Goal: Information Seeking & Learning: Learn about a topic

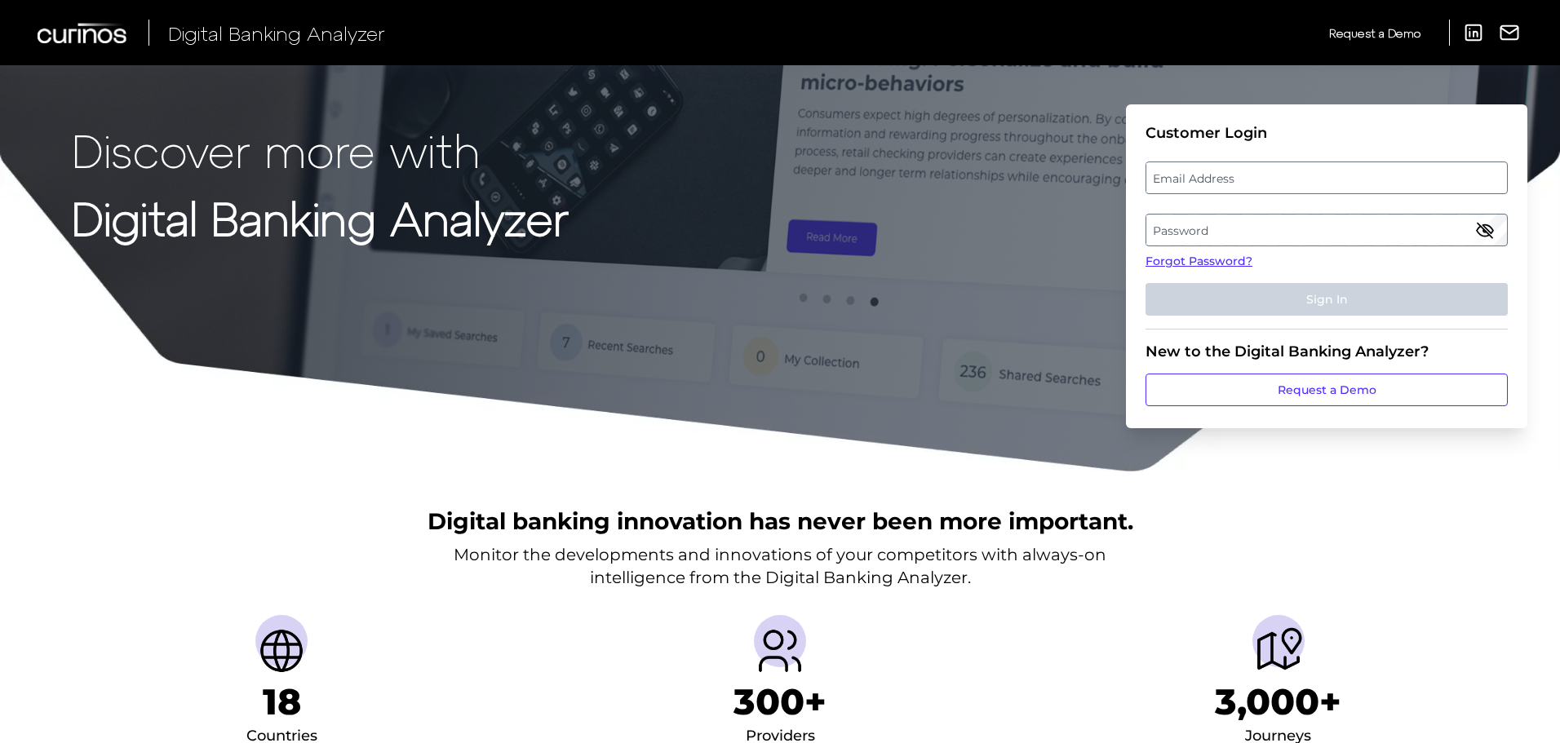
click at [1202, 173] on label "Email Address" at bounding box center [1326, 177] width 360 height 29
click at [1202, 173] on input "email" at bounding box center [1327, 178] width 362 height 33
type input "[PERSON_NAME][EMAIL_ADDRESS][PERSON_NAME][PERSON_NAME][DOMAIN_NAME]"
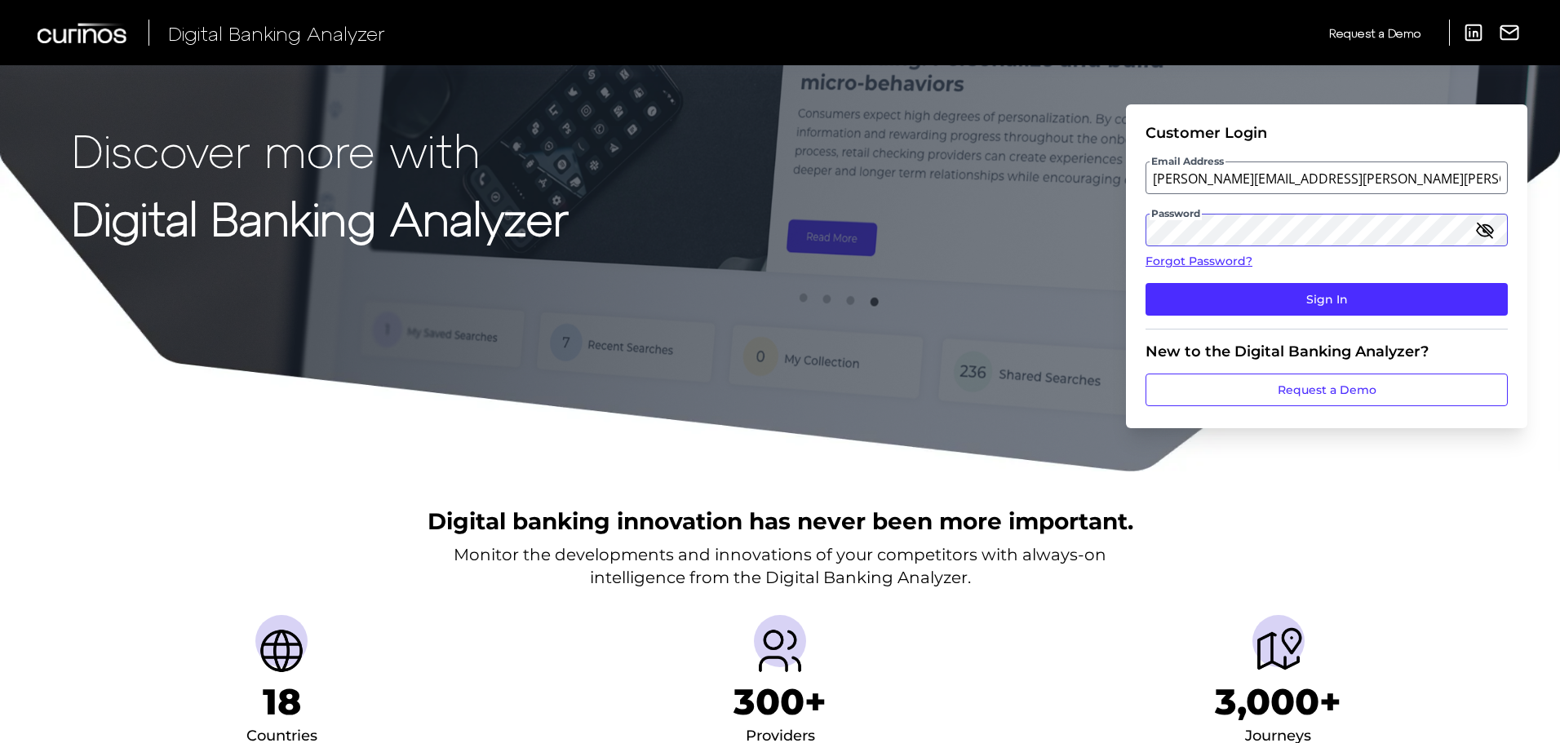
click at [1146, 283] on button "Sign In" at bounding box center [1327, 299] width 362 height 33
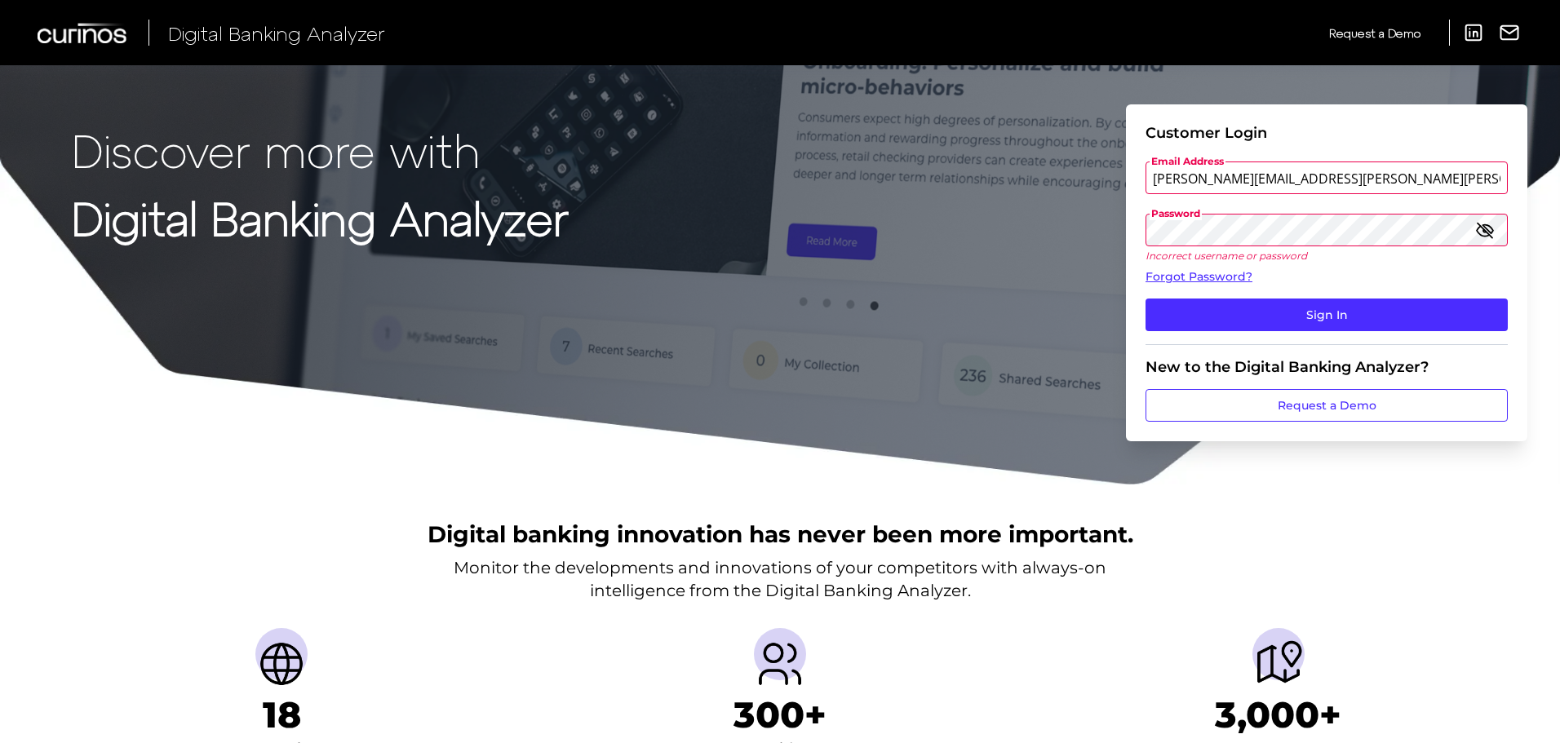
click at [1146, 299] on button "Sign In" at bounding box center [1327, 315] width 362 height 33
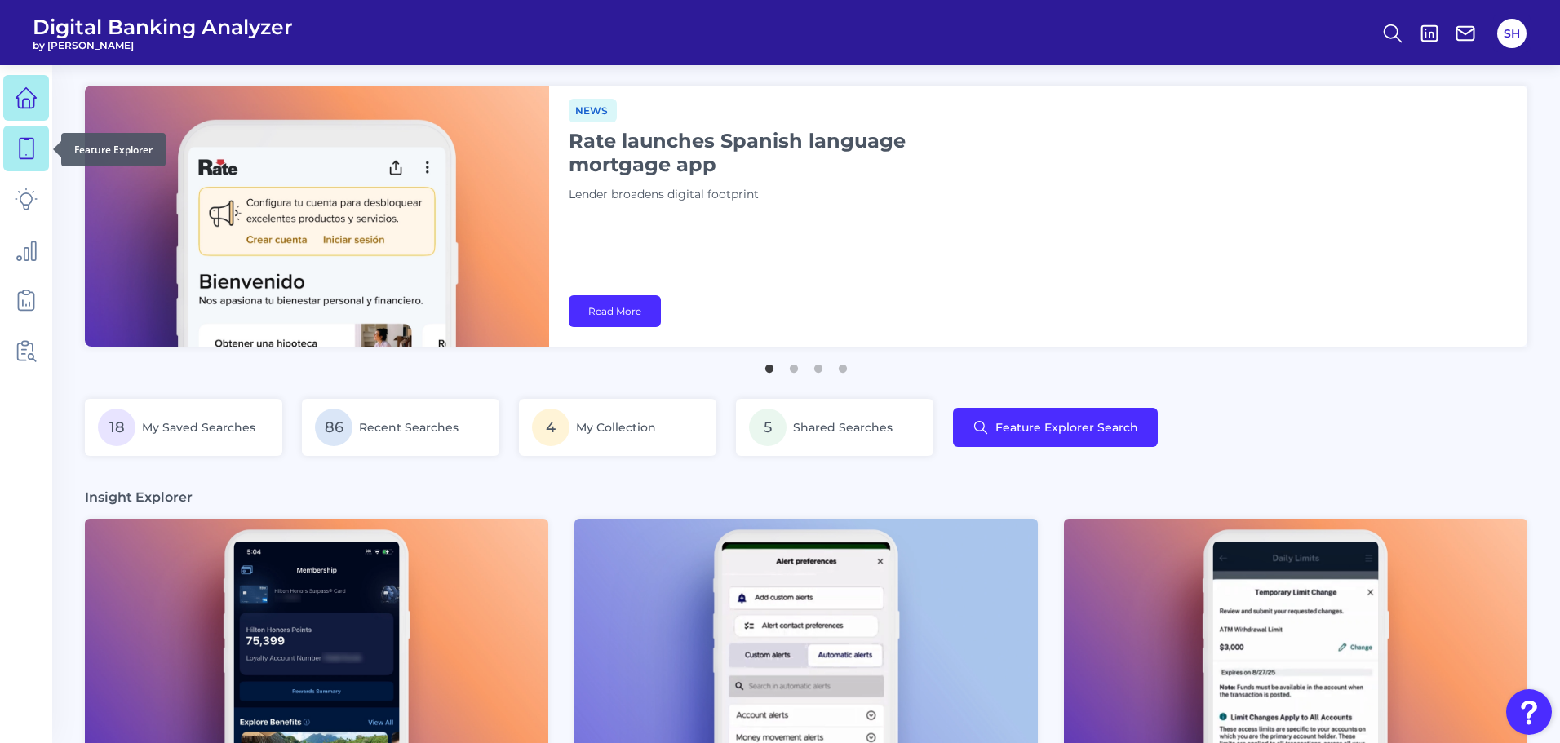
click at [25, 146] on icon at bounding box center [26, 148] width 23 height 23
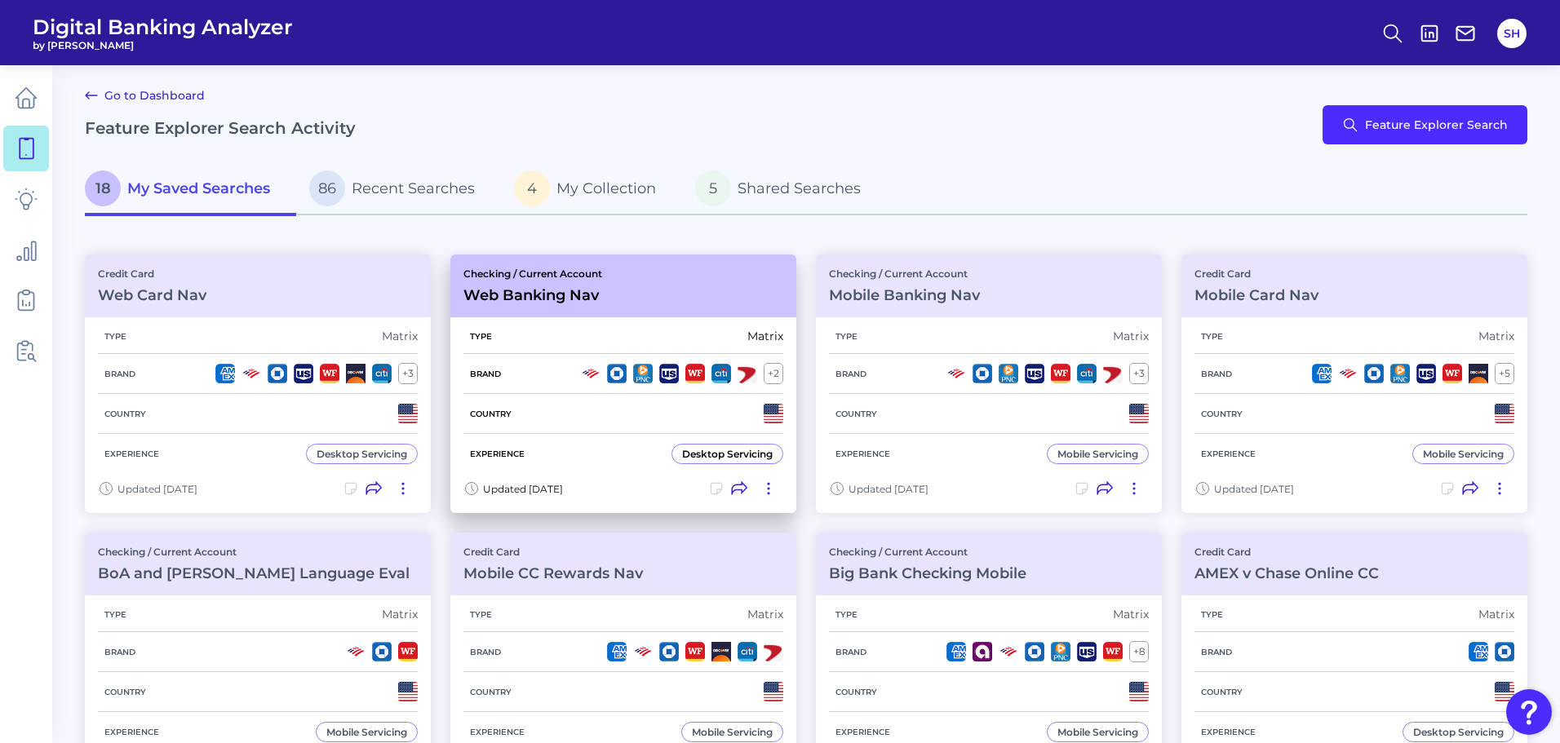
click at [534, 305] on div "Checking / Current Account Web Banking Nav" at bounding box center [623, 286] width 346 height 63
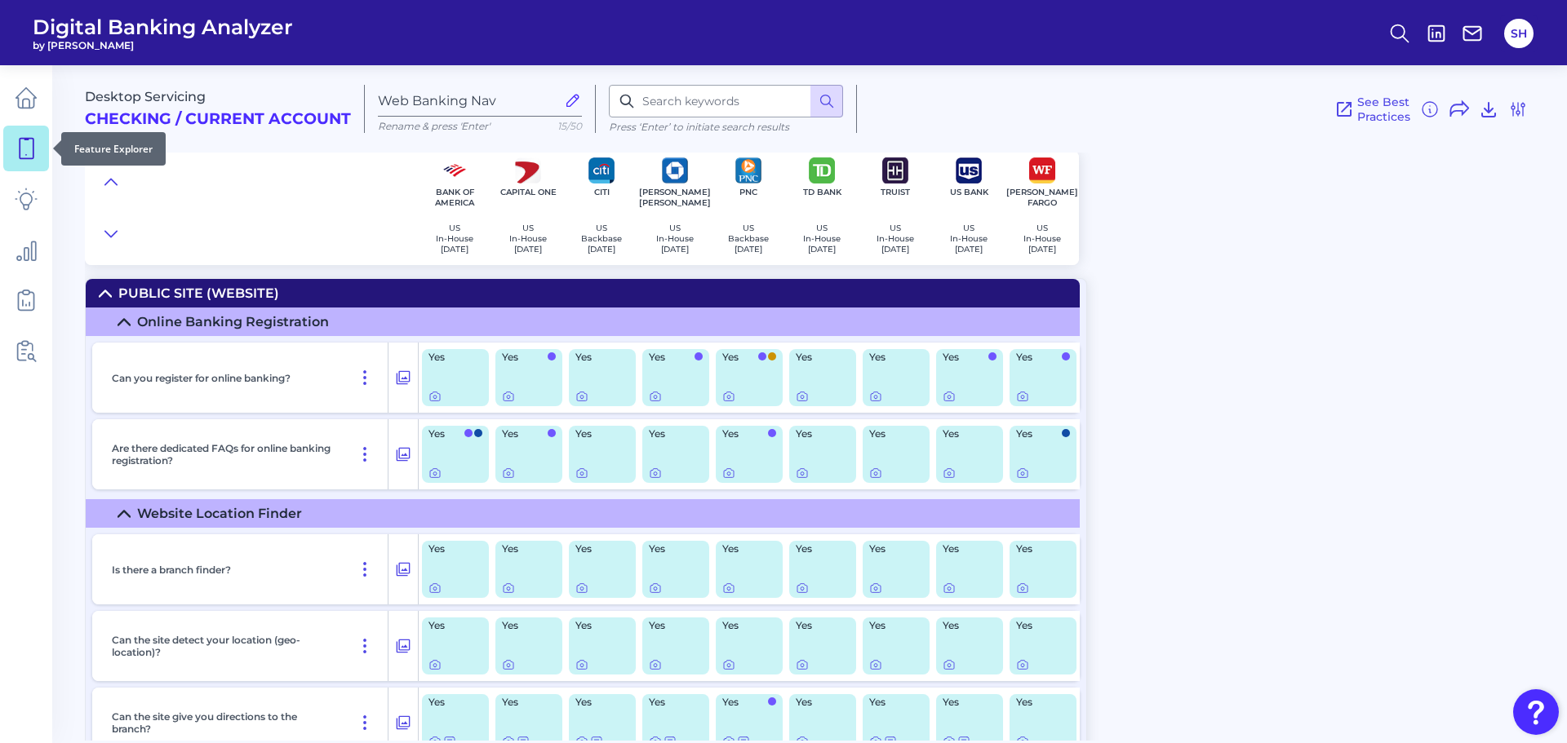
click at [26, 147] on icon at bounding box center [26, 148] width 23 height 23
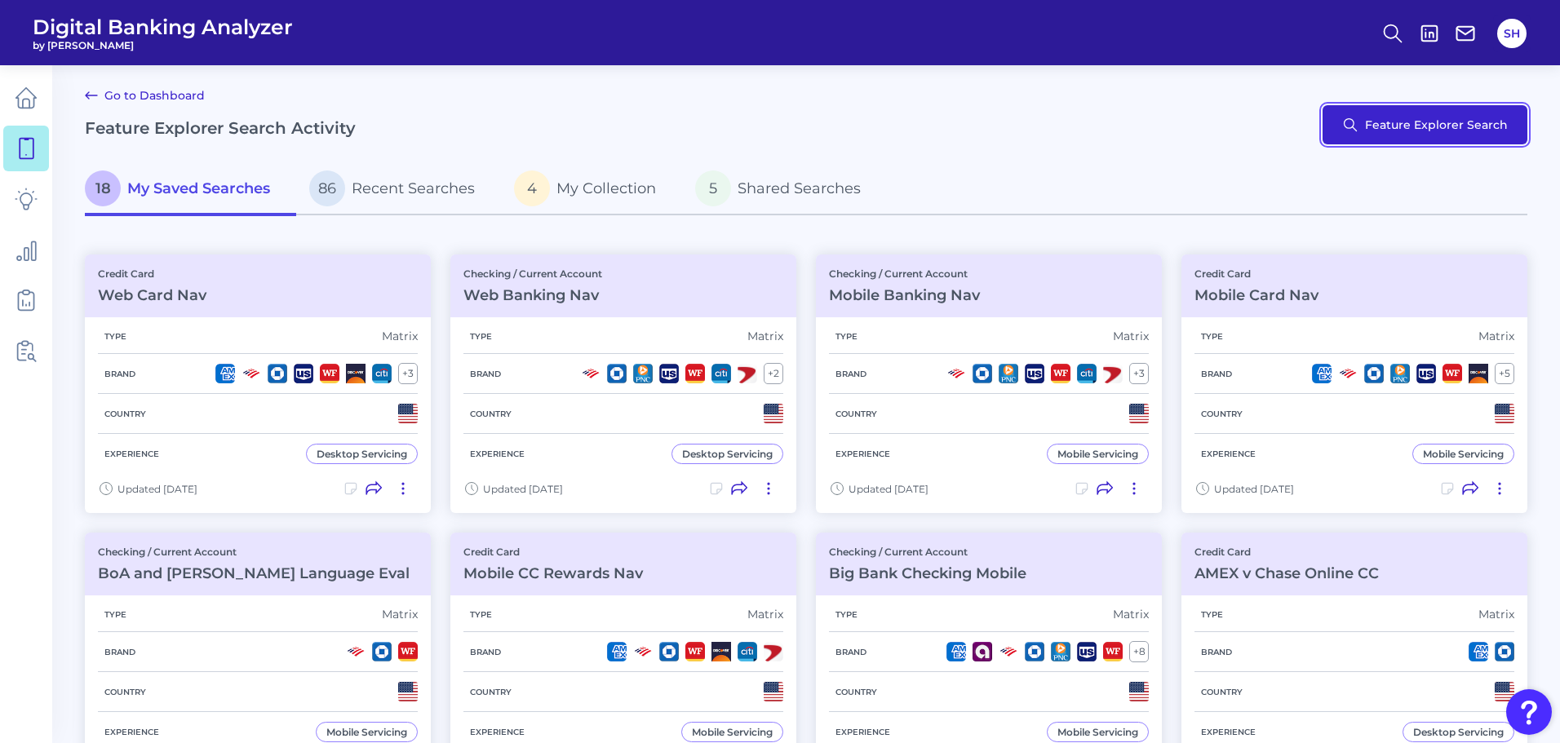
click at [1436, 123] on button "Feature Explorer Search" at bounding box center [1425, 124] width 205 height 39
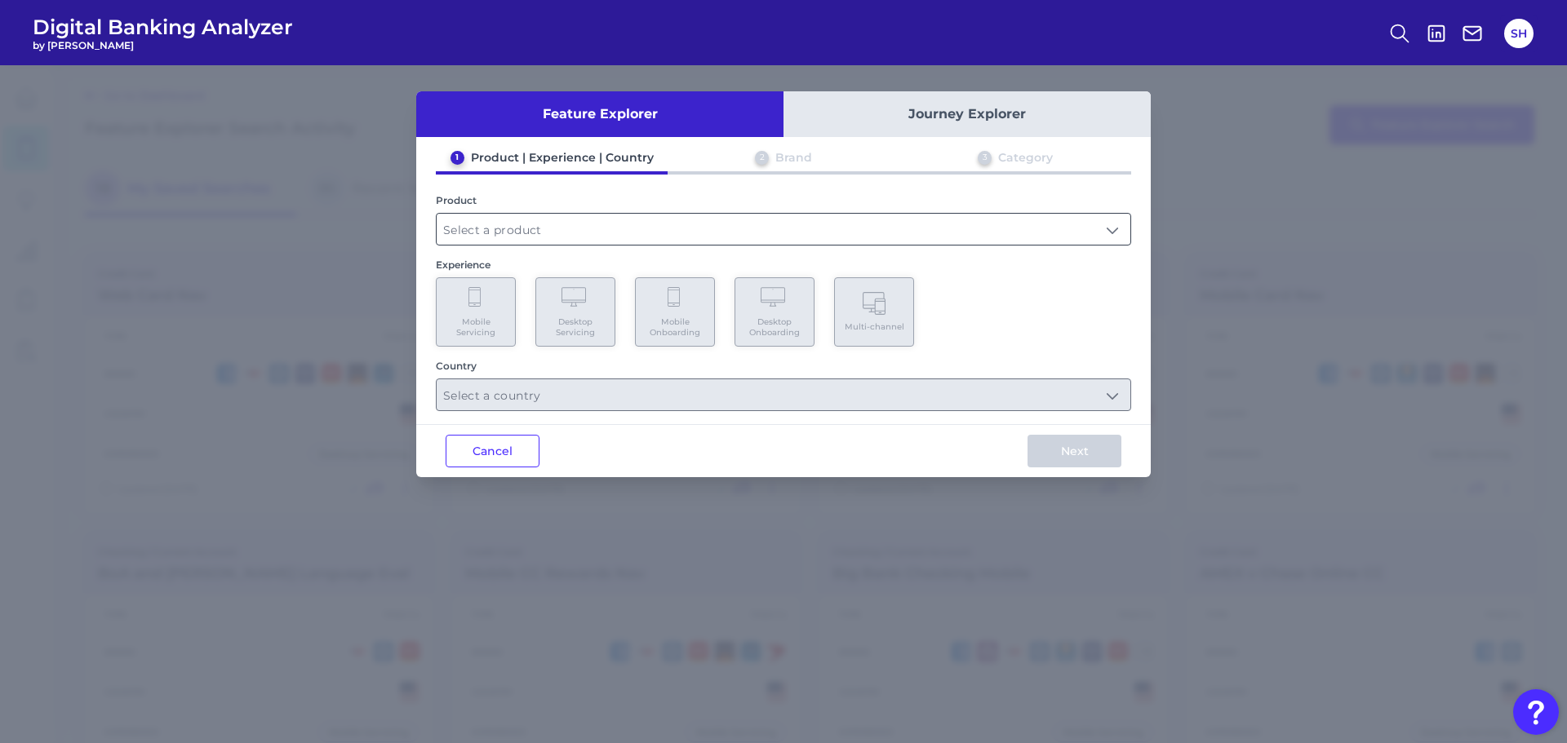
click at [569, 231] on input "text" at bounding box center [784, 229] width 694 height 31
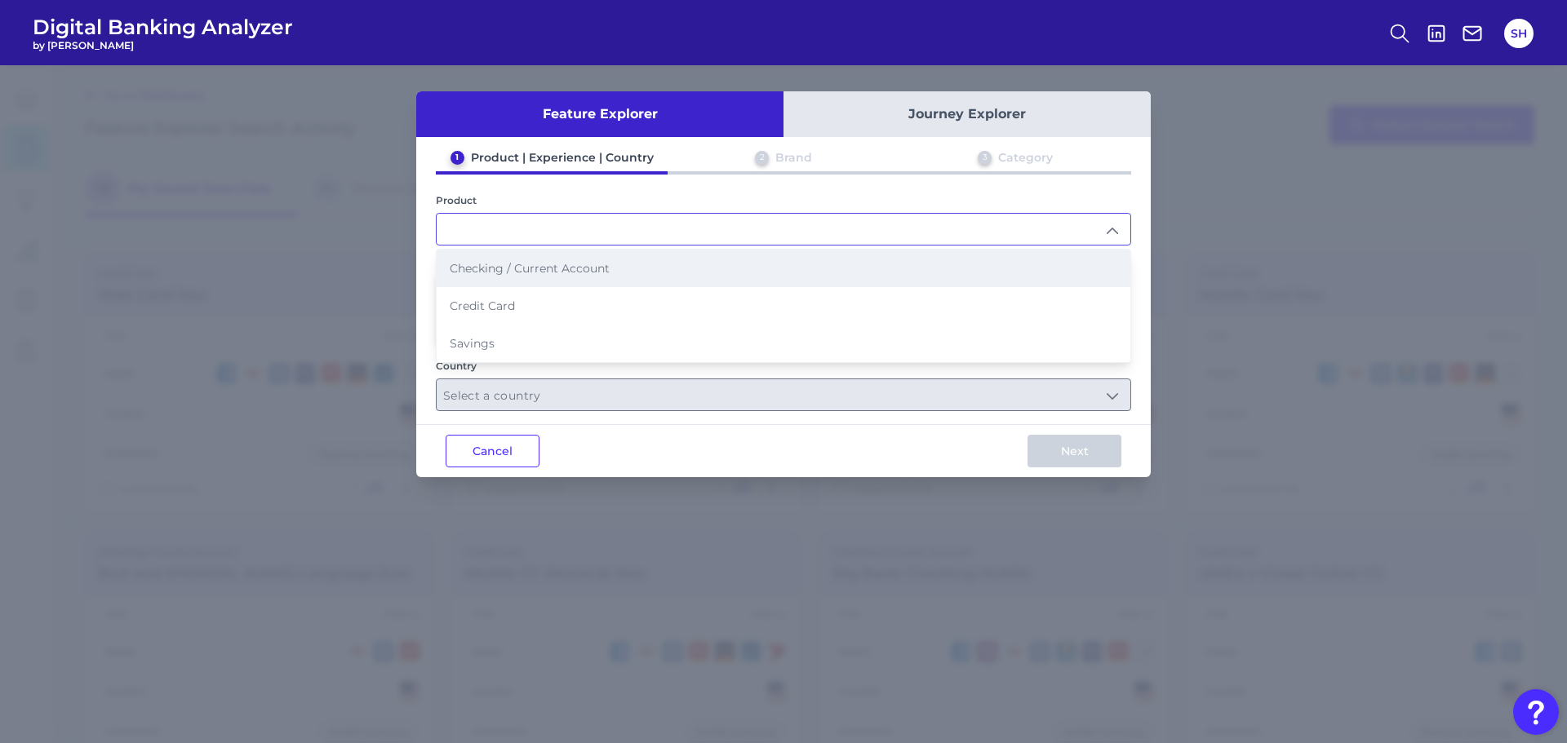
click at [512, 271] on span "Checking / Current Account" at bounding box center [530, 268] width 160 height 15
type input "Checking / Current Account"
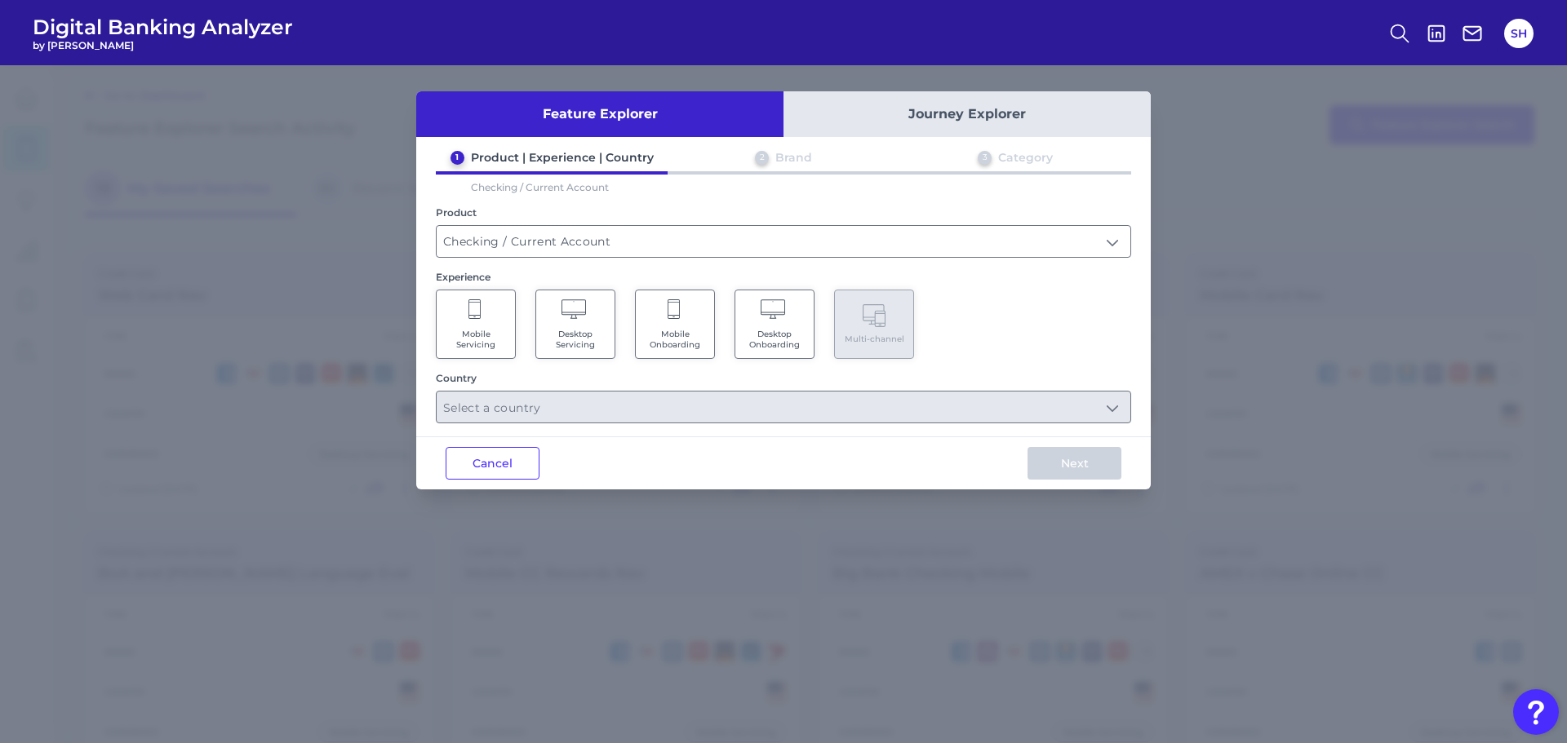
click at [789, 327] on Onboarding "Desktop Onboarding" at bounding box center [774, 324] width 80 height 69
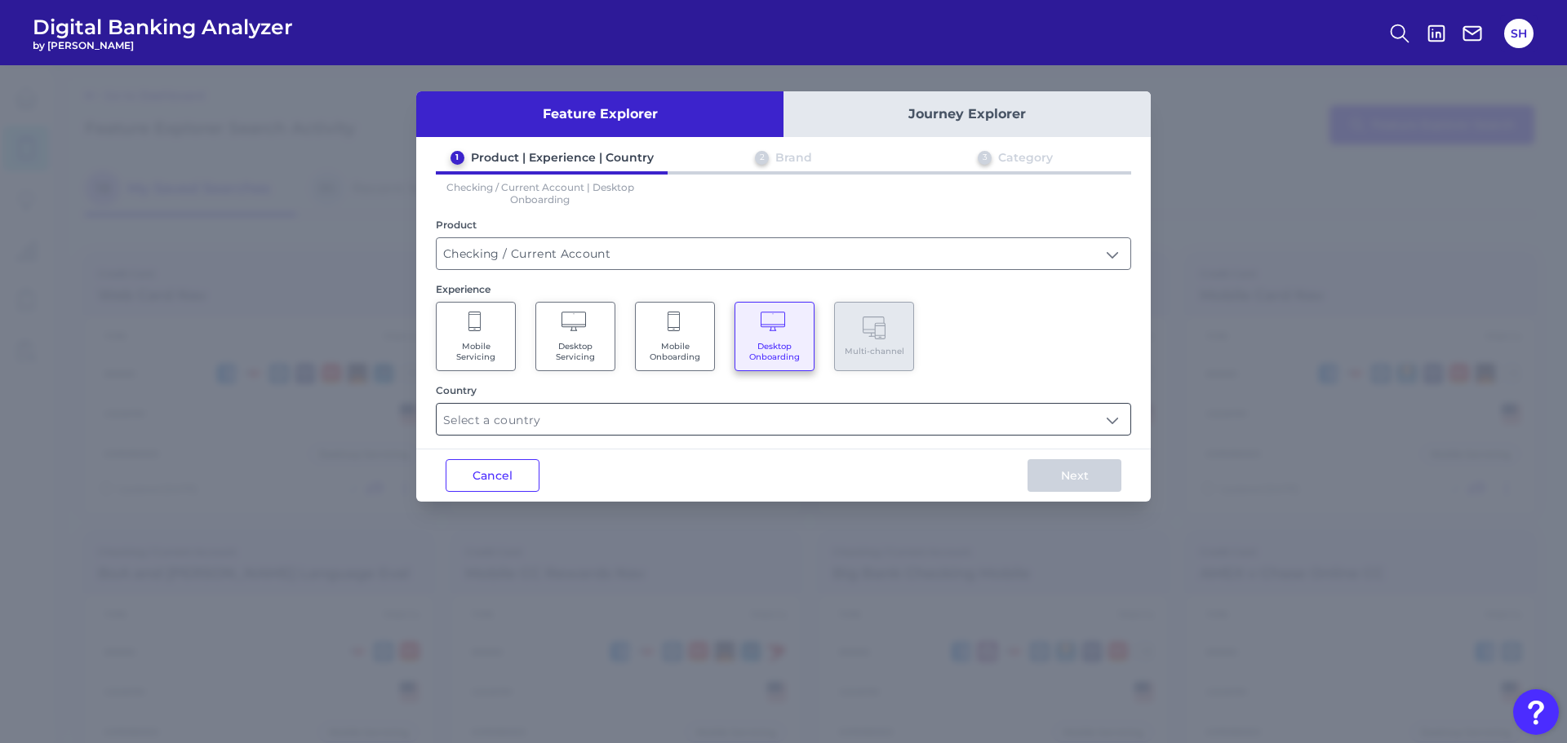
click at [748, 410] on input "text" at bounding box center [784, 419] width 694 height 31
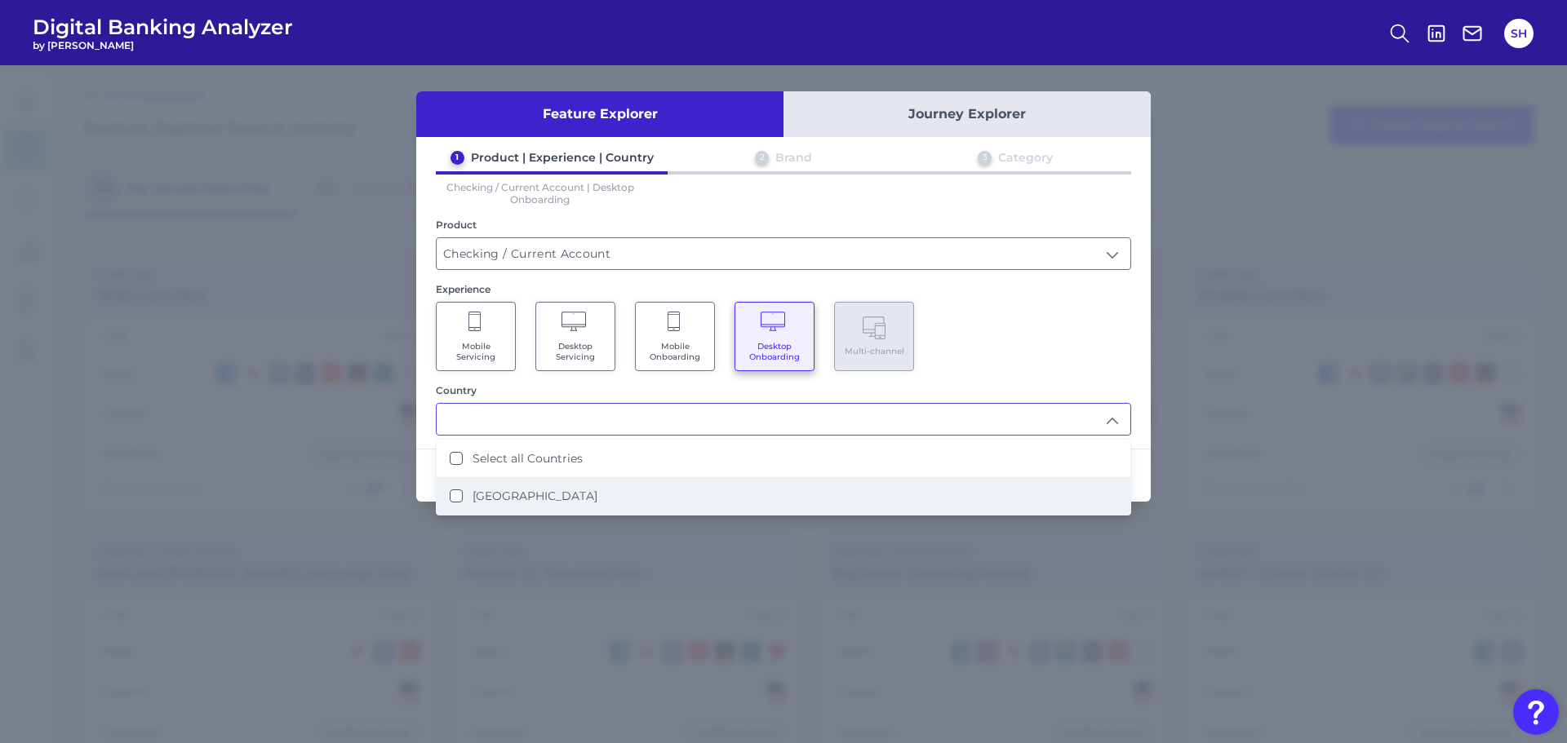
click at [551, 507] on li "[GEOGRAPHIC_DATA]" at bounding box center [784, 496] width 694 height 38
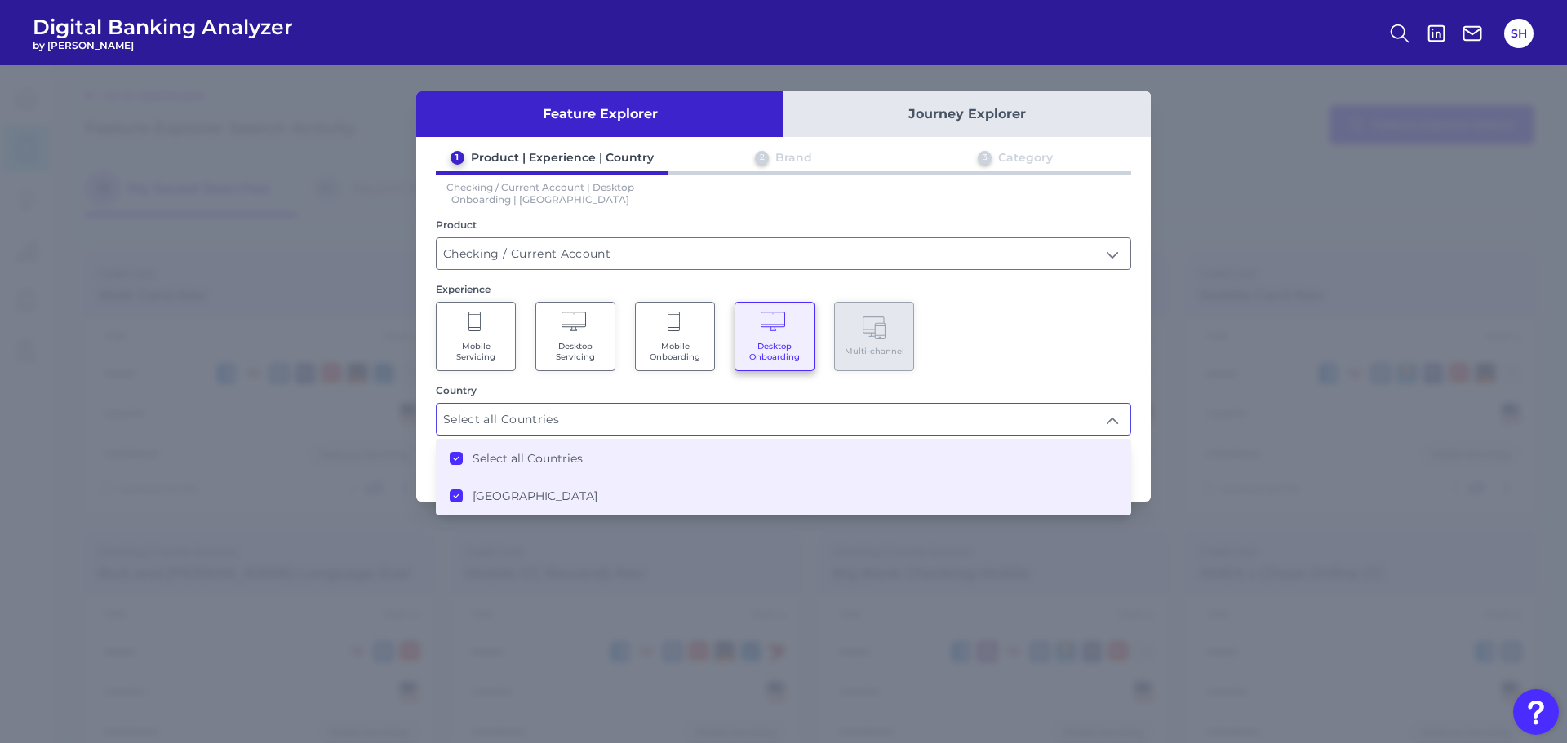
type input "Select all Countries"
click at [1043, 382] on div "1 Product | Experience | Country 2 Brand 3 Category Checking / Current Account …" at bounding box center [783, 293] width 734 height 286
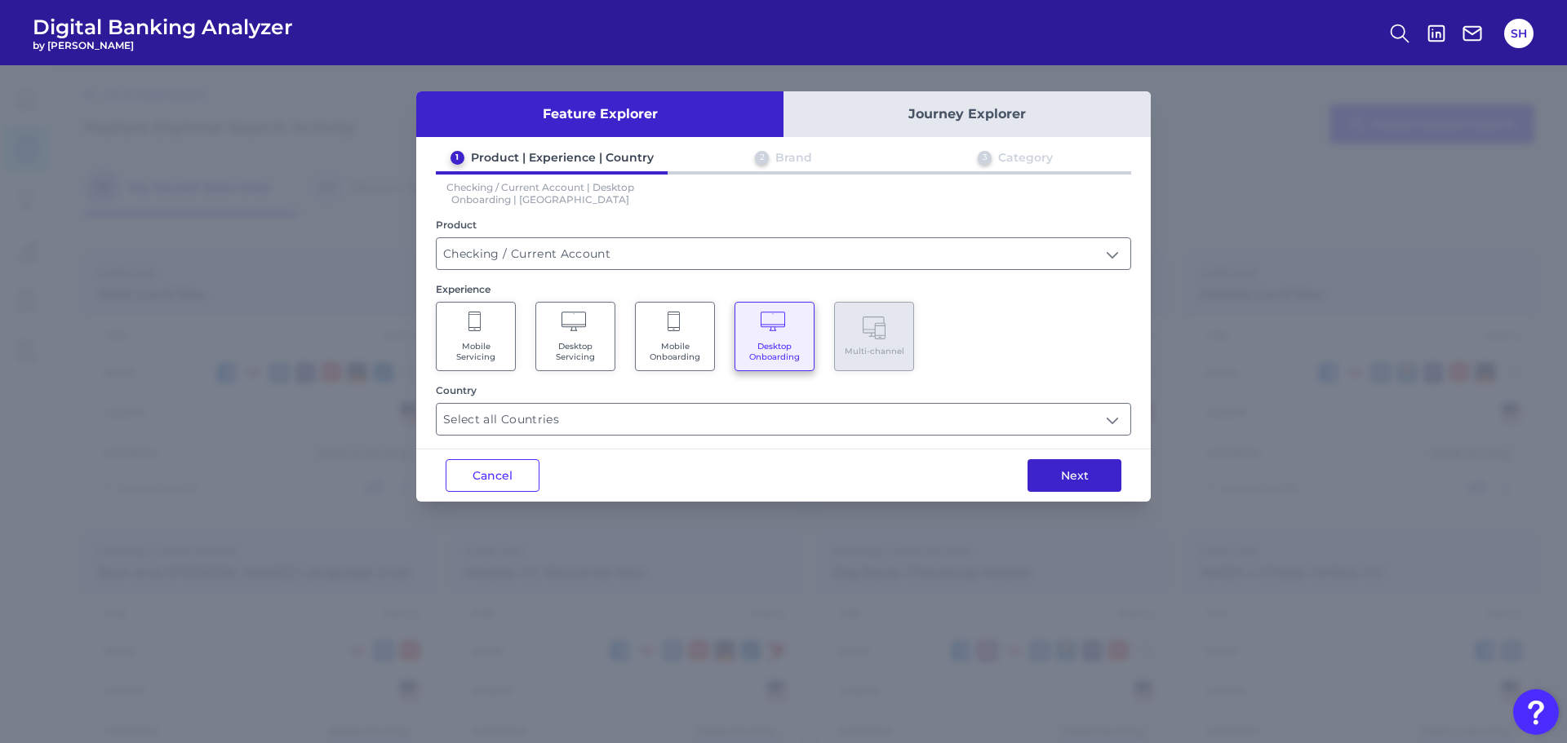
click at [1064, 468] on button "Next" at bounding box center [1074, 475] width 94 height 33
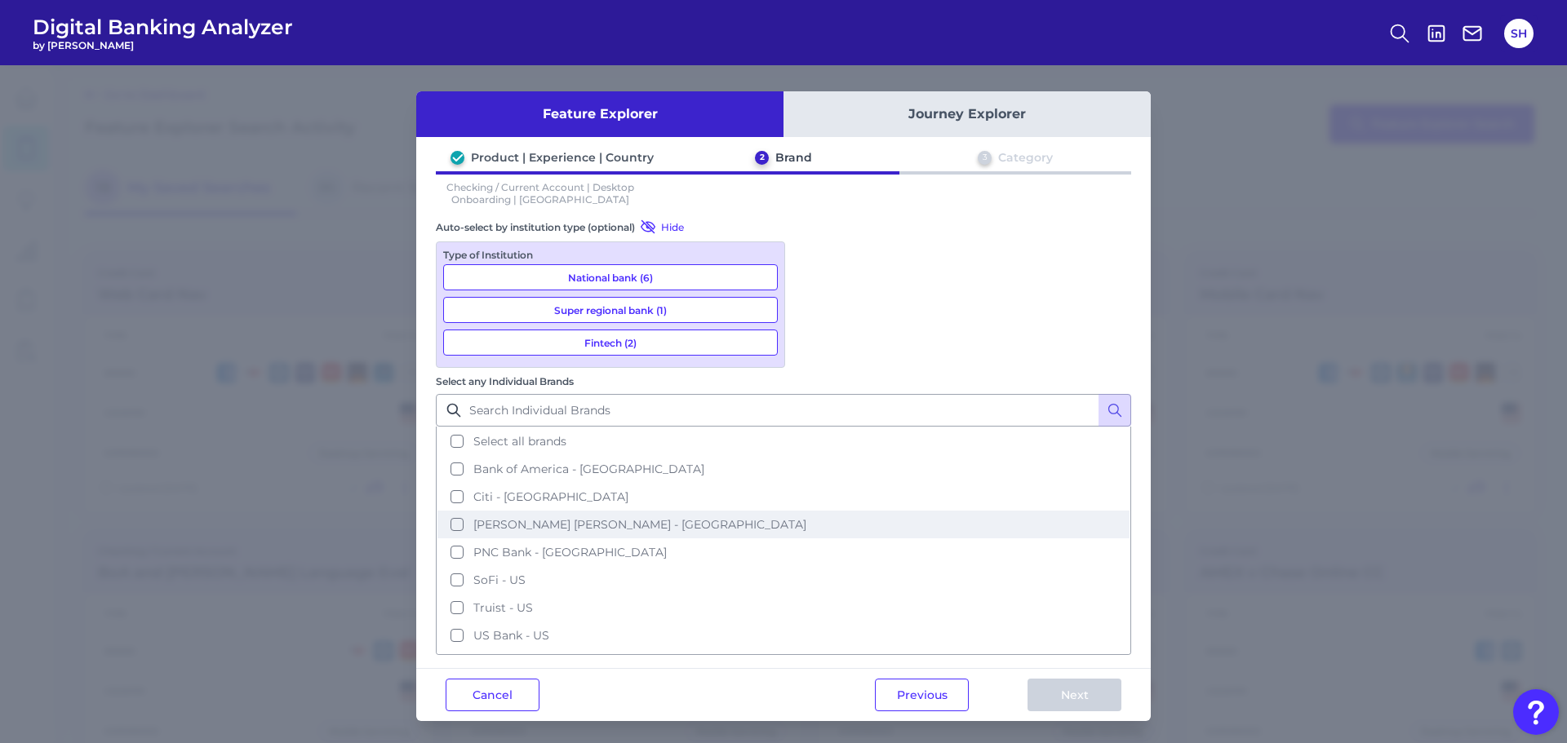
scroll to position [51, 0]
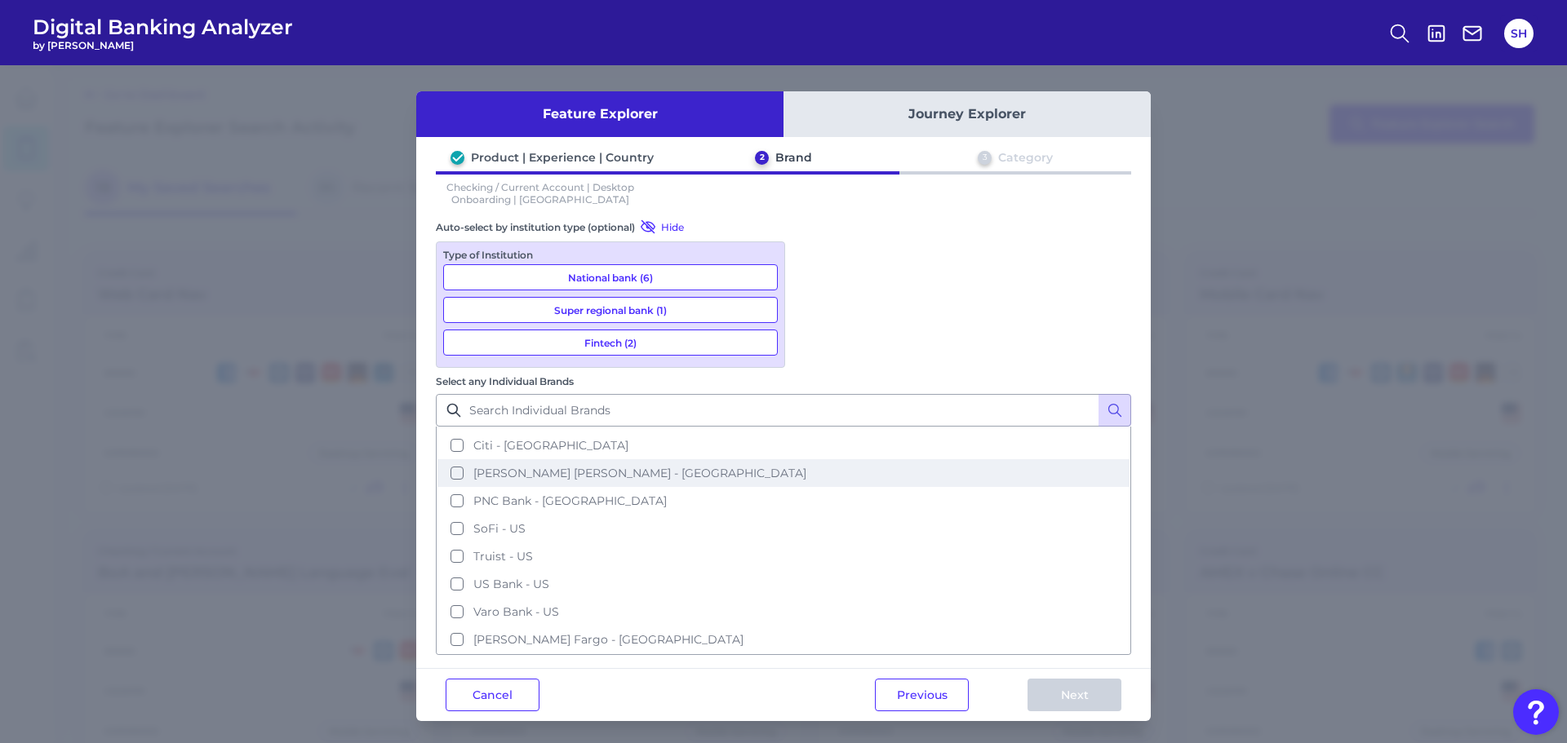
click at [806, 466] on span "[PERSON_NAME] [PERSON_NAME] - [GEOGRAPHIC_DATA]" at bounding box center [639, 473] width 333 height 15
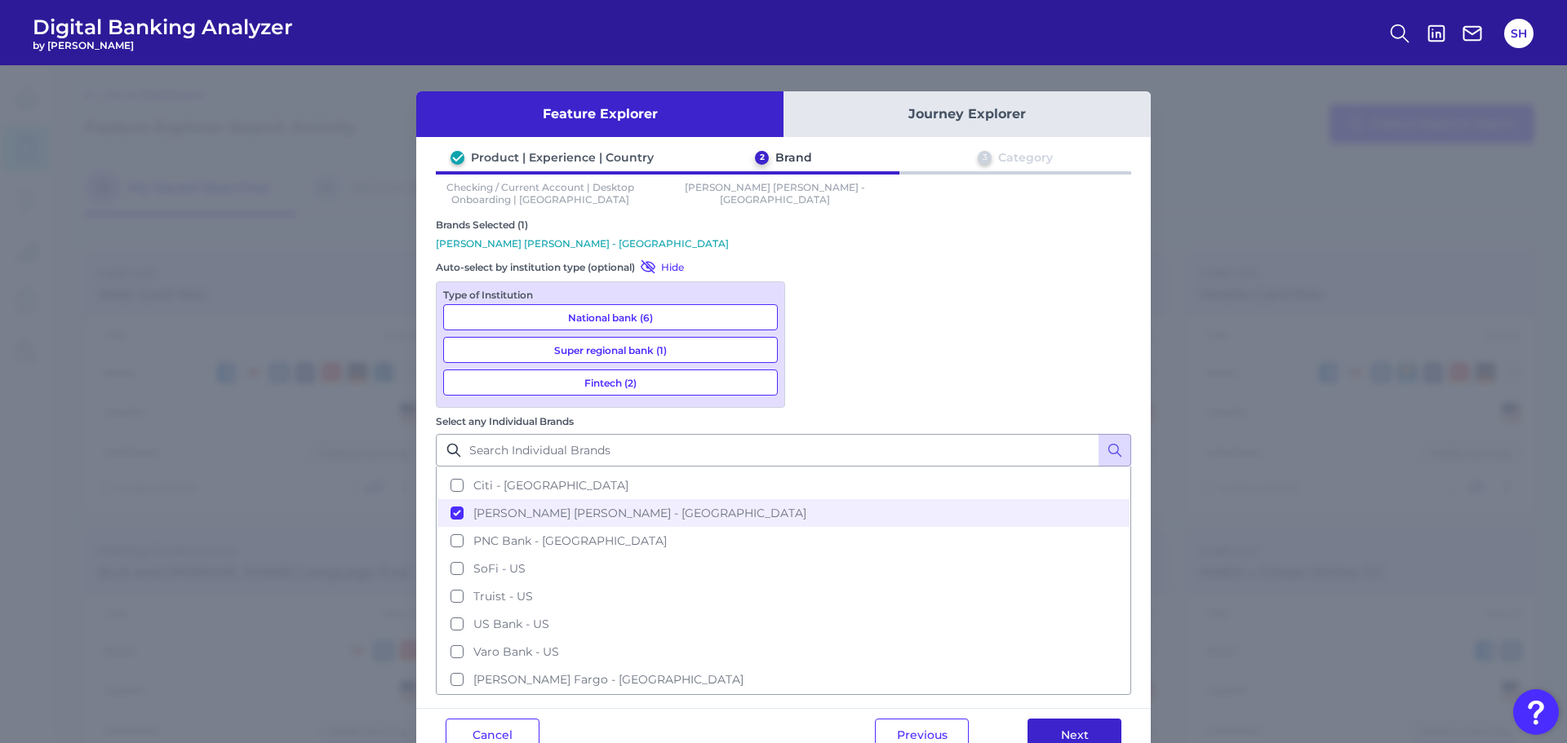
click at [1100, 719] on button "Next" at bounding box center [1074, 735] width 94 height 33
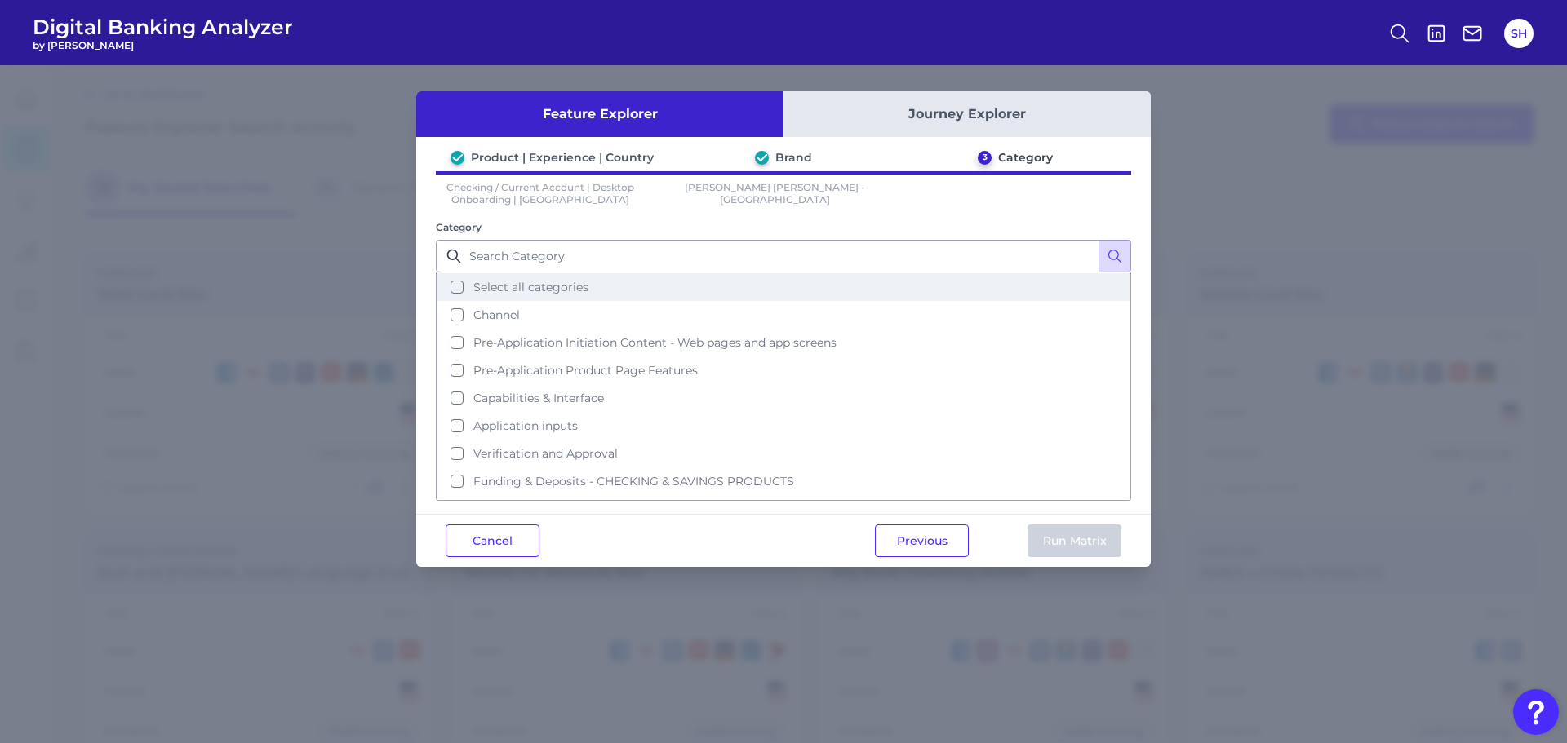
click at [507, 290] on span "Select all categories" at bounding box center [530, 287] width 115 height 15
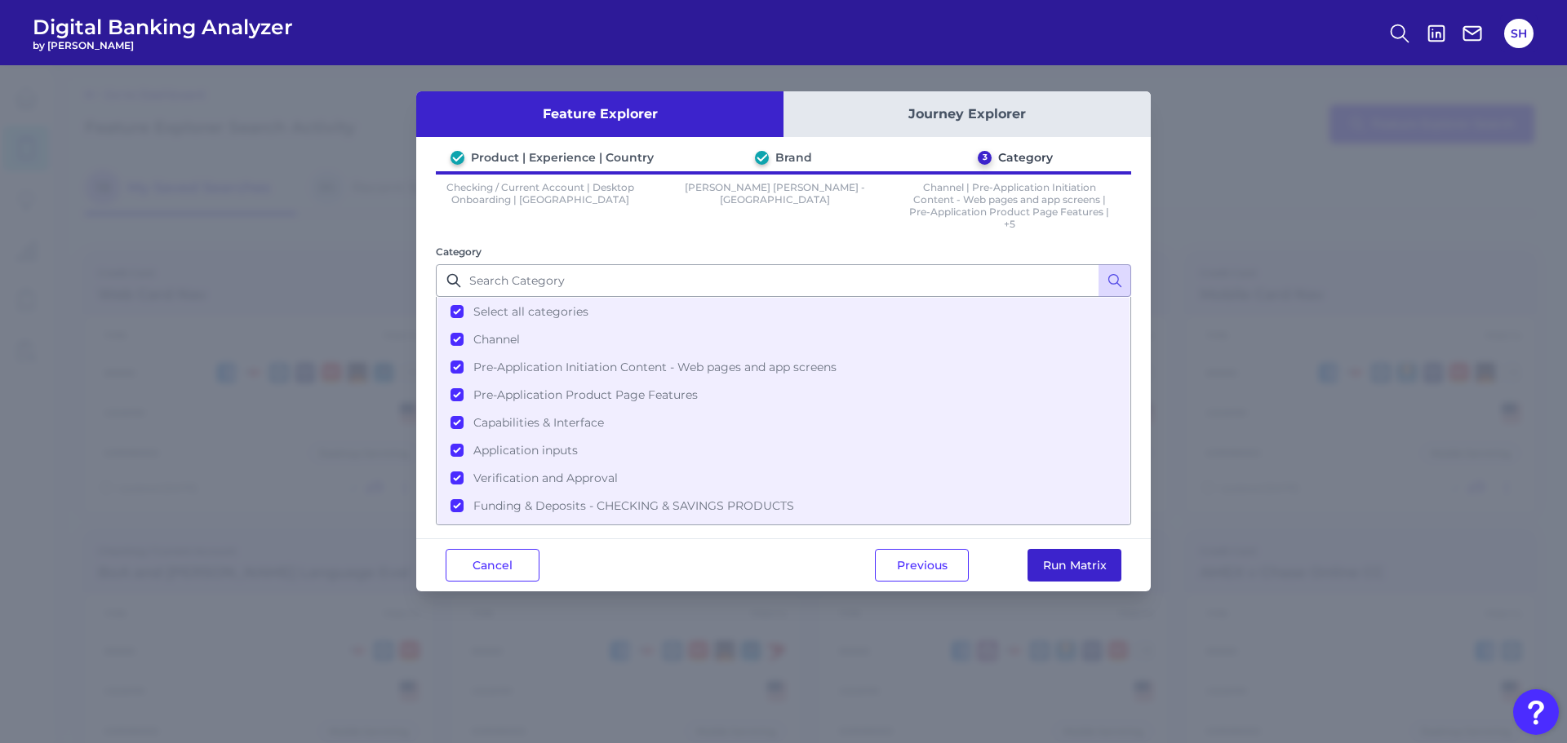
click at [1094, 559] on button "Run Matrix" at bounding box center [1074, 565] width 94 height 33
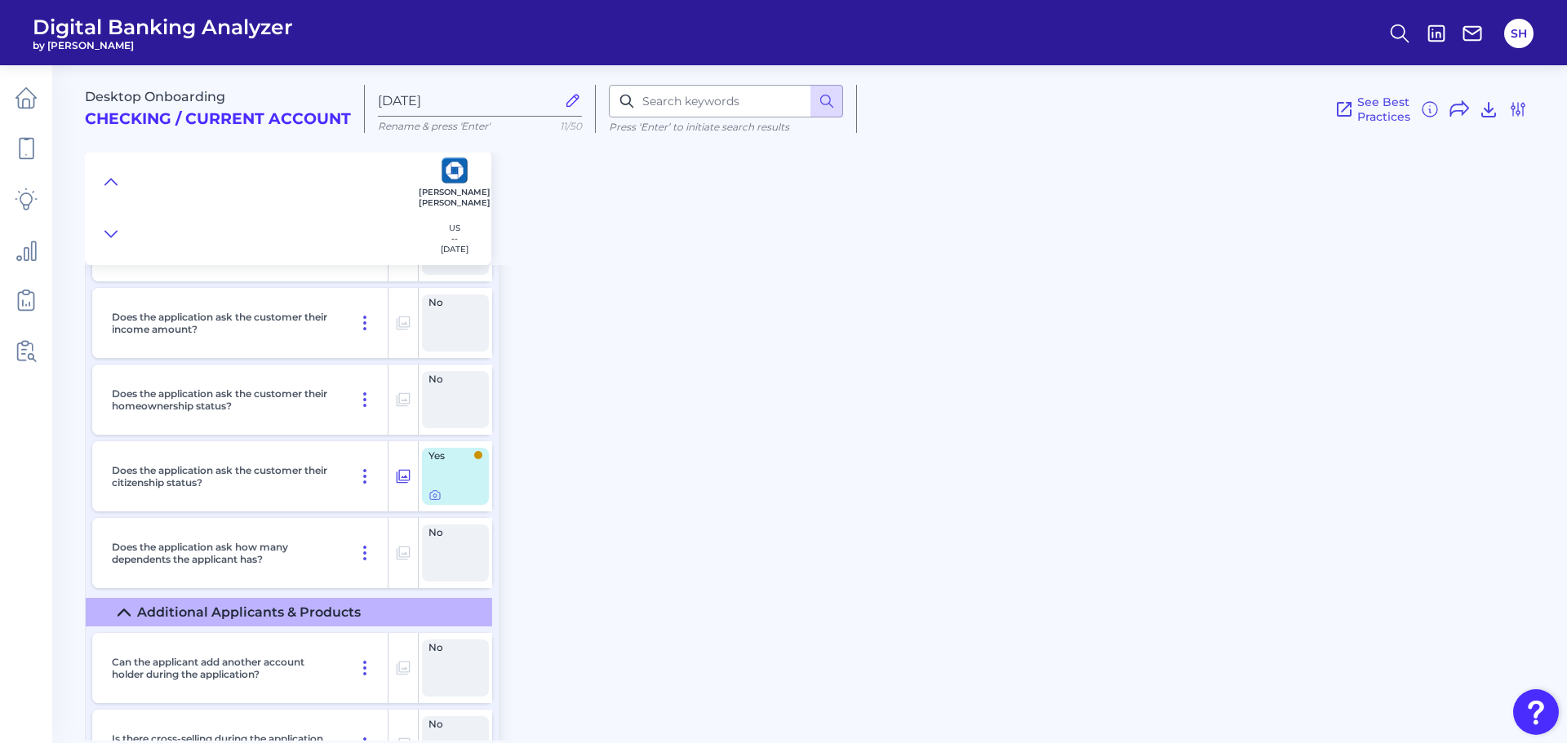
scroll to position [6935, 0]
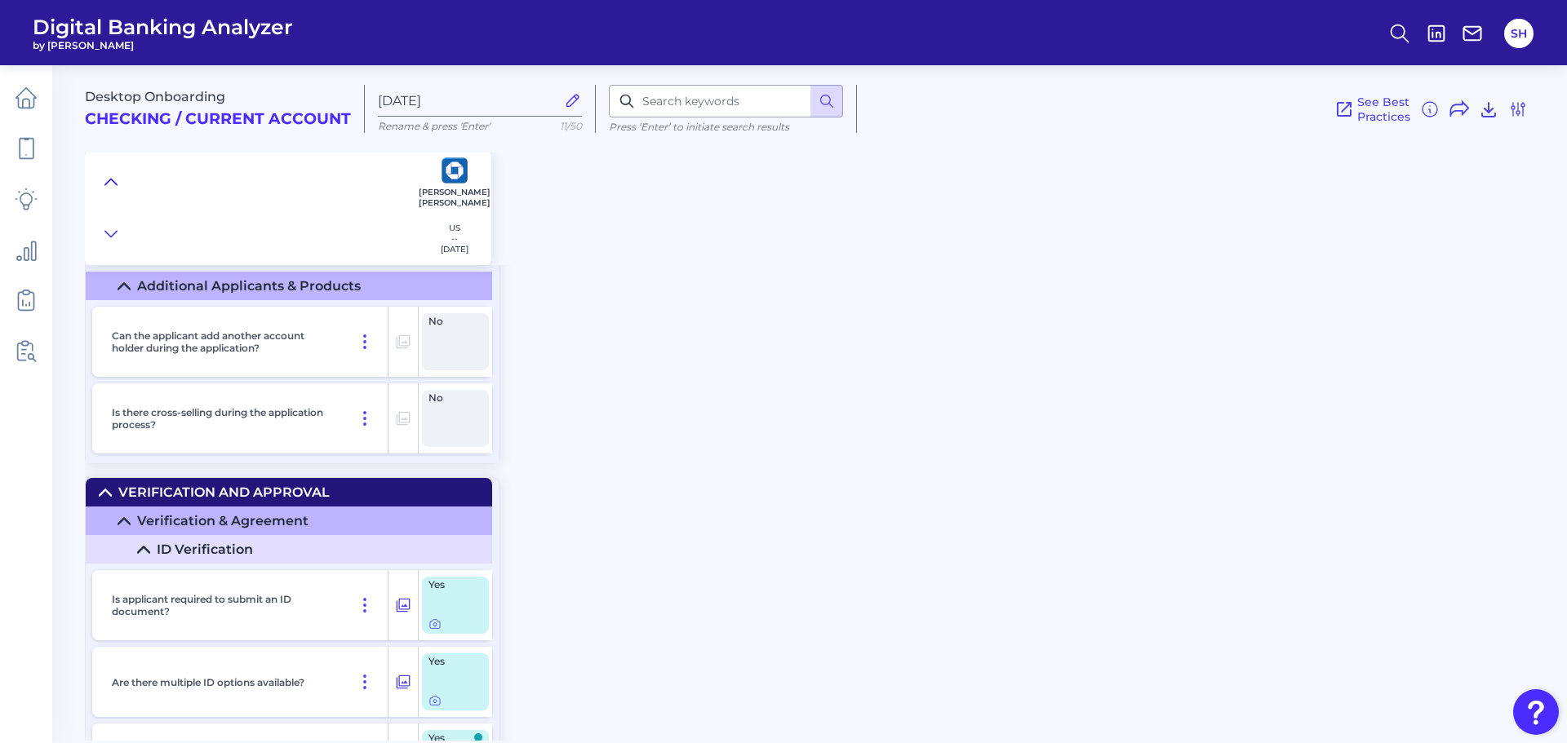
click at [111, 175] on icon at bounding box center [110, 182] width 13 height 16
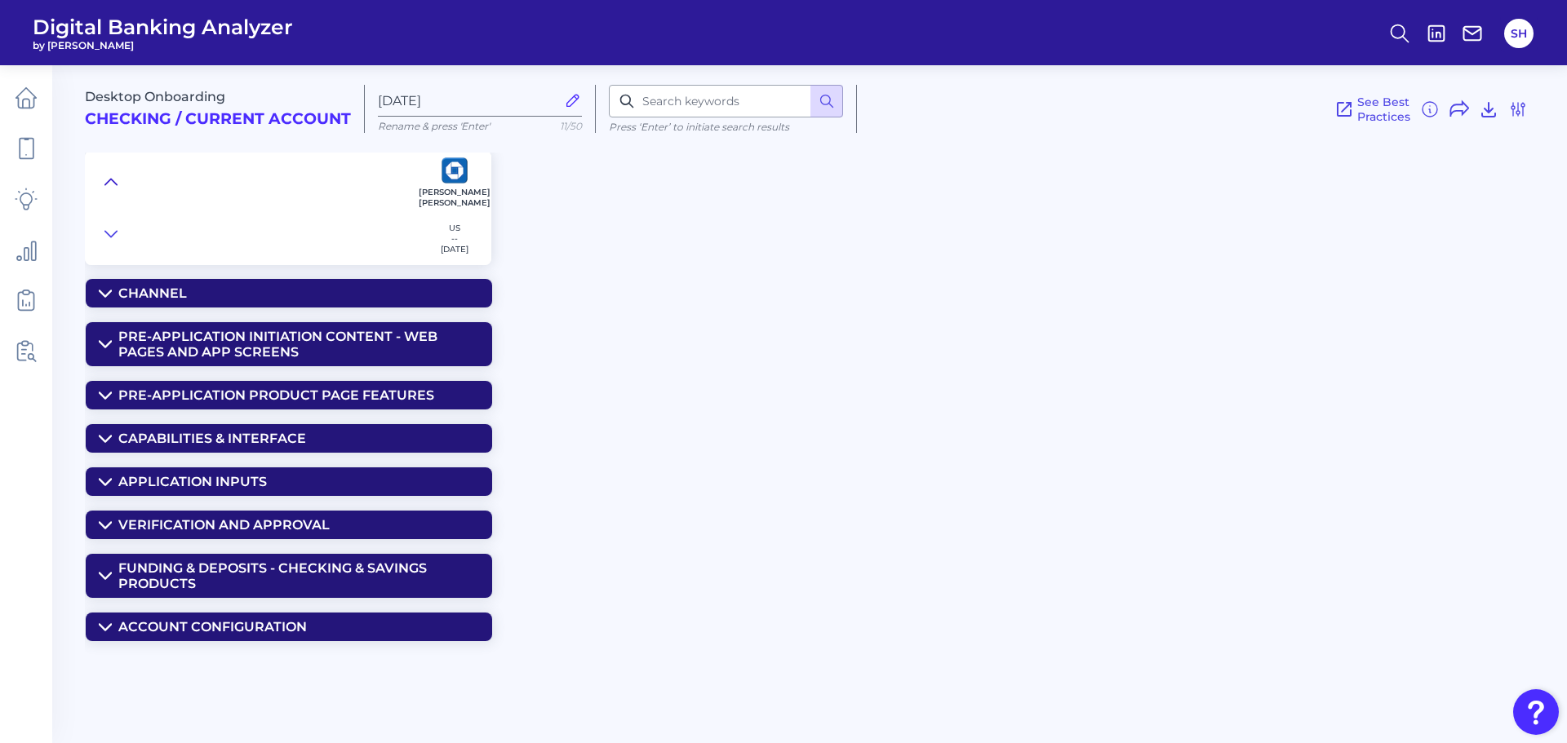
scroll to position [0, 0]
click at [175, 578] on div "Funding & Deposits - CHECKING & SAVINGS PRODUCTS" at bounding box center [298, 576] width 361 height 31
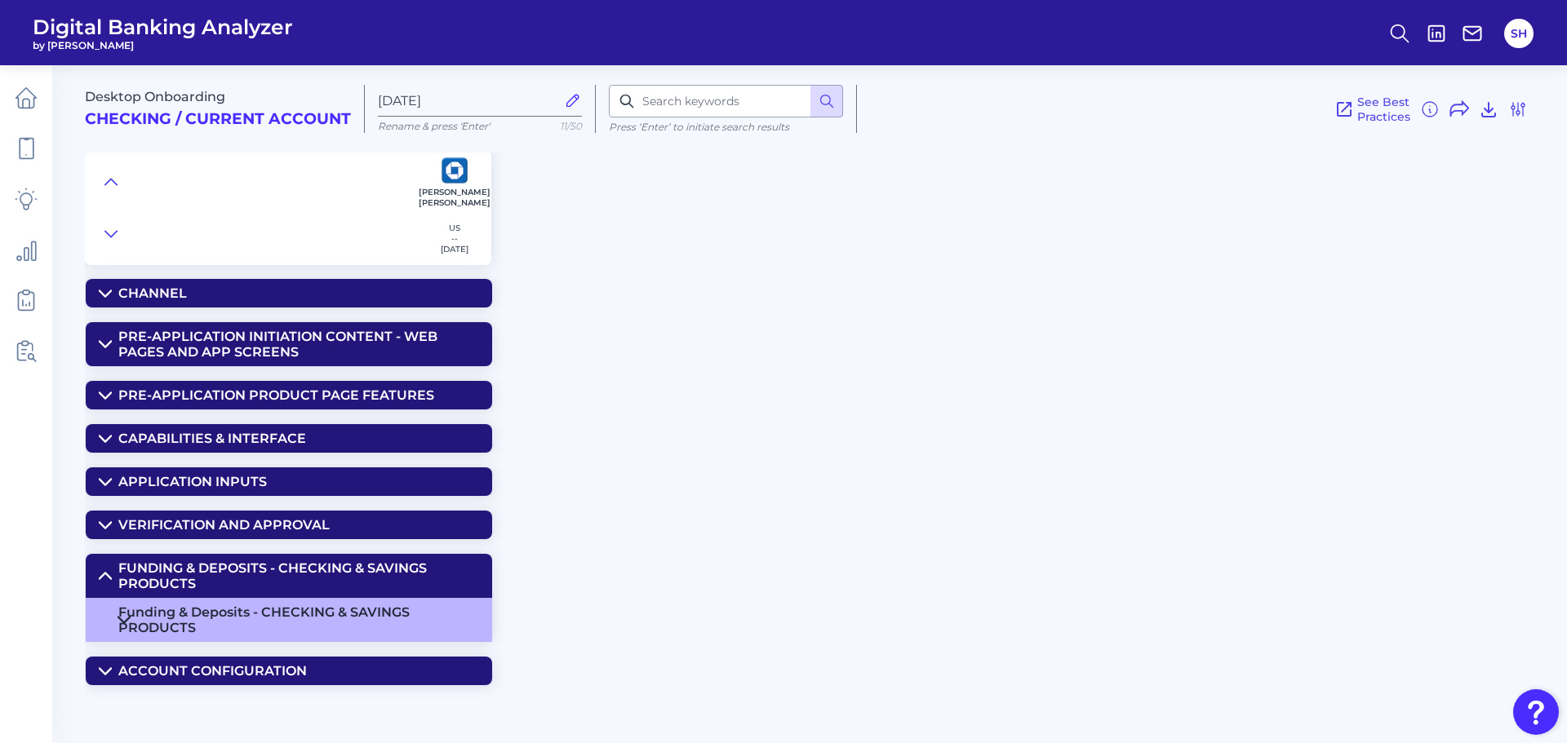
click at [221, 617] on div "Funding & Deposits - CHECKING & SAVINGS PRODUCTS" at bounding box center [298, 620] width 361 height 31
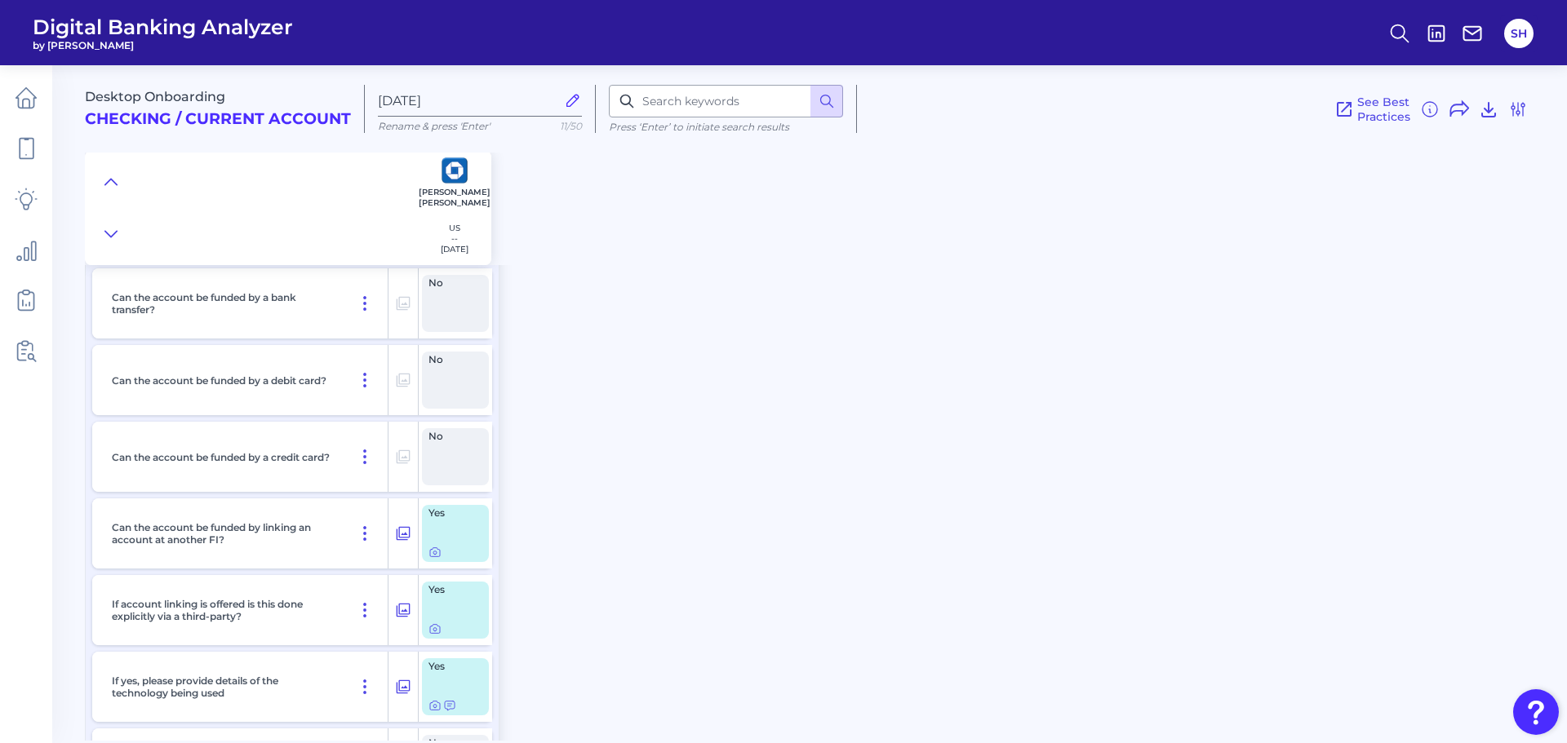
scroll to position [126, 0]
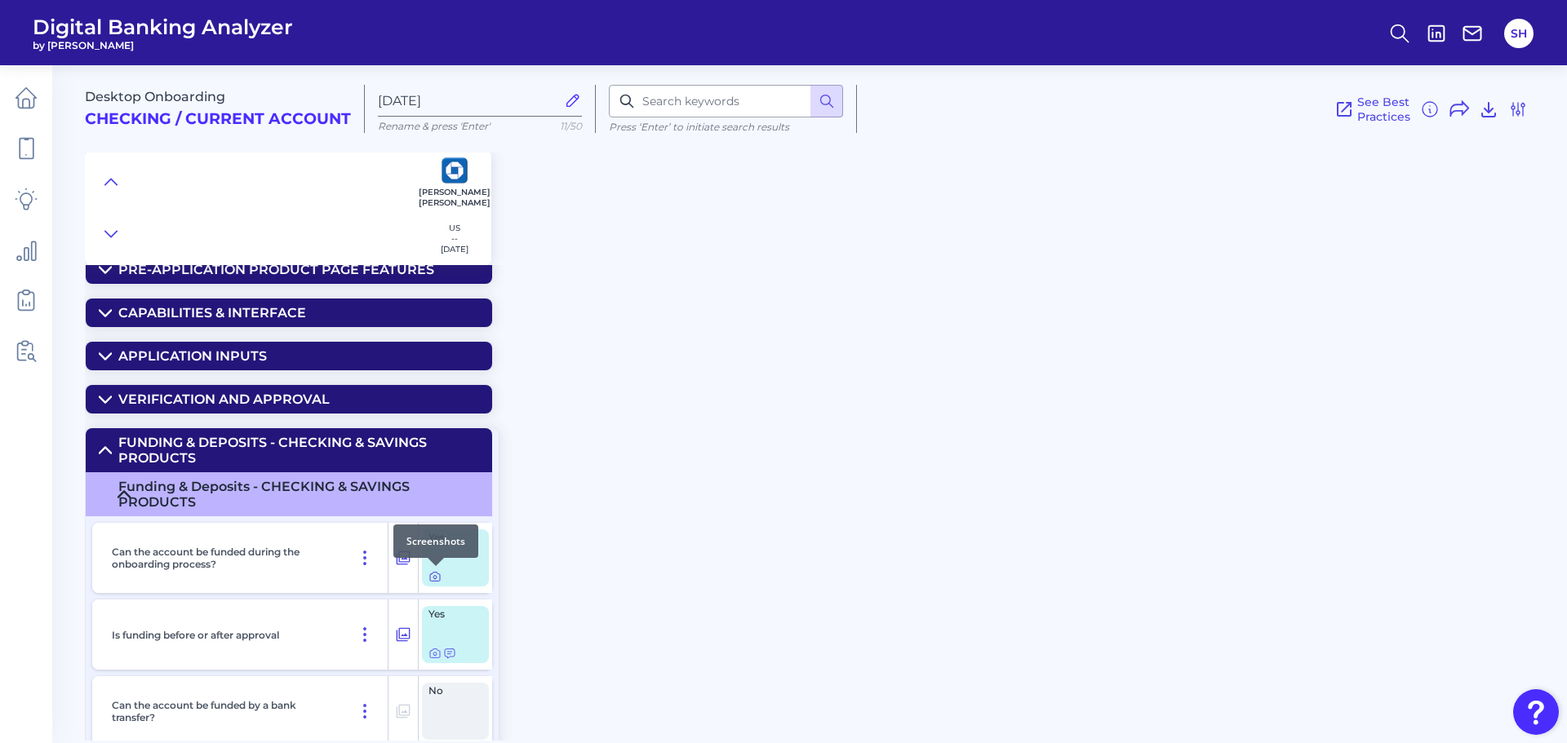
click at [438, 580] on icon at bounding box center [434, 576] width 13 height 13
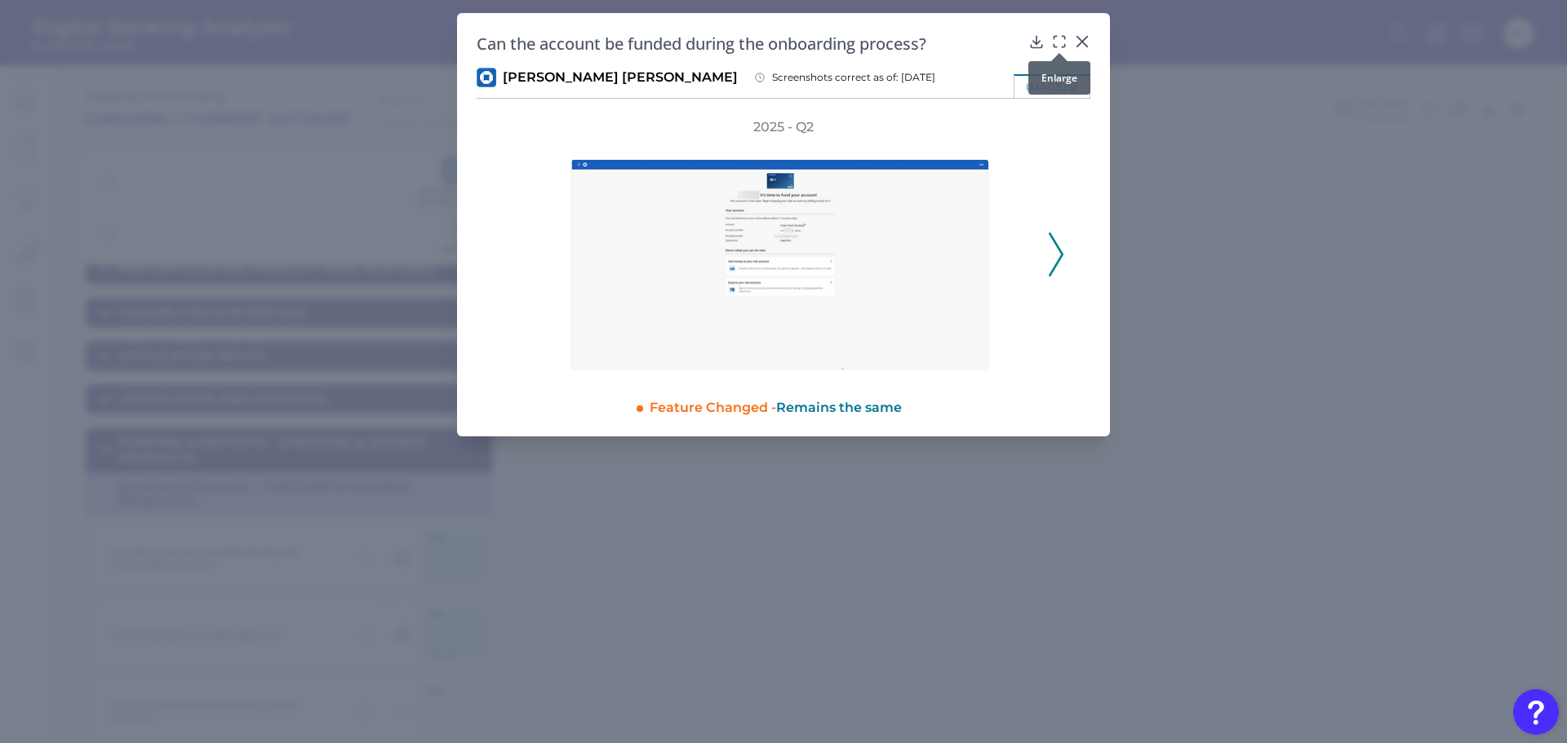
click at [1062, 40] on icon at bounding box center [1059, 41] width 16 height 16
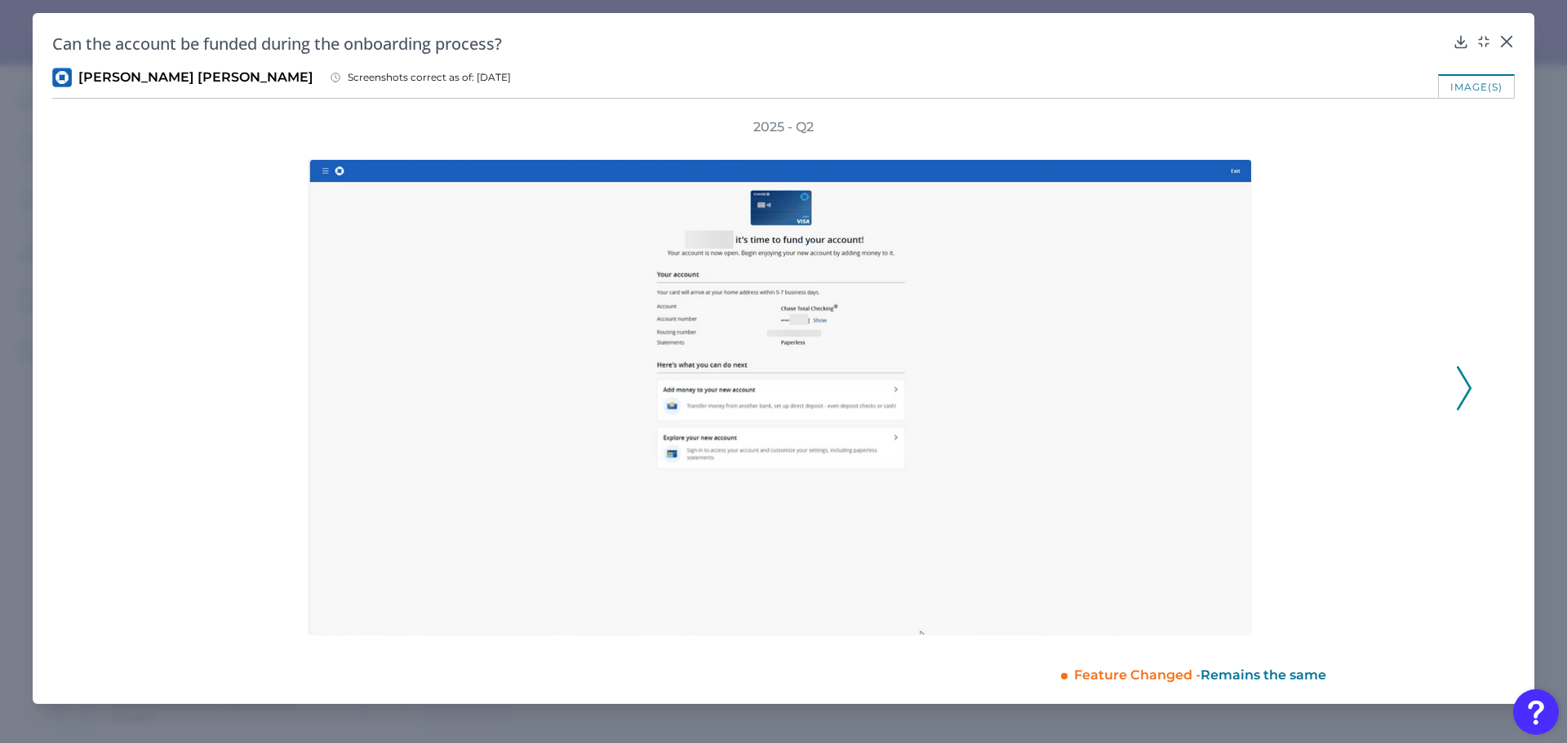
click at [1466, 388] on icon at bounding box center [1463, 388] width 15 height 44
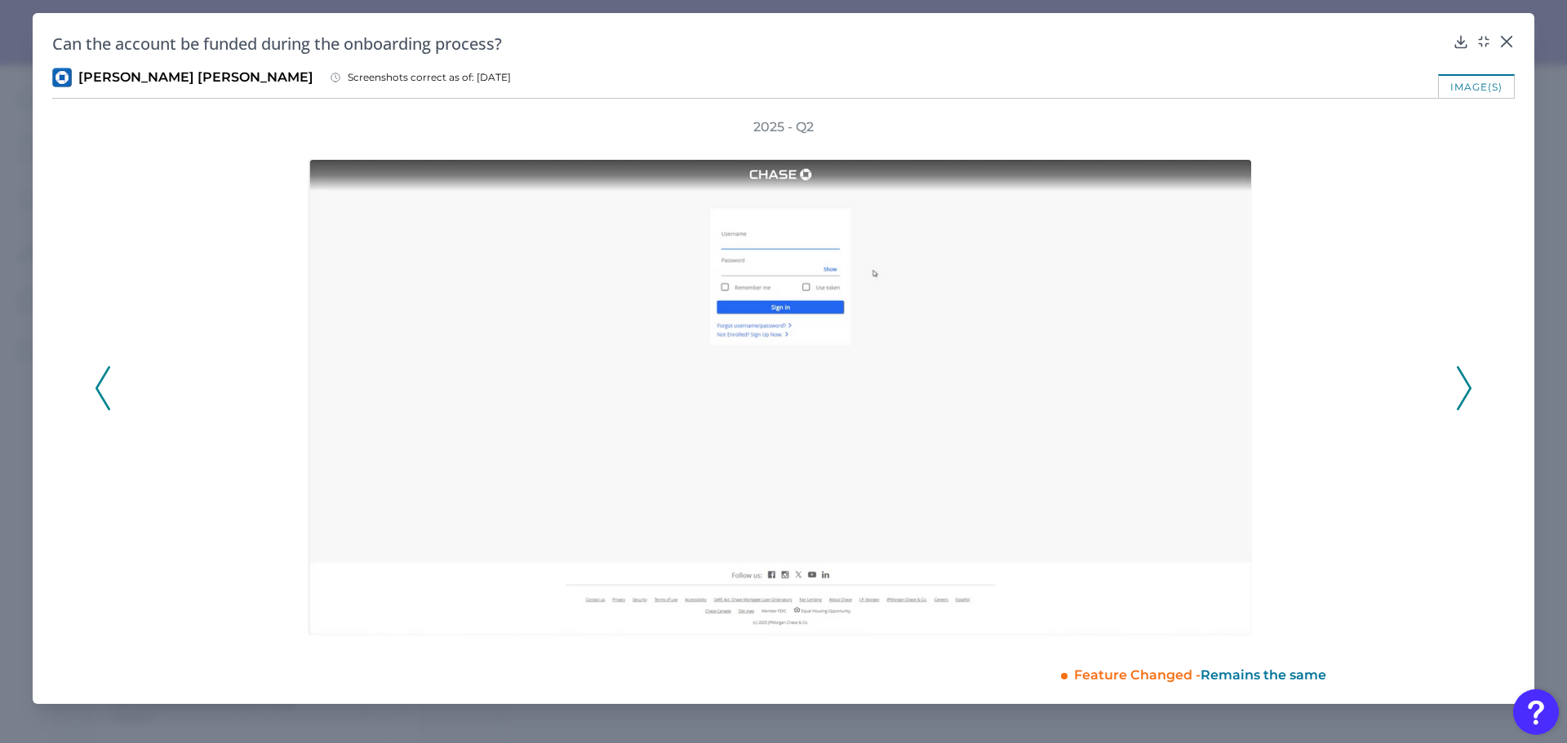
click at [1466, 388] on icon at bounding box center [1463, 388] width 15 height 44
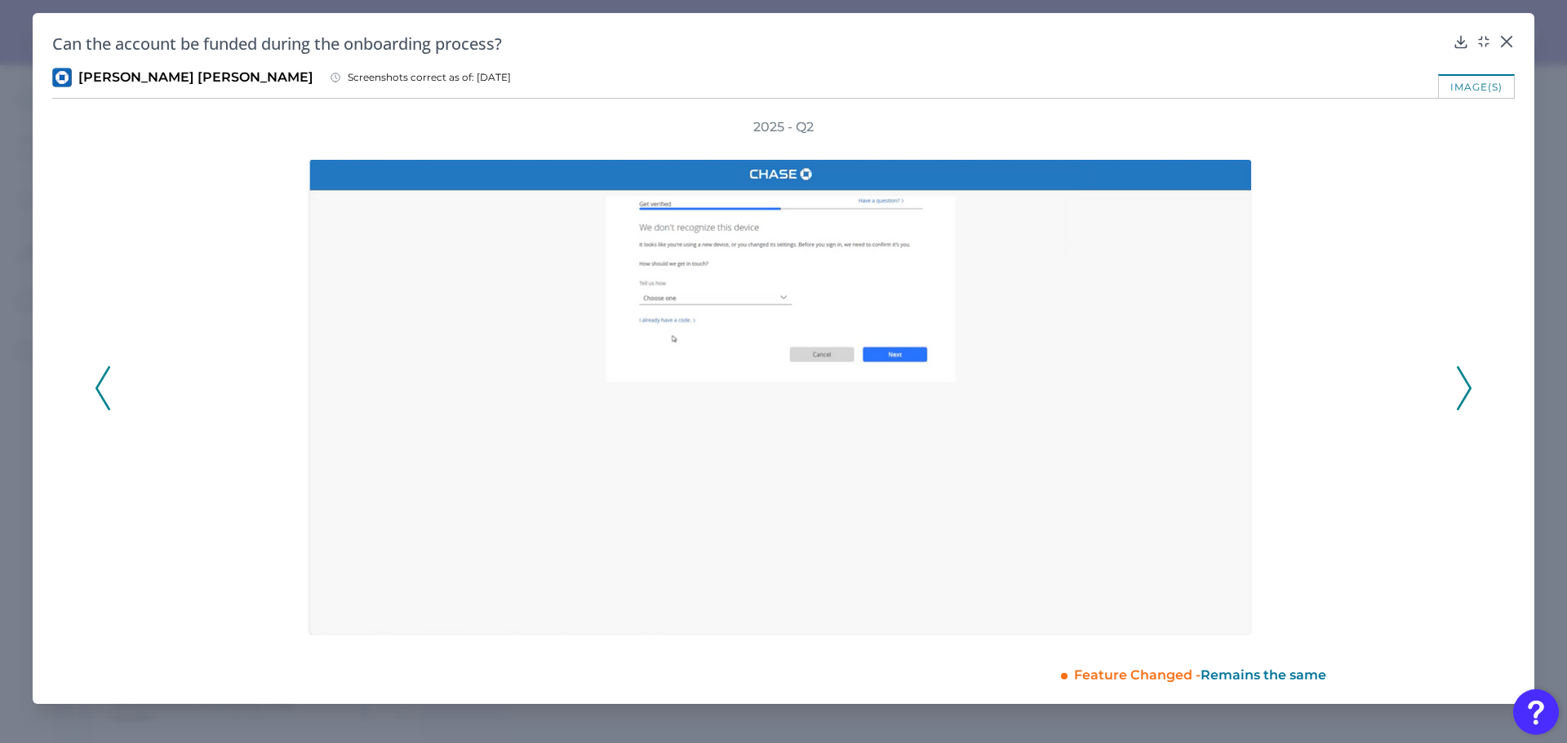
click at [1465, 390] on icon at bounding box center [1463, 388] width 15 height 44
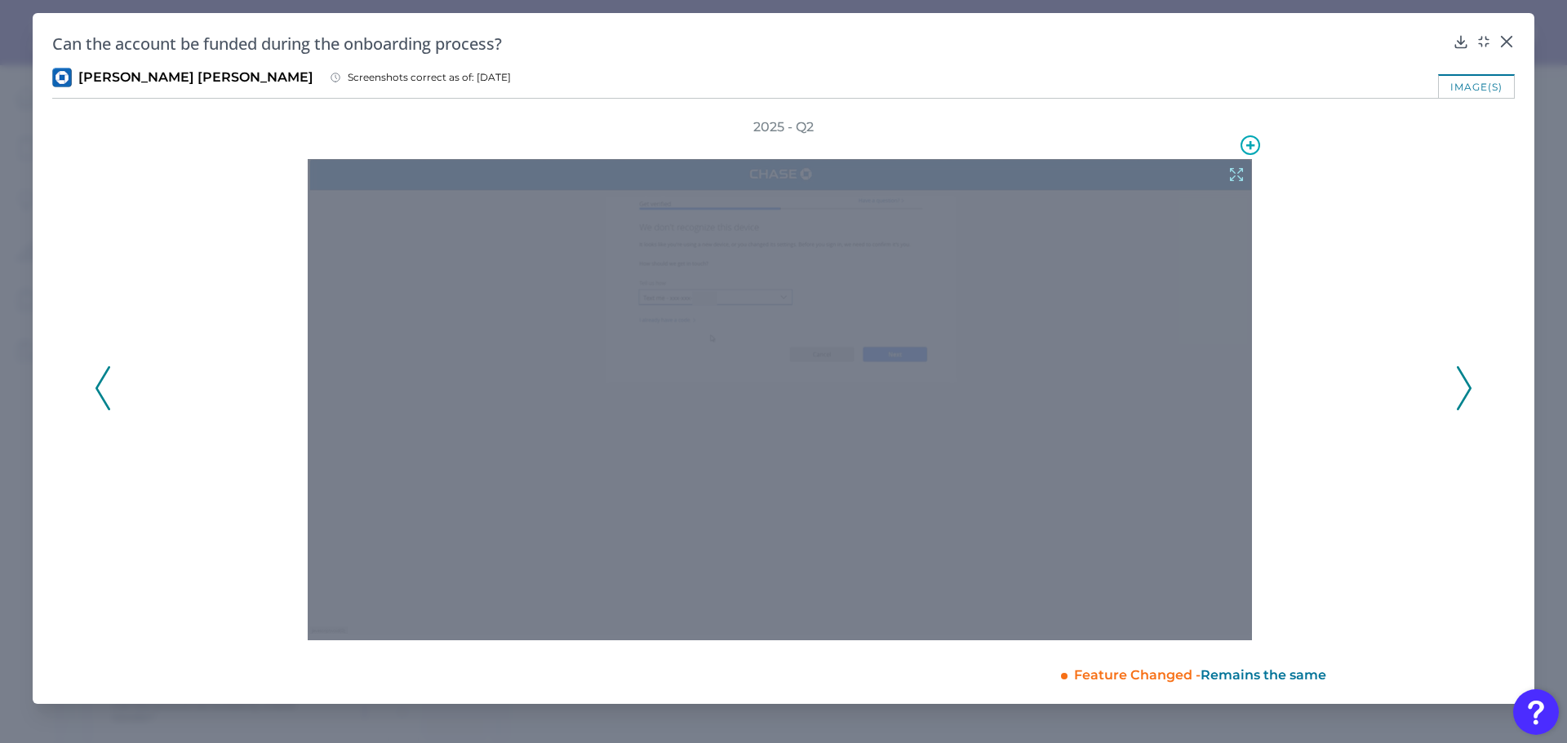
click at [920, 387] on div at bounding box center [780, 399] width 944 height 481
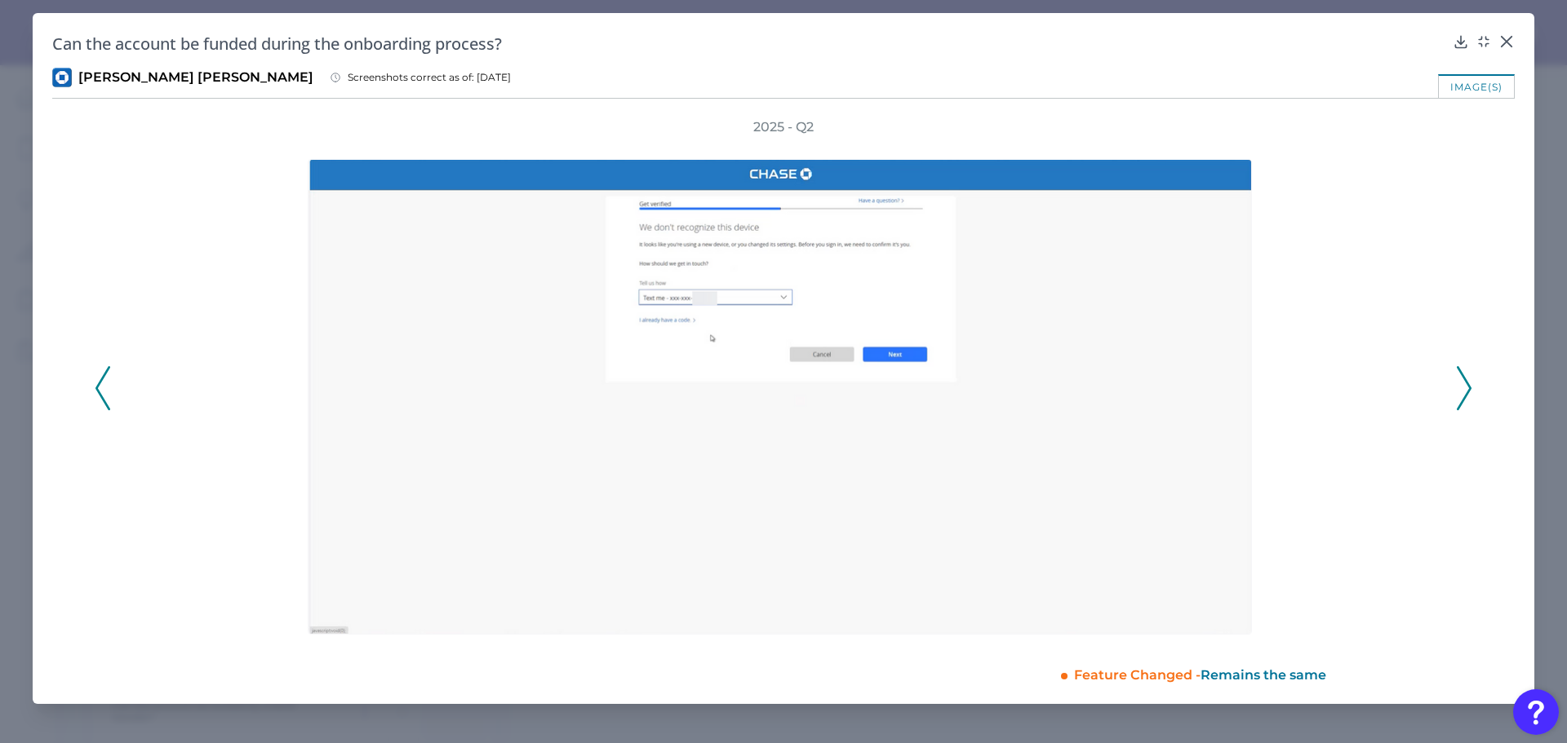
click at [1460, 388] on icon at bounding box center [1463, 388] width 15 height 44
click at [1455, 389] on div "2025 - Q2" at bounding box center [783, 379] width 1377 height 522
click at [1458, 379] on icon at bounding box center [1463, 388] width 15 height 44
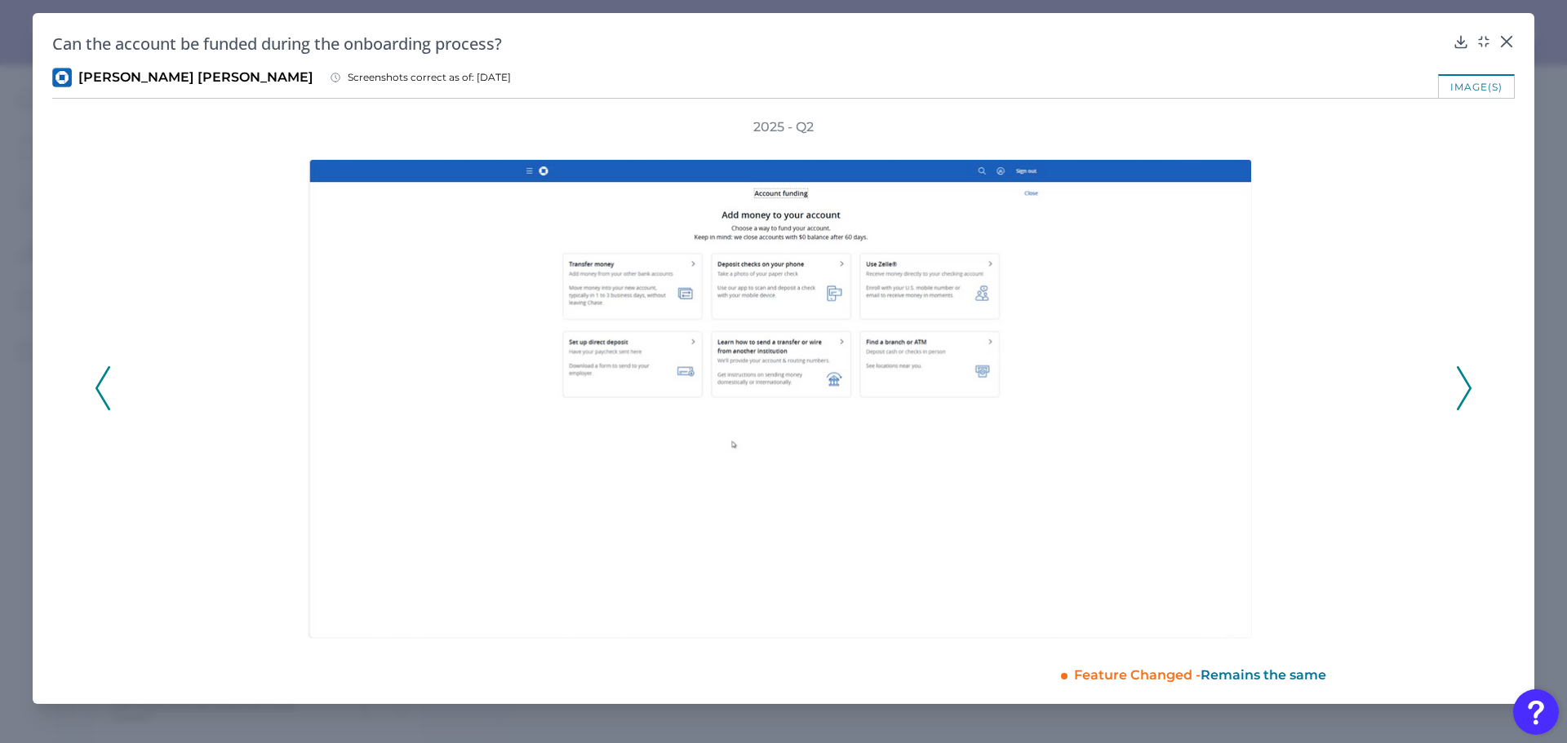
click at [1459, 370] on polyline at bounding box center [1463, 388] width 12 height 42
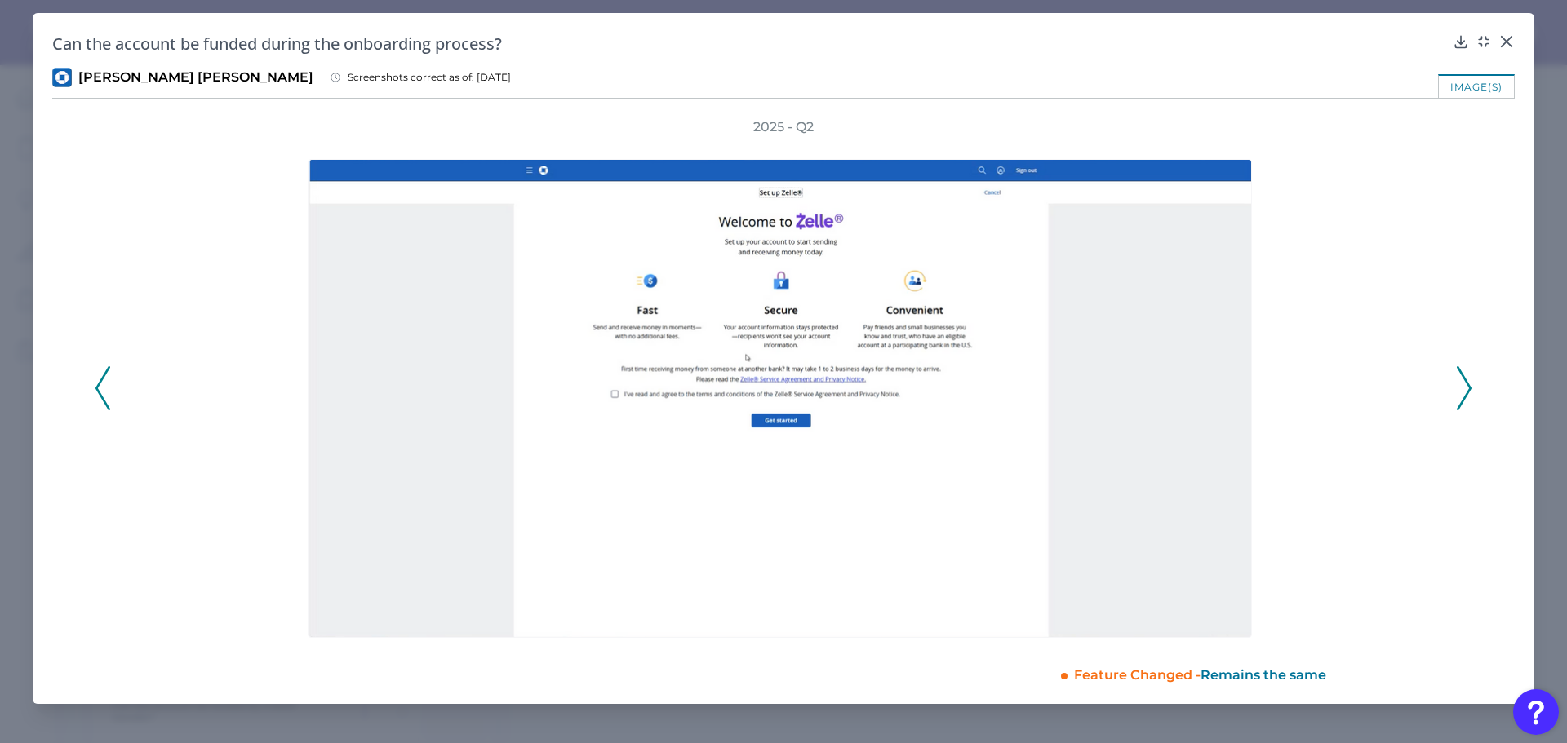
click at [1456, 368] on icon at bounding box center [1463, 388] width 15 height 44
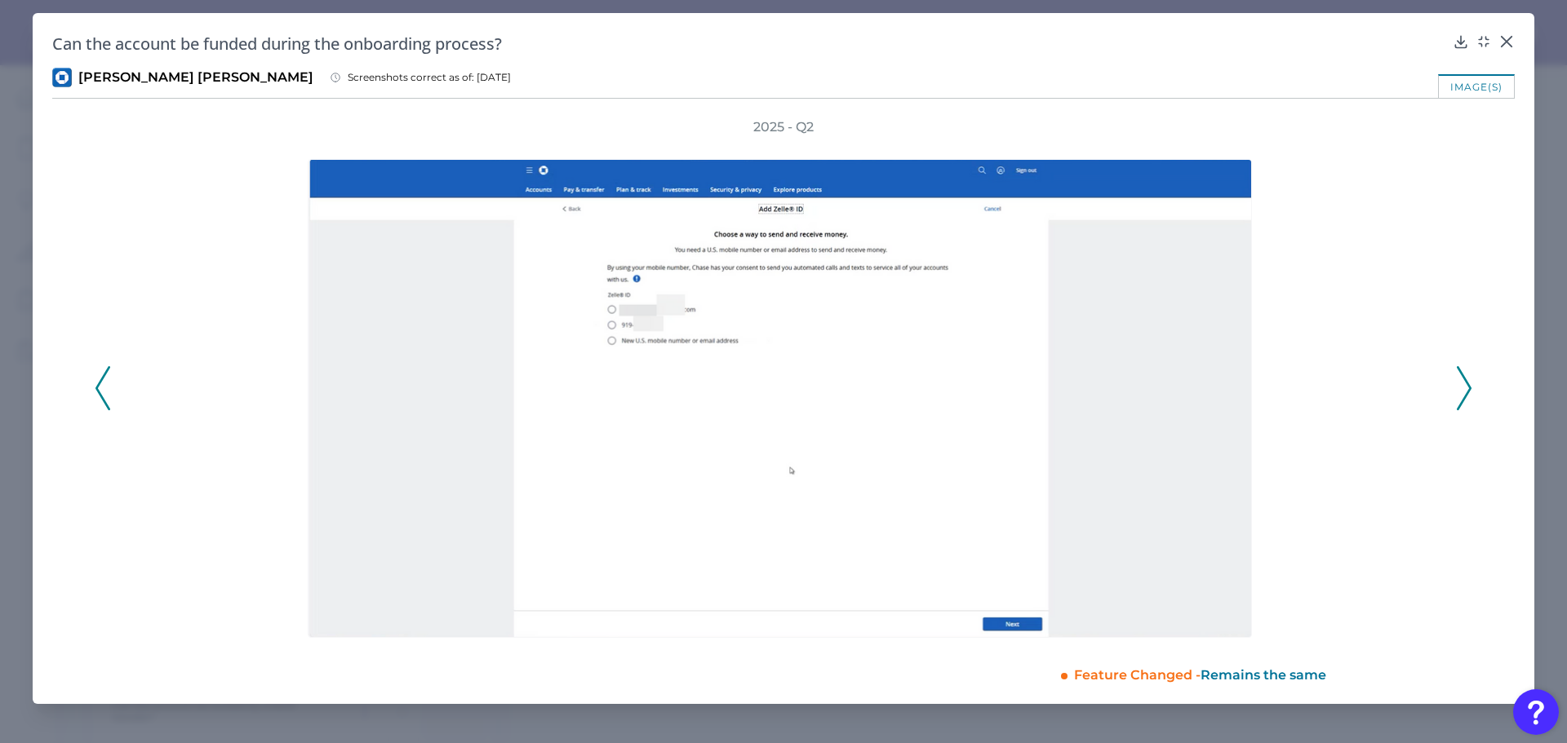
click at [1456, 368] on icon at bounding box center [1463, 388] width 15 height 44
click at [1459, 375] on icon at bounding box center [1463, 388] width 15 height 44
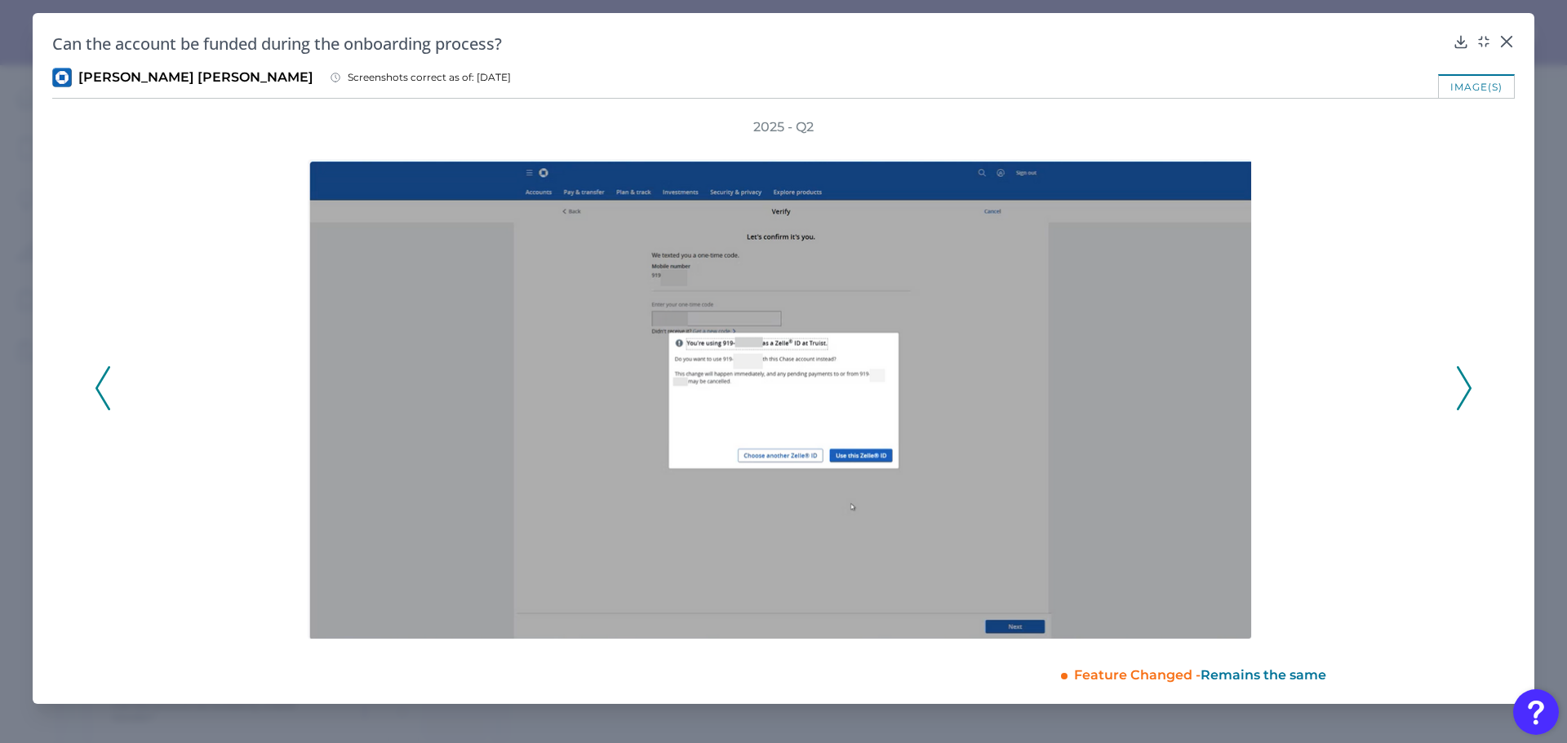
click at [1457, 374] on icon at bounding box center [1463, 388] width 15 height 44
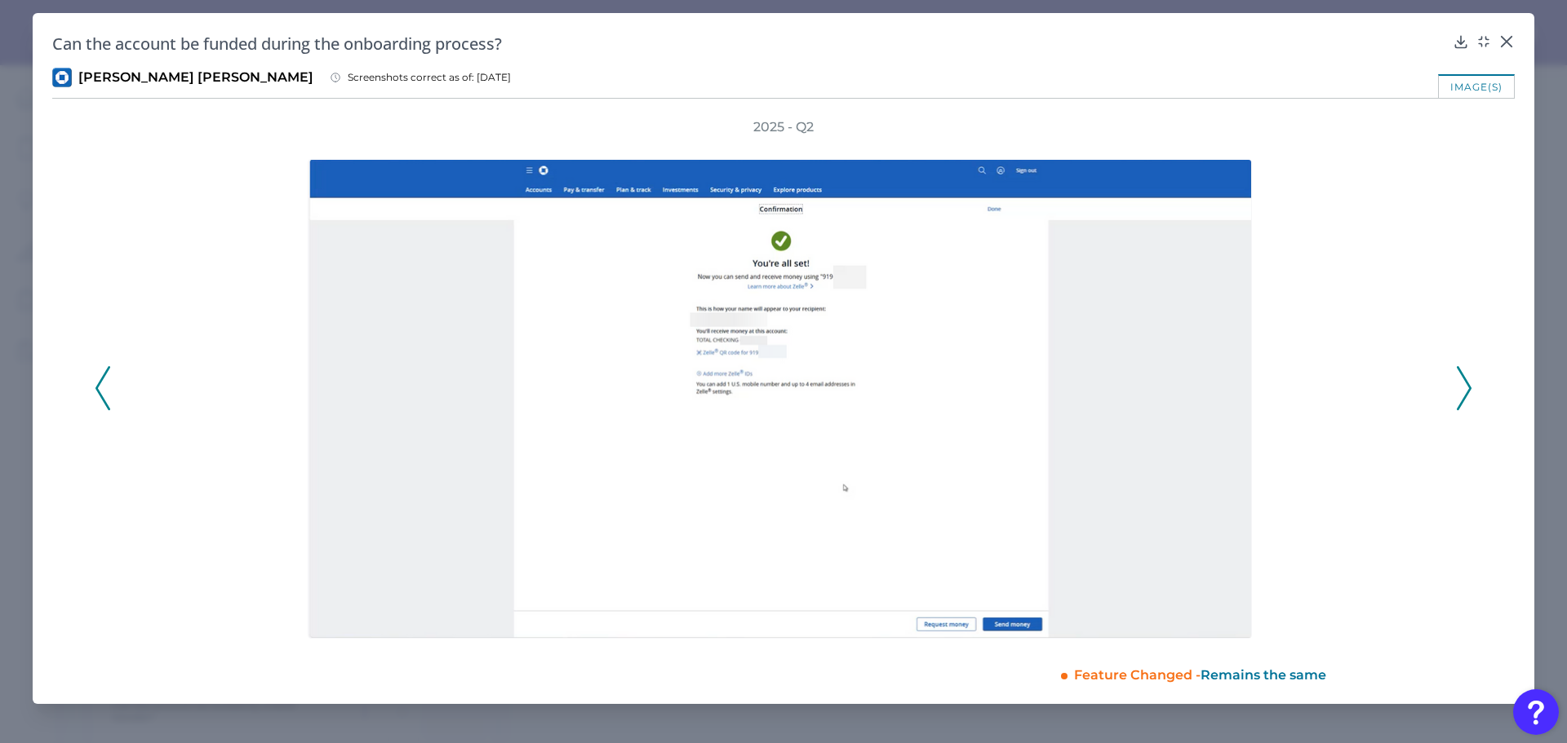
click at [1457, 374] on icon at bounding box center [1463, 388] width 15 height 44
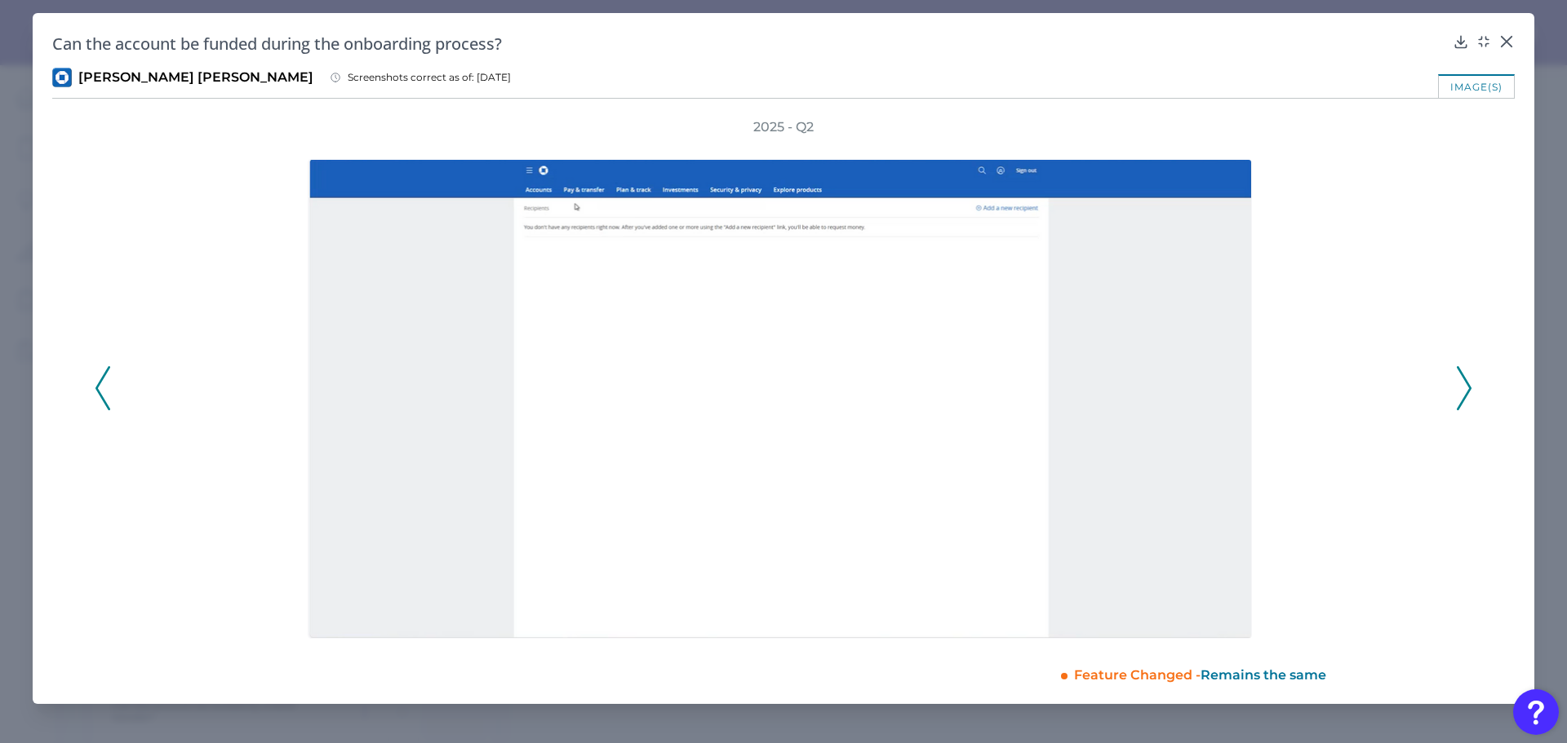
click at [1457, 374] on icon at bounding box center [1463, 388] width 15 height 44
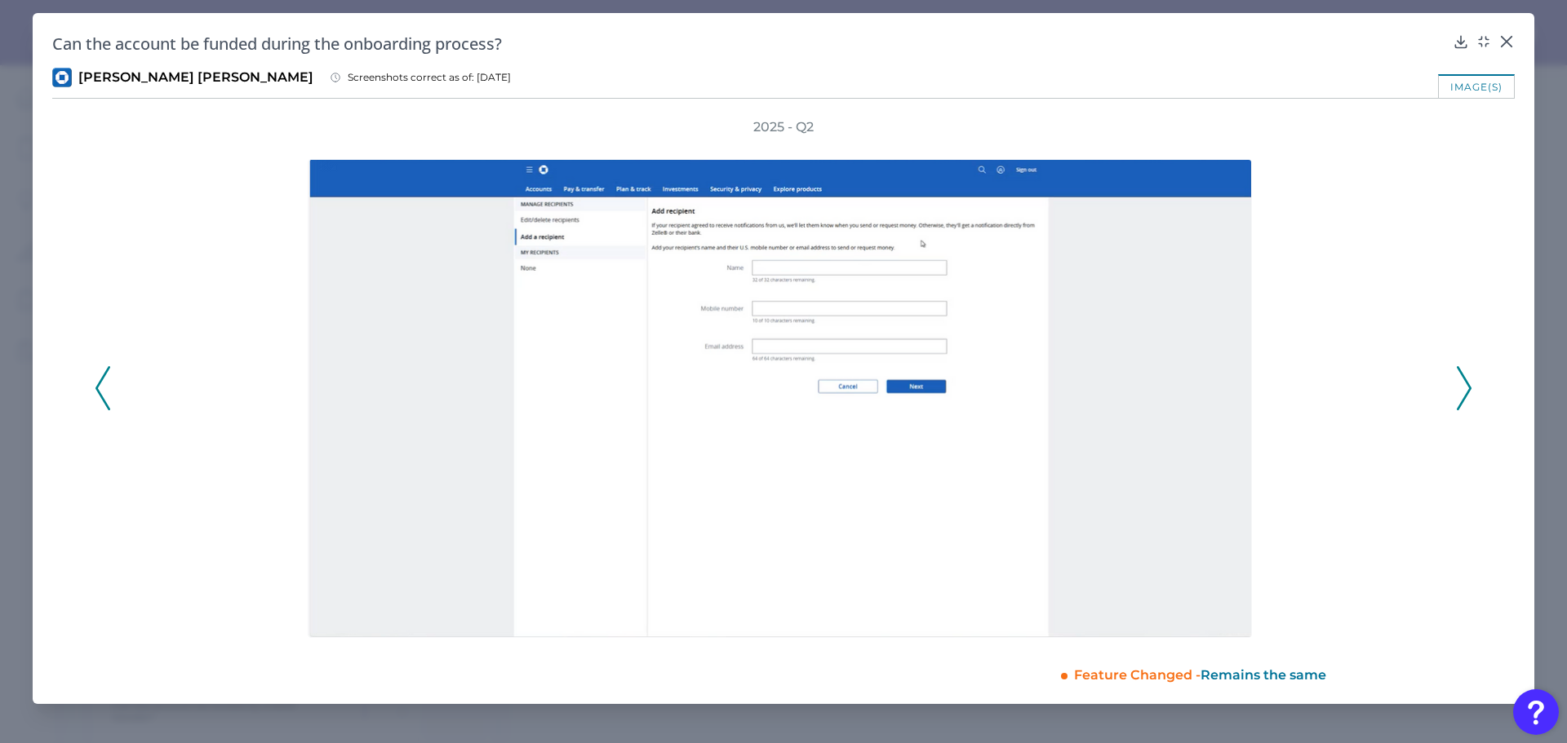
click at [1457, 374] on icon at bounding box center [1463, 388] width 15 height 44
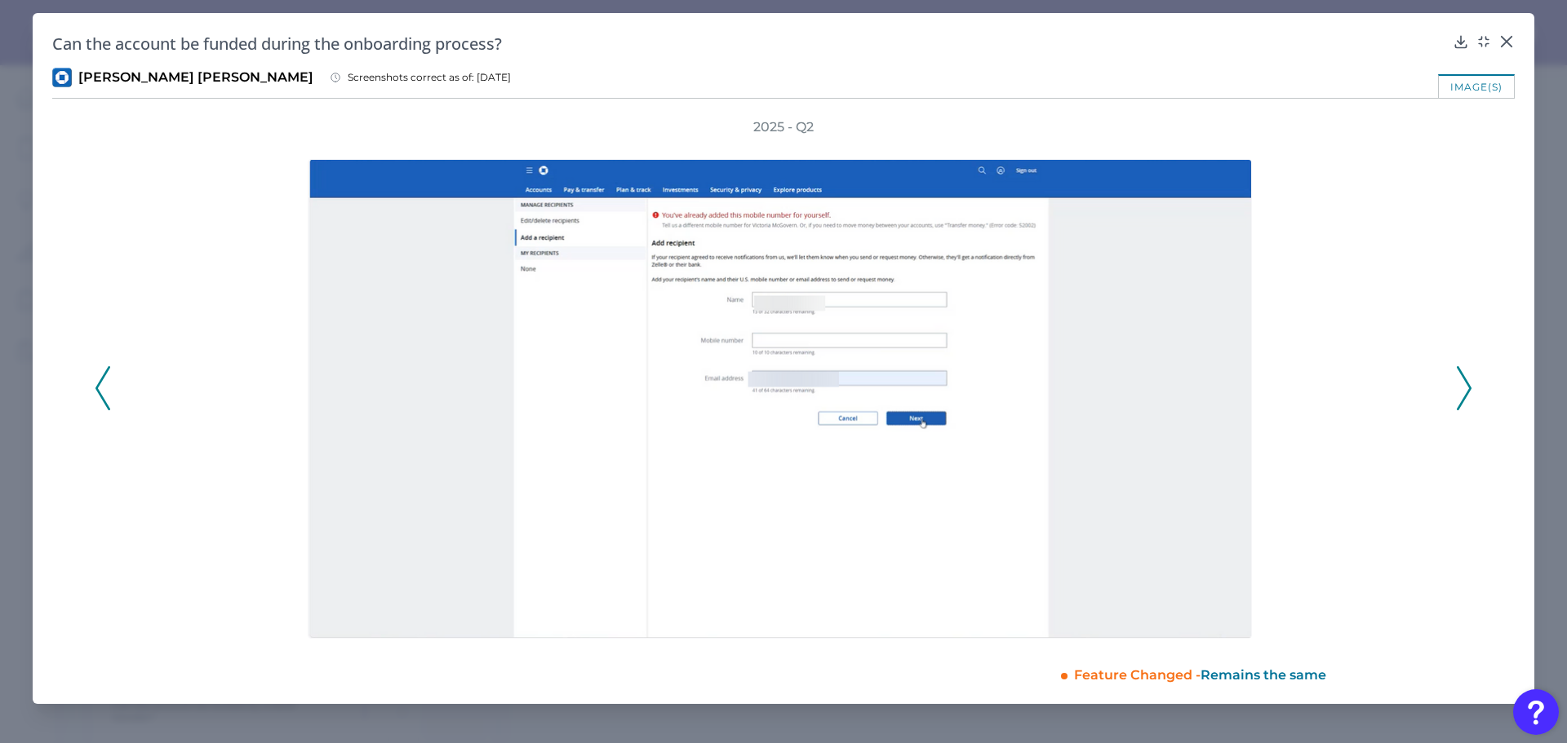
click at [1457, 374] on icon at bounding box center [1463, 388] width 15 height 44
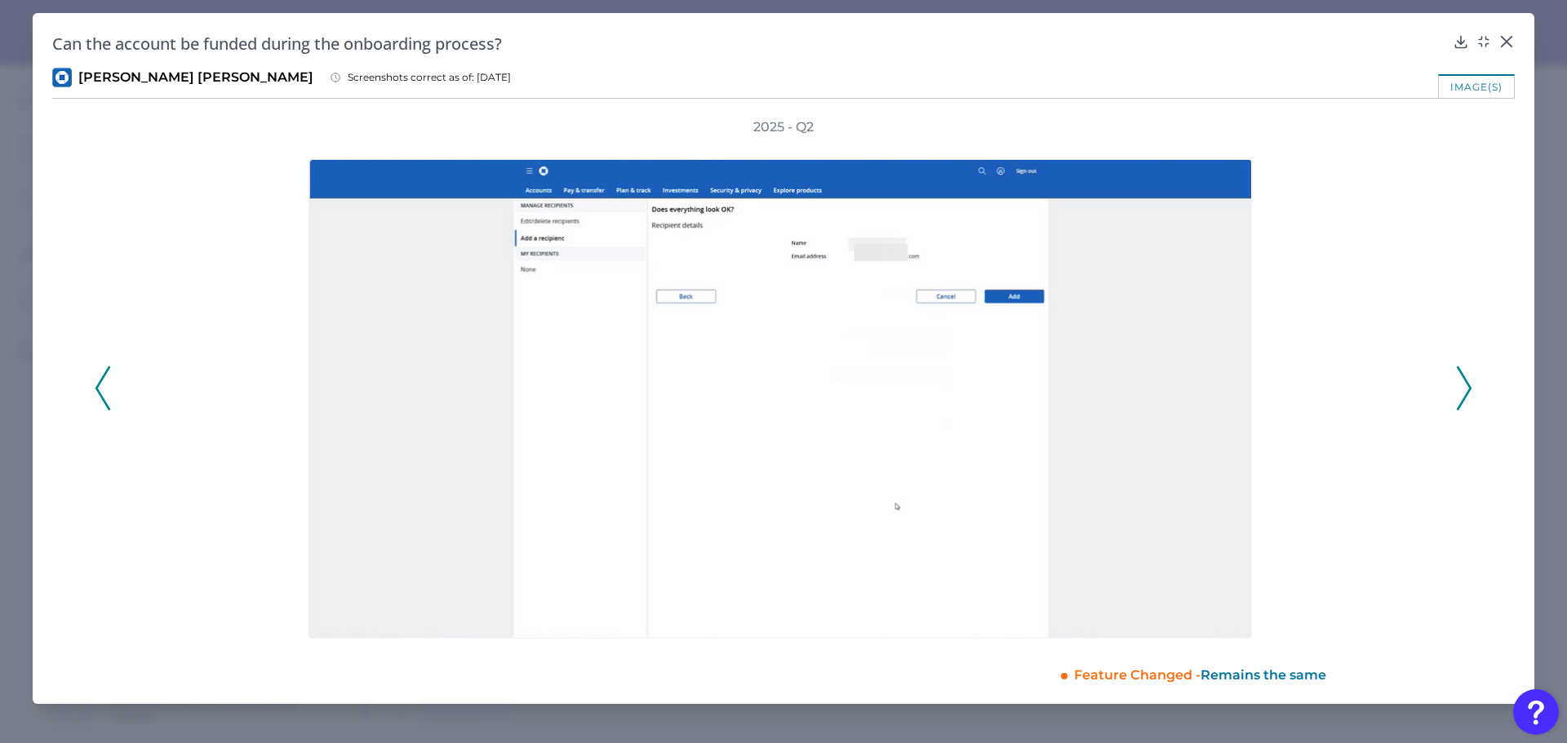
click at [1457, 374] on icon at bounding box center [1463, 388] width 15 height 44
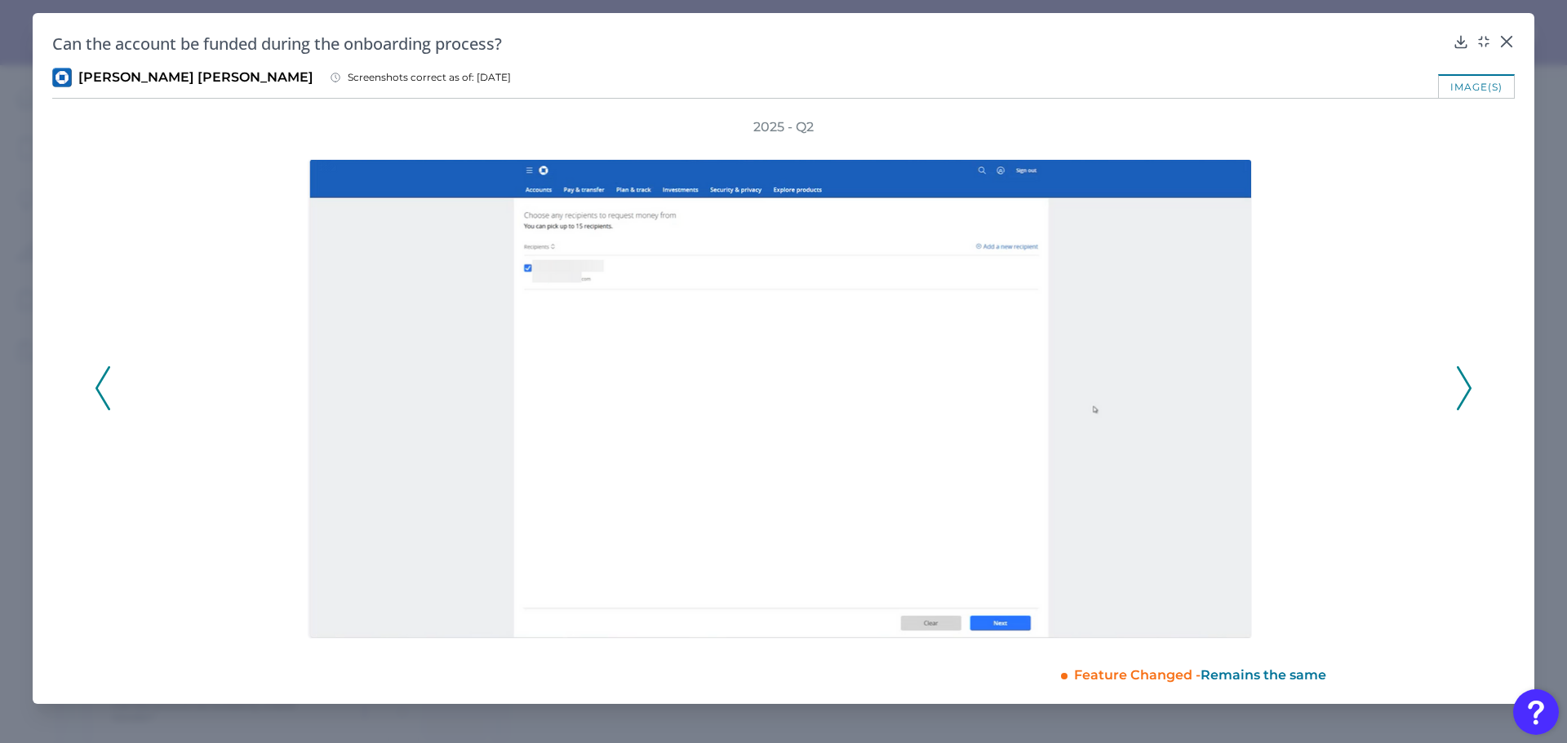
click at [1457, 374] on icon at bounding box center [1463, 388] width 15 height 44
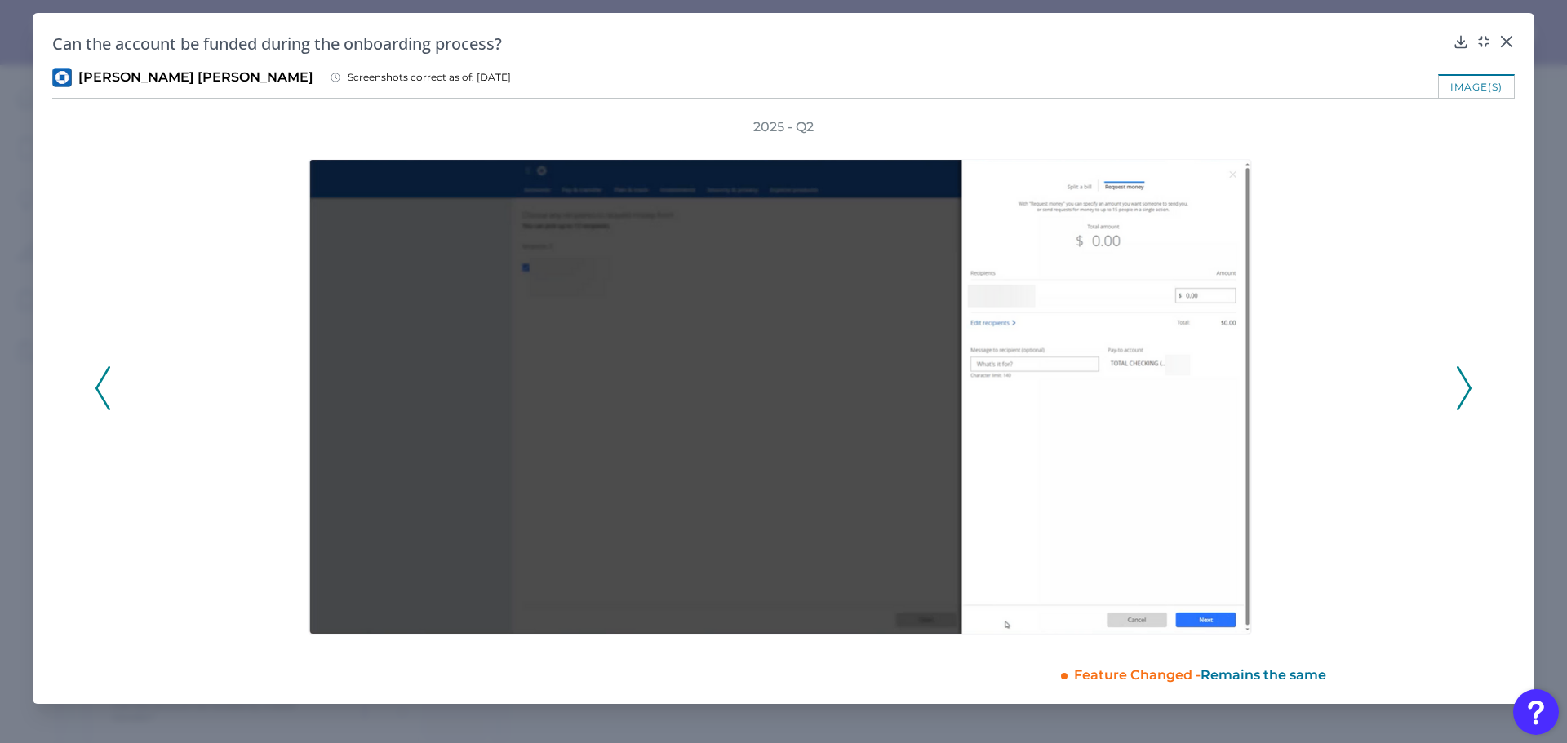
click at [1457, 374] on icon at bounding box center [1463, 388] width 15 height 44
drag, startPoint x: 1458, startPoint y: 371, endPoint x: 1456, endPoint y: 321, distance: 50.6
click at [1456, 321] on div "2025 - Q2" at bounding box center [783, 379] width 1377 height 522
click at [1459, 377] on icon at bounding box center [1463, 388] width 15 height 44
click at [1460, 281] on div "2025 - Q2" at bounding box center [783, 379] width 1377 height 522
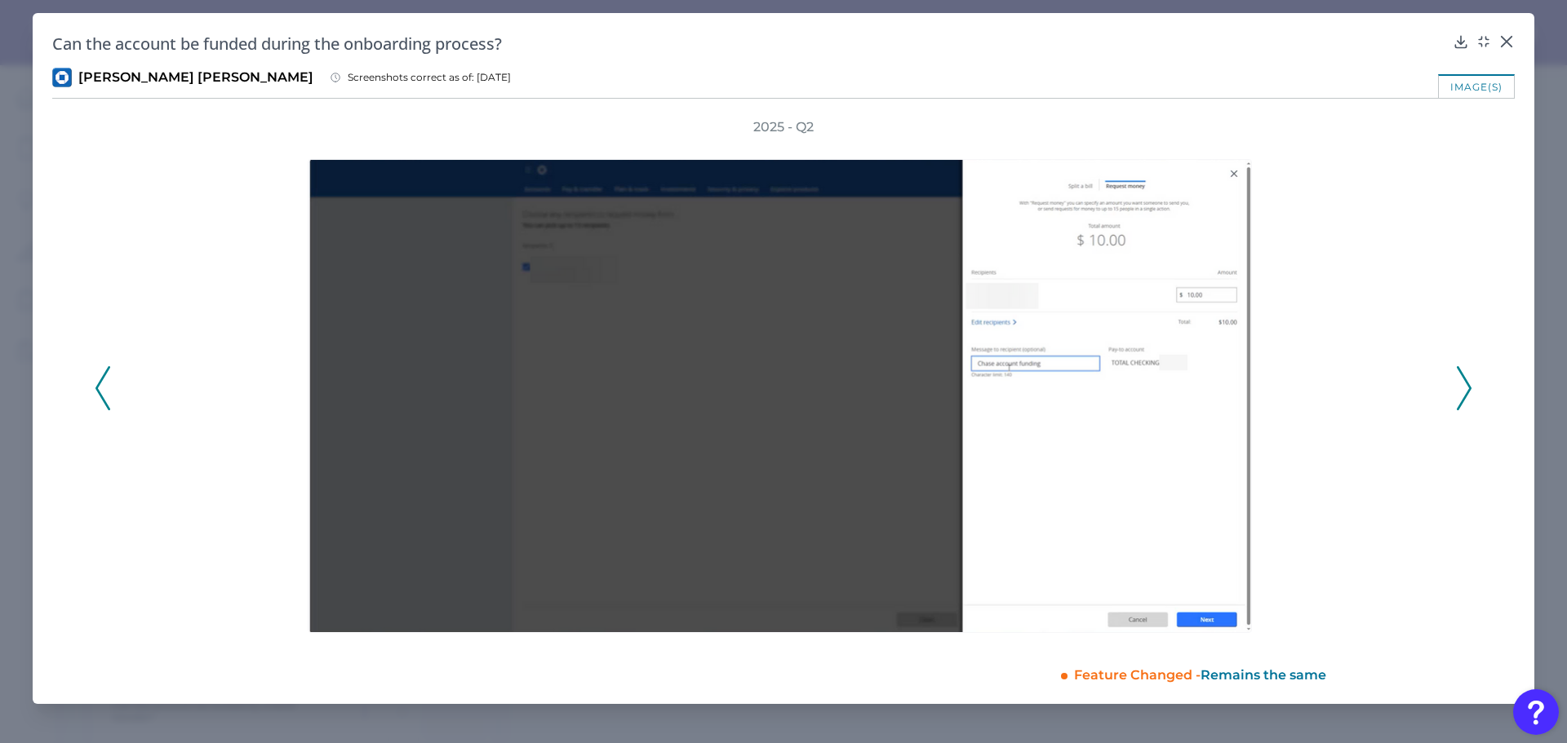
click at [1462, 392] on icon at bounding box center [1463, 388] width 15 height 44
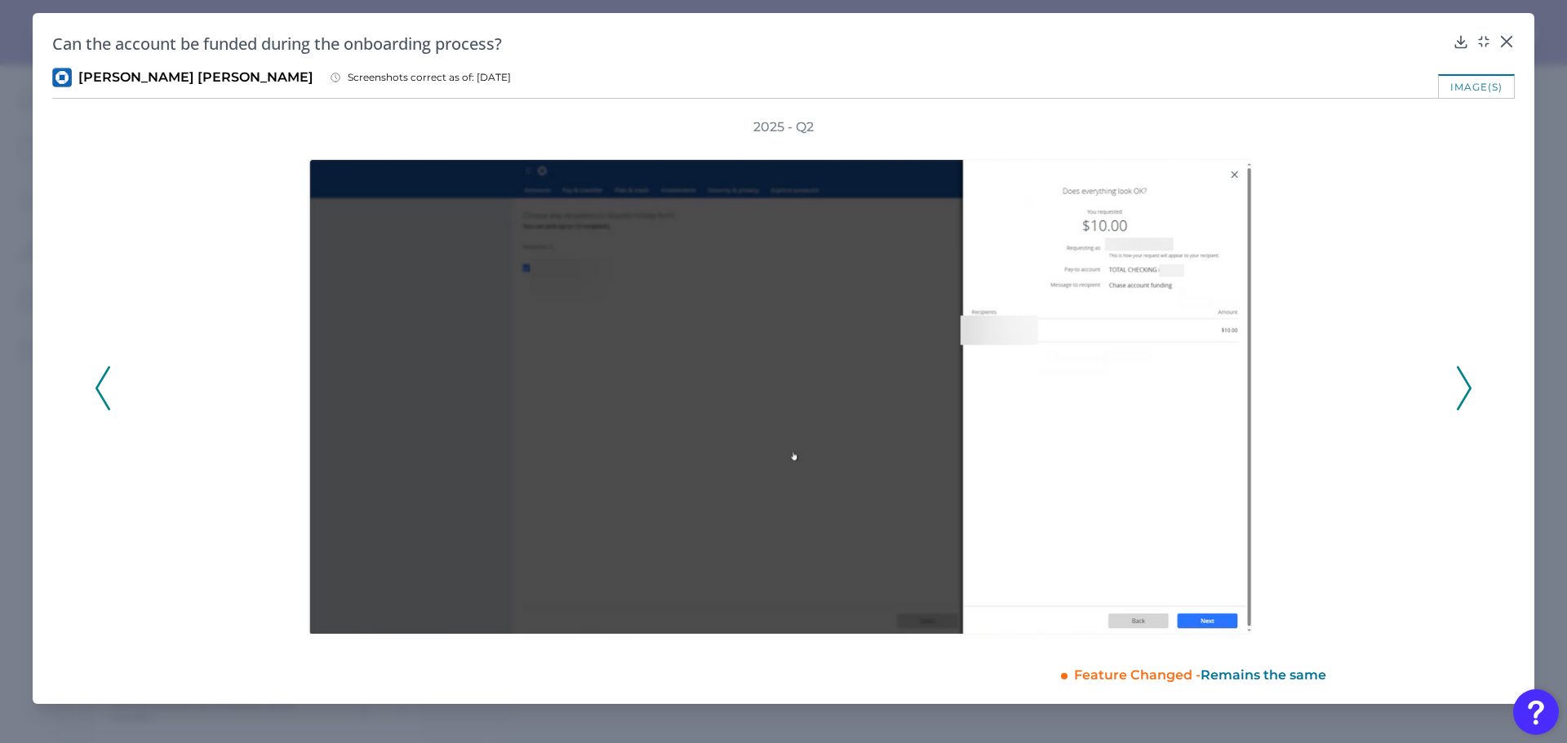
click at [1462, 392] on icon at bounding box center [1463, 388] width 15 height 44
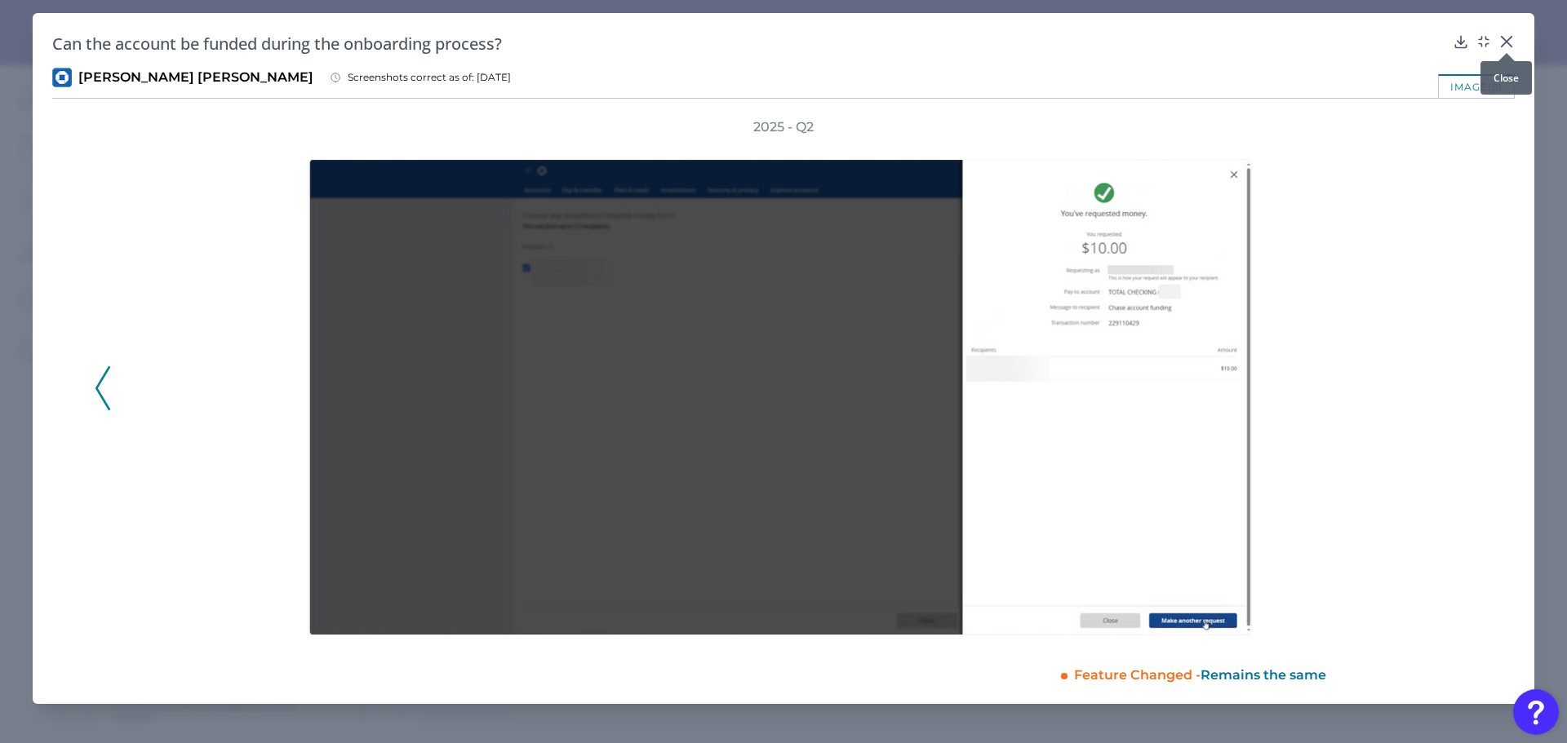
click at [1509, 39] on icon at bounding box center [1506, 42] width 10 height 10
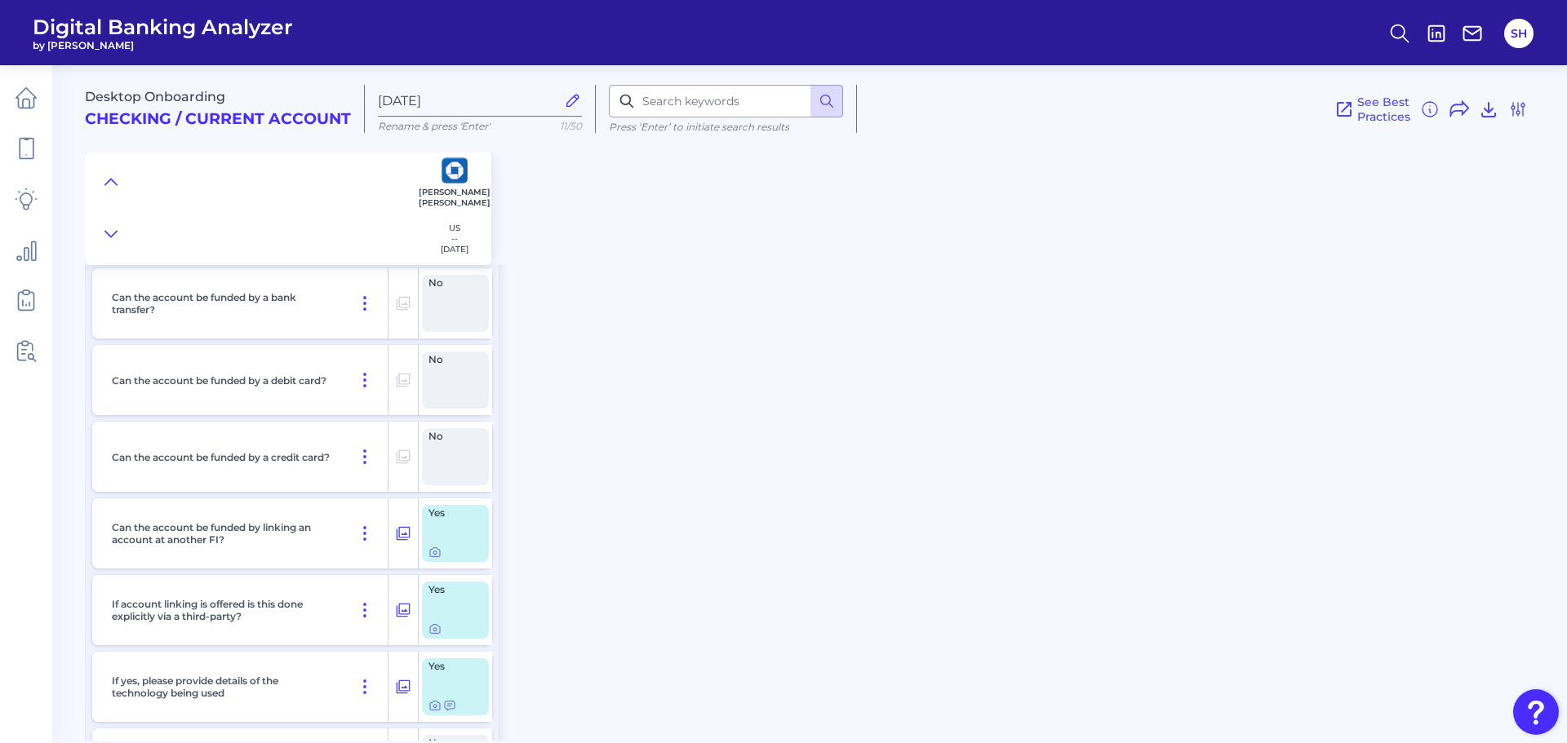
scroll to position [615, 0]
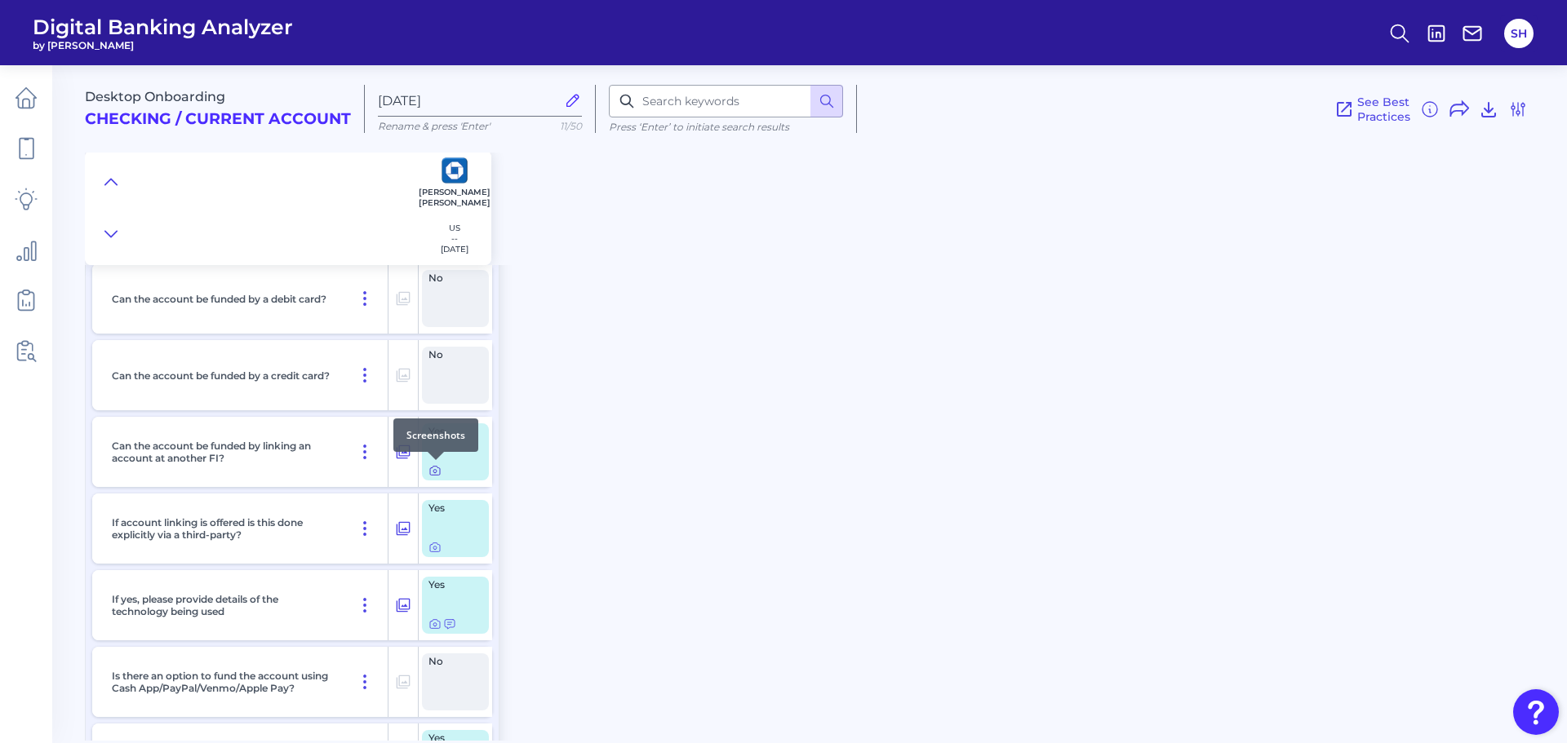
click at [428, 469] on icon at bounding box center [434, 470] width 13 height 13
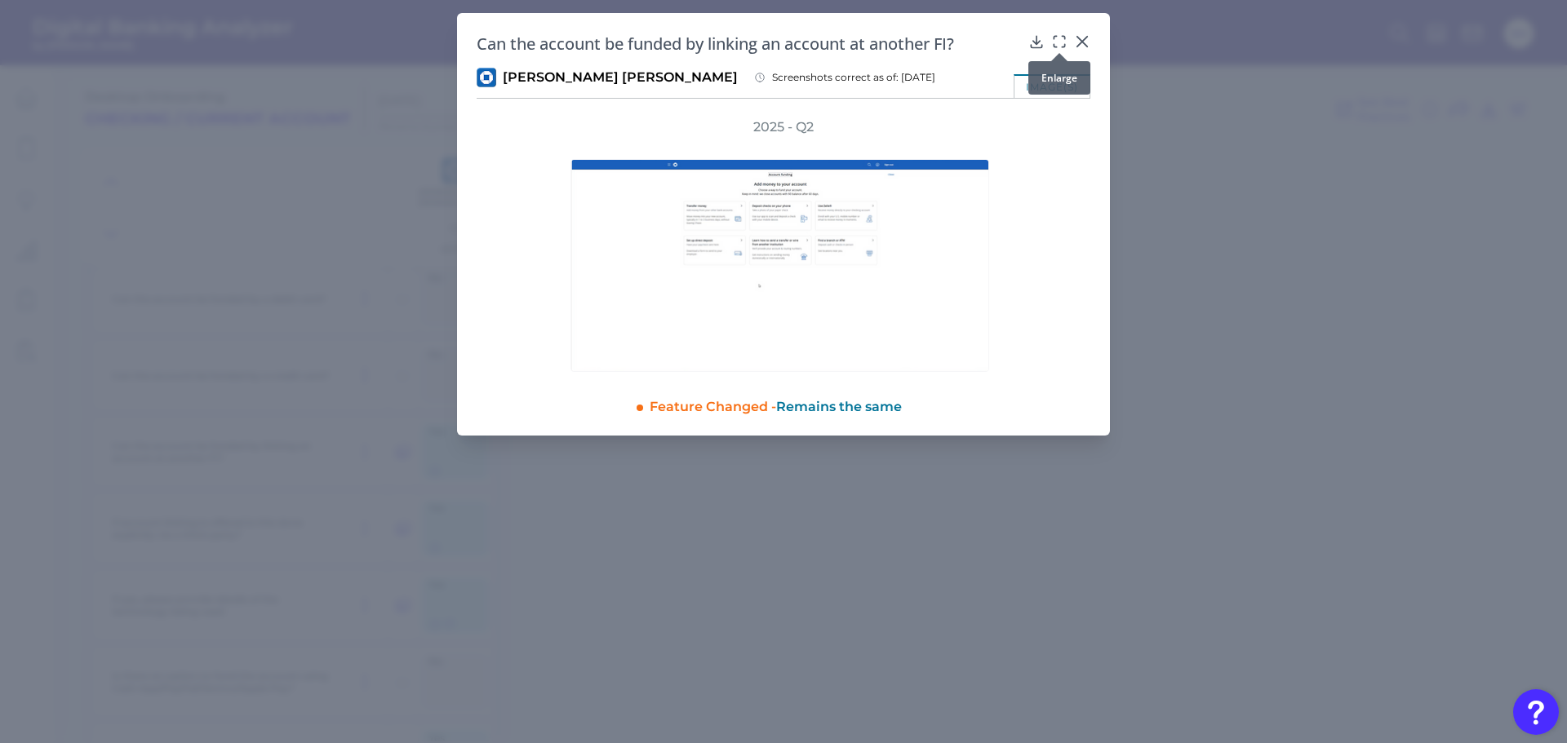
click at [1061, 44] on icon at bounding box center [1059, 41] width 16 height 16
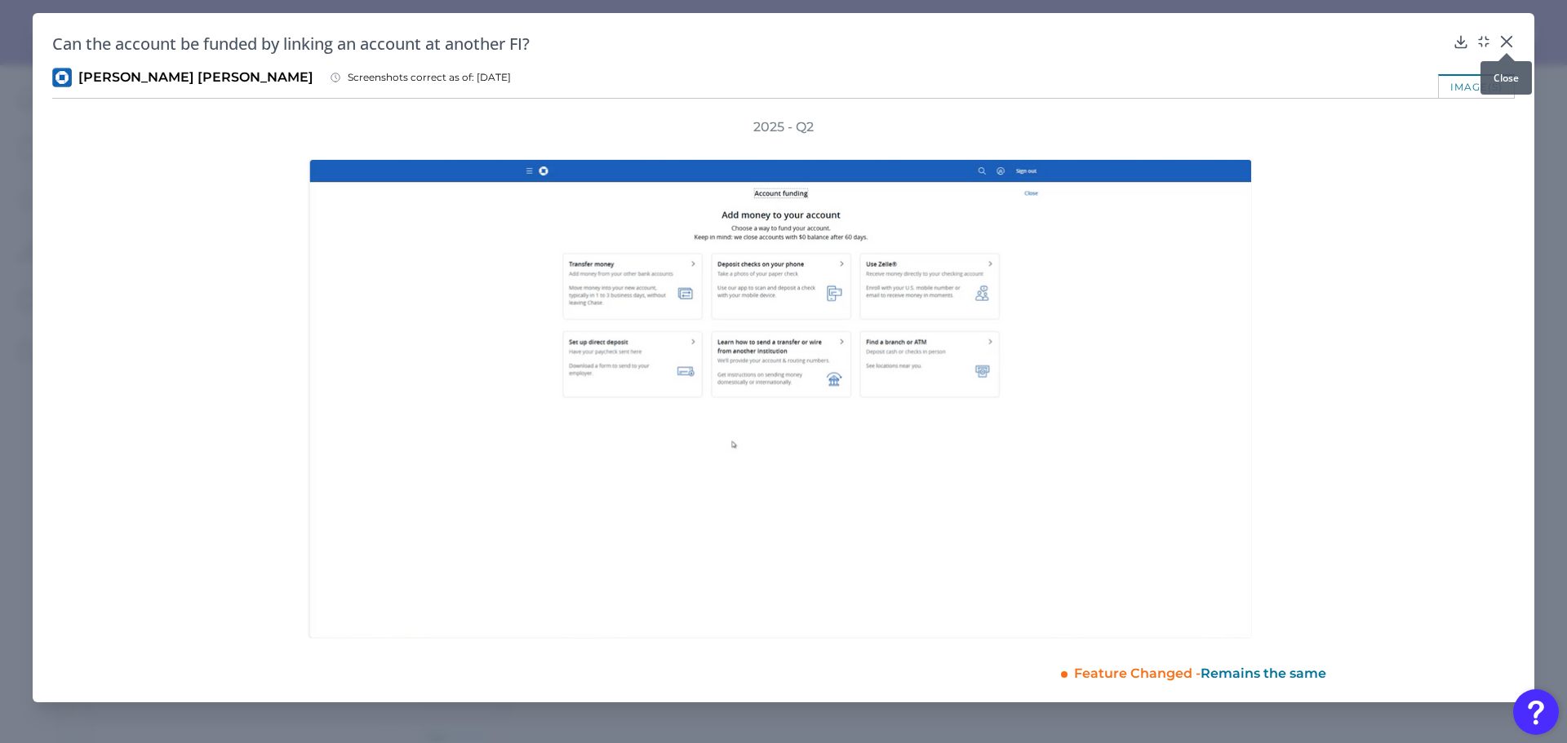
click at [1510, 36] on icon at bounding box center [1506, 41] width 16 height 16
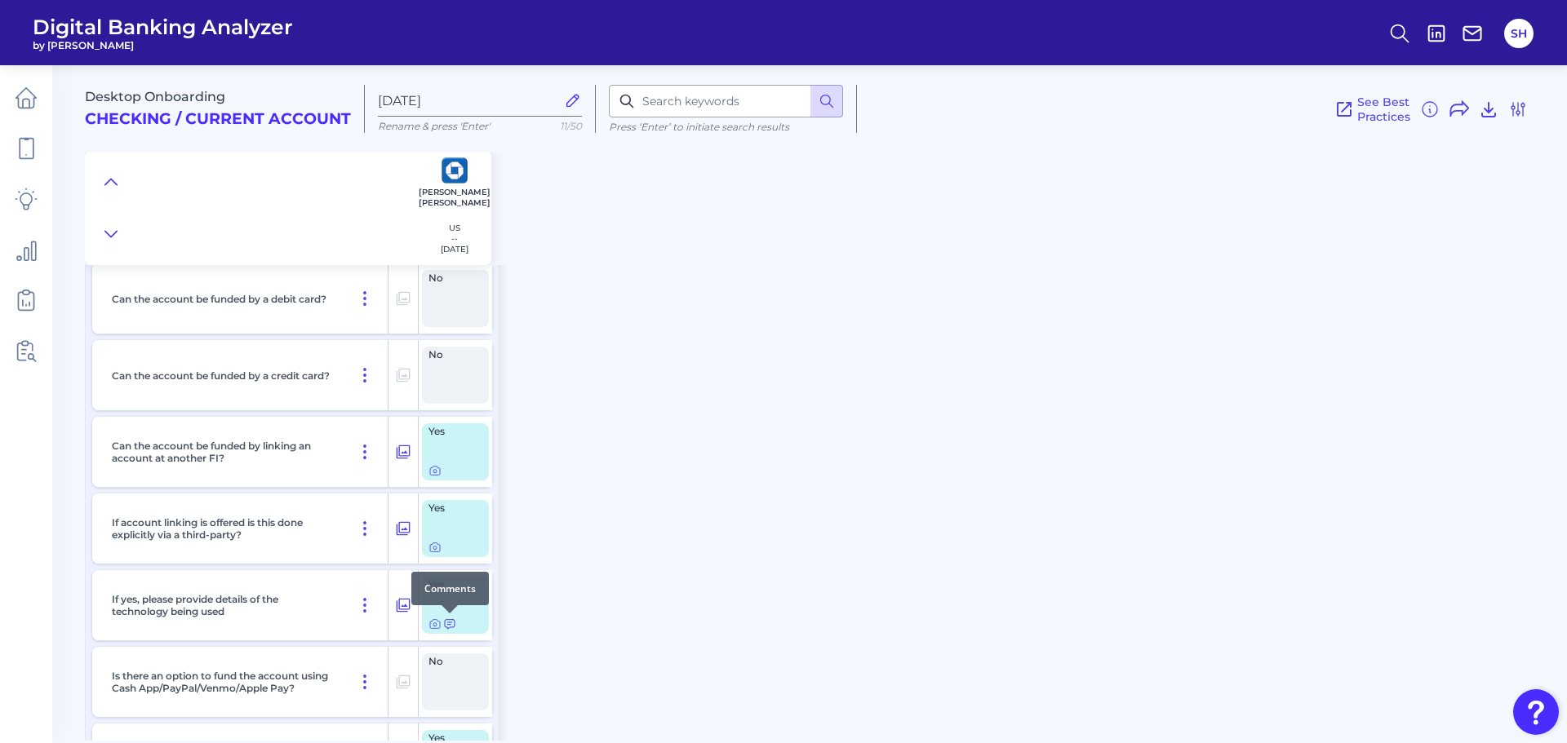
click at [443, 627] on icon at bounding box center [449, 624] width 13 height 13
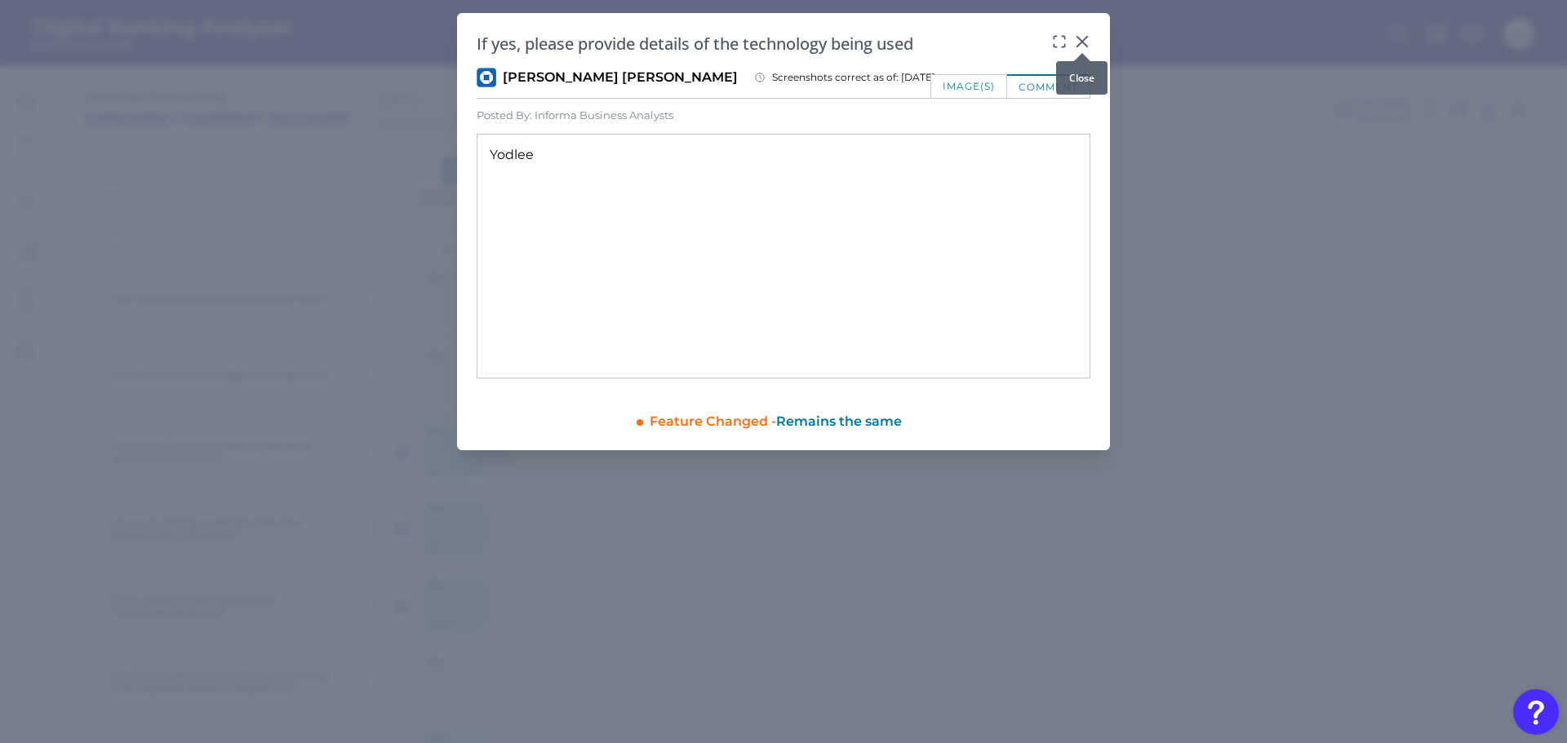
click at [1079, 43] on icon at bounding box center [1082, 41] width 16 height 16
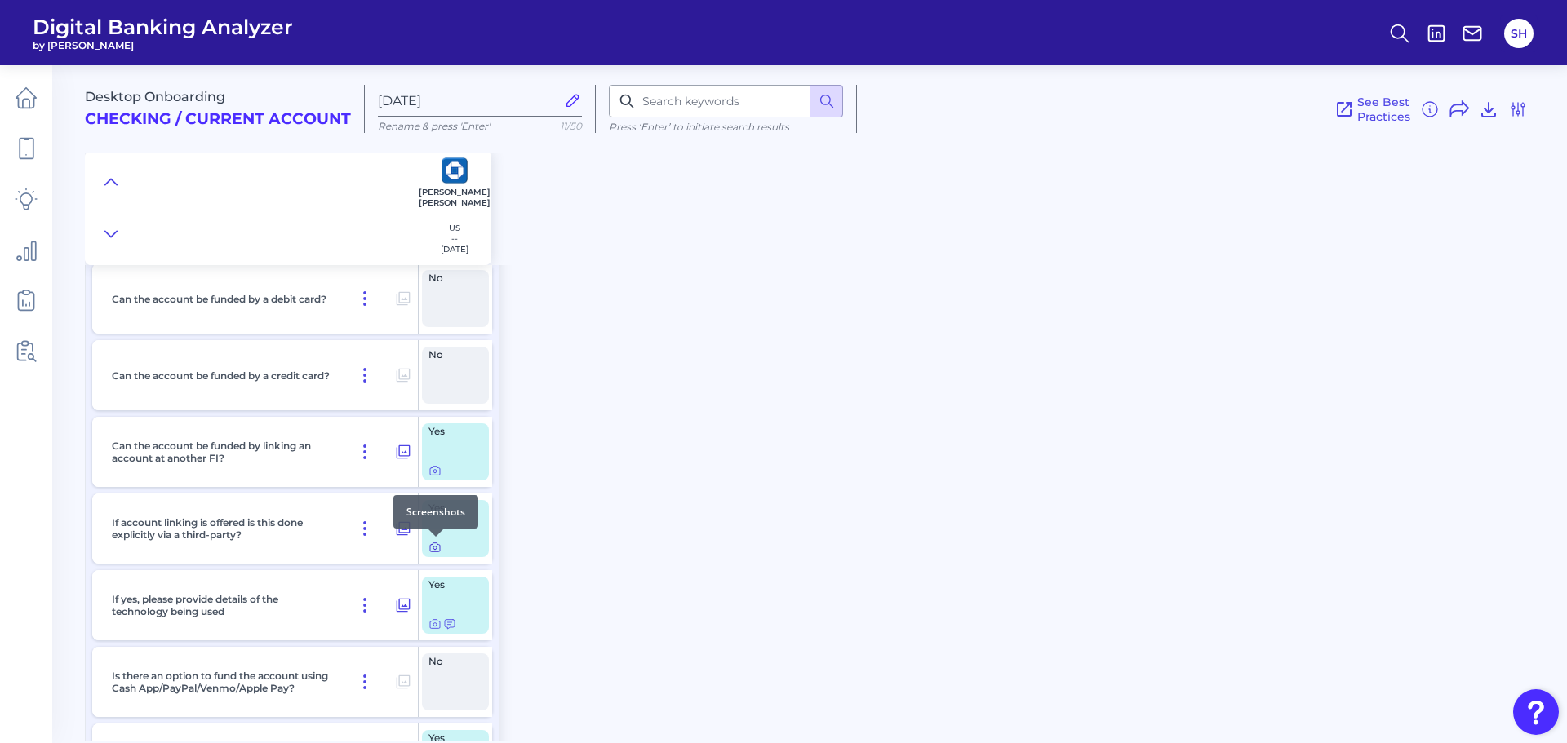
click at [433, 547] on icon at bounding box center [434, 547] width 13 height 13
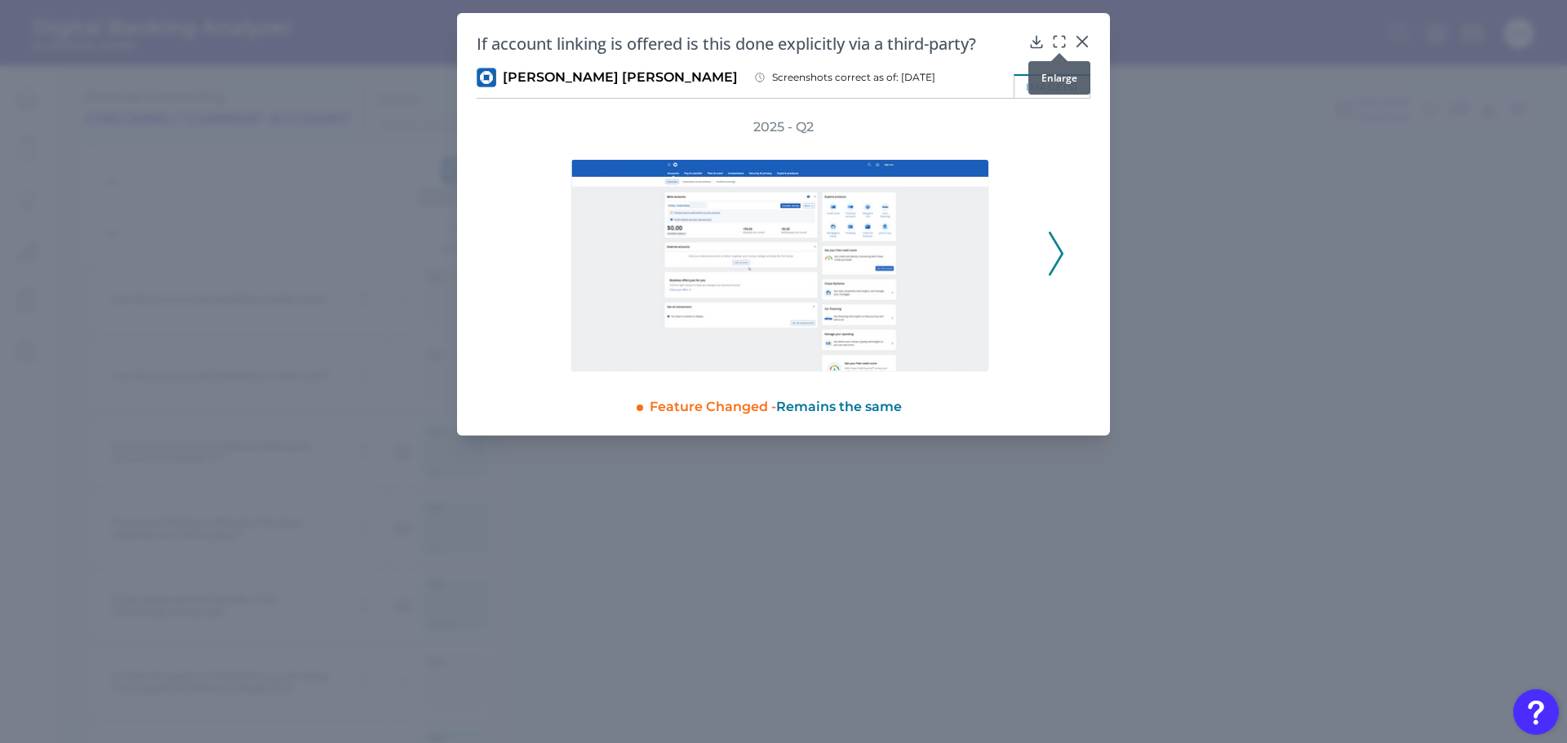
click at [1053, 34] on icon at bounding box center [1059, 41] width 16 height 16
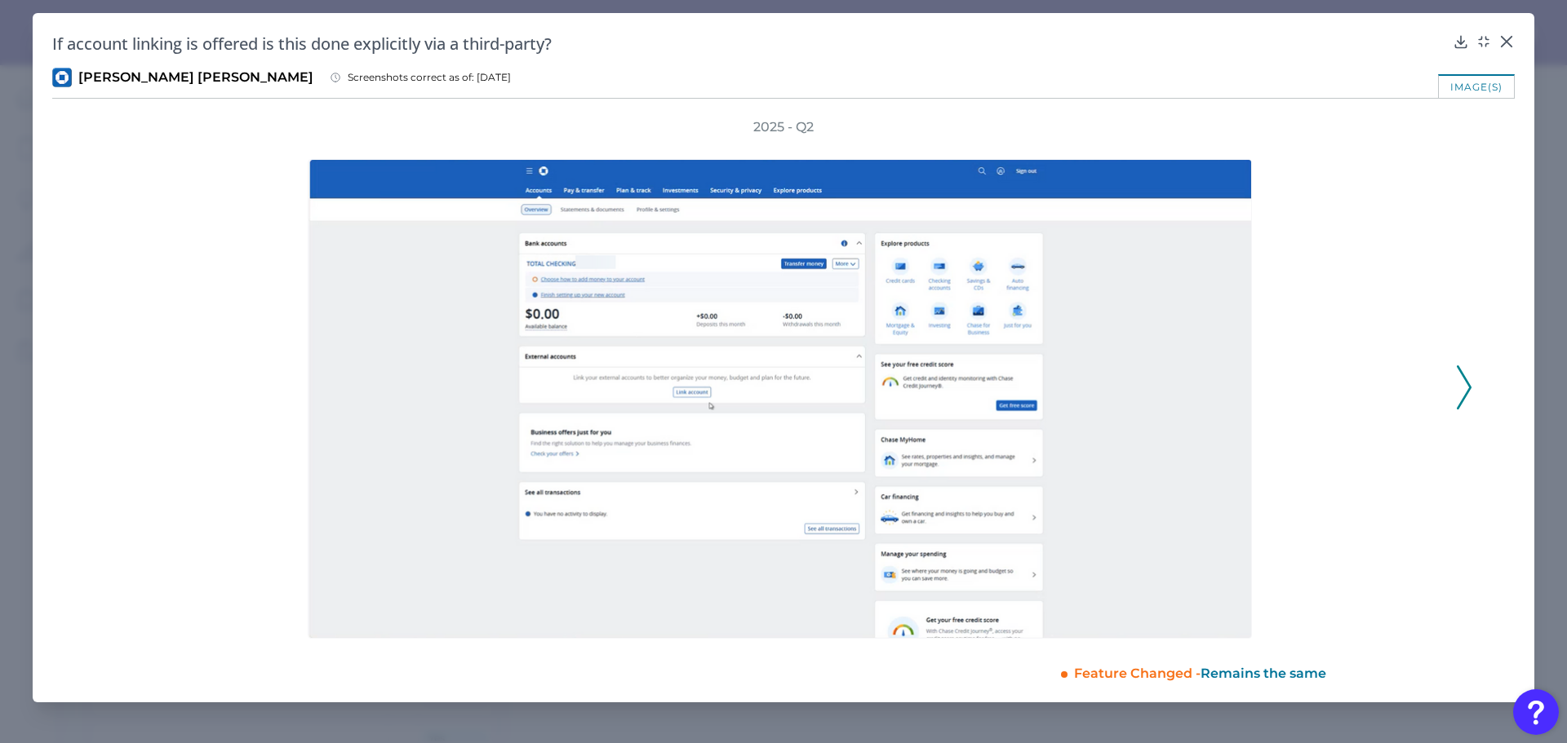
click at [1460, 381] on icon at bounding box center [1463, 388] width 15 height 44
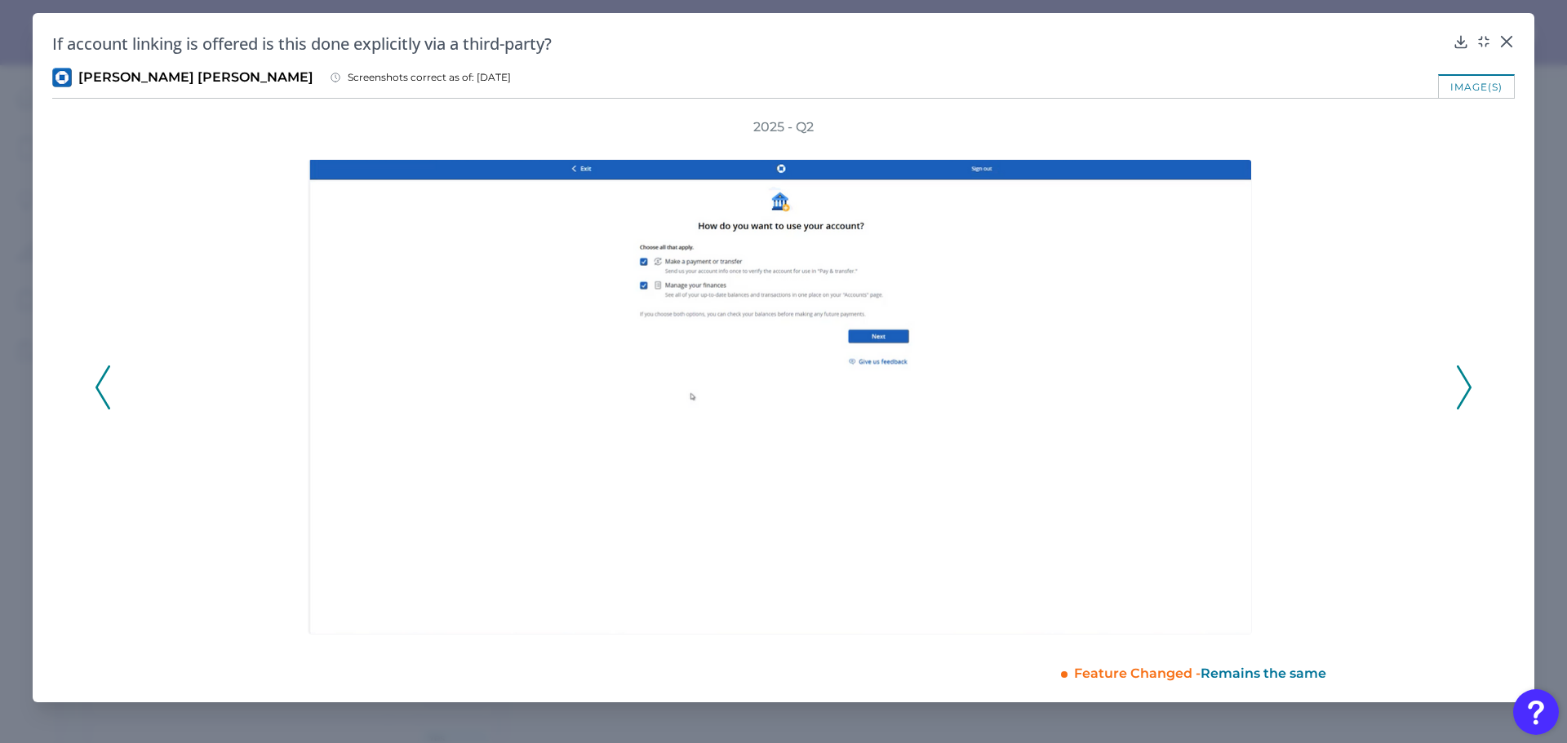
click at [1460, 381] on icon at bounding box center [1463, 388] width 15 height 44
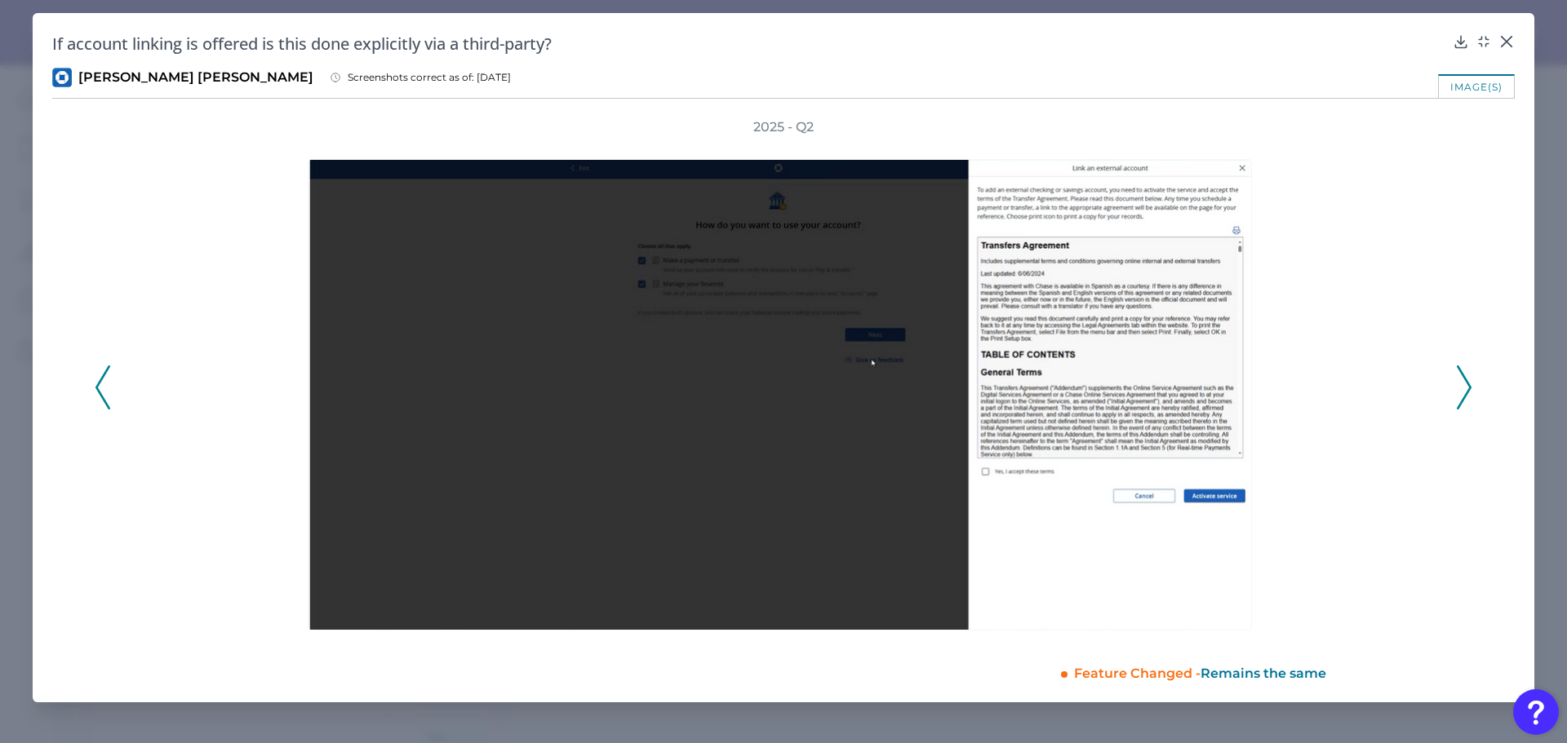
click at [1460, 381] on icon at bounding box center [1463, 388] width 15 height 44
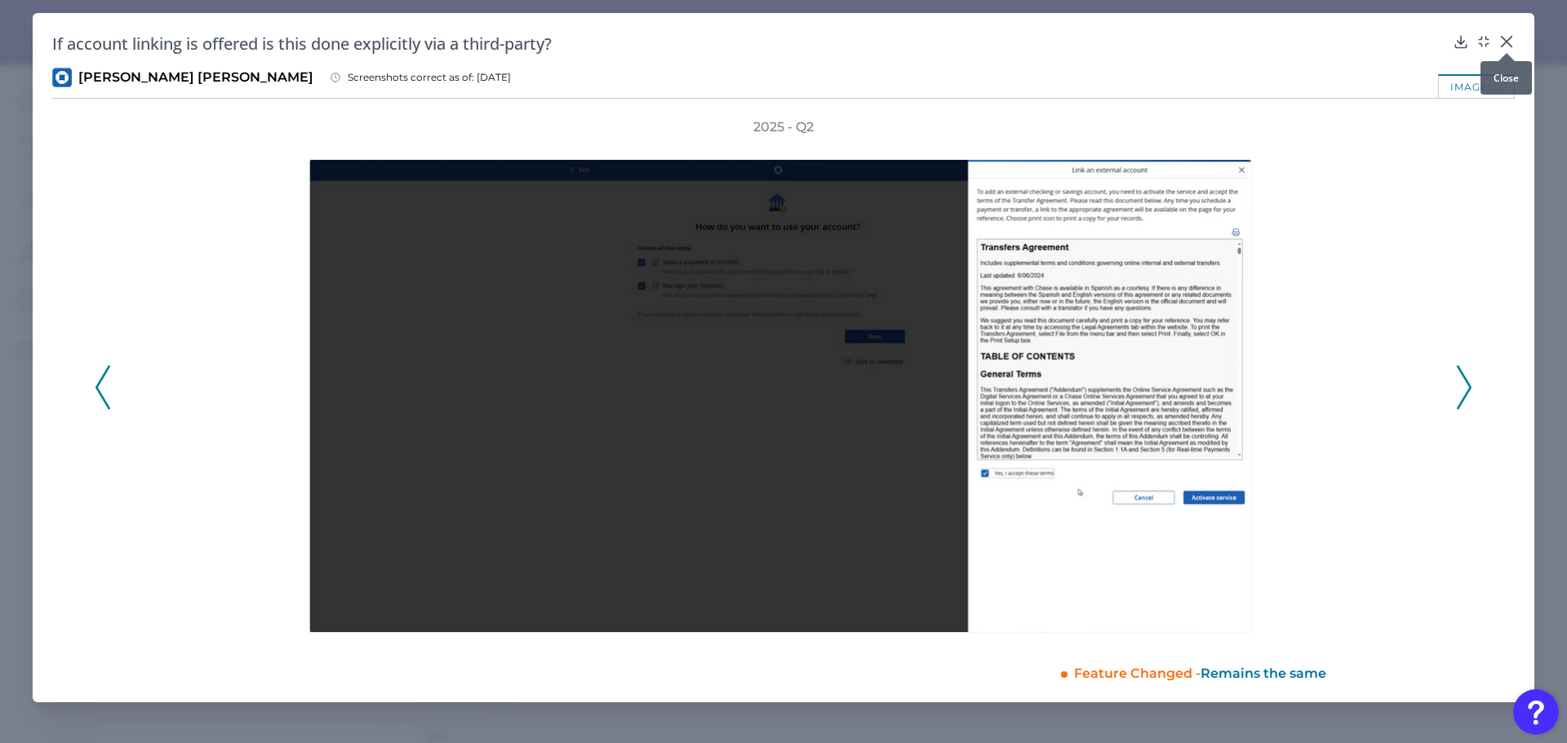
click at [1508, 42] on icon at bounding box center [1506, 41] width 16 height 16
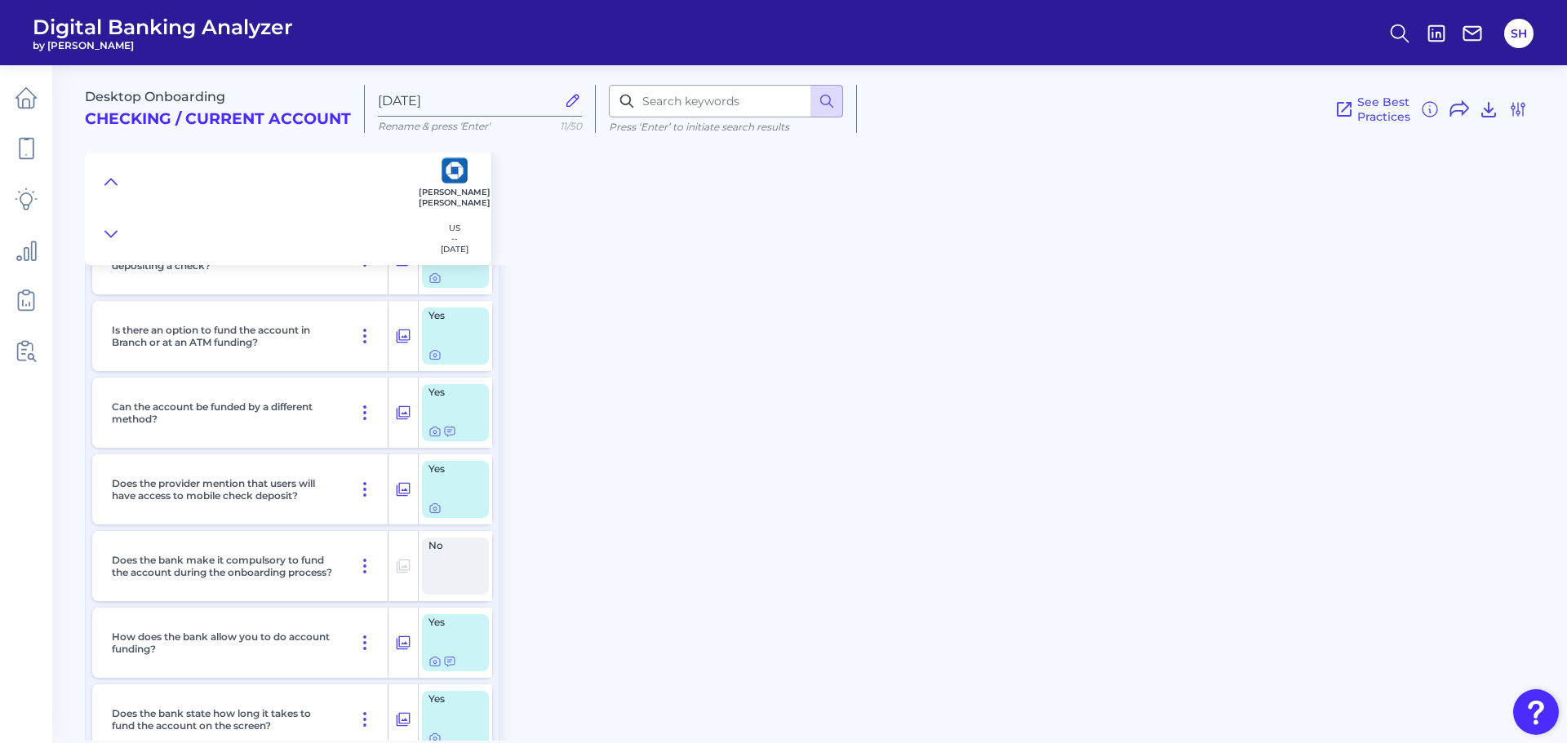
scroll to position [1350, 0]
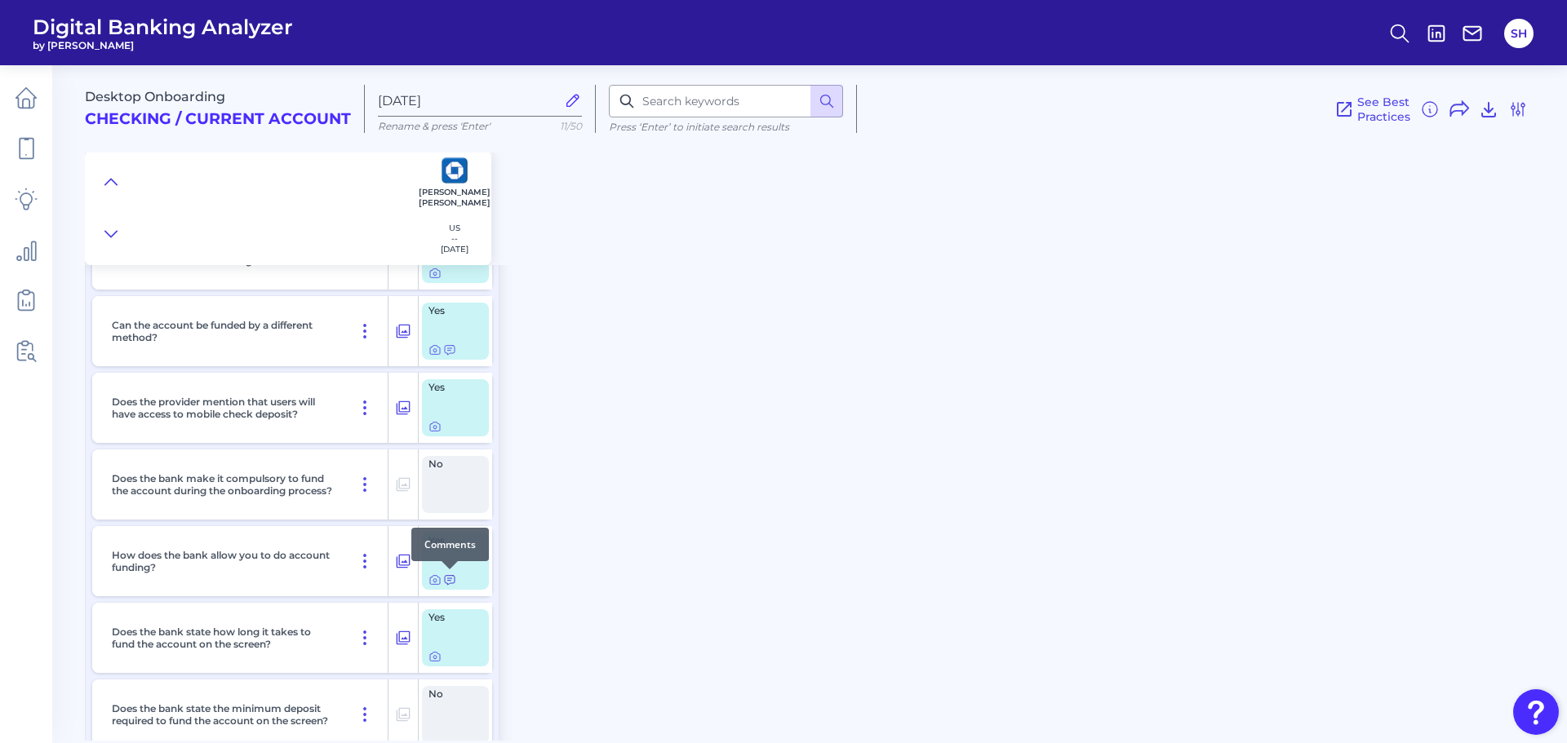
click at [452, 582] on icon at bounding box center [449, 580] width 13 height 13
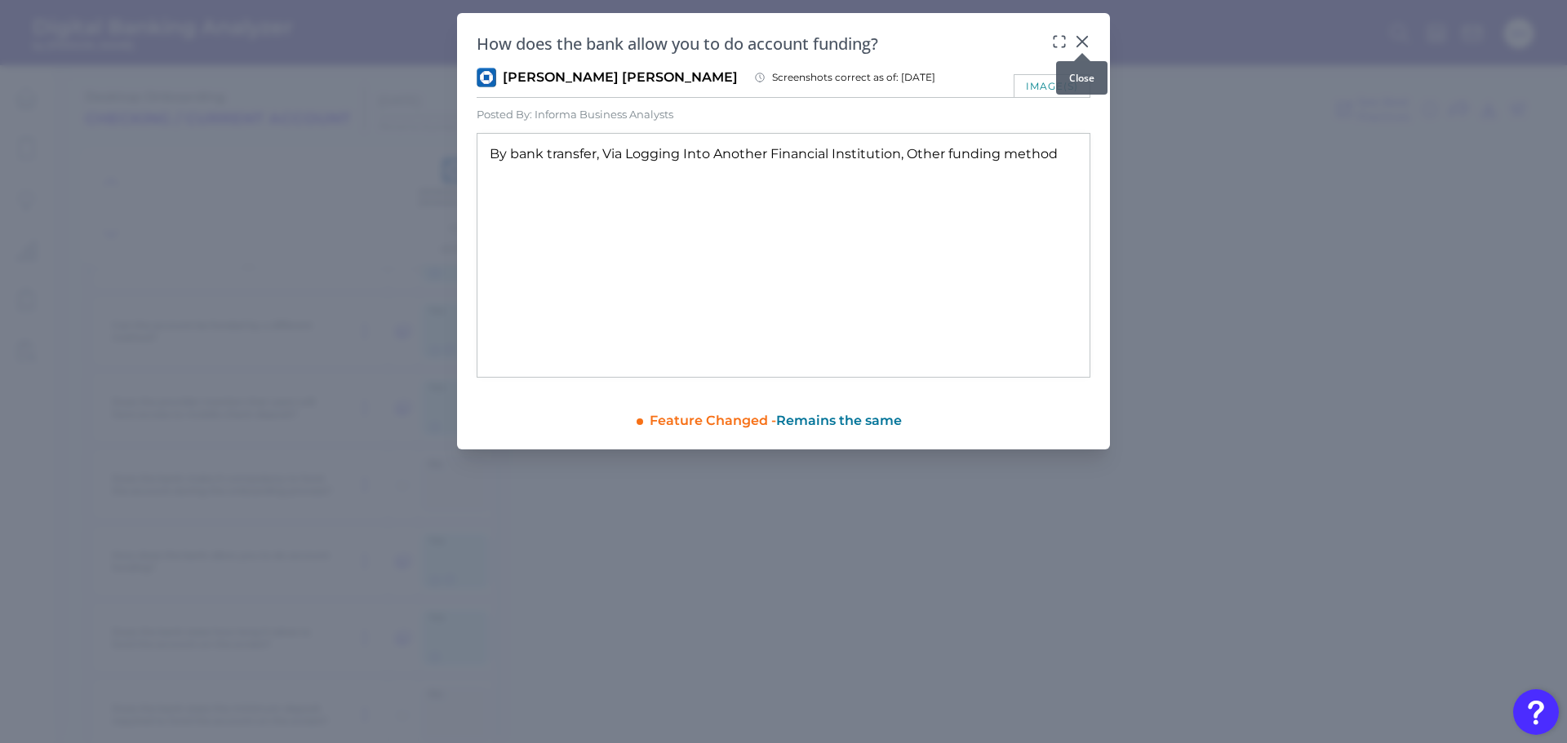
click at [1084, 35] on icon at bounding box center [1082, 41] width 16 height 16
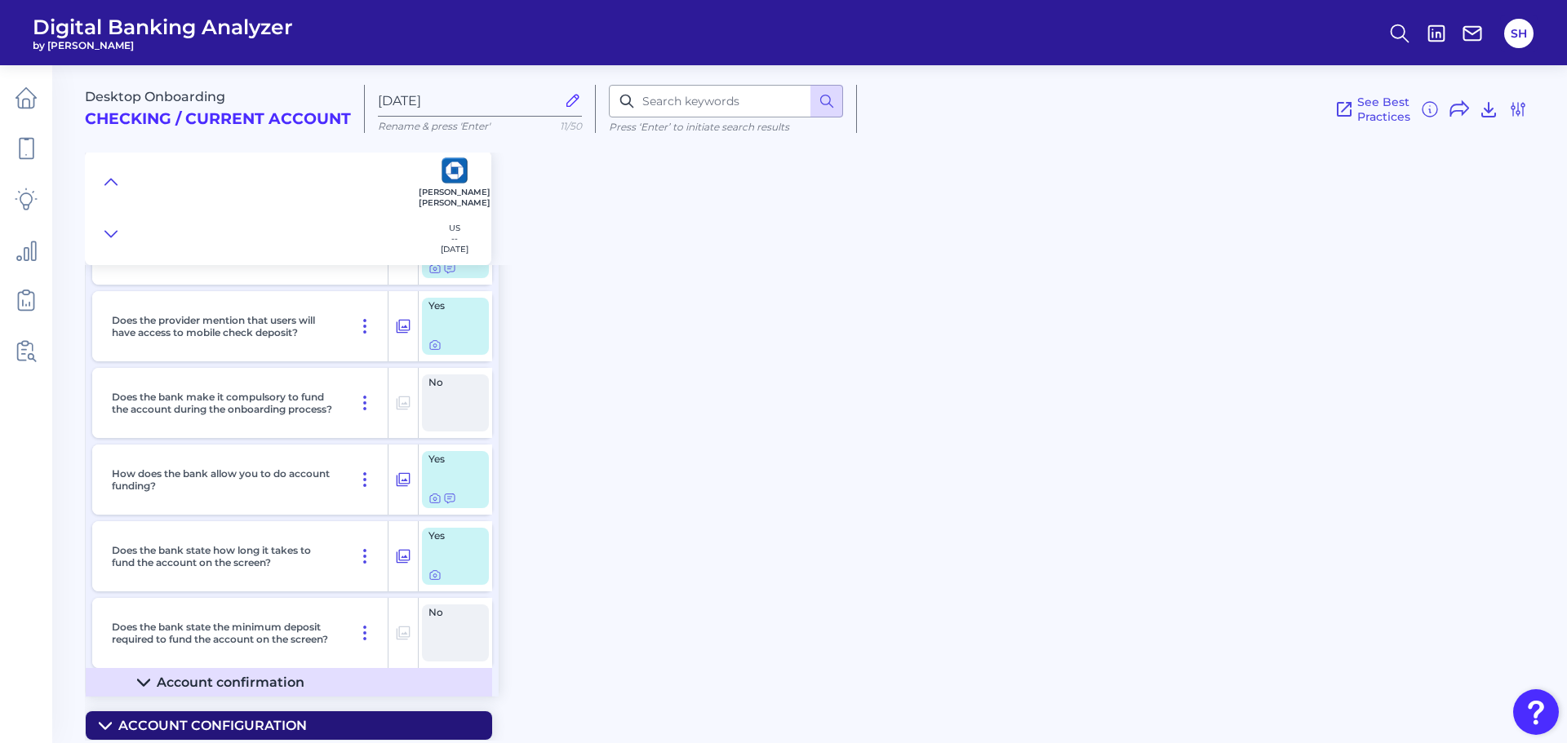
scroll to position [1268, 0]
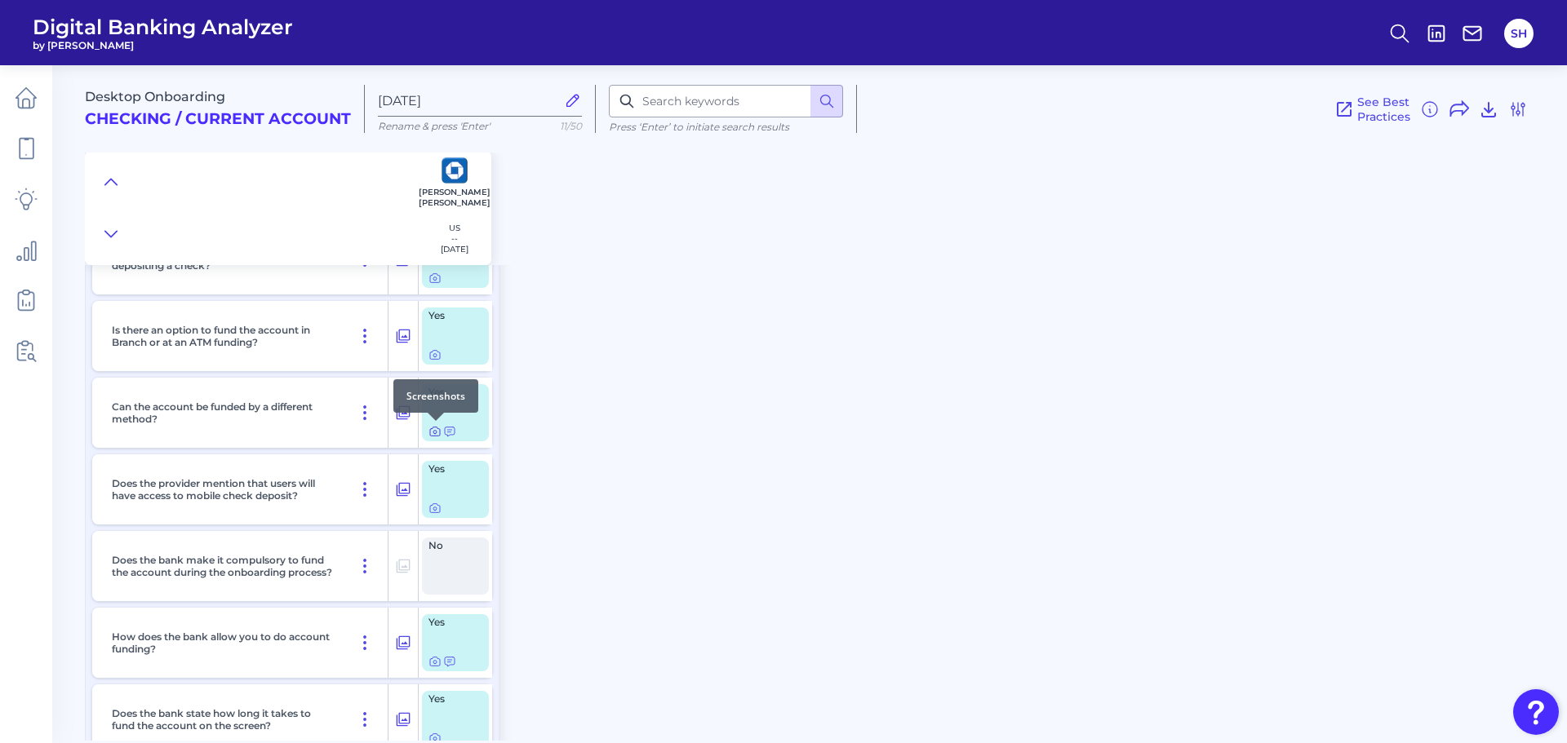
click at [436, 431] on icon at bounding box center [434, 432] width 3 height 3
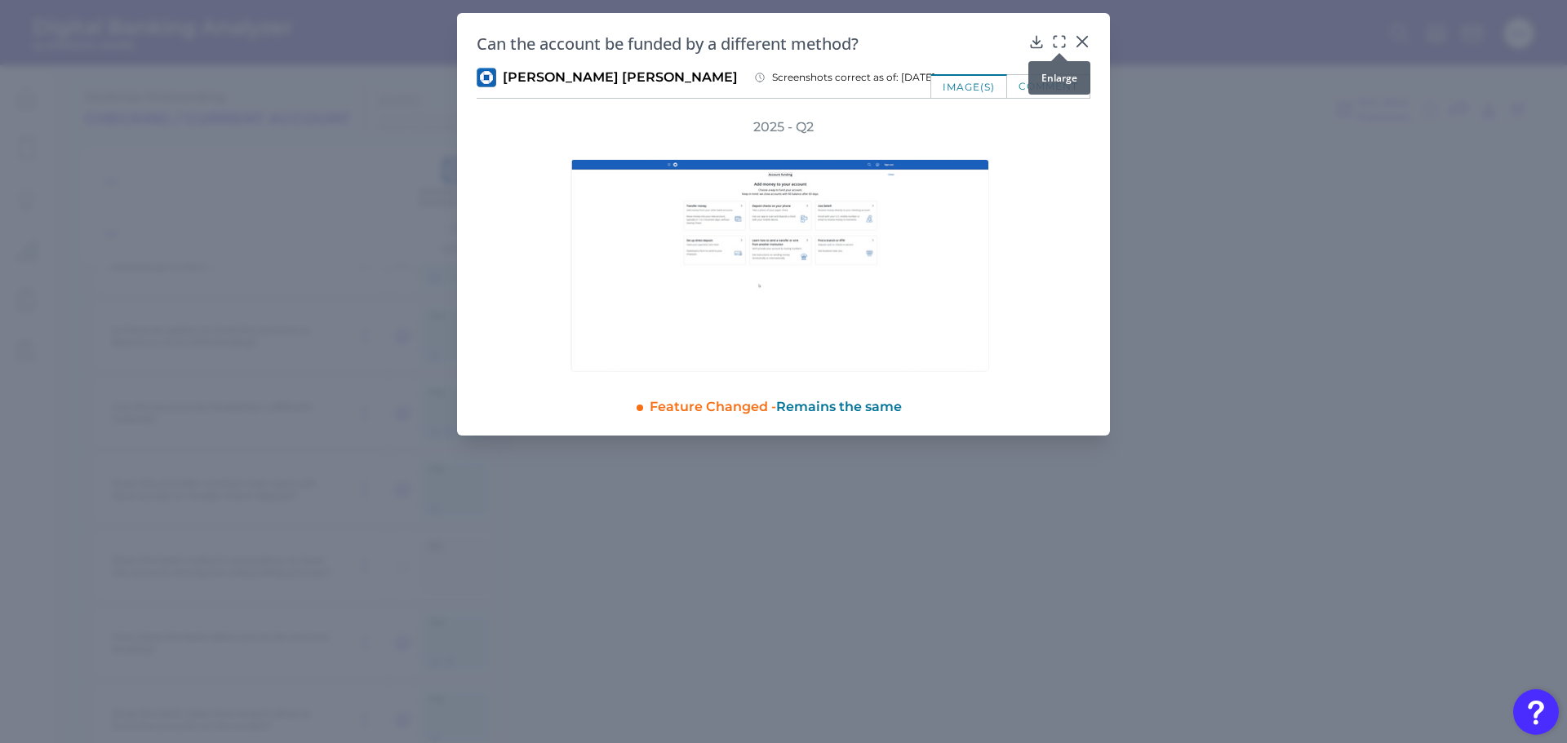
click at [1056, 47] on div at bounding box center [1059, 53] width 16 height 16
click at [1066, 33] on icon at bounding box center [1059, 41] width 16 height 16
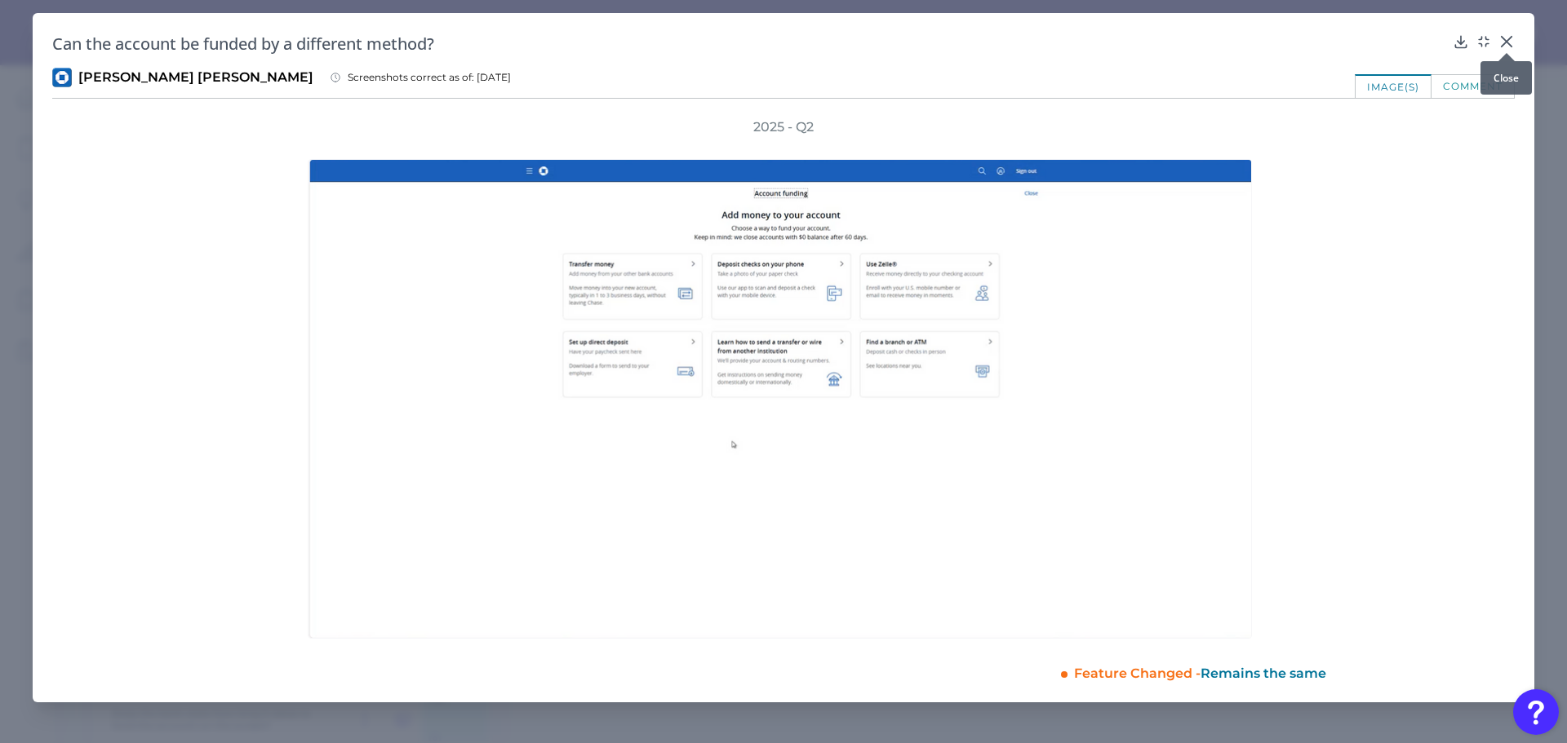
click at [1506, 33] on icon at bounding box center [1506, 41] width 16 height 16
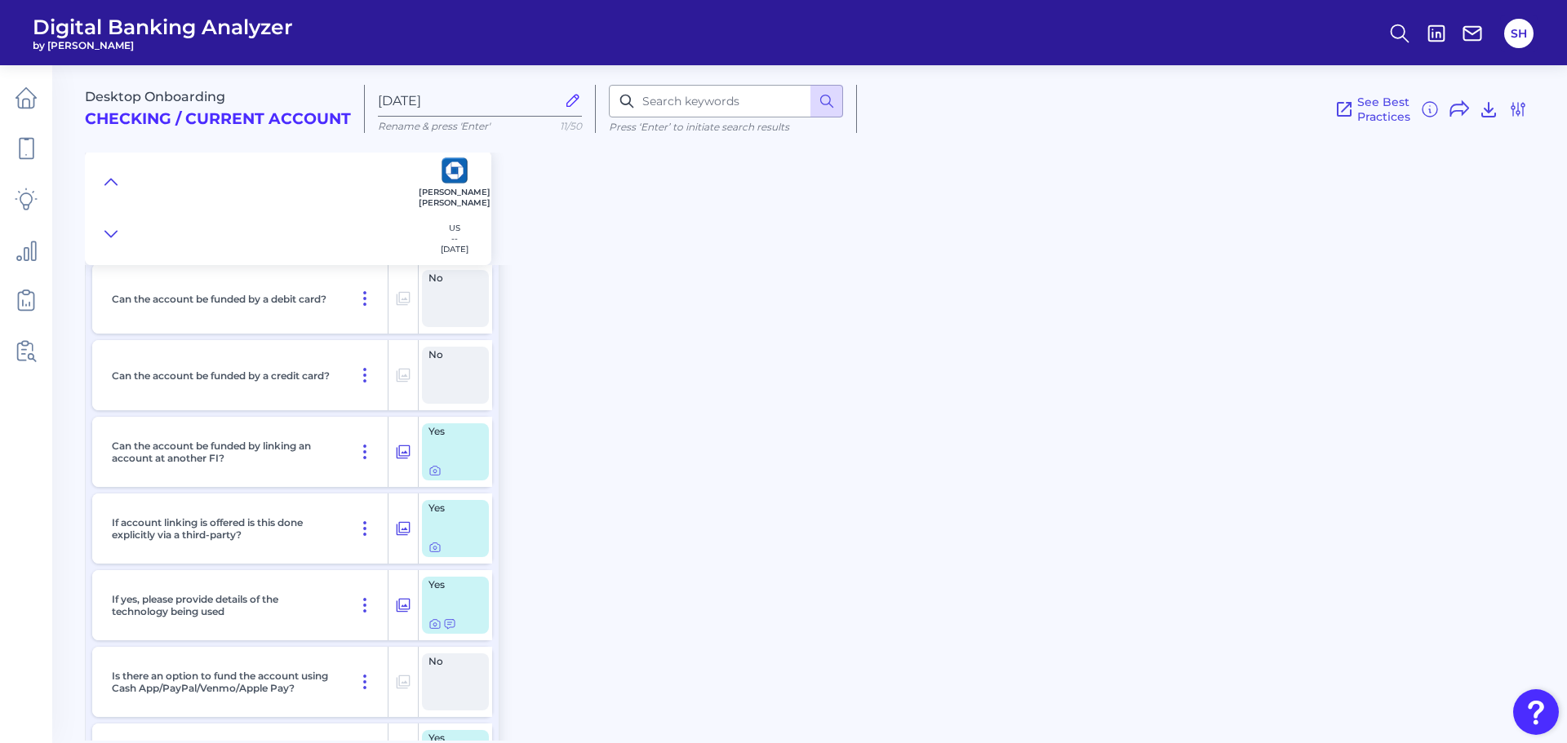
scroll to position [534, 0]
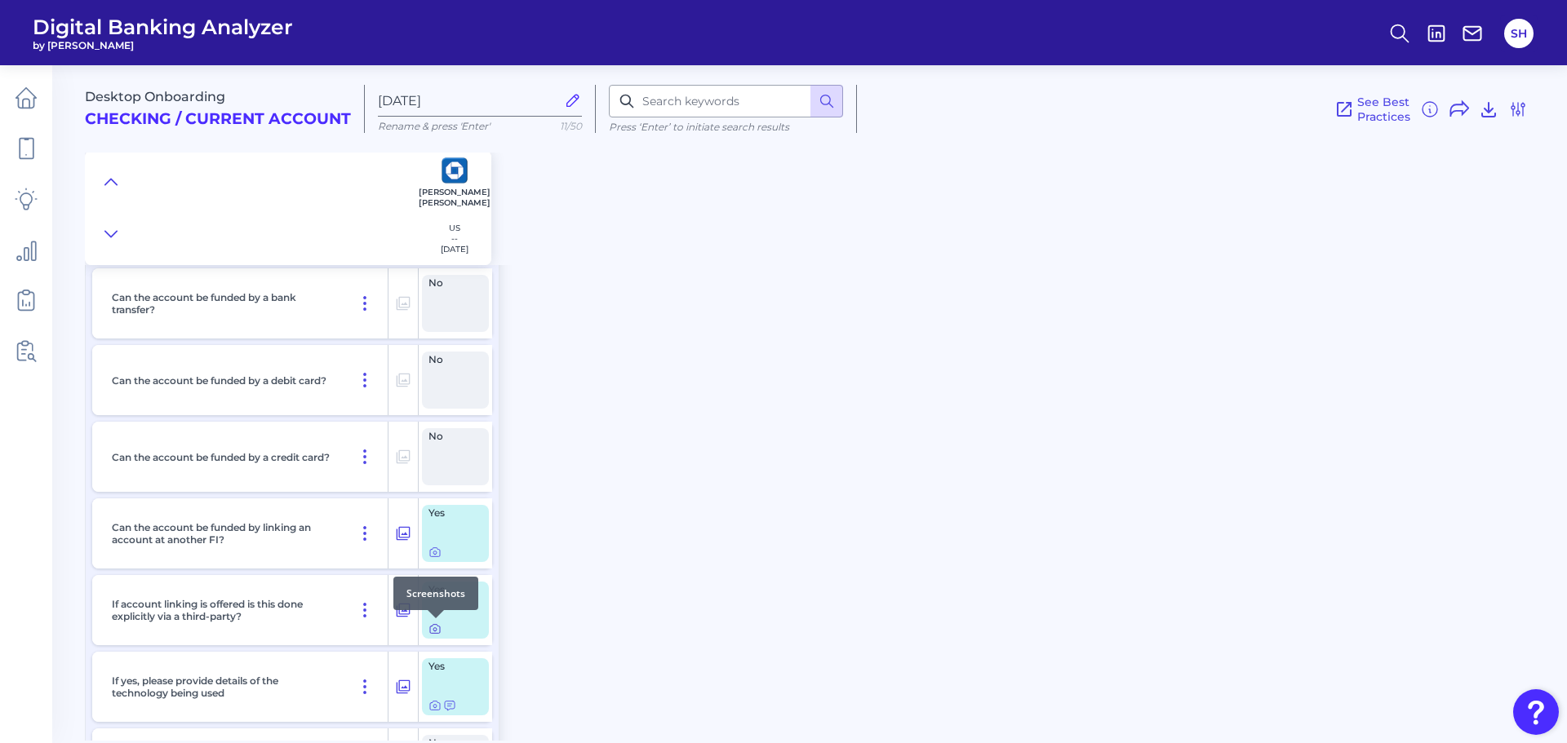
click at [440, 627] on icon at bounding box center [435, 629] width 10 height 9
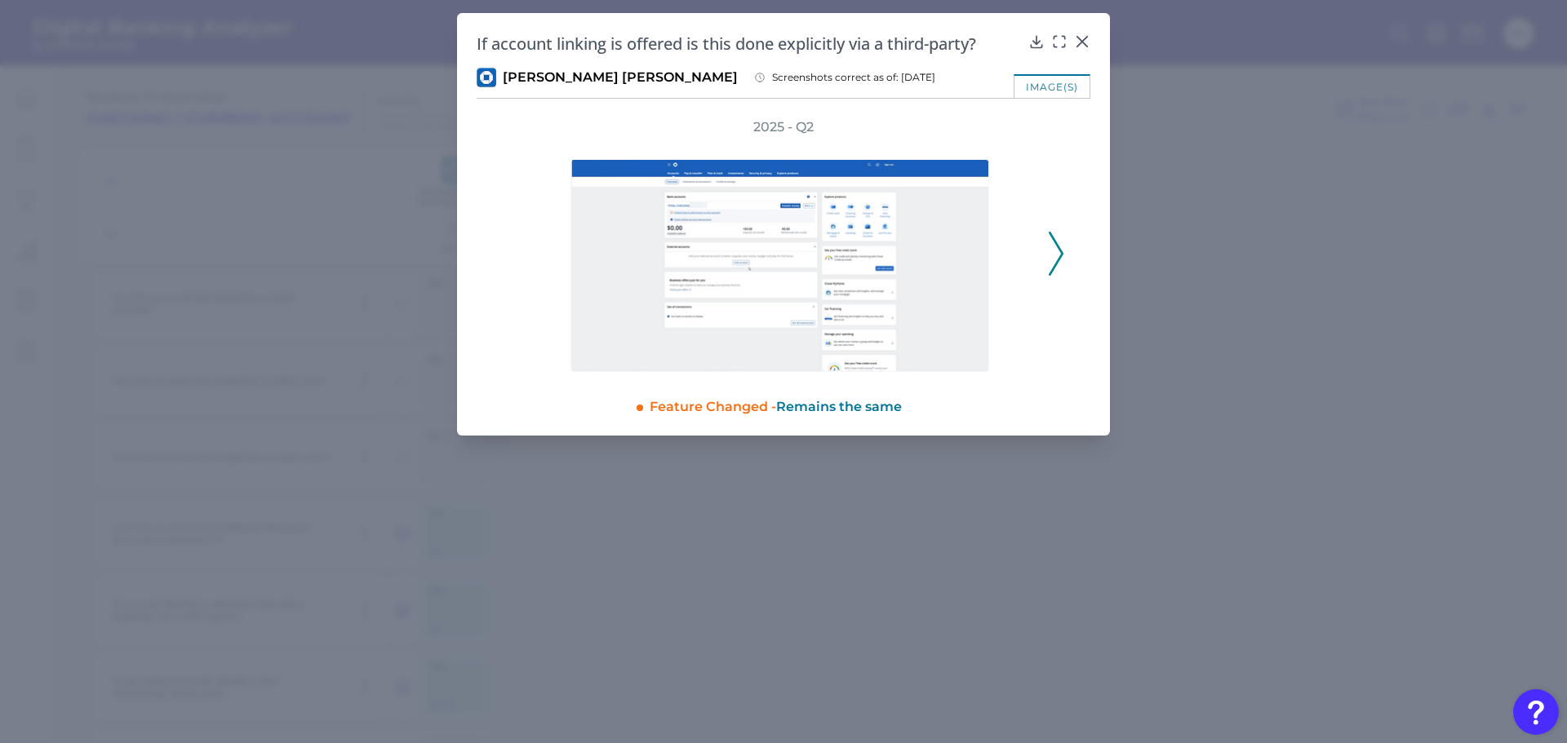
click at [1058, 246] on icon at bounding box center [1055, 254] width 15 height 44
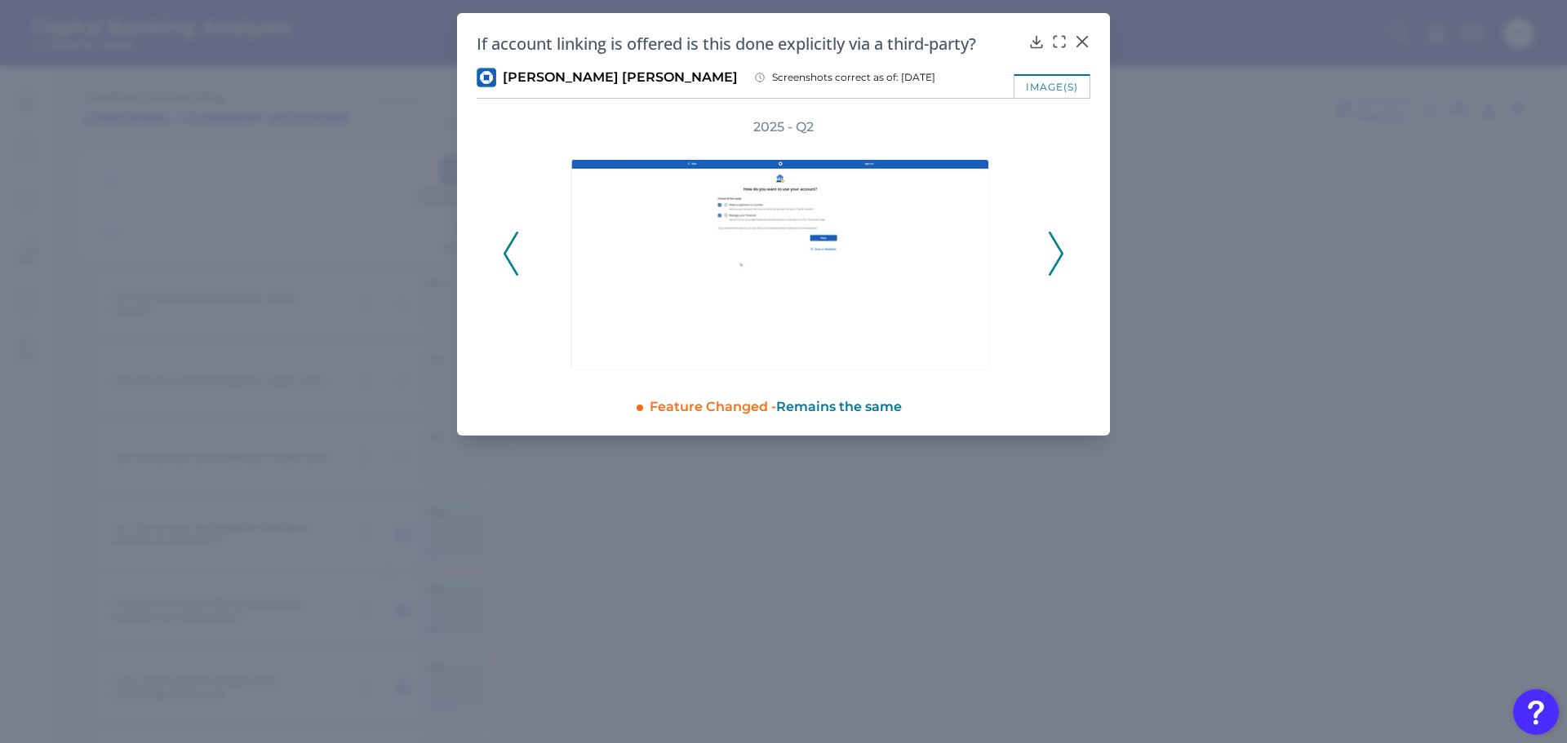
click at [1058, 246] on polyline at bounding box center [1055, 254] width 12 height 42
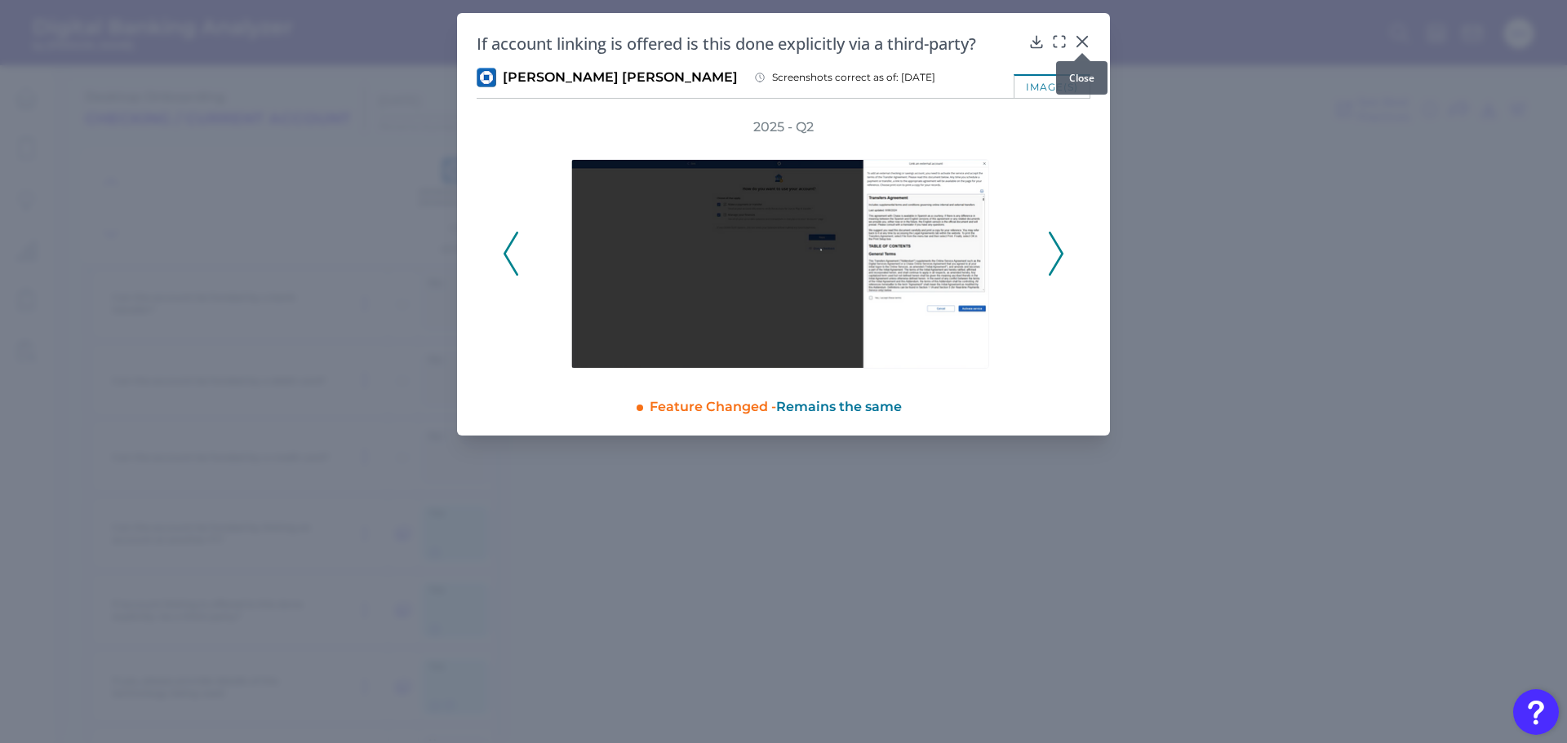
click at [1079, 38] on icon at bounding box center [1082, 42] width 10 height 10
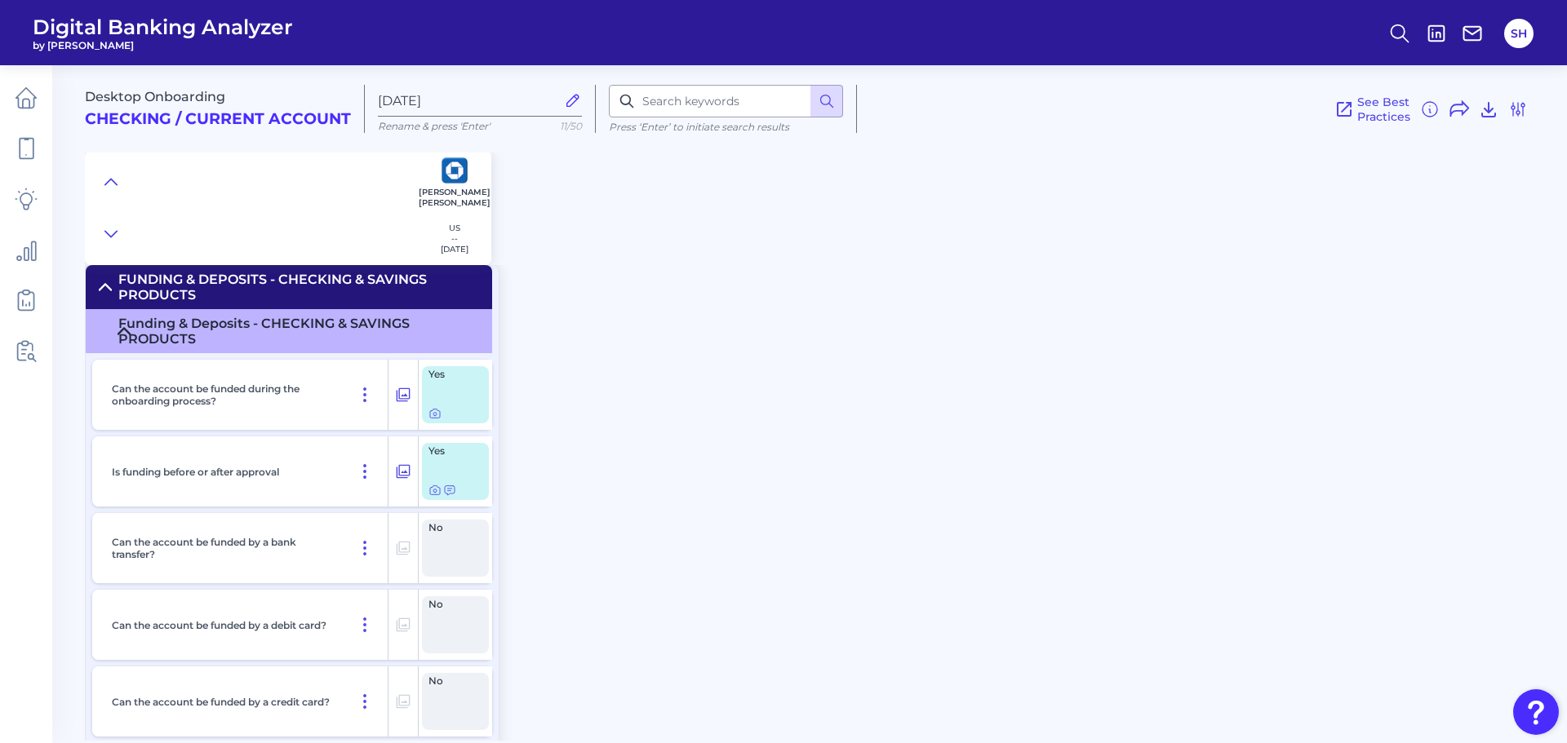
scroll to position [370, 0]
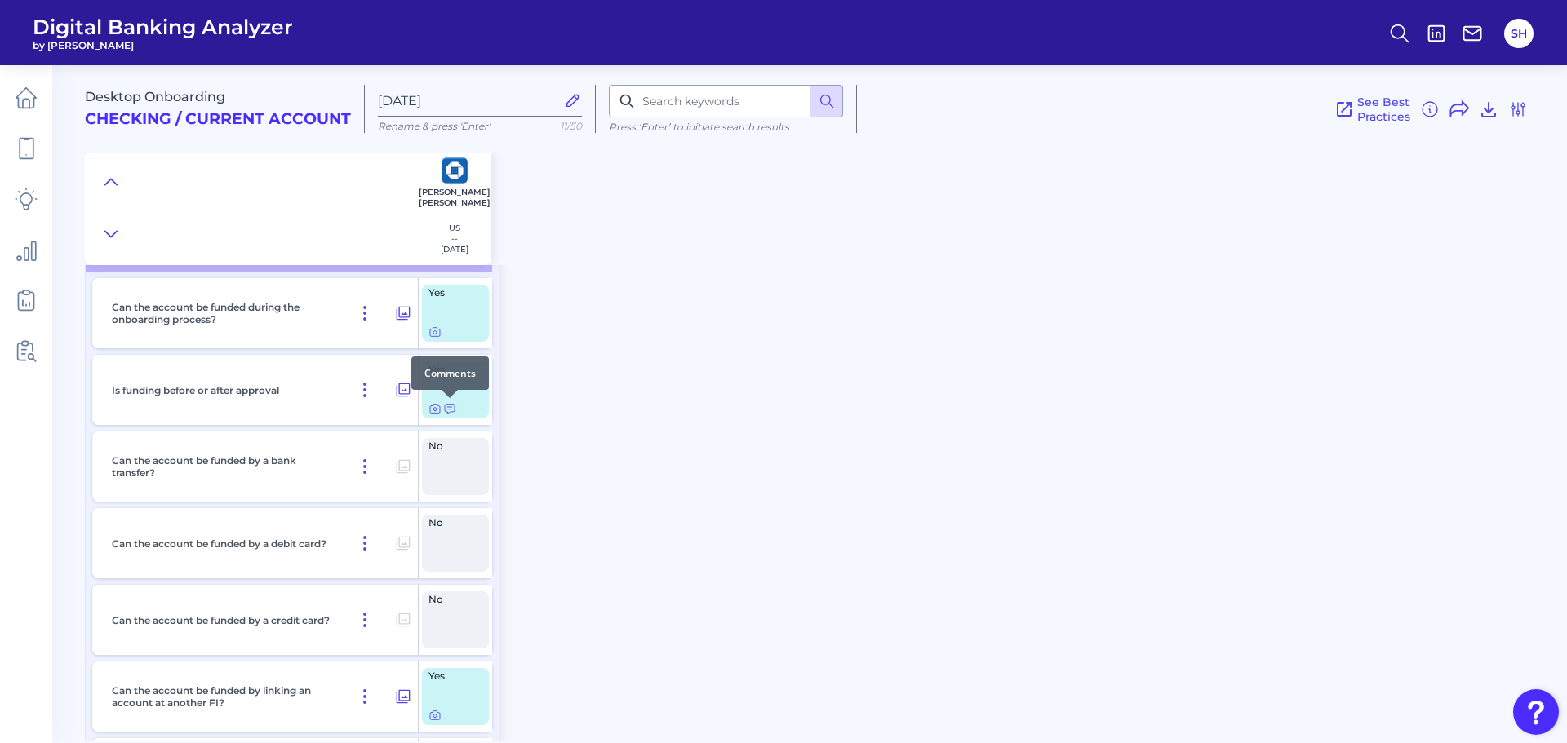
click at [446, 405] on div at bounding box center [449, 398] width 16 height 16
click at [450, 409] on icon at bounding box center [449, 408] width 13 height 13
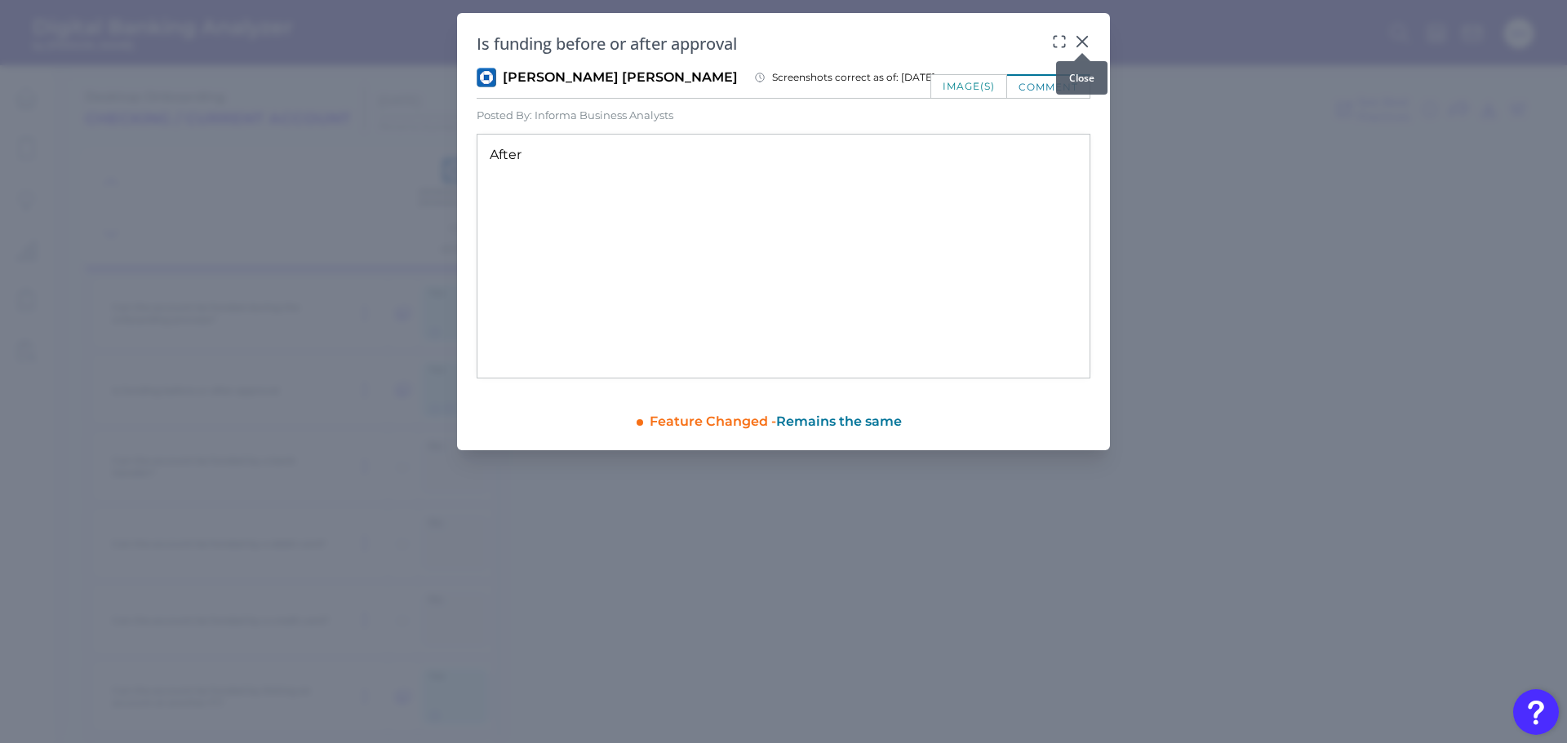
click at [1076, 32] on div "Is funding before or after approval JP Morgan Chase Screenshots correct as of: …" at bounding box center [783, 231] width 653 height 437
click at [1089, 38] on div "Is funding before or after approval JP Morgan Chase Screenshots correct as of: …" at bounding box center [783, 231] width 653 height 437
click at [1077, 48] on div at bounding box center [1082, 53] width 16 height 16
click at [1079, 45] on div at bounding box center [1082, 53] width 16 height 16
click at [1081, 42] on icon at bounding box center [1082, 42] width 10 height 10
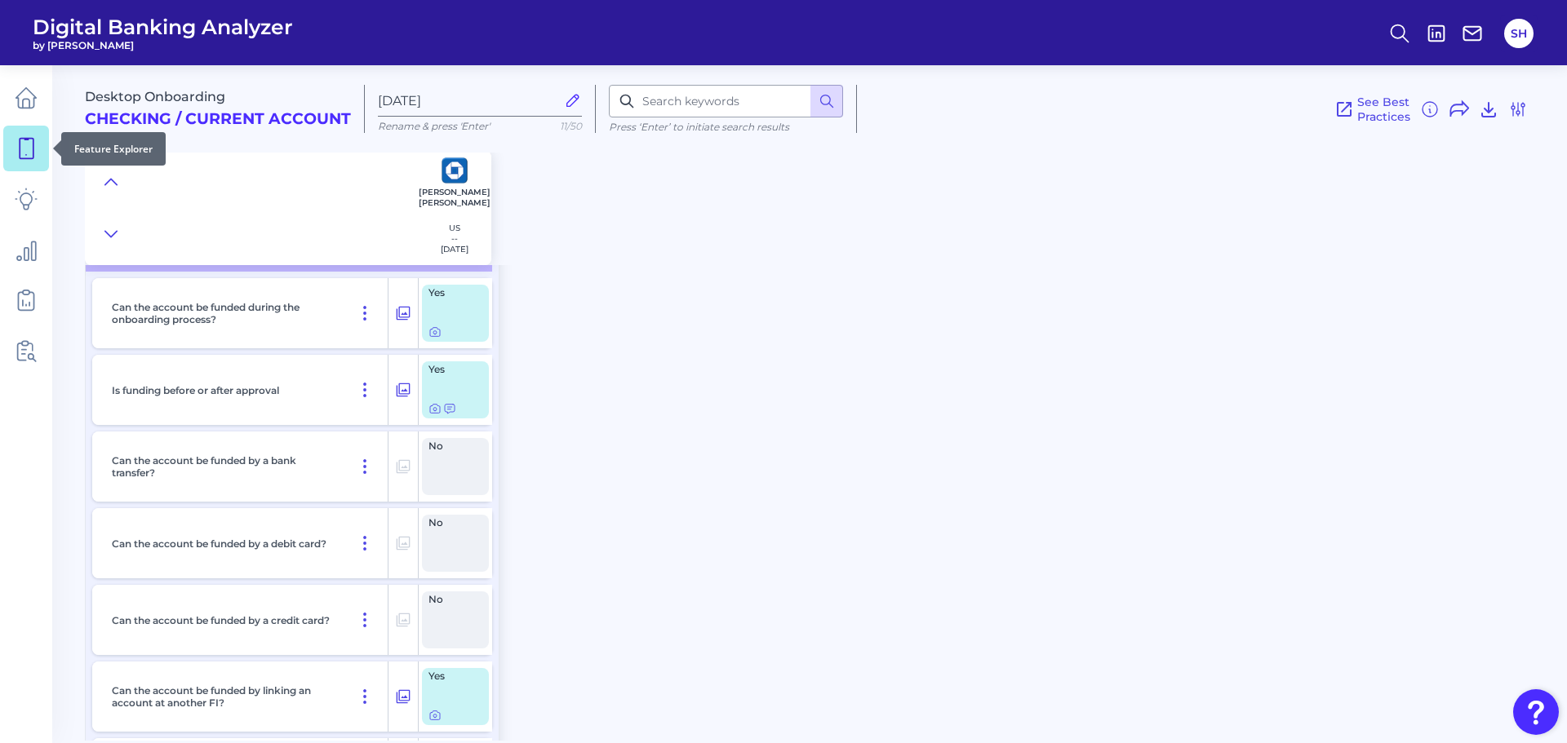
click at [33, 142] on icon at bounding box center [27, 149] width 14 height 20
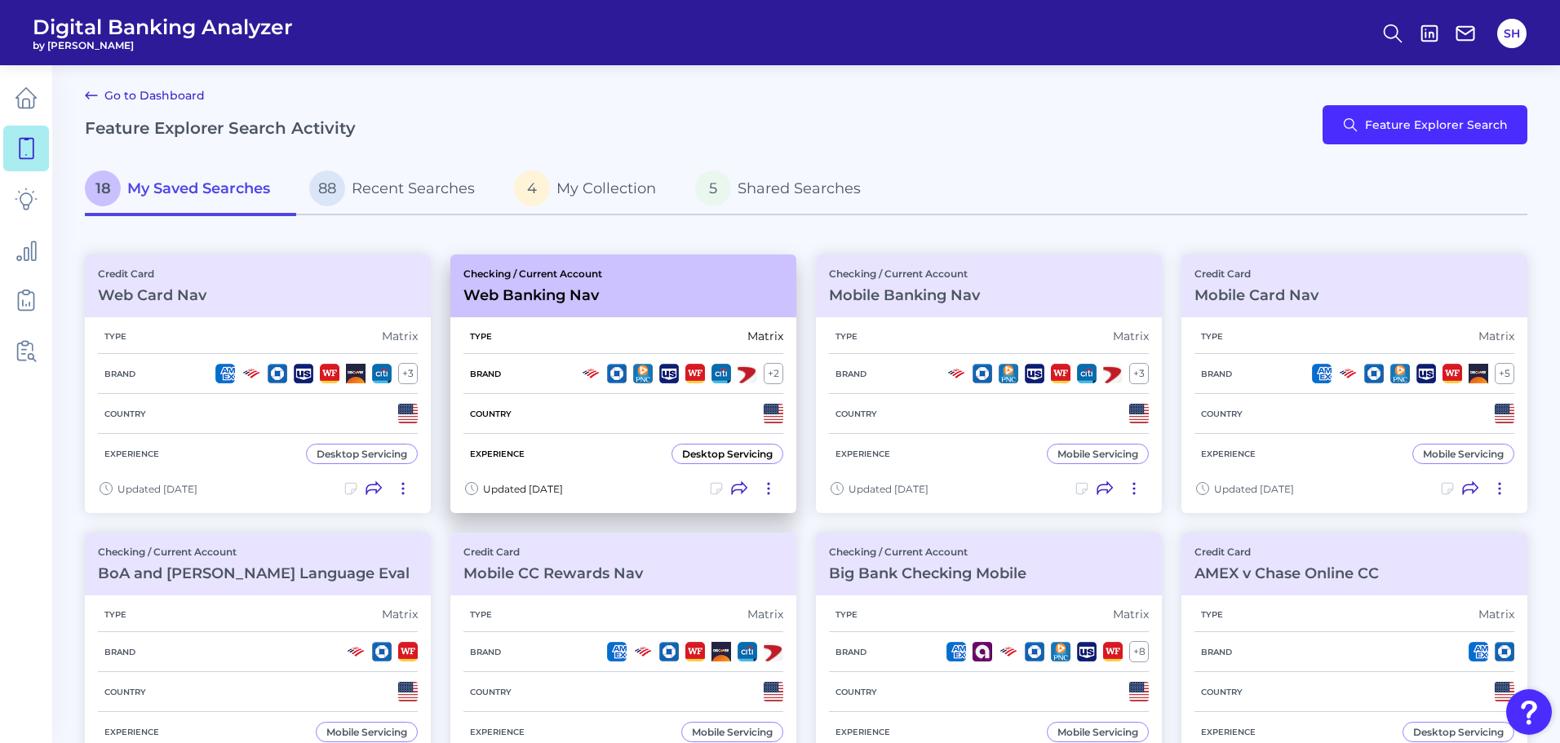
click at [602, 291] on h3 "Web Banking Nav" at bounding box center [532, 295] width 139 height 18
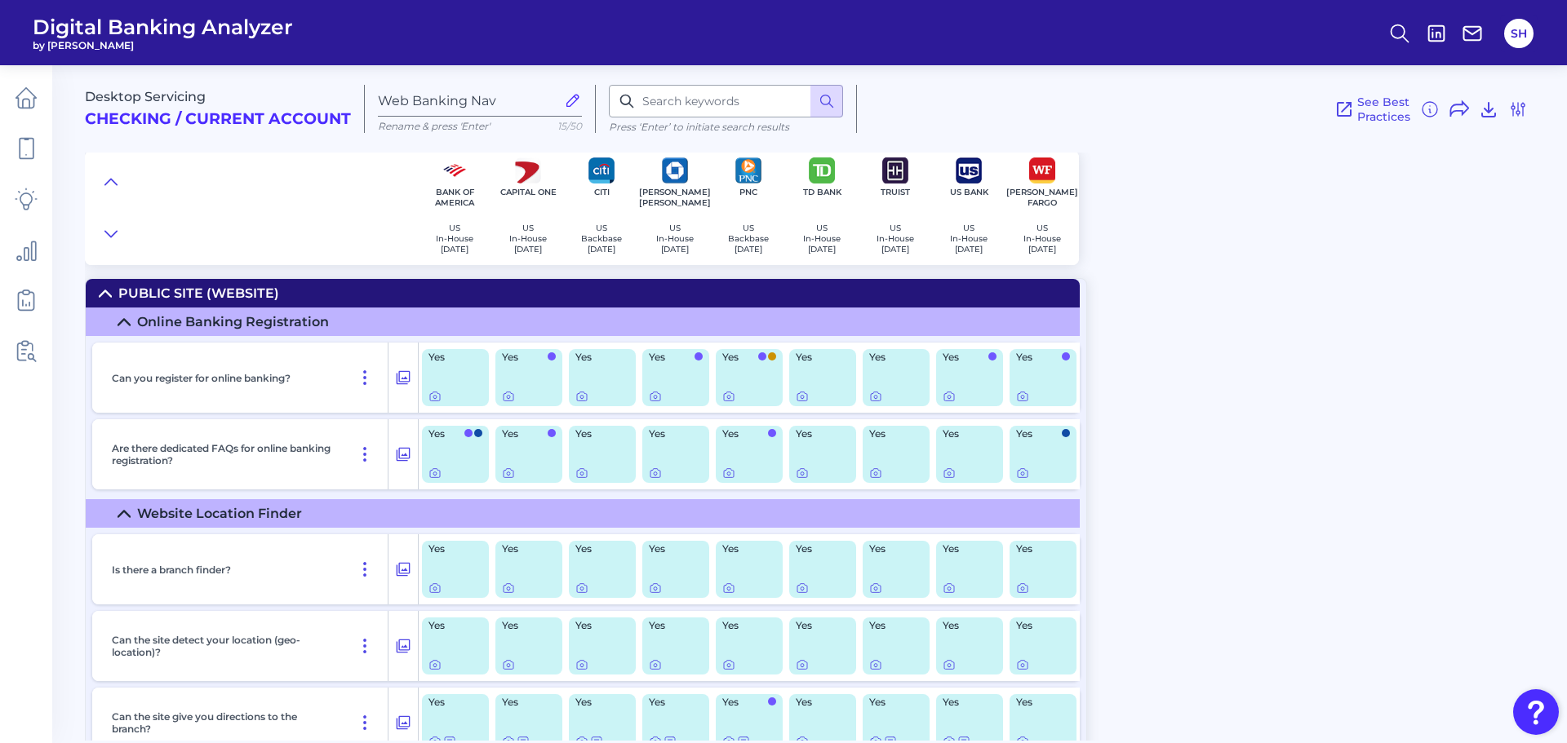
click at [1325, 361] on div "Desktop Servicing Checking / Current Account Web Banking Nav Rename & press 'En…" at bounding box center [826, 397] width 1482 height 688
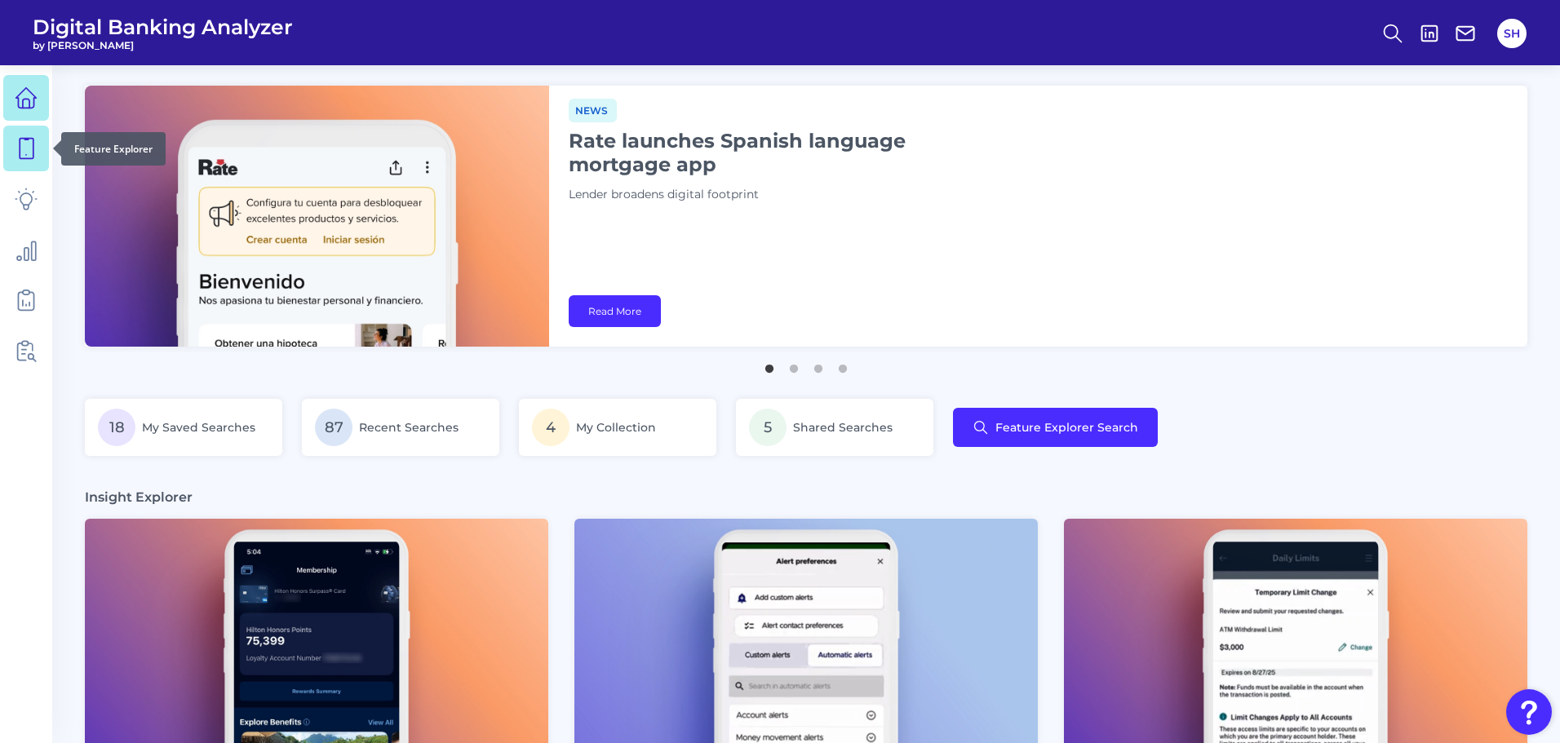
click at [29, 156] on icon at bounding box center [26, 148] width 23 height 23
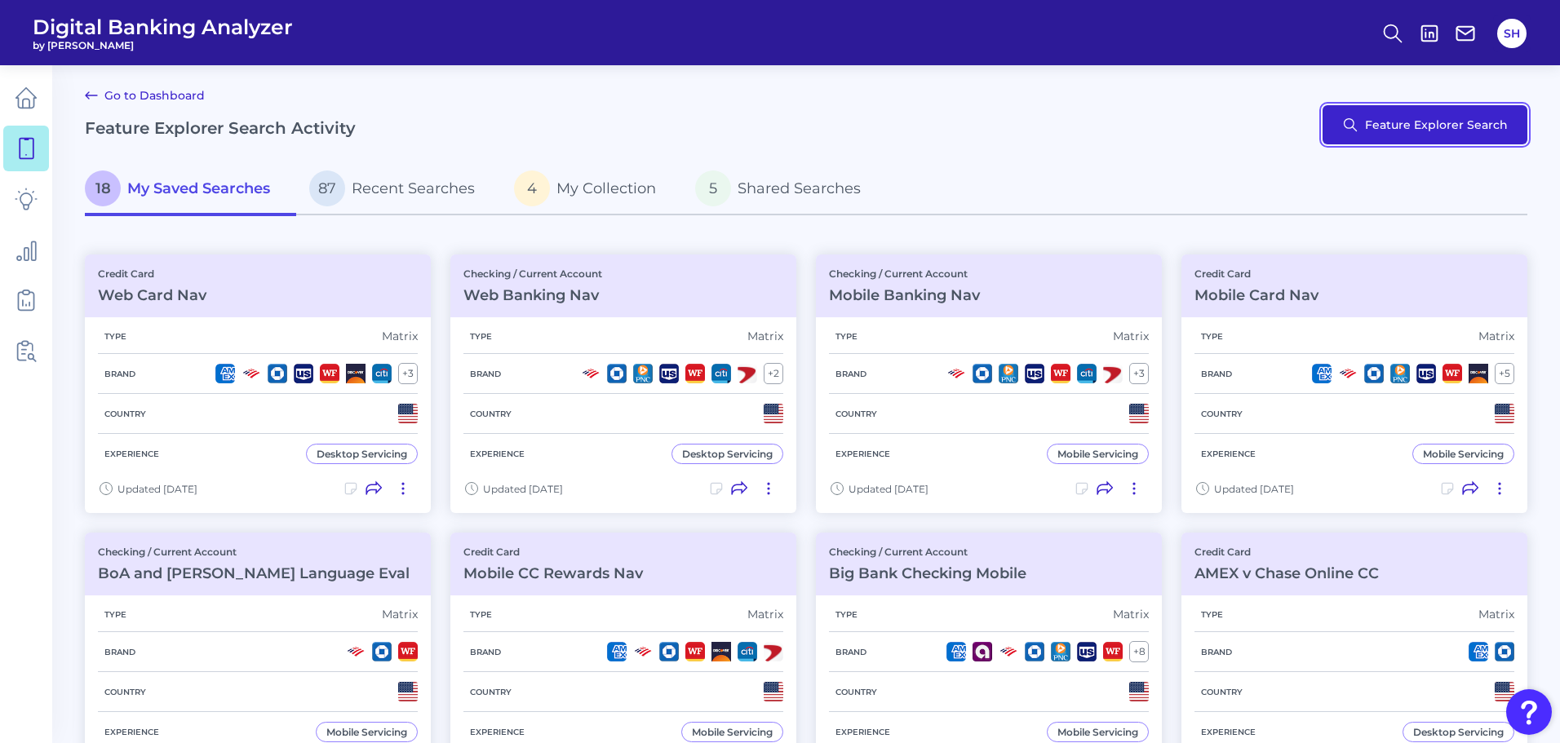
click at [1367, 128] on button "Feature Explorer Search" at bounding box center [1425, 124] width 205 height 39
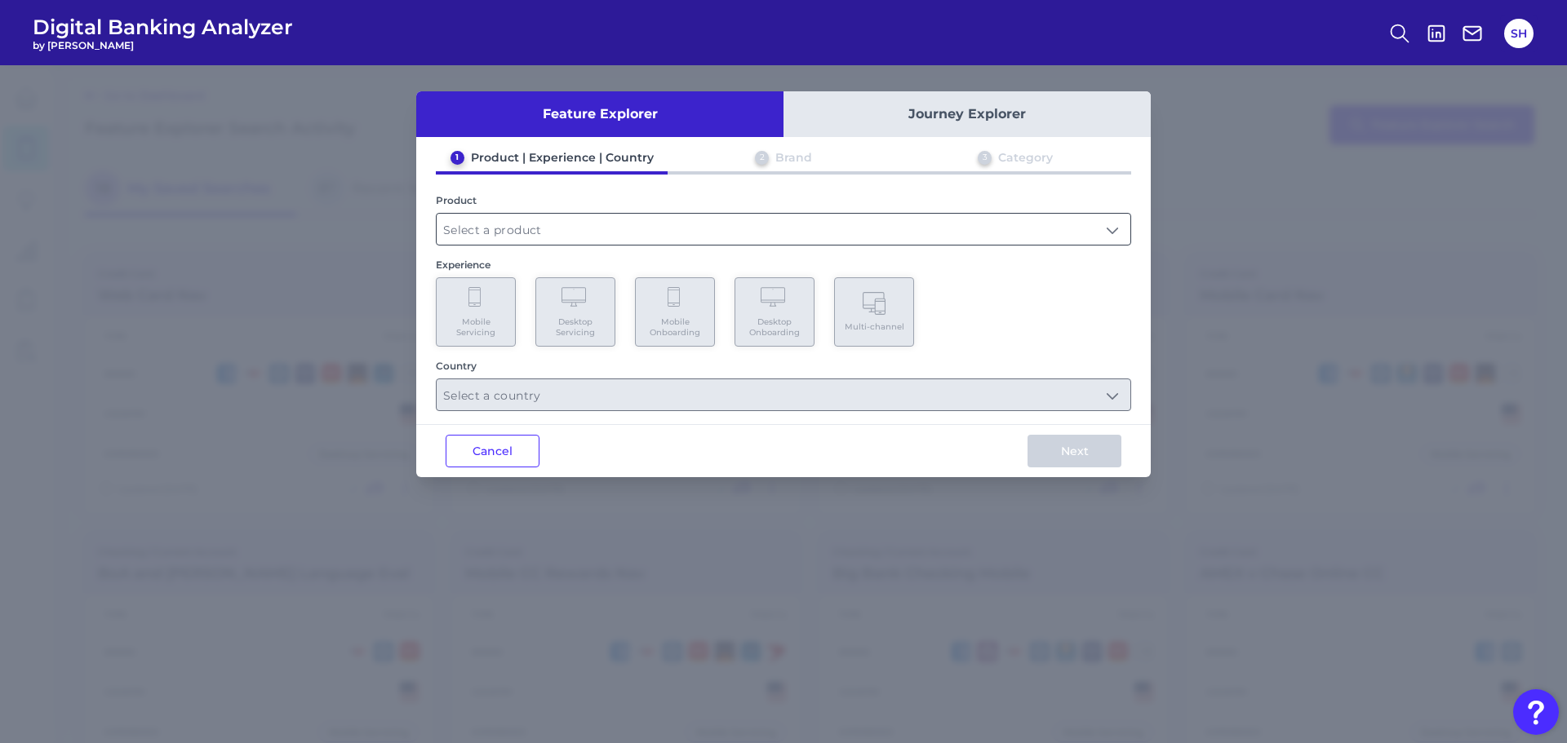
click at [592, 226] on input "text" at bounding box center [784, 229] width 694 height 31
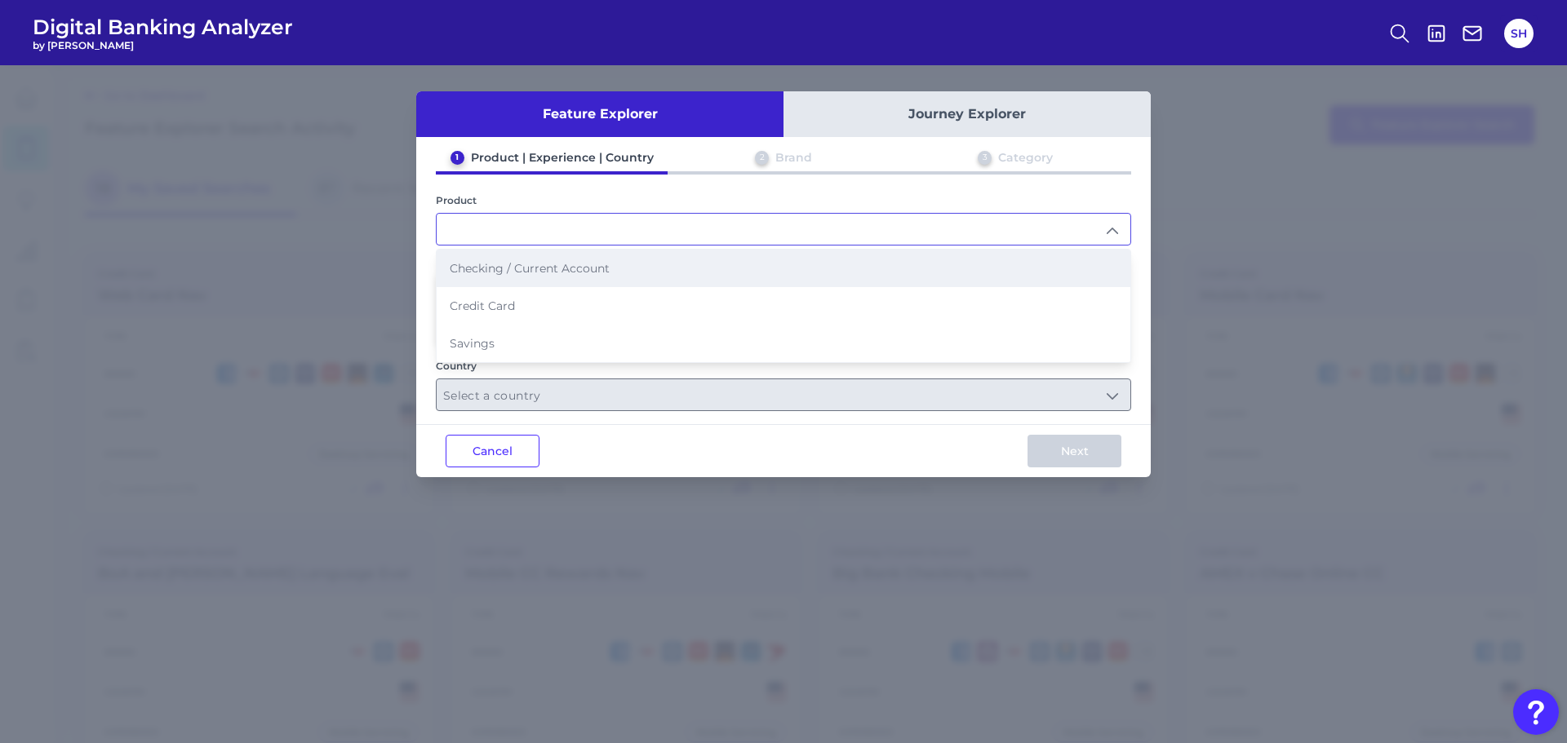
click at [511, 273] on span "Checking / Current Account" at bounding box center [530, 268] width 160 height 15
type input "Checking / Current Account"
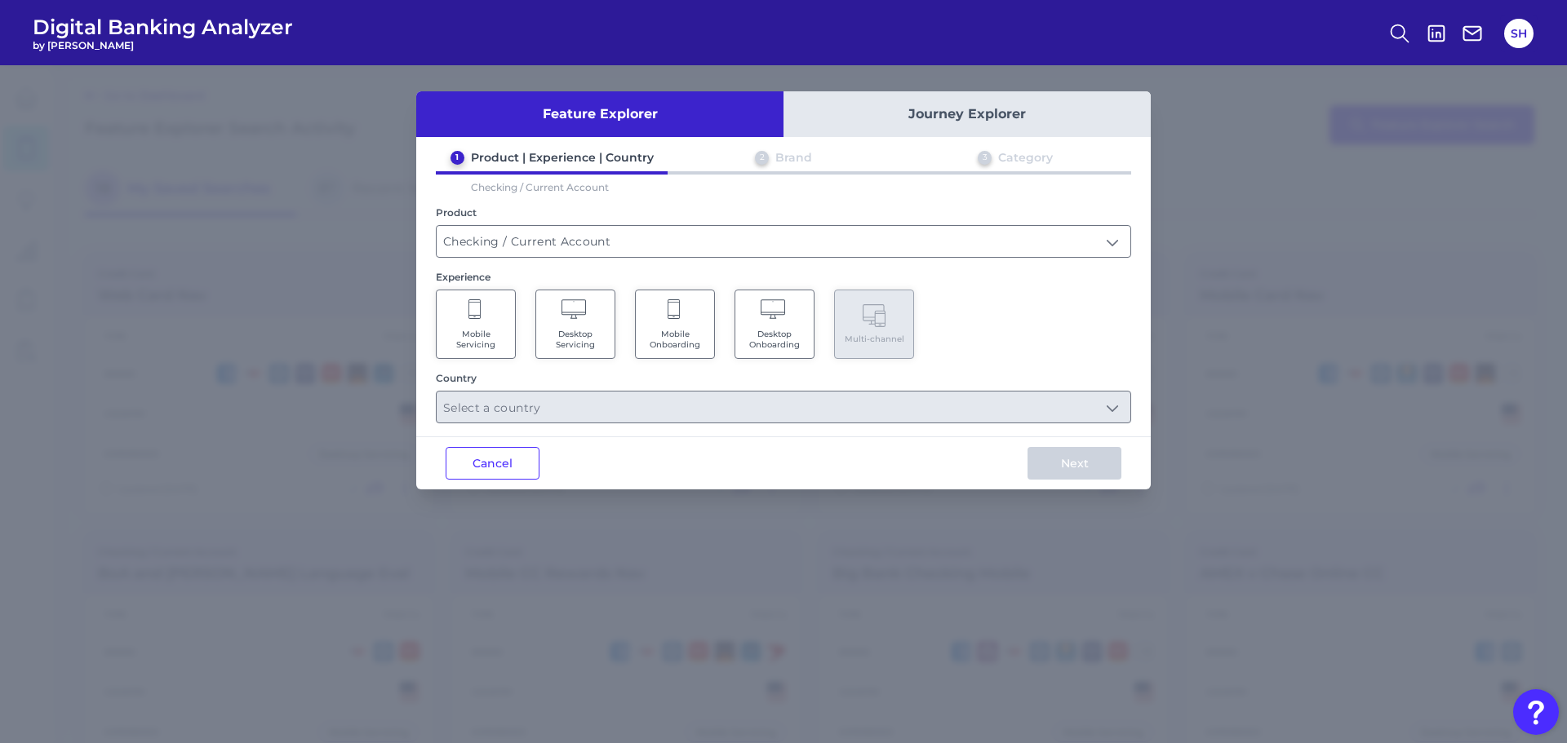
click at [465, 315] on Servicing "Mobile Servicing" at bounding box center [476, 324] width 80 height 69
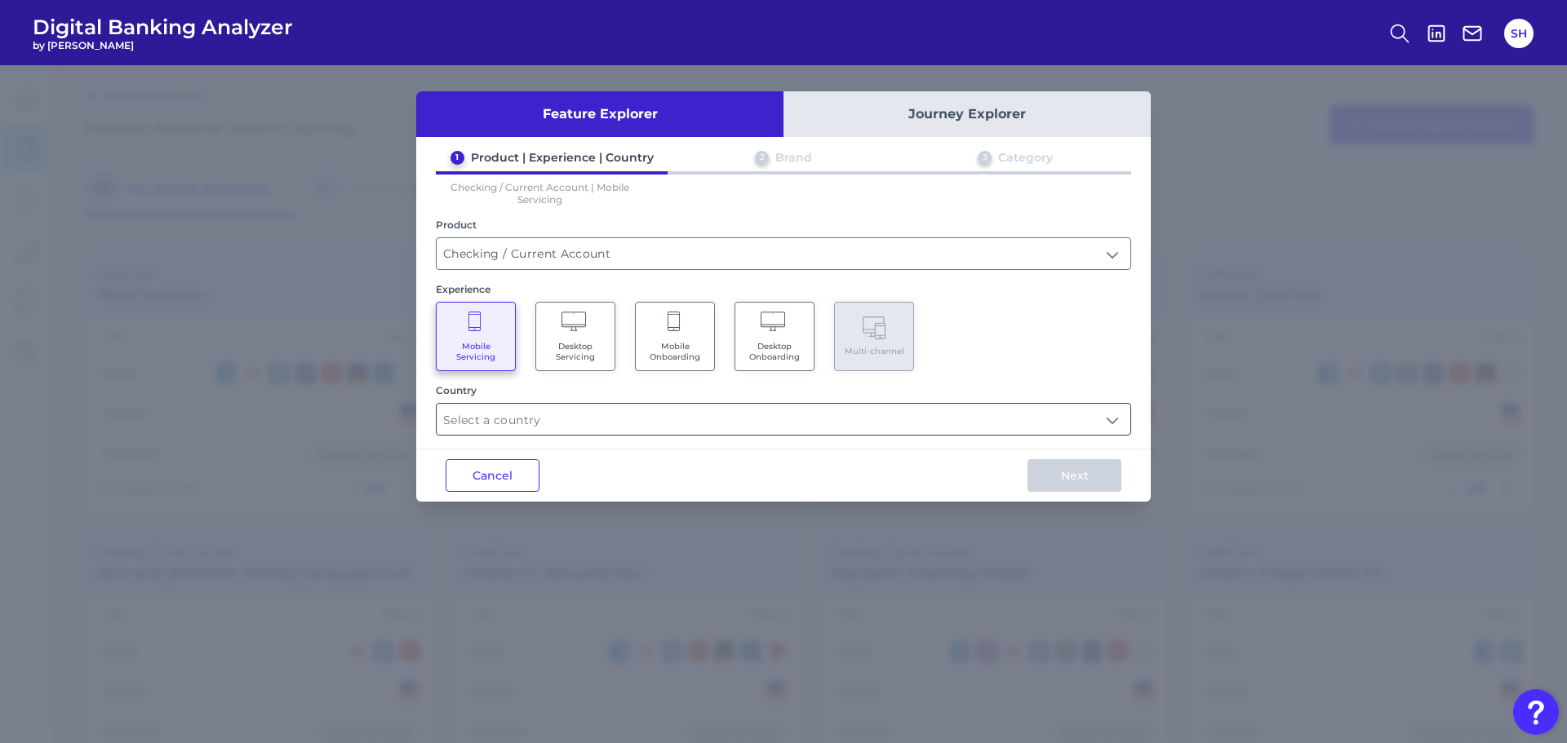
click at [645, 423] on input "text" at bounding box center [784, 419] width 694 height 31
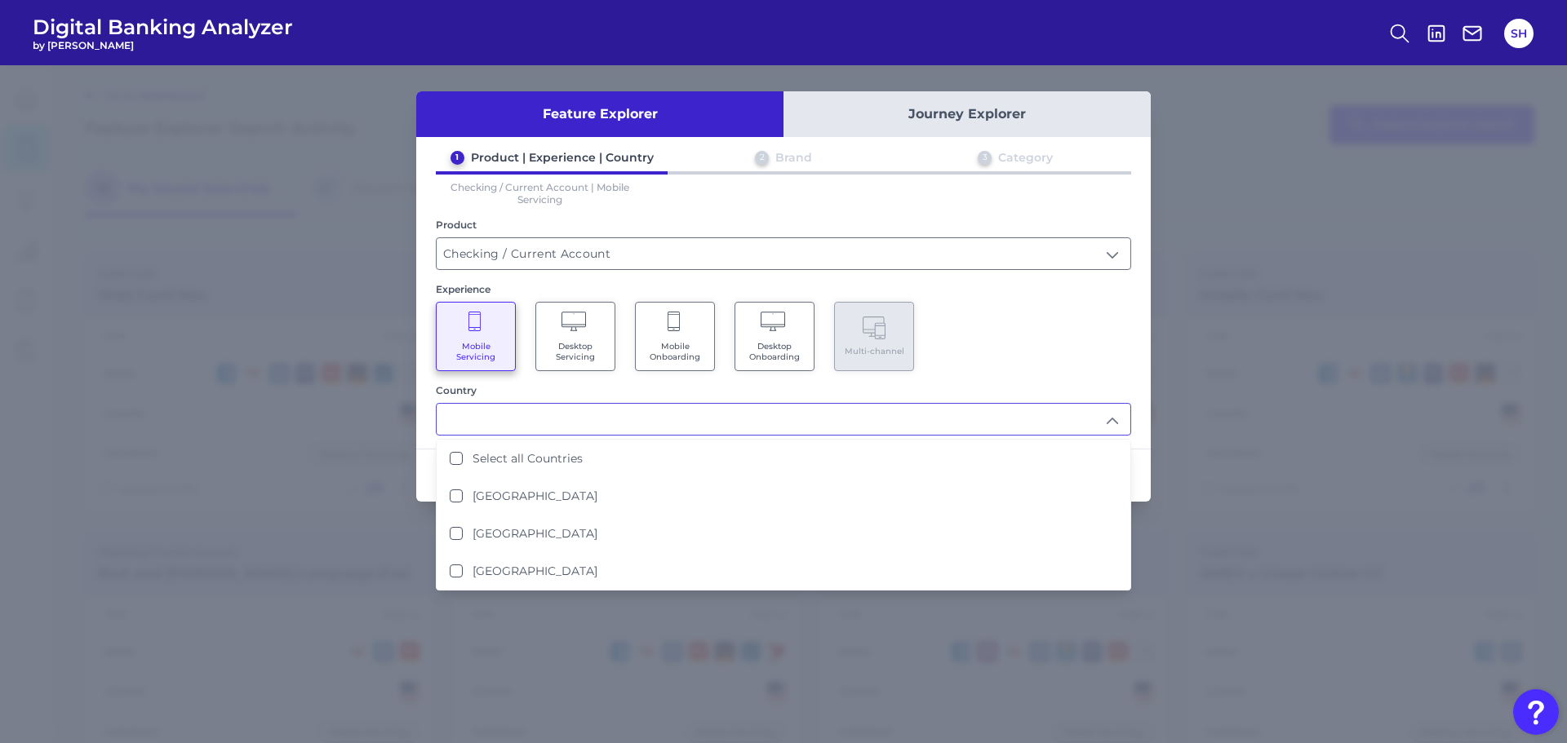
click at [688, 339] on Onboarding "Mobile Onboarding" at bounding box center [675, 336] width 80 height 69
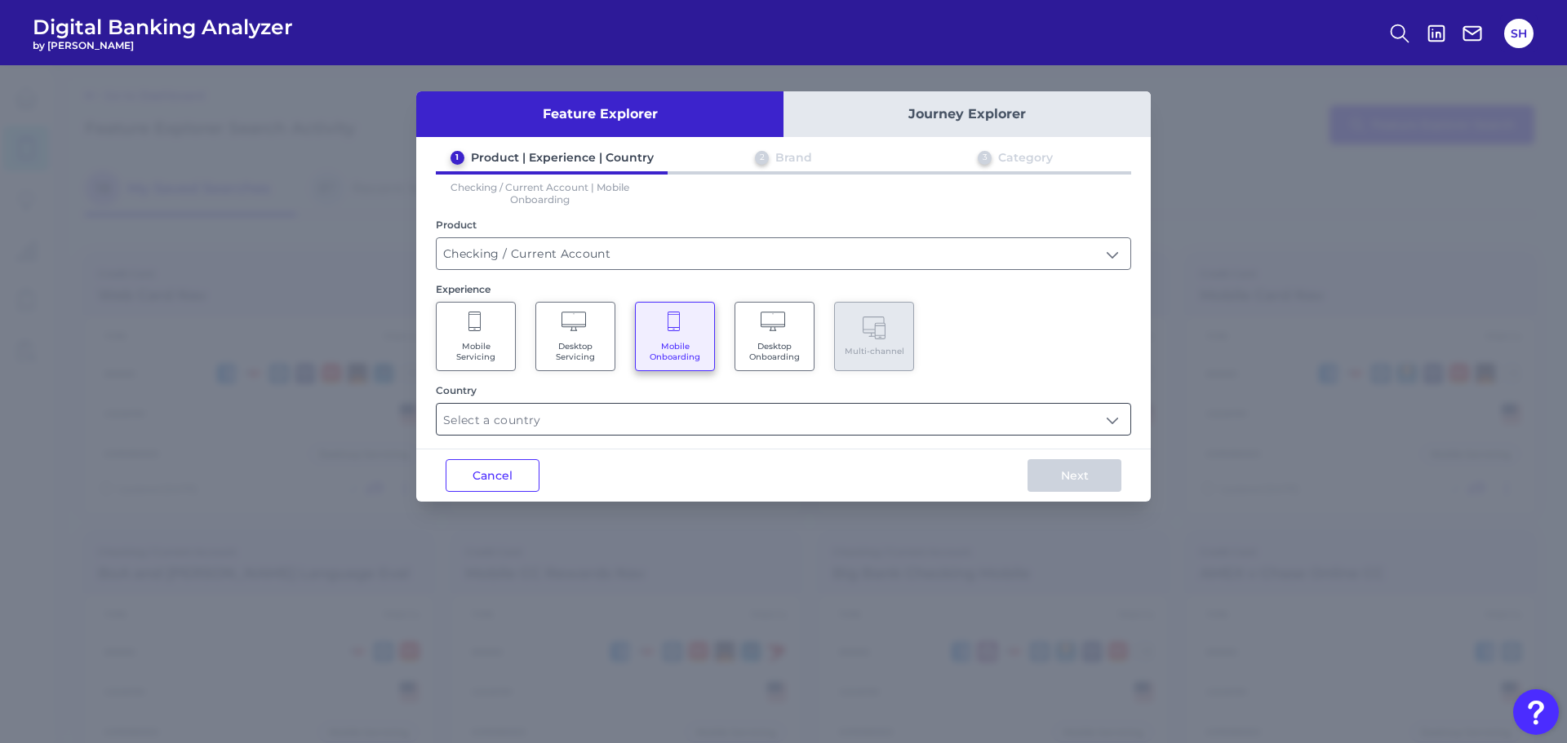
click at [636, 424] on input "text" at bounding box center [784, 419] width 694 height 31
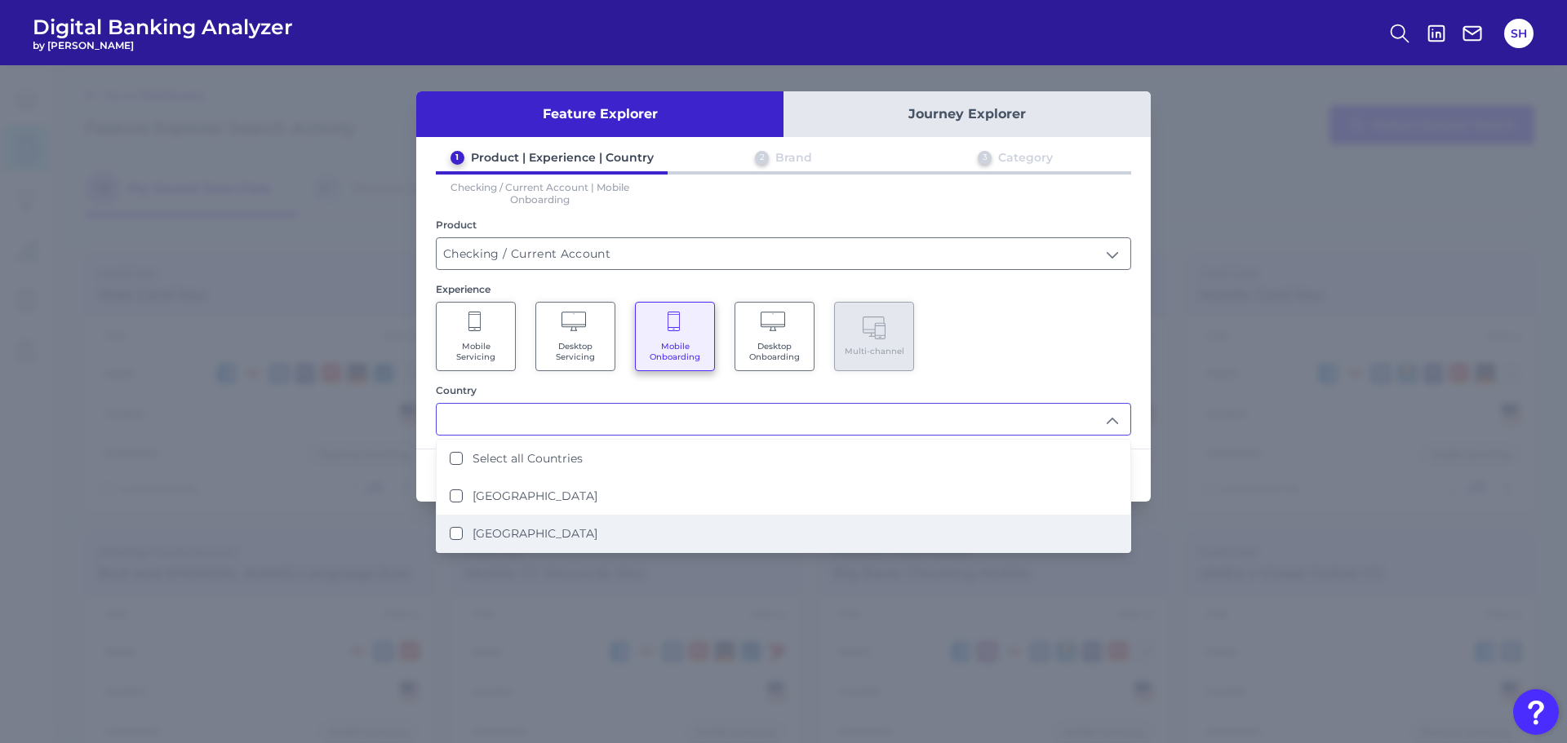
click at [558, 539] on li "[GEOGRAPHIC_DATA]" at bounding box center [784, 534] width 694 height 38
type input "[GEOGRAPHIC_DATA]"
click at [1096, 370] on div "Mobile Servicing Desktop Servicing Mobile Onboarding Desktop Onboarding Multi-c…" at bounding box center [783, 336] width 695 height 69
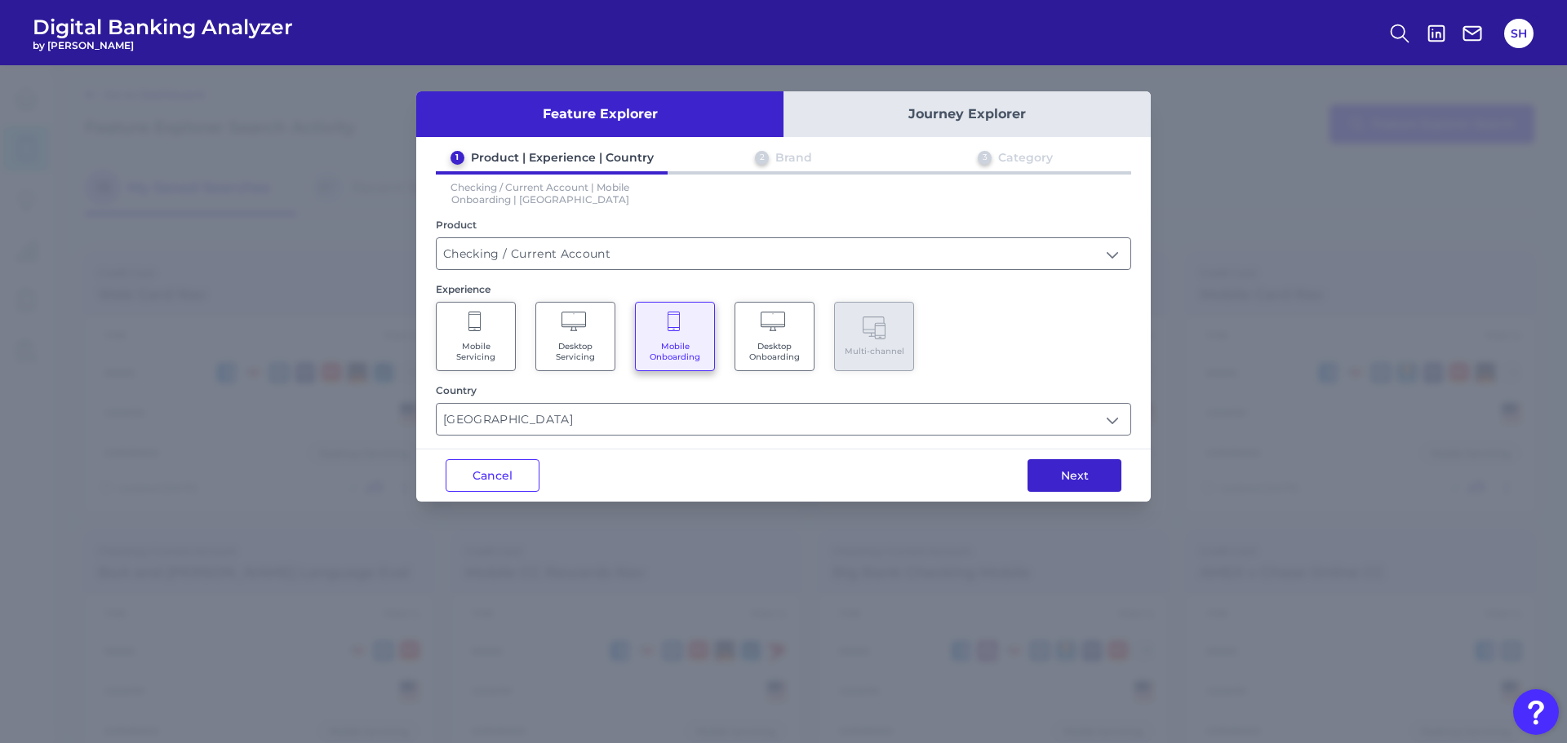
click at [1066, 481] on button "Next" at bounding box center [1074, 475] width 94 height 33
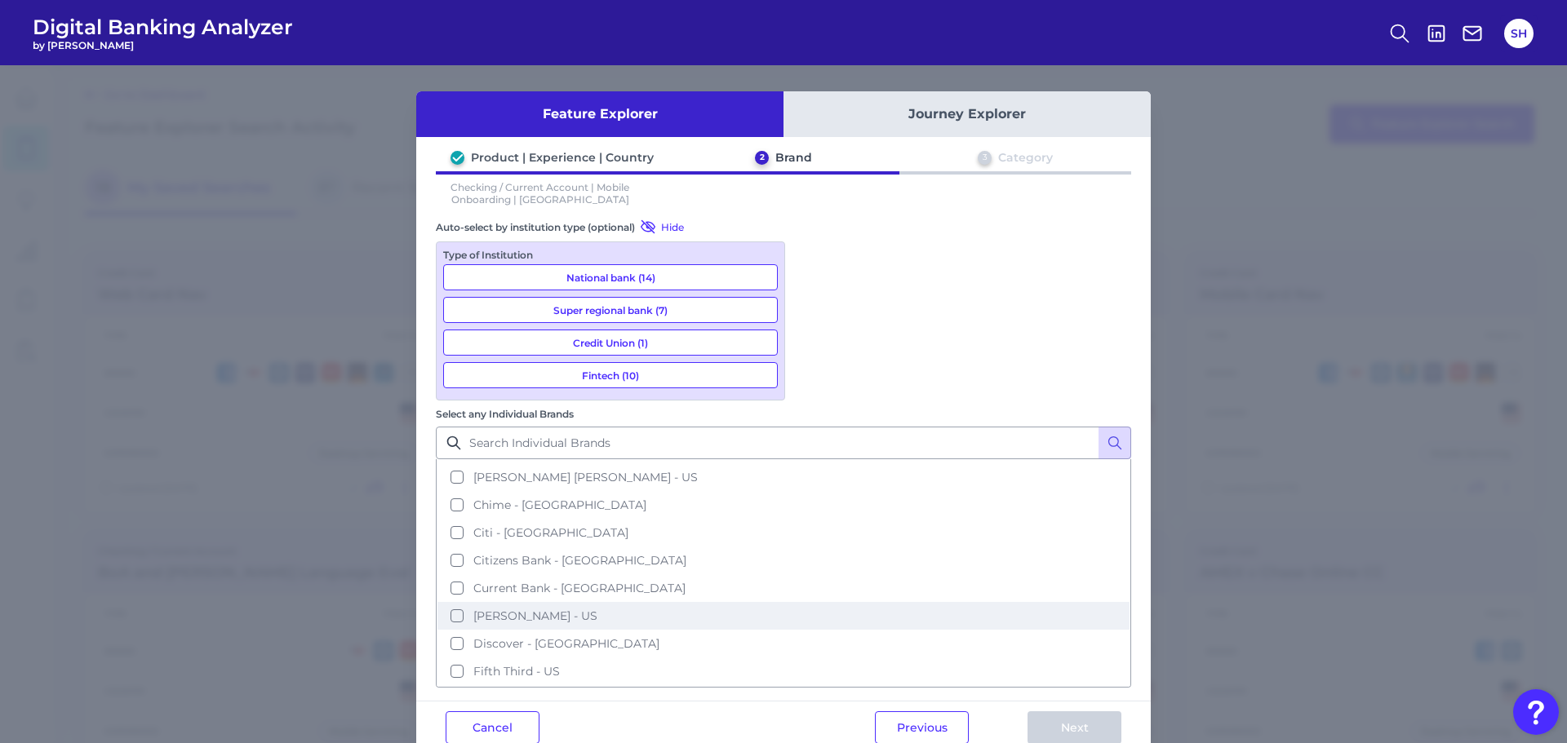
scroll to position [245, 0]
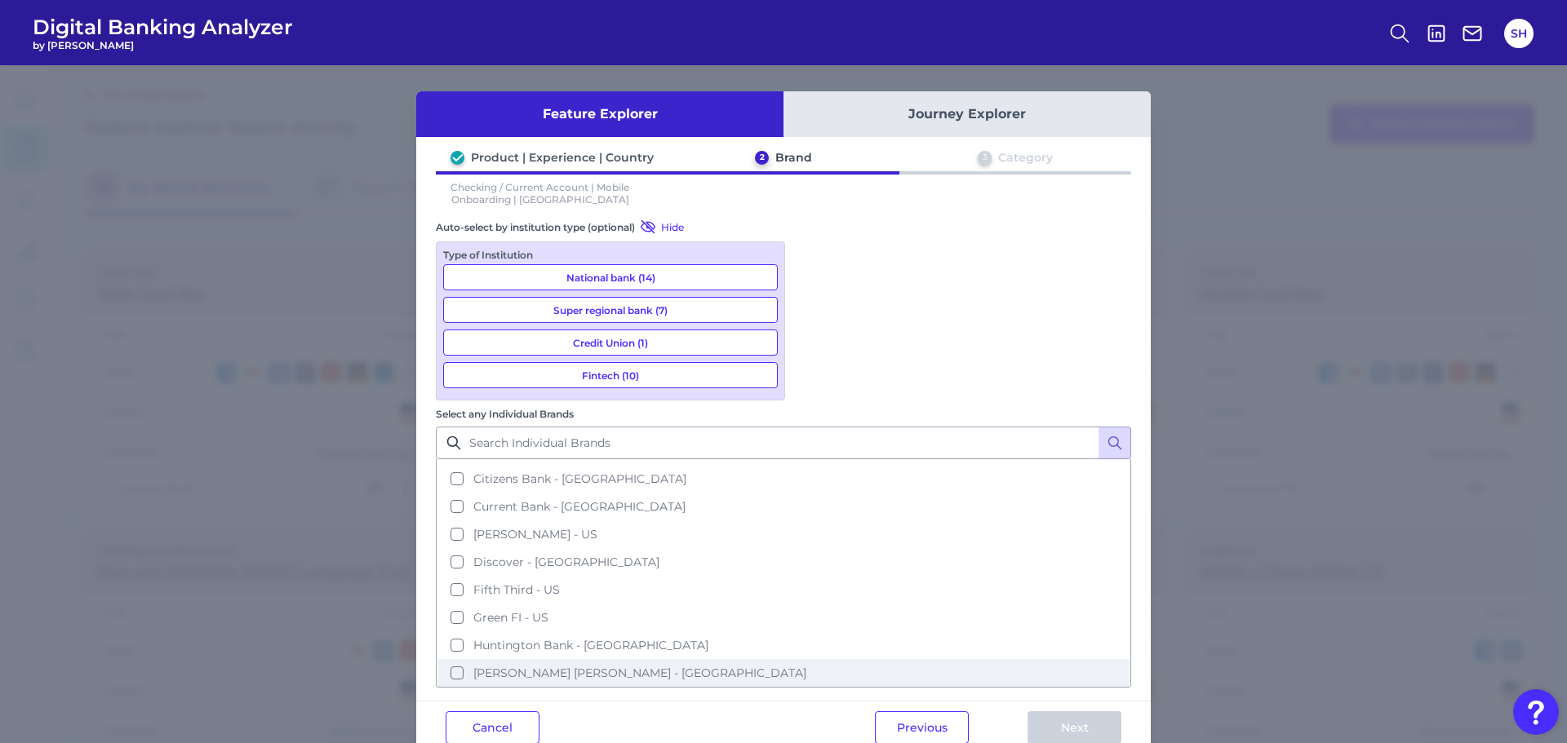
click at [806, 666] on span "[PERSON_NAME] [PERSON_NAME] - [GEOGRAPHIC_DATA]" at bounding box center [639, 673] width 333 height 15
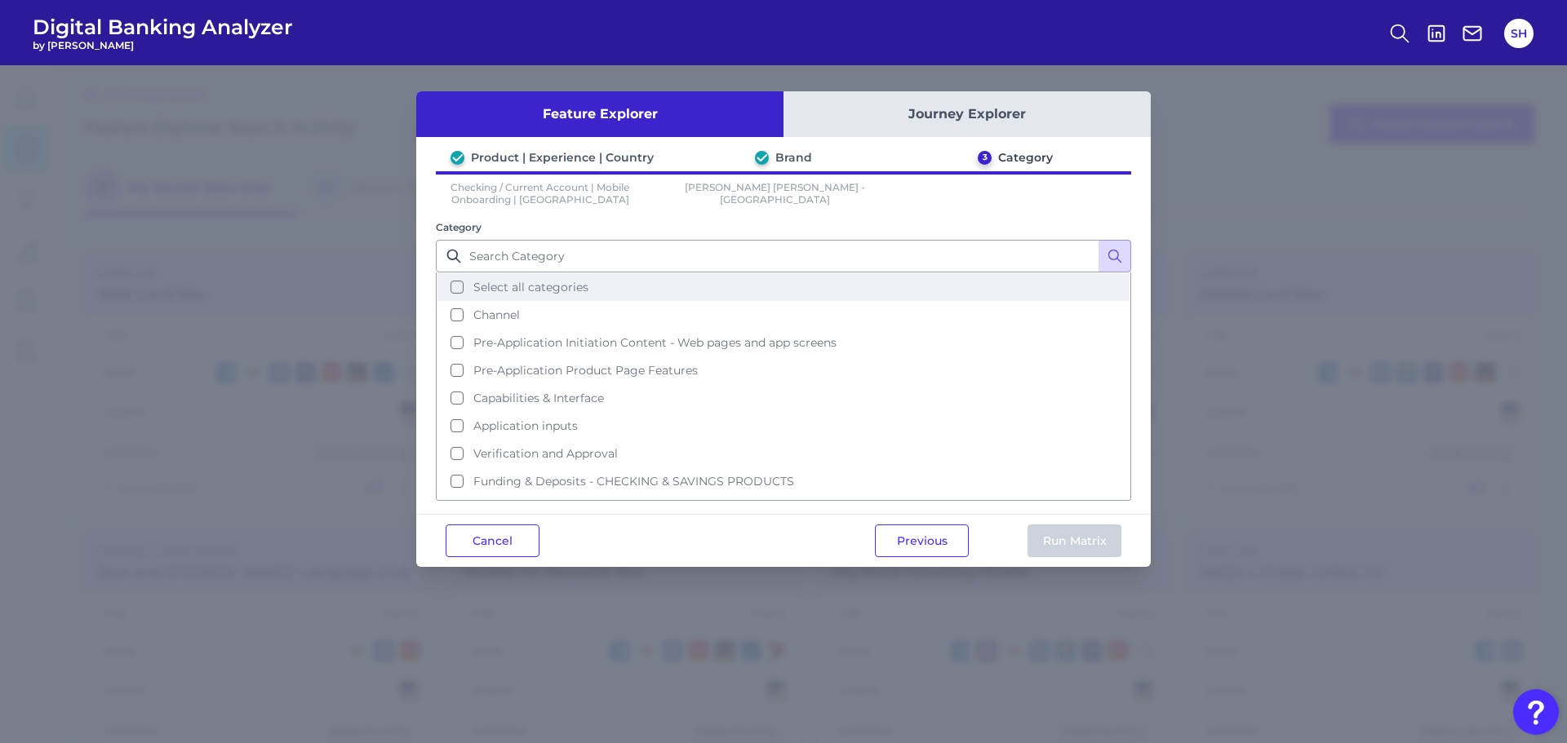
click at [541, 281] on span "Select all categories" at bounding box center [530, 287] width 115 height 15
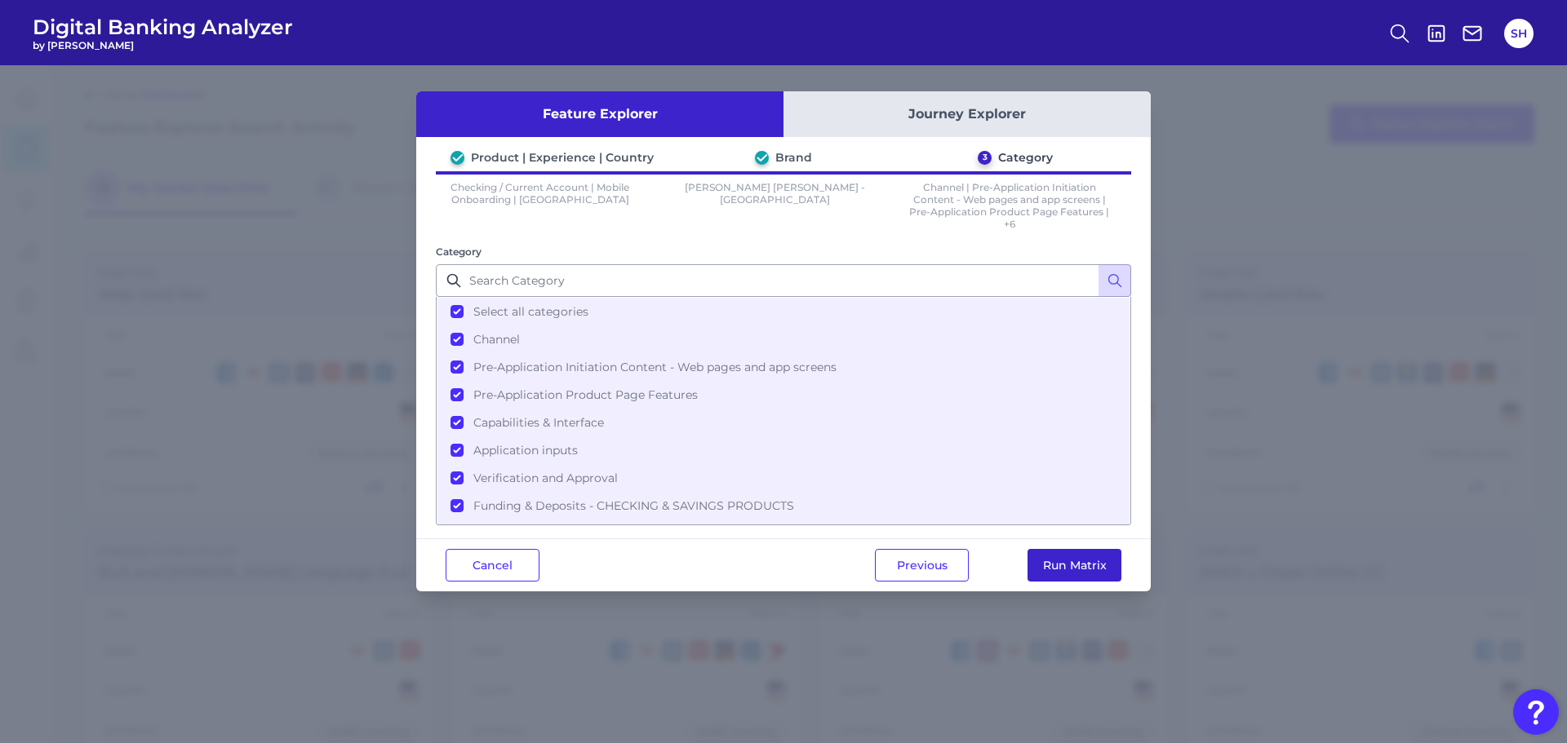
click at [1082, 556] on button "Run Matrix" at bounding box center [1074, 565] width 94 height 33
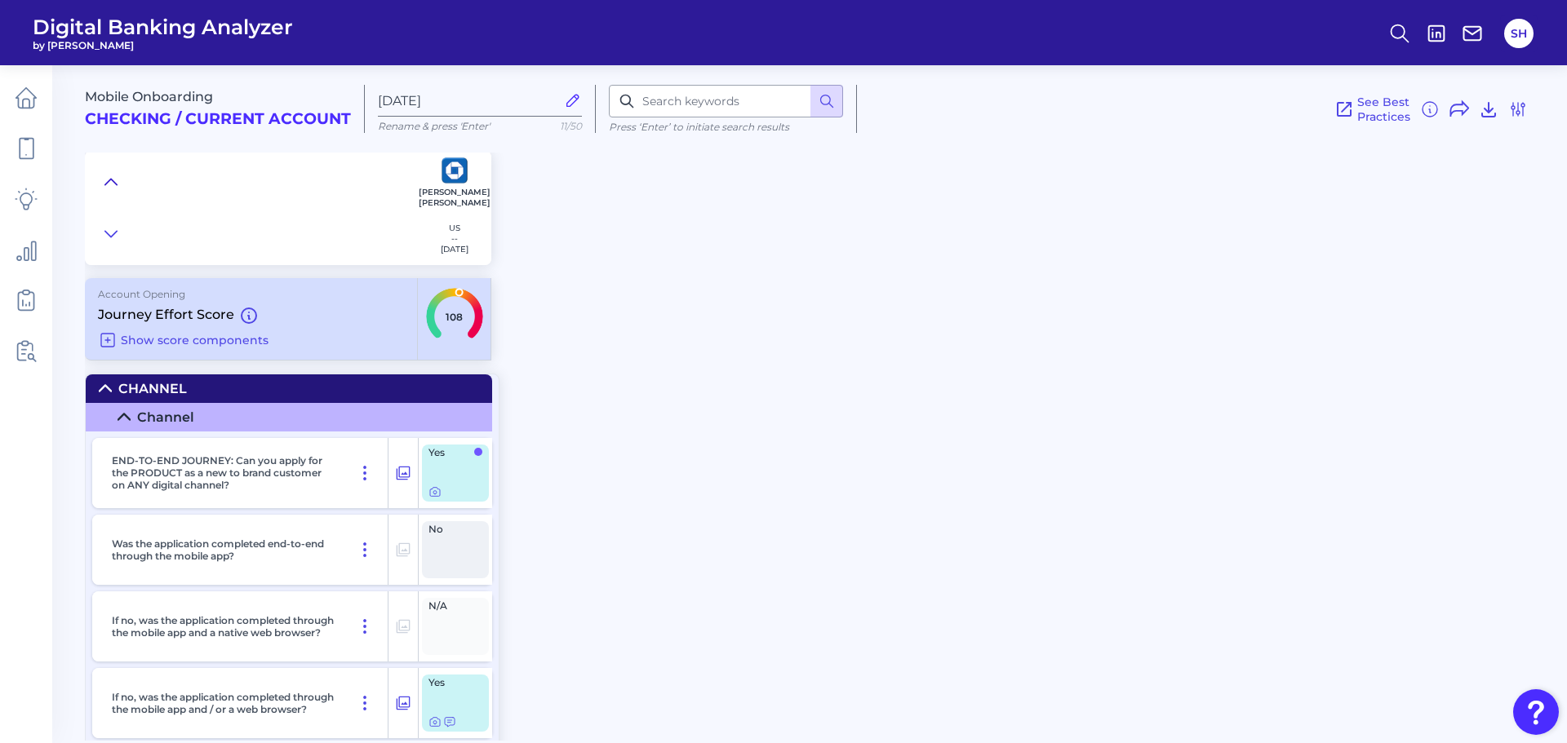
click at [113, 178] on icon at bounding box center [110, 182] width 13 height 16
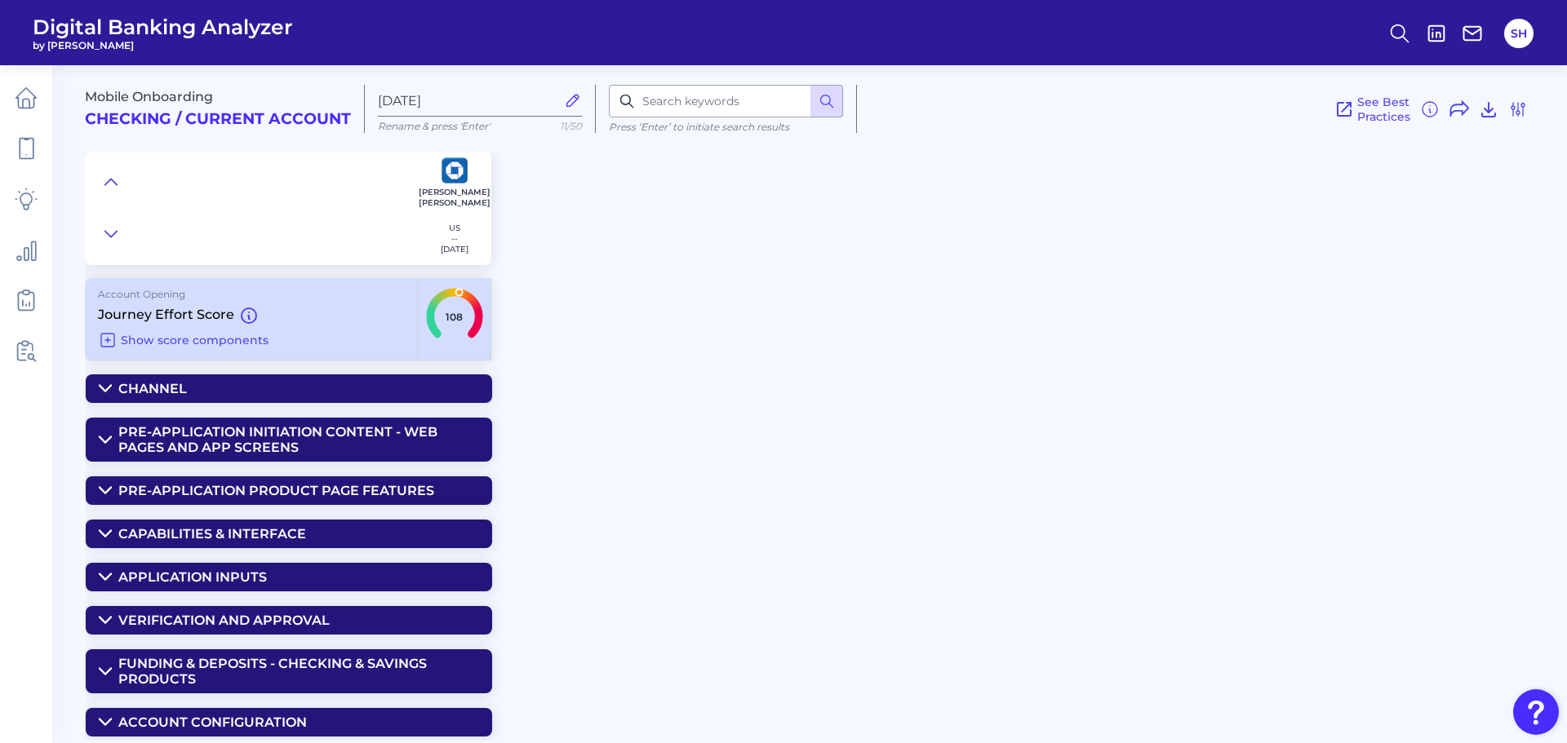
click at [347, 668] on div "Funding & Deposits - CHECKING & SAVINGS PRODUCTS" at bounding box center [298, 671] width 361 height 31
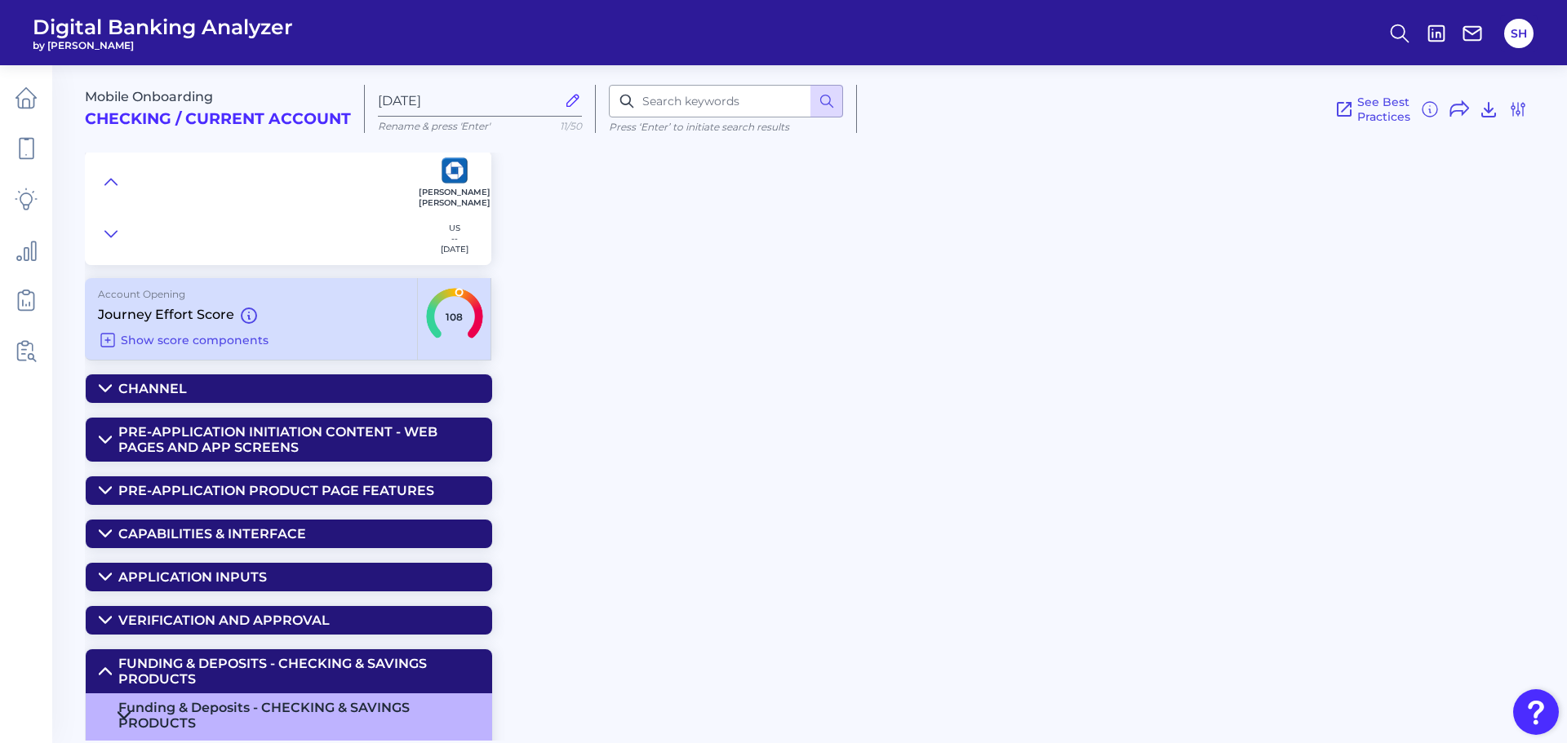
scroll to position [113, 0]
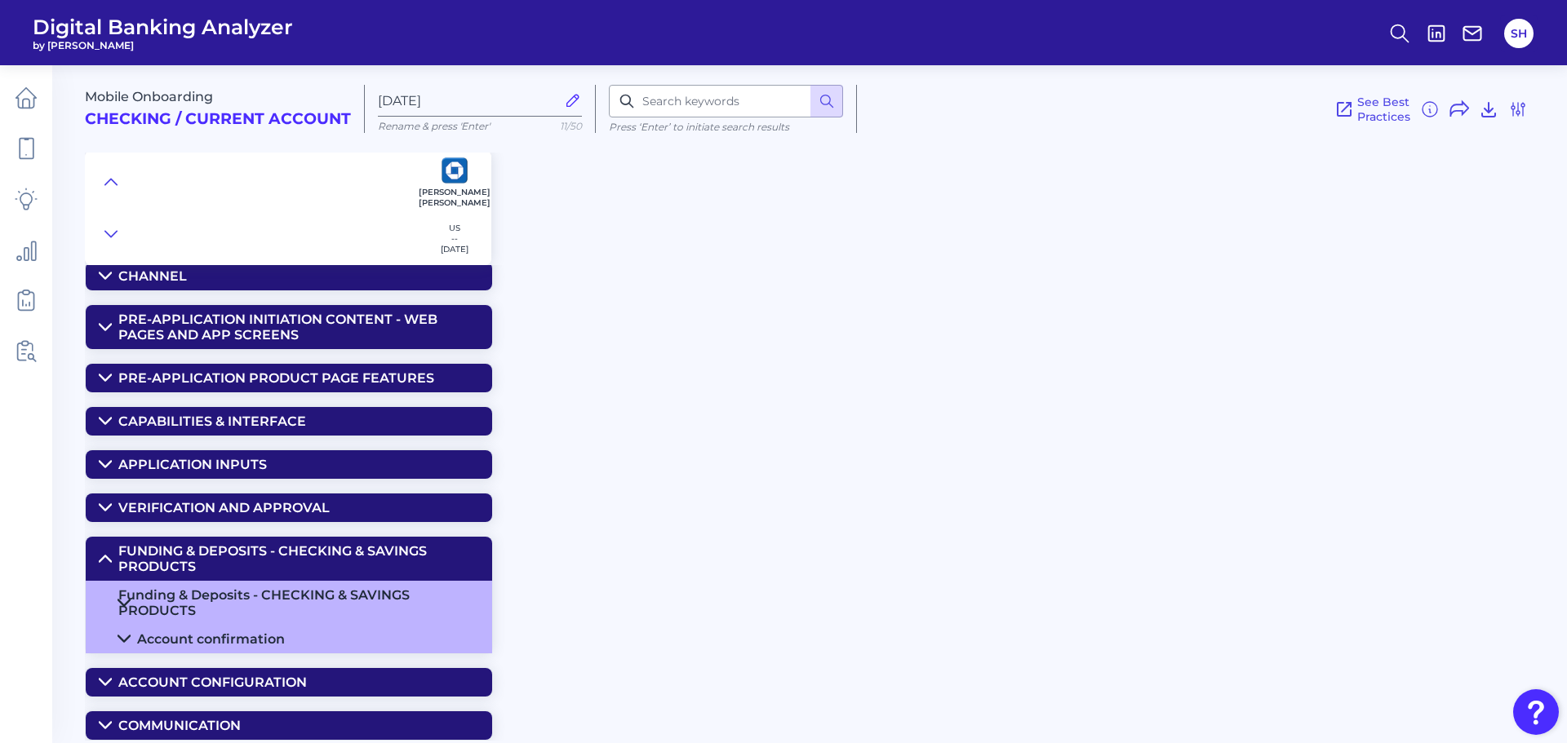
click at [304, 605] on div "Funding & Deposits - CHECKING & SAVINGS PRODUCTS" at bounding box center [298, 602] width 361 height 31
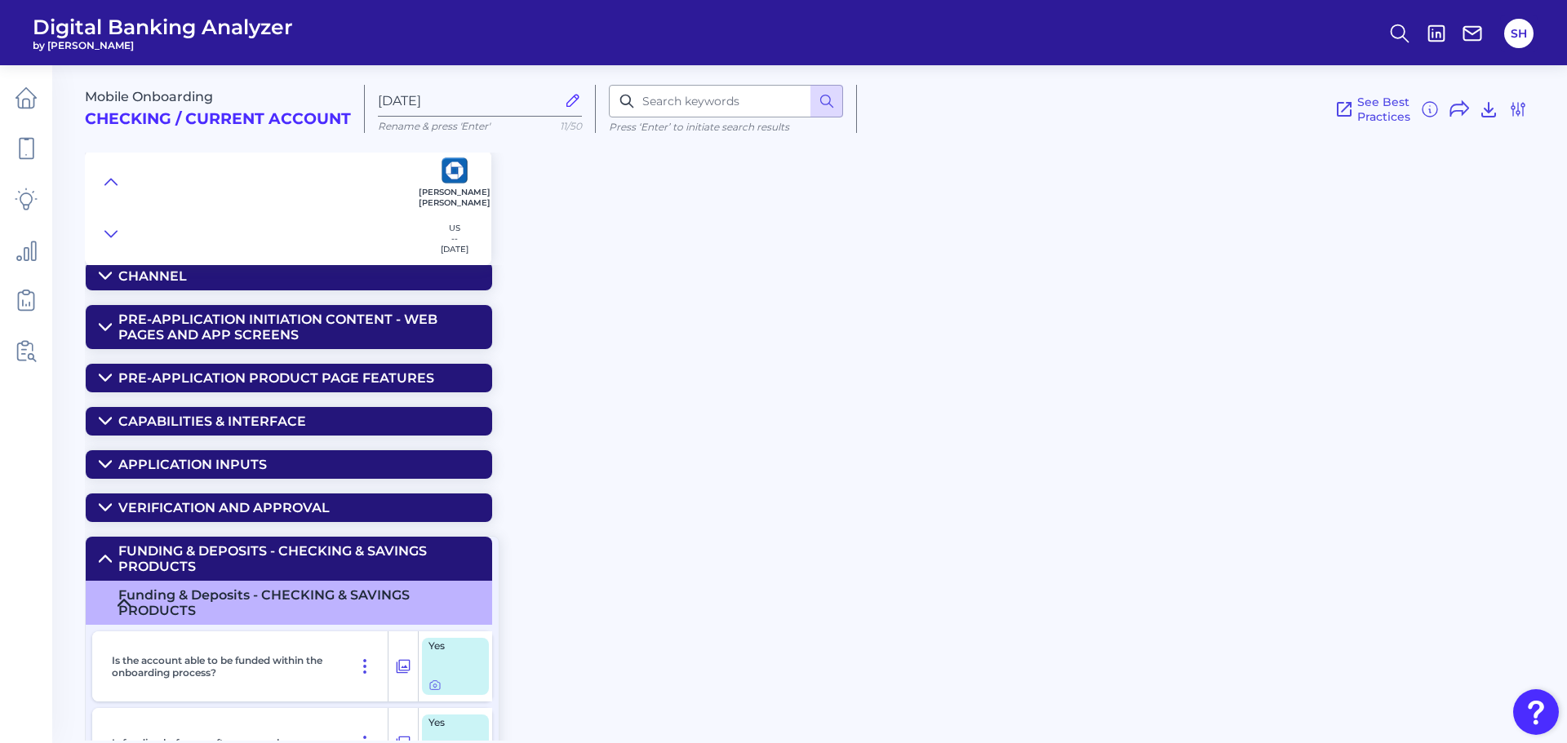
scroll to position [521, 0]
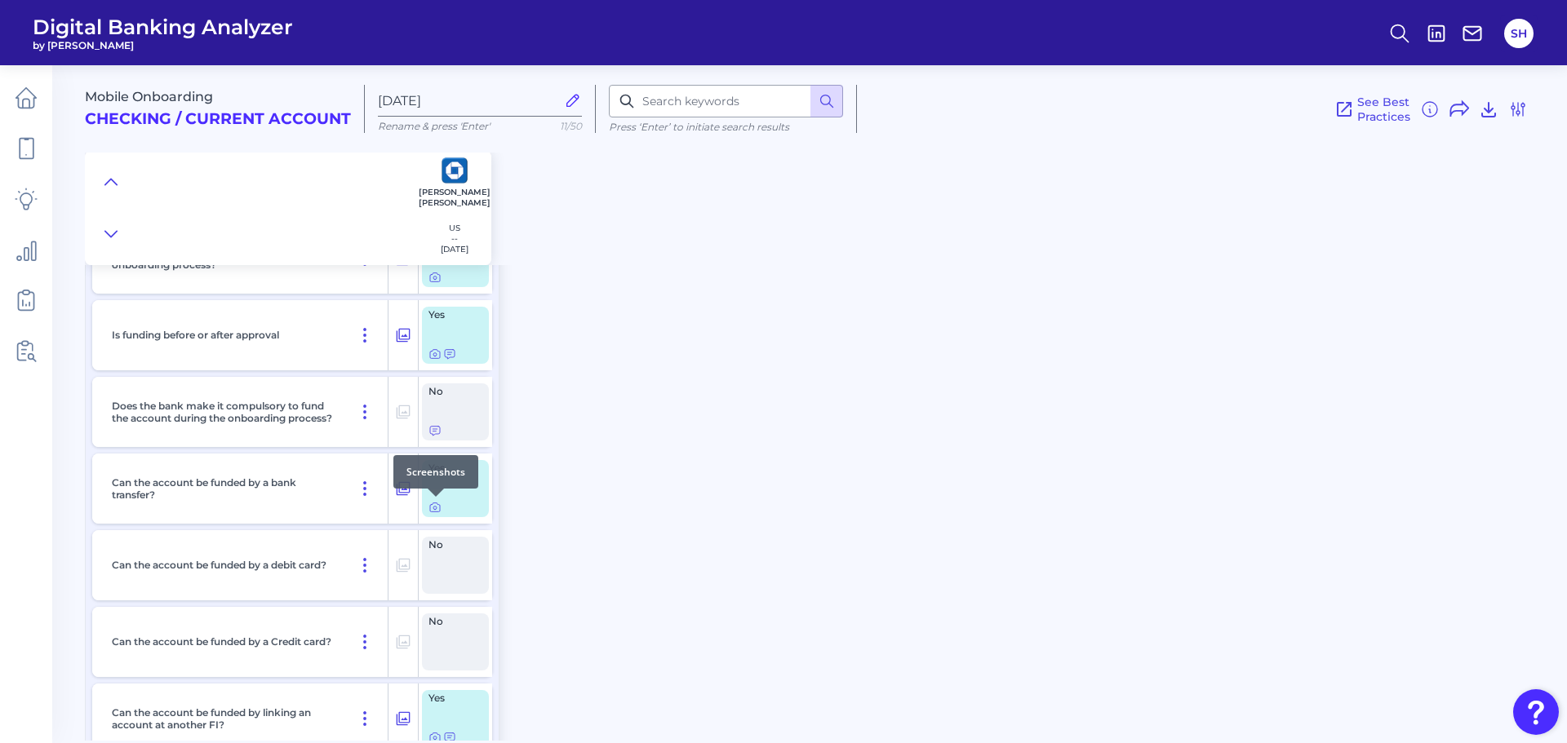
click at [436, 503] on div at bounding box center [436, 497] width 16 height 16
click at [434, 508] on icon at bounding box center [434, 507] width 13 height 13
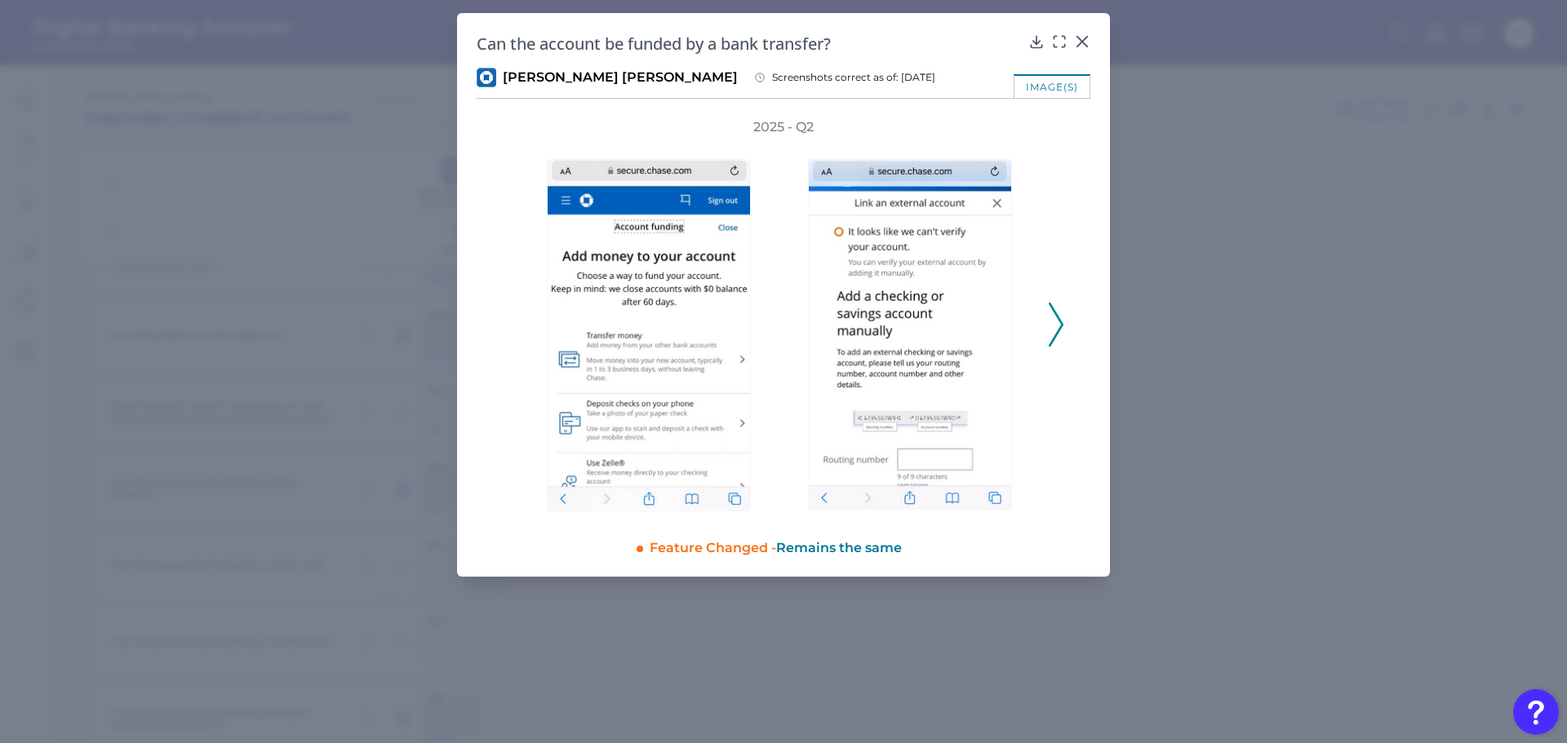
click at [1052, 322] on icon at bounding box center [1055, 325] width 15 height 44
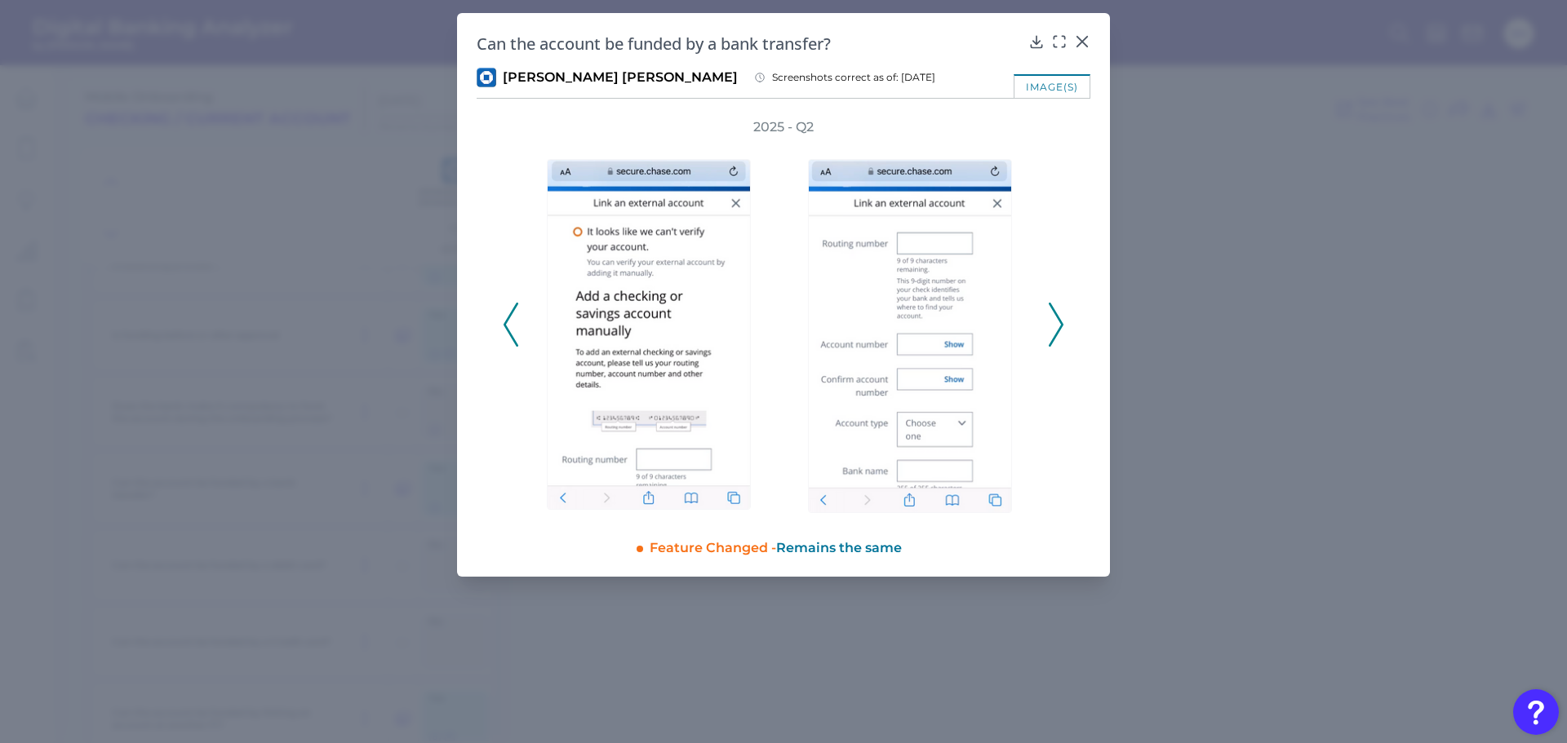
click at [1052, 322] on icon at bounding box center [1055, 325] width 15 height 44
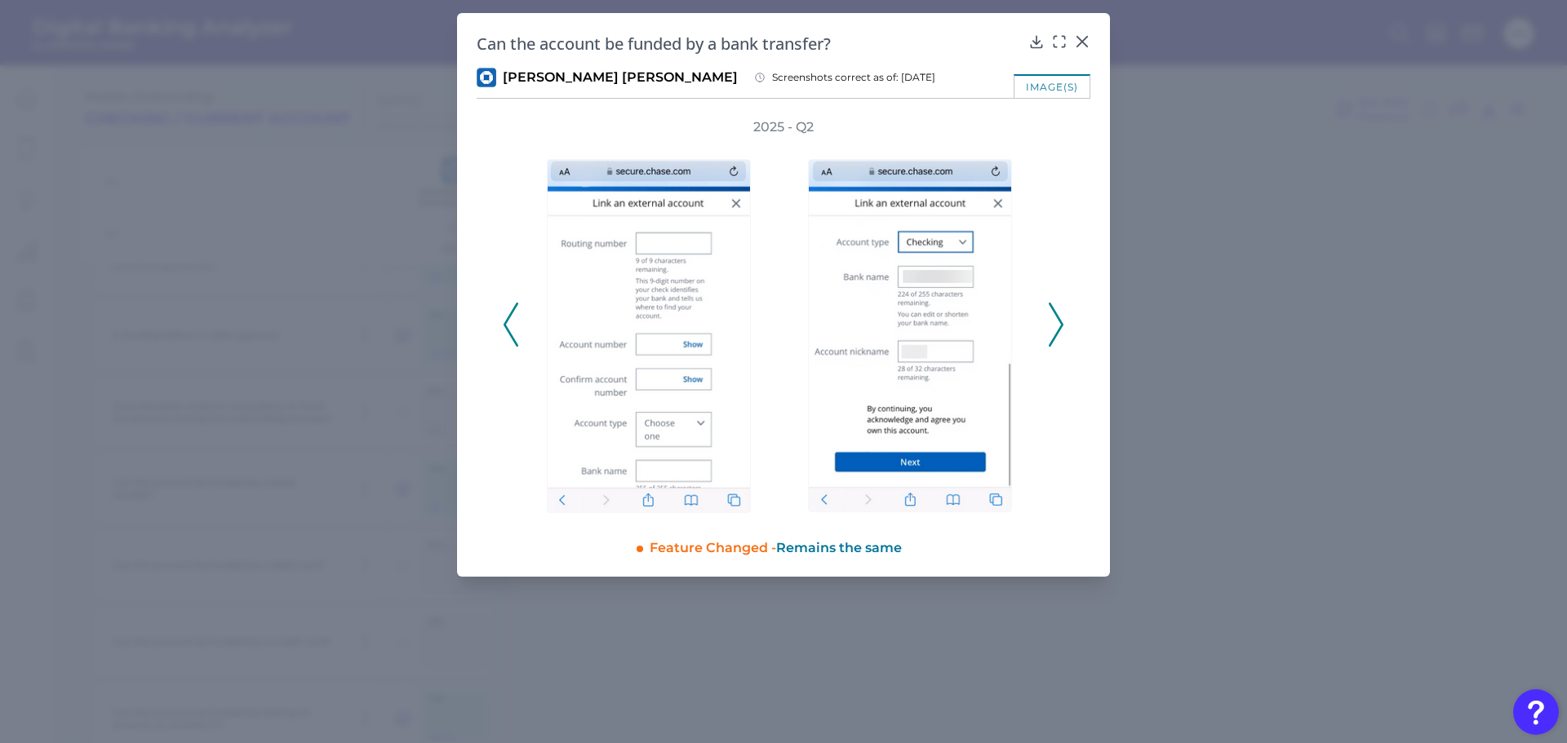
click at [1052, 322] on icon at bounding box center [1055, 325] width 15 height 44
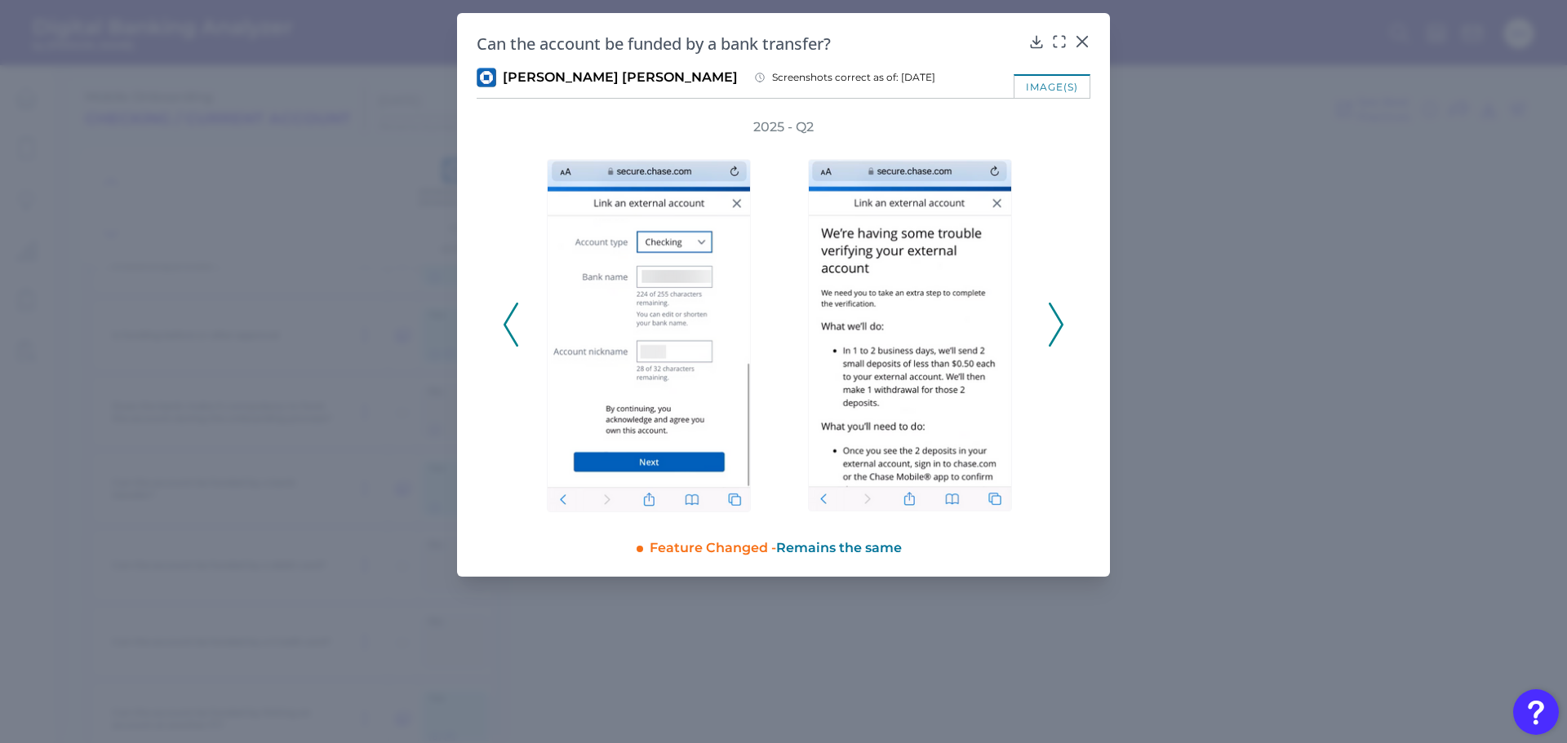
click at [1052, 322] on icon at bounding box center [1055, 325] width 15 height 44
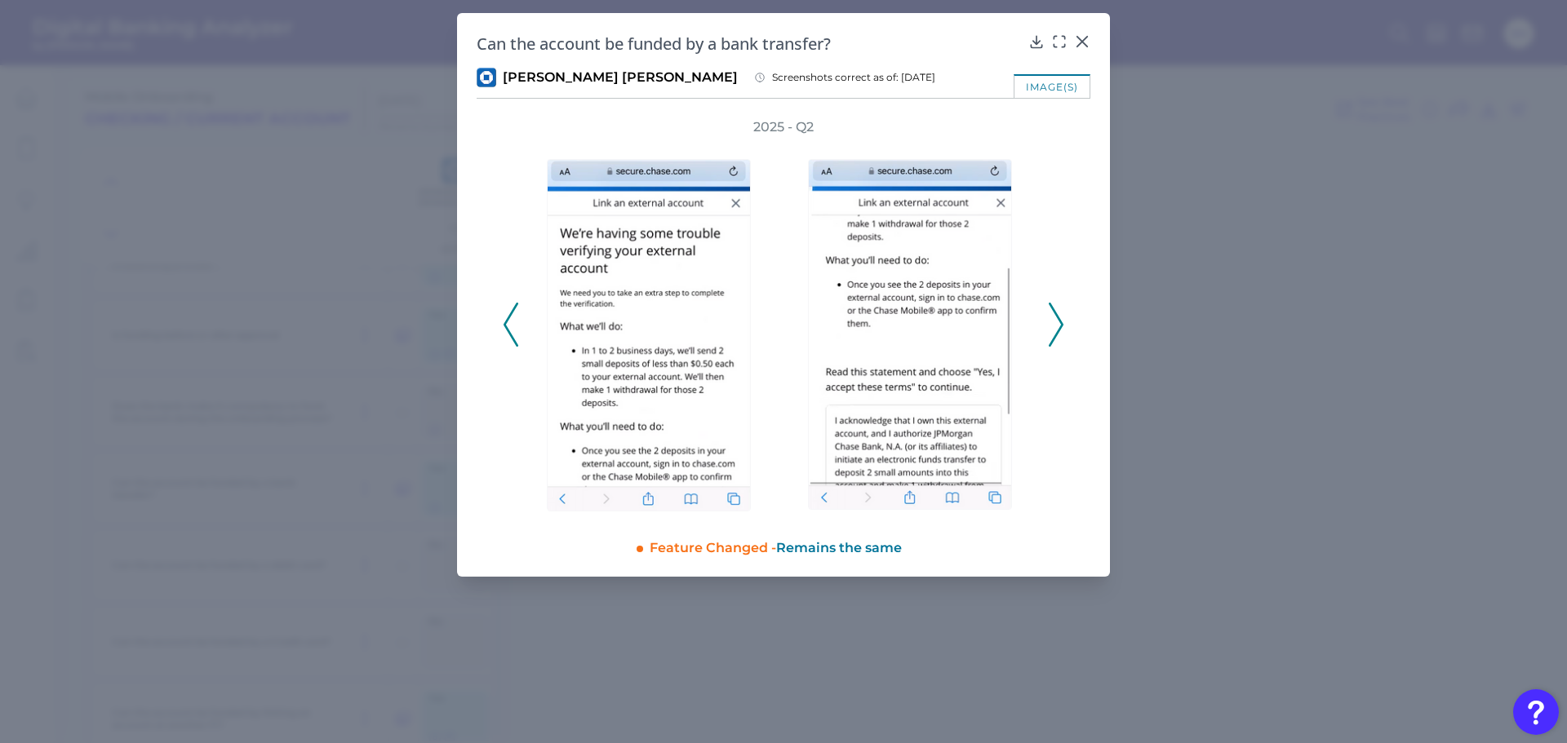
click at [1052, 322] on icon at bounding box center [1055, 325] width 15 height 44
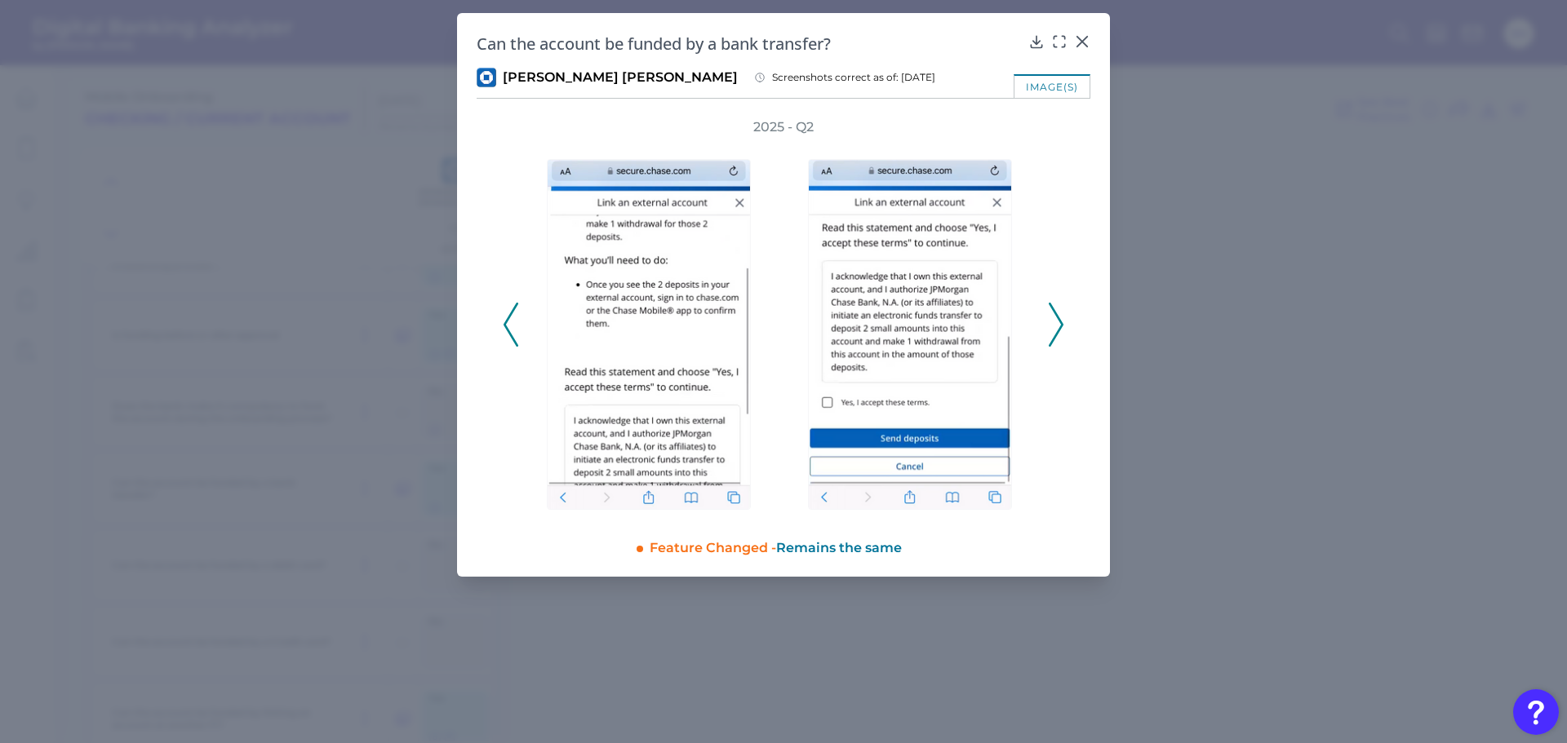
click at [1051, 324] on icon at bounding box center [1055, 325] width 15 height 44
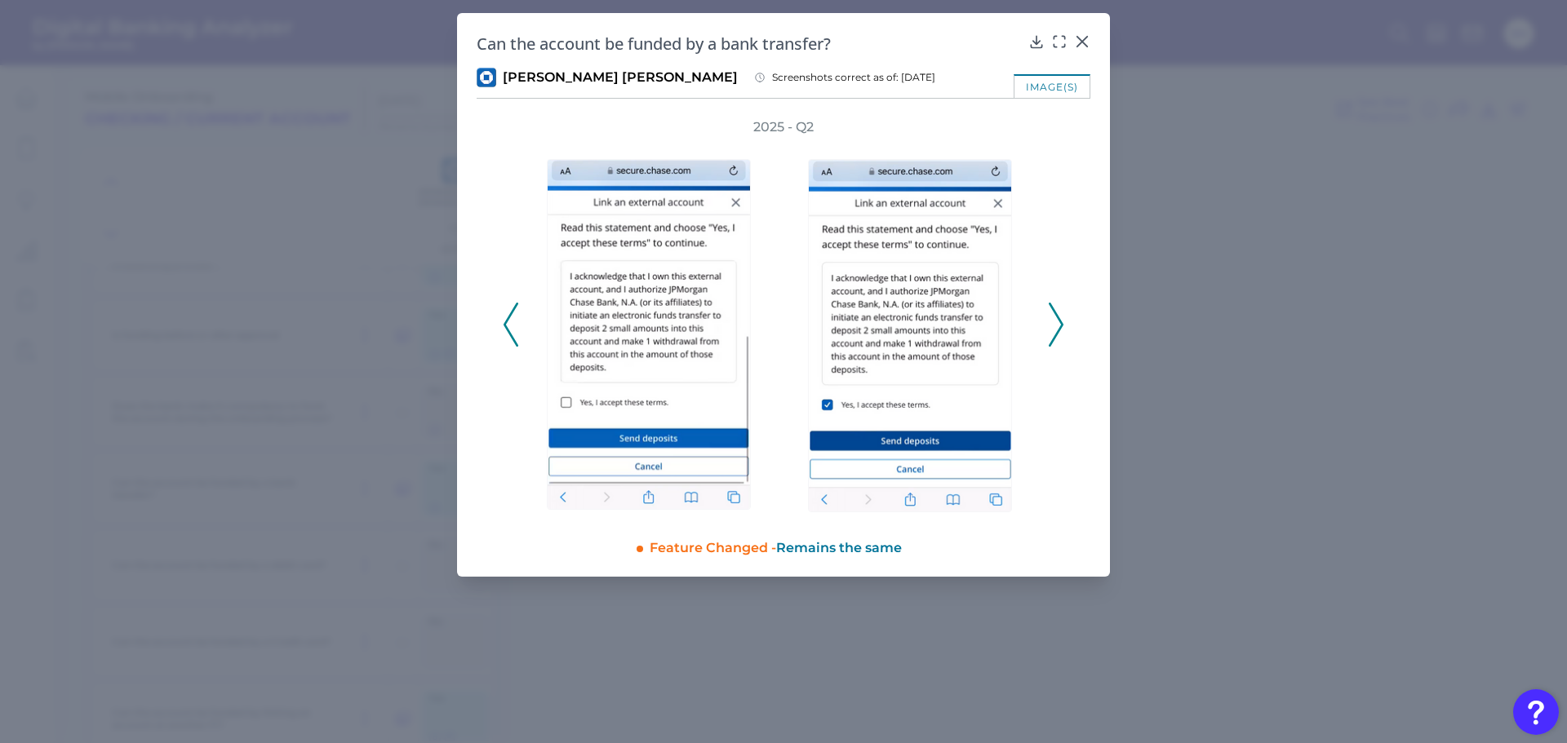
click at [1050, 326] on icon at bounding box center [1055, 325] width 15 height 44
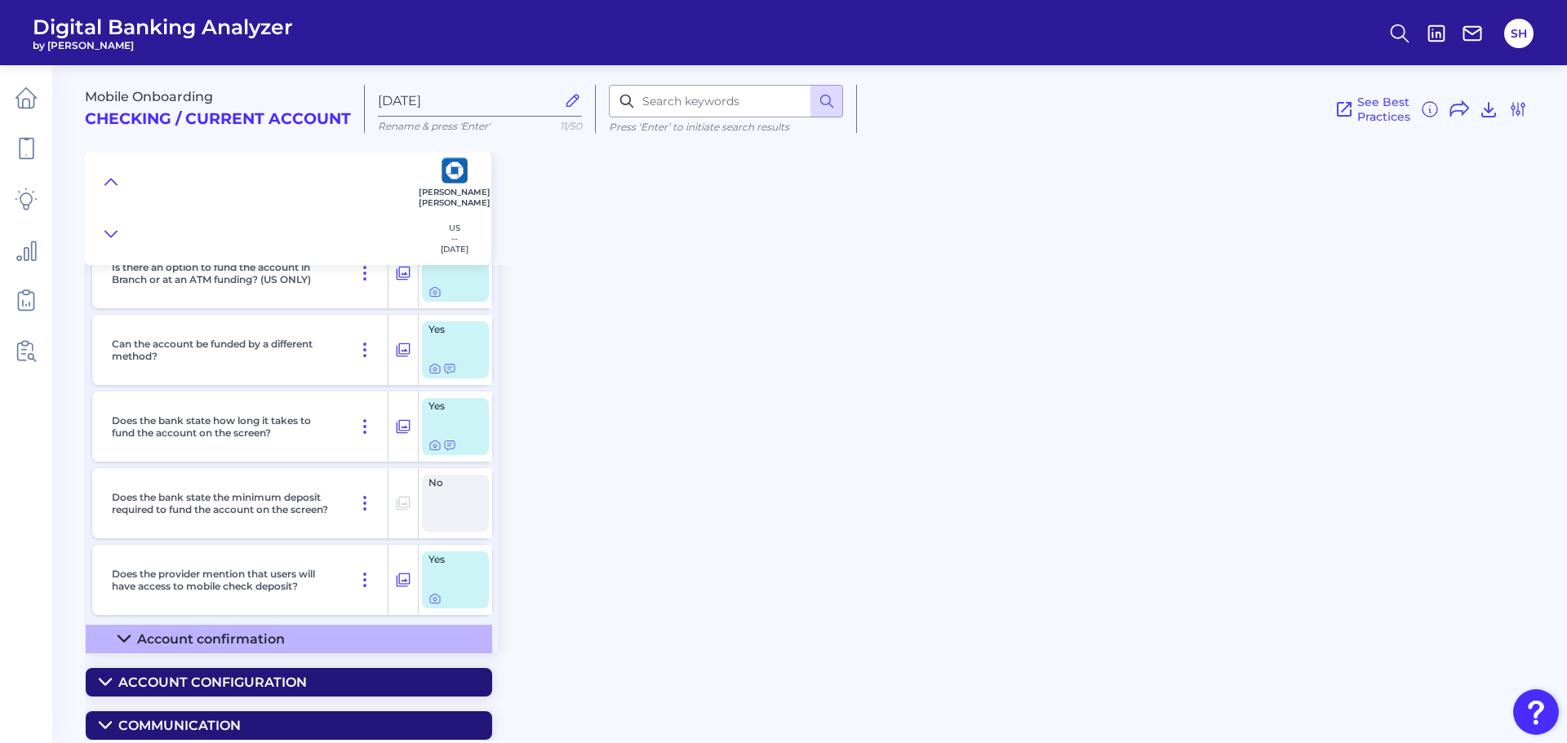
scroll to position [1421, 0]
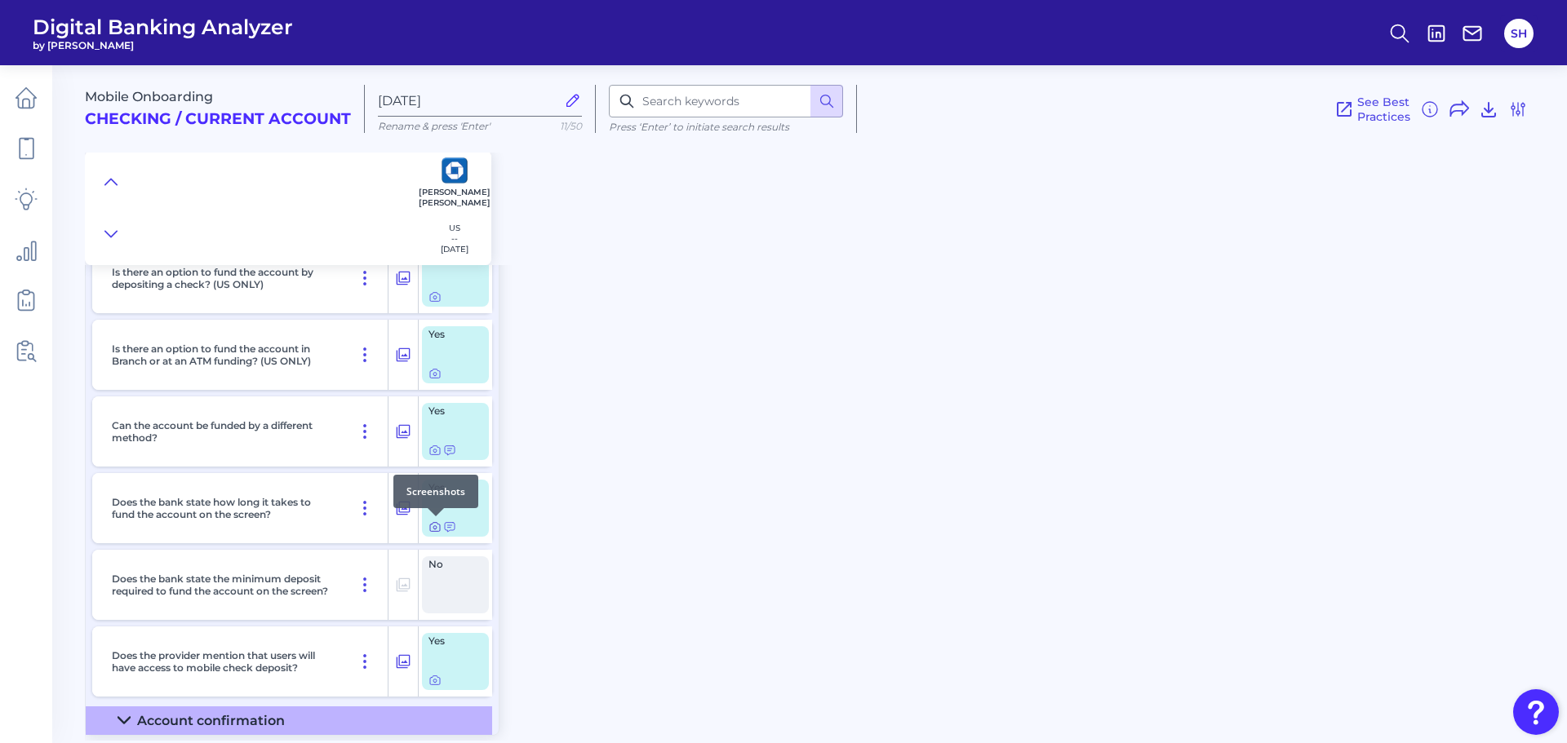
click at [439, 530] on icon at bounding box center [434, 527] width 13 height 13
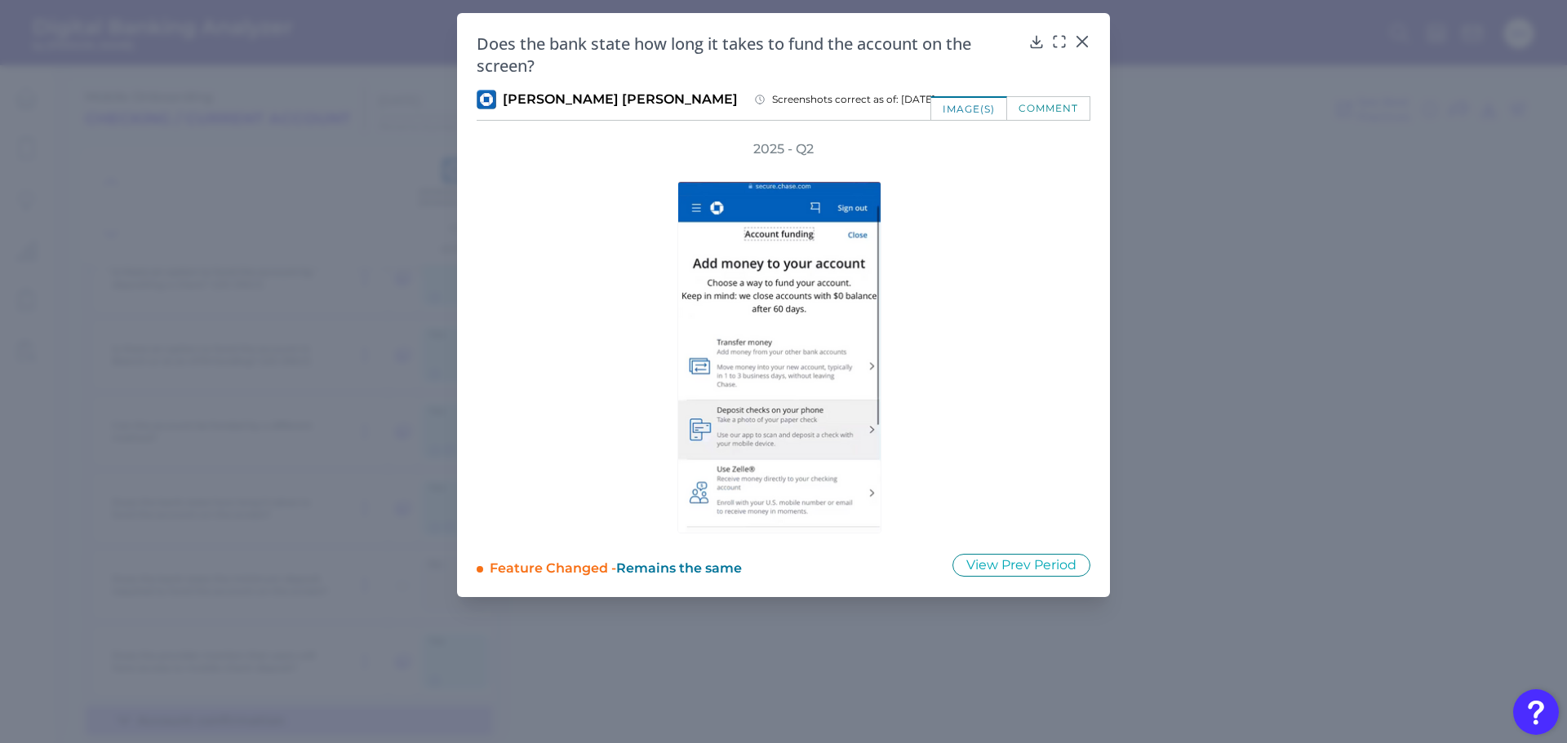
click at [1069, 100] on div "comment" at bounding box center [1048, 108] width 83 height 24
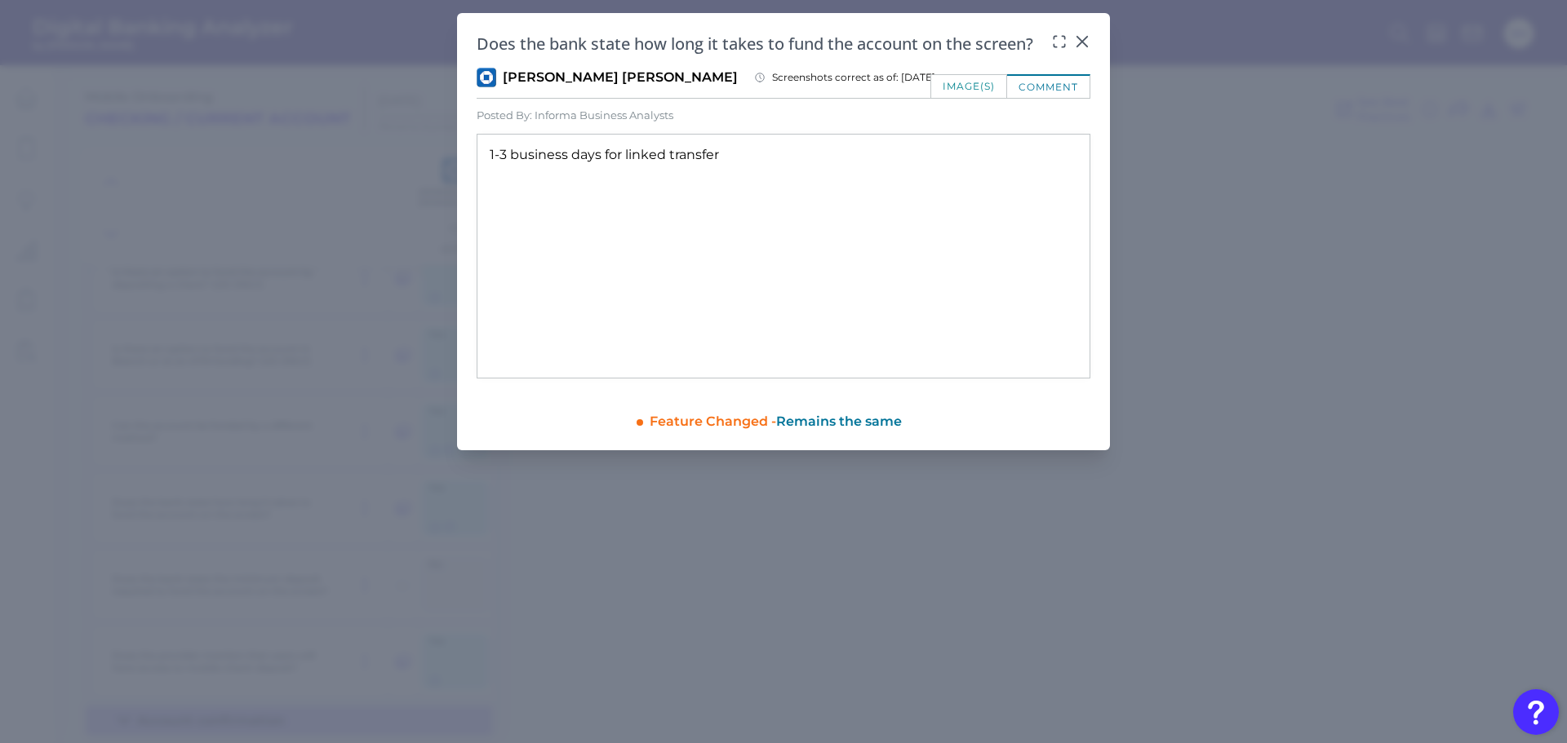
click at [956, 88] on div "image(s)" at bounding box center [968, 86] width 77 height 24
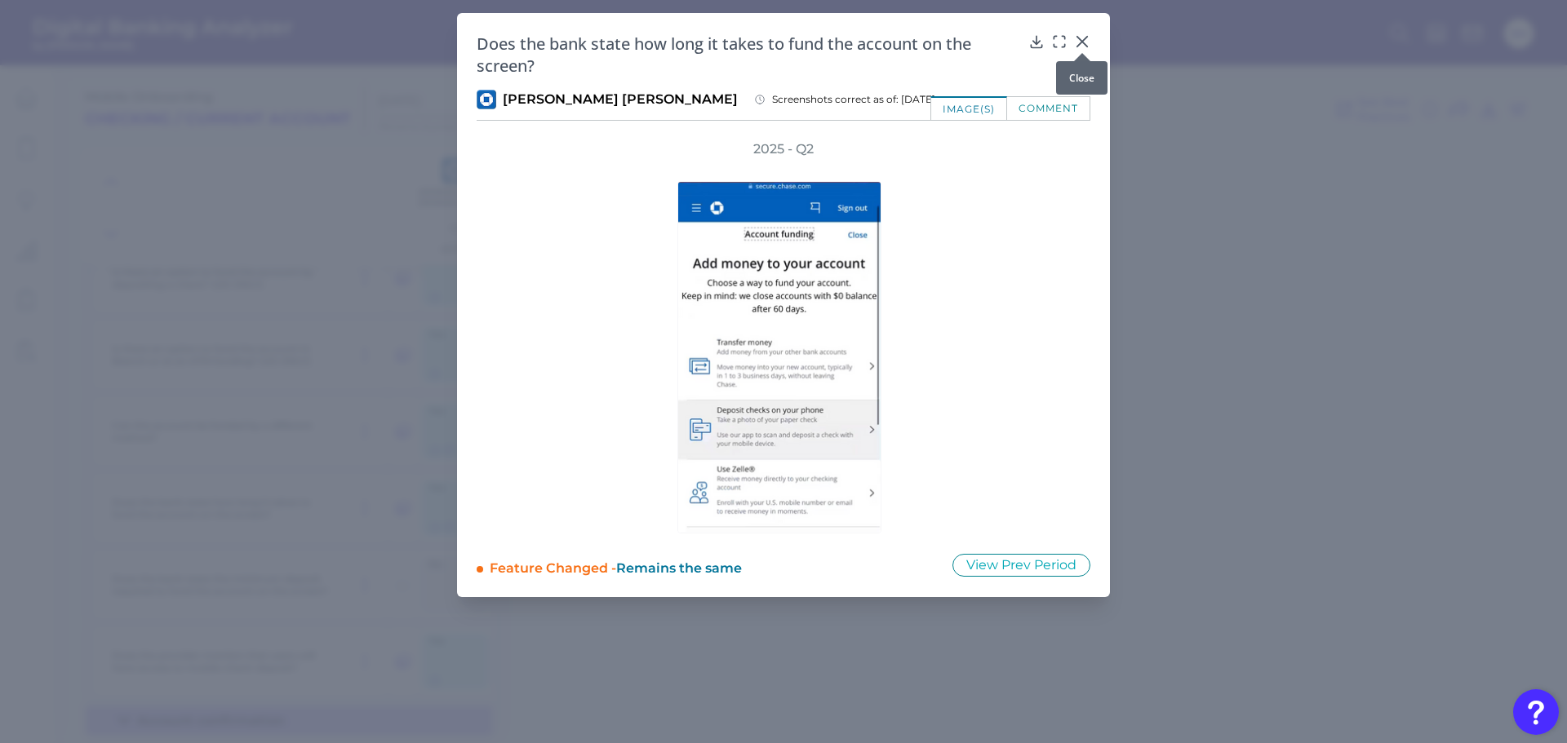
click at [1086, 44] on icon at bounding box center [1082, 41] width 16 height 16
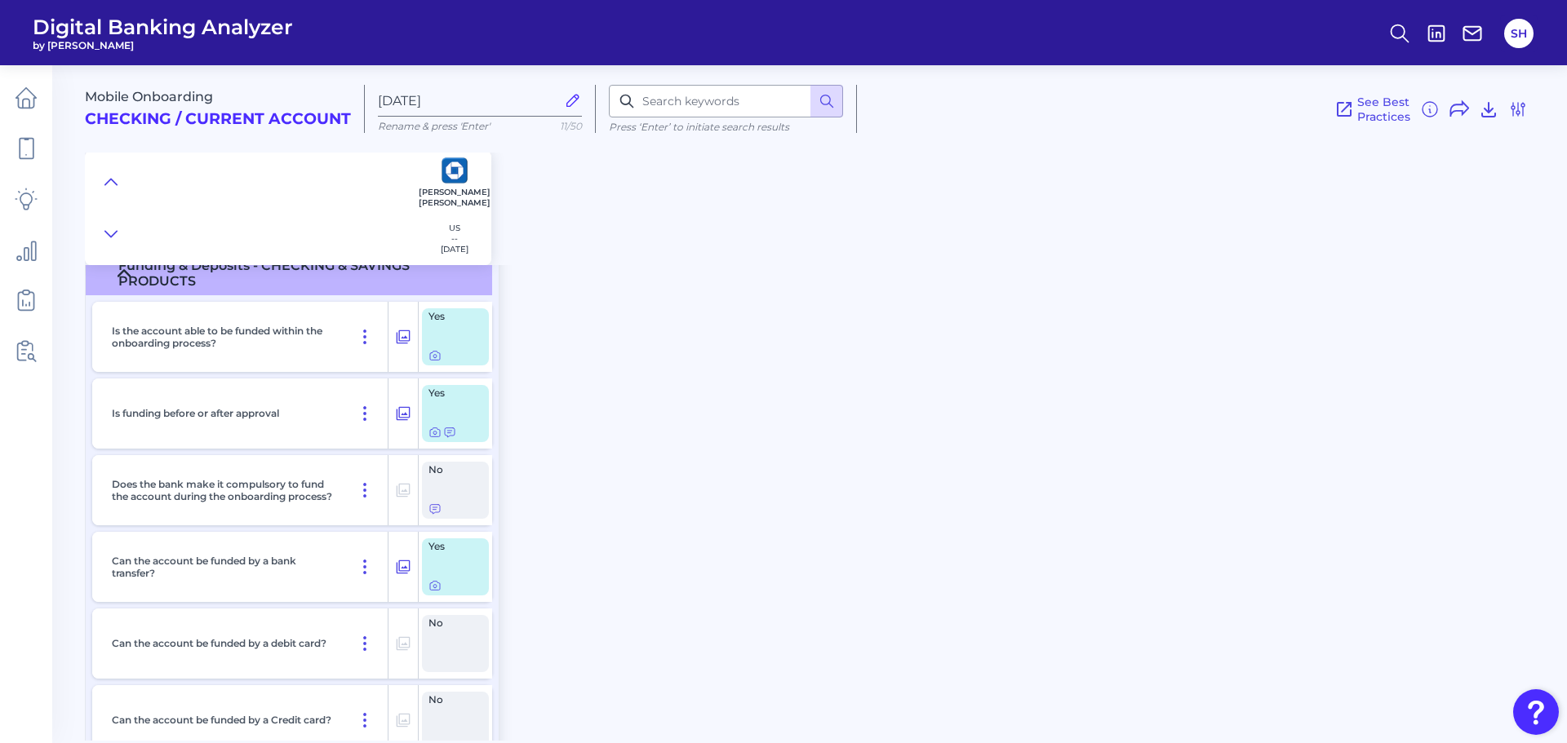
scroll to position [605, 0]
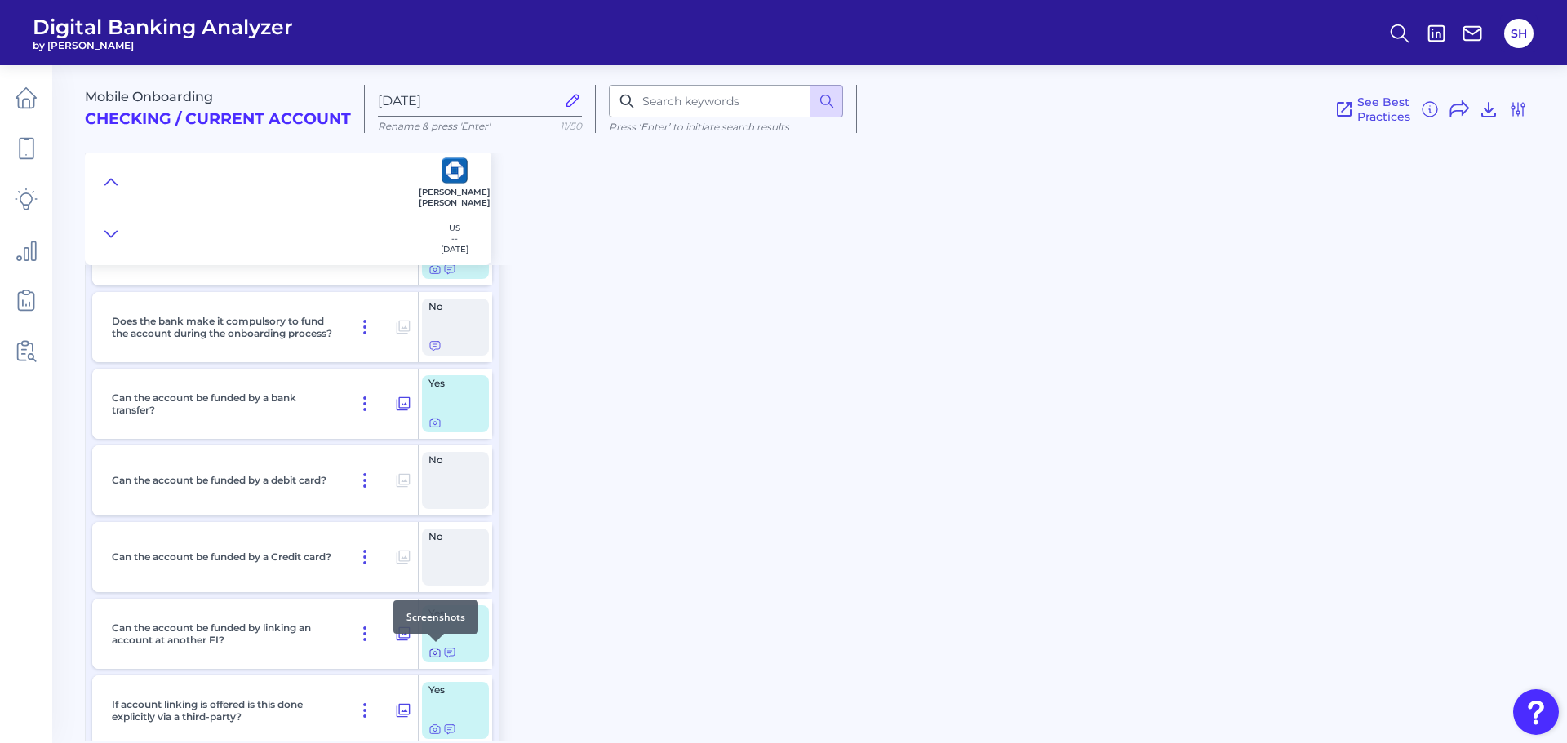
click at [434, 655] on icon at bounding box center [434, 652] width 13 height 13
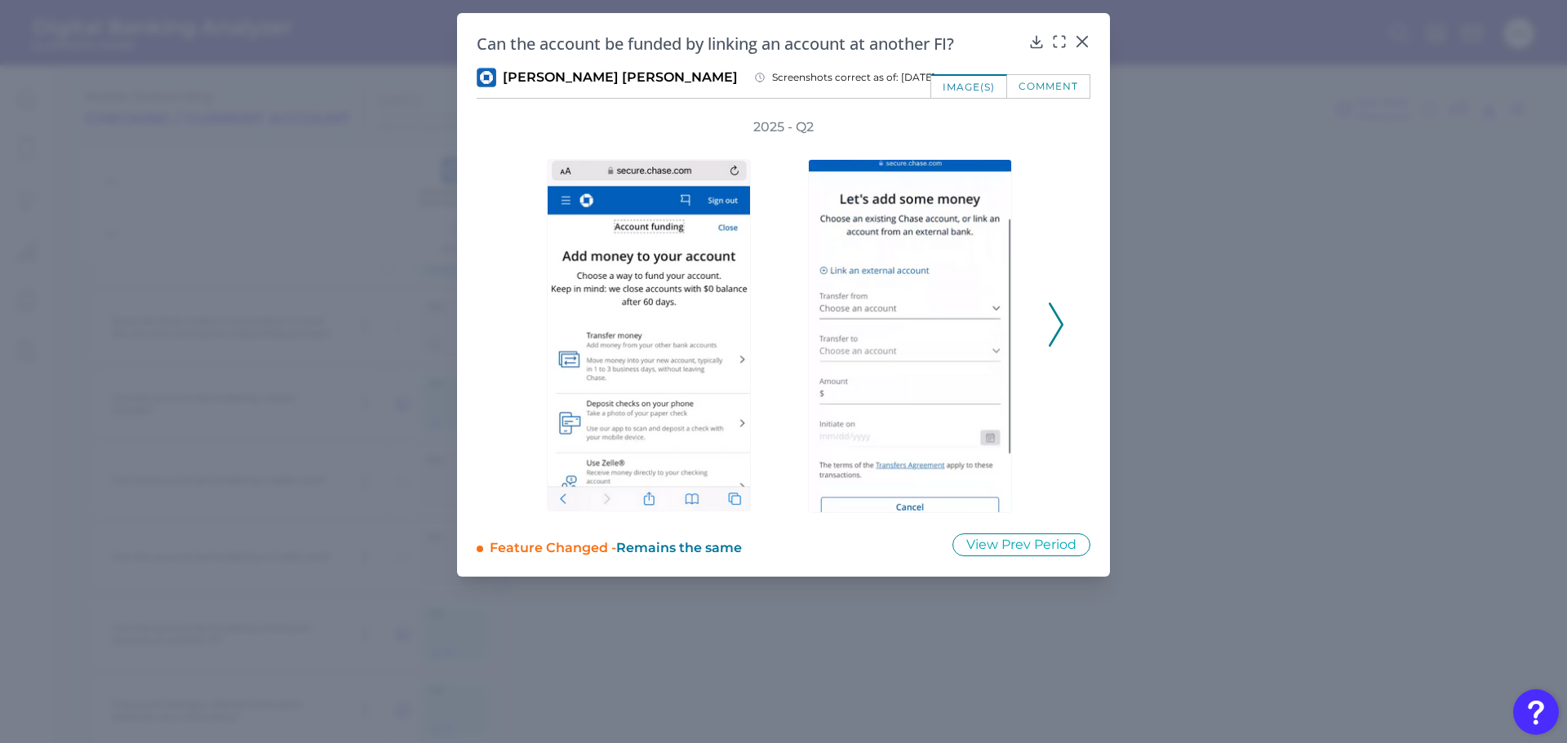
click at [1052, 326] on icon at bounding box center [1055, 325] width 15 height 44
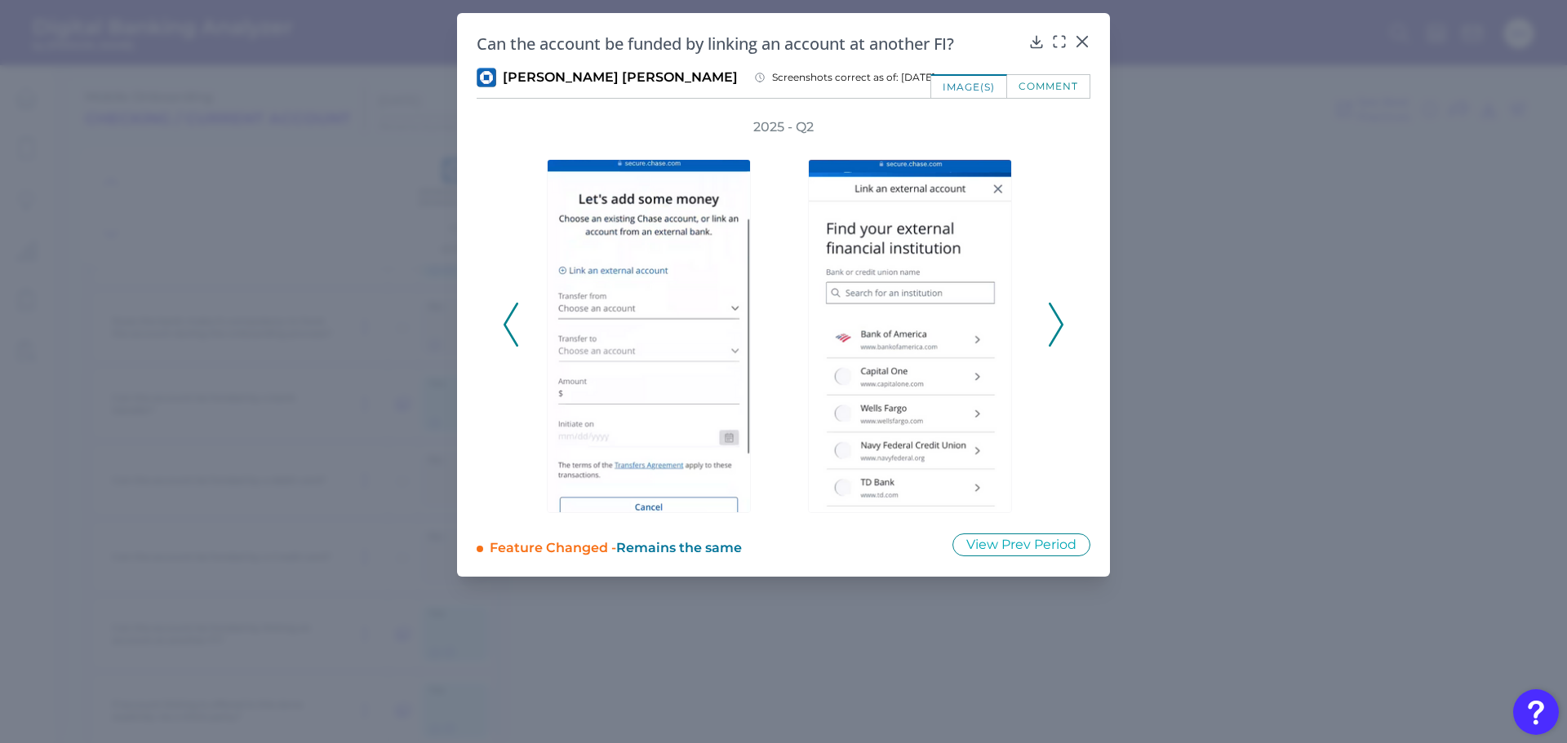
click at [1053, 330] on icon at bounding box center [1055, 325] width 15 height 44
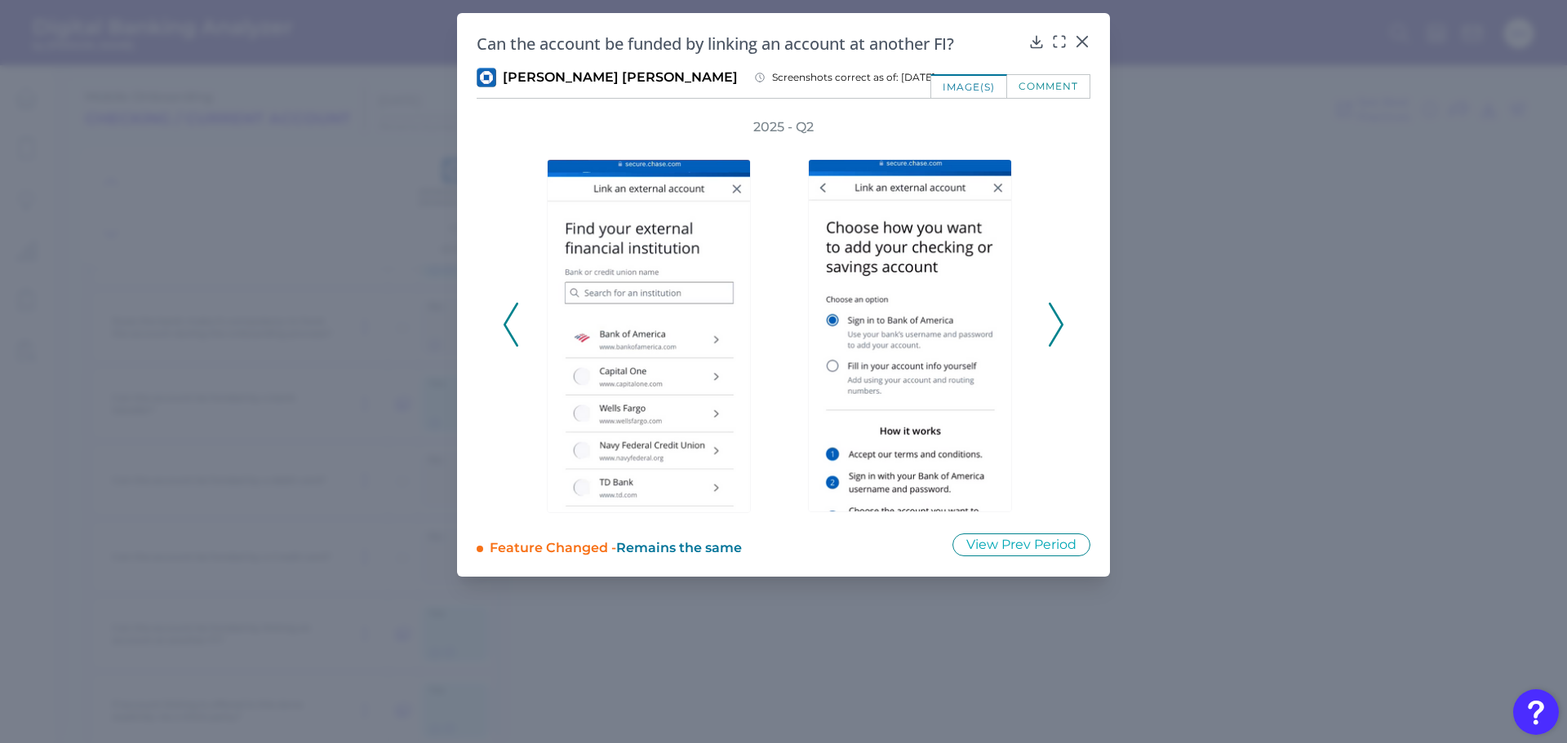
click at [1053, 330] on icon at bounding box center [1055, 325] width 15 height 44
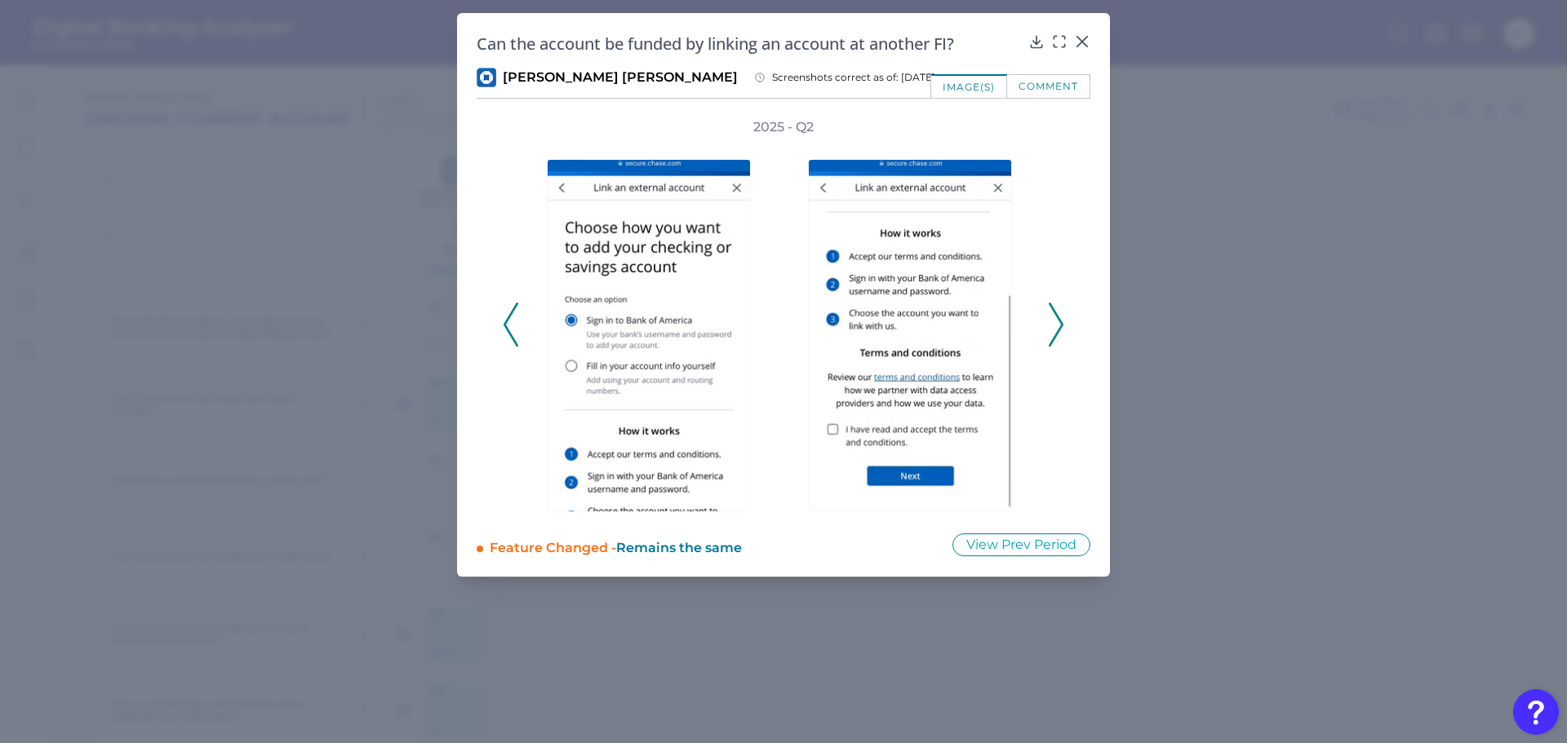
click at [1053, 330] on icon at bounding box center [1055, 325] width 15 height 44
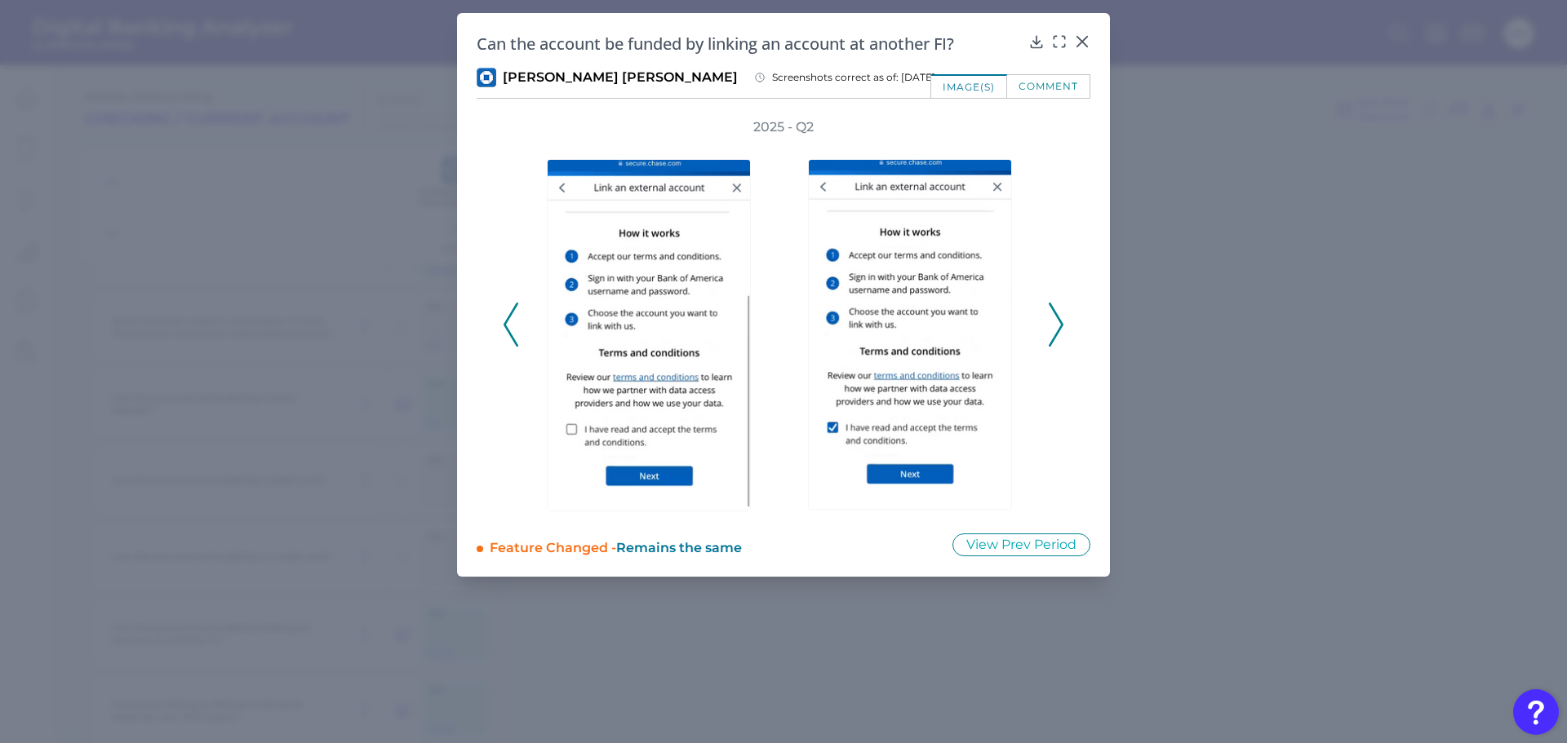
click at [1050, 341] on icon at bounding box center [1055, 325] width 15 height 44
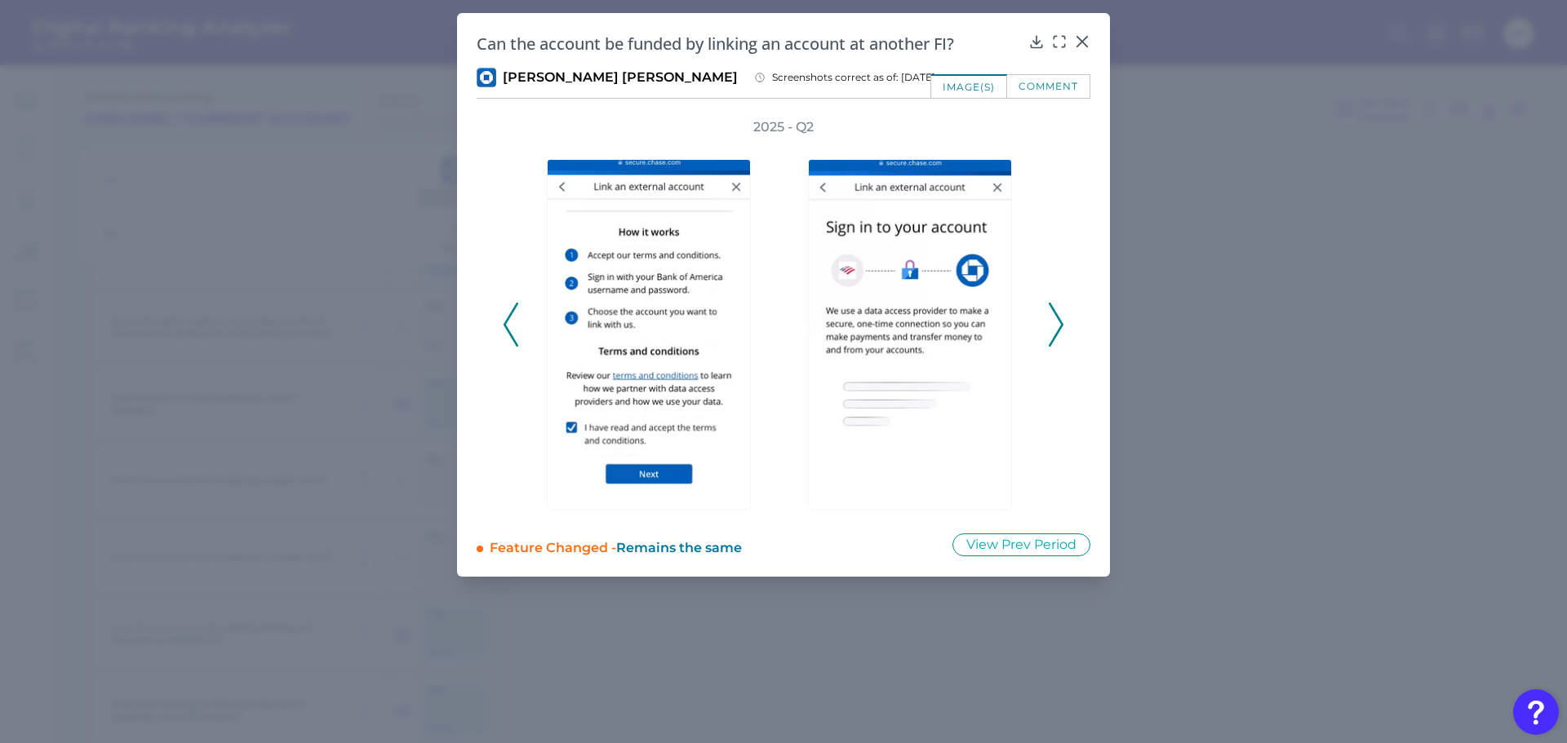
click at [1048, 347] on div "2025 - Q2" at bounding box center [783, 315] width 561 height 395
drag, startPoint x: 1051, startPoint y: 315, endPoint x: 1039, endPoint y: 334, distance: 22.0
click at [1050, 318] on icon at bounding box center [1055, 325] width 15 height 44
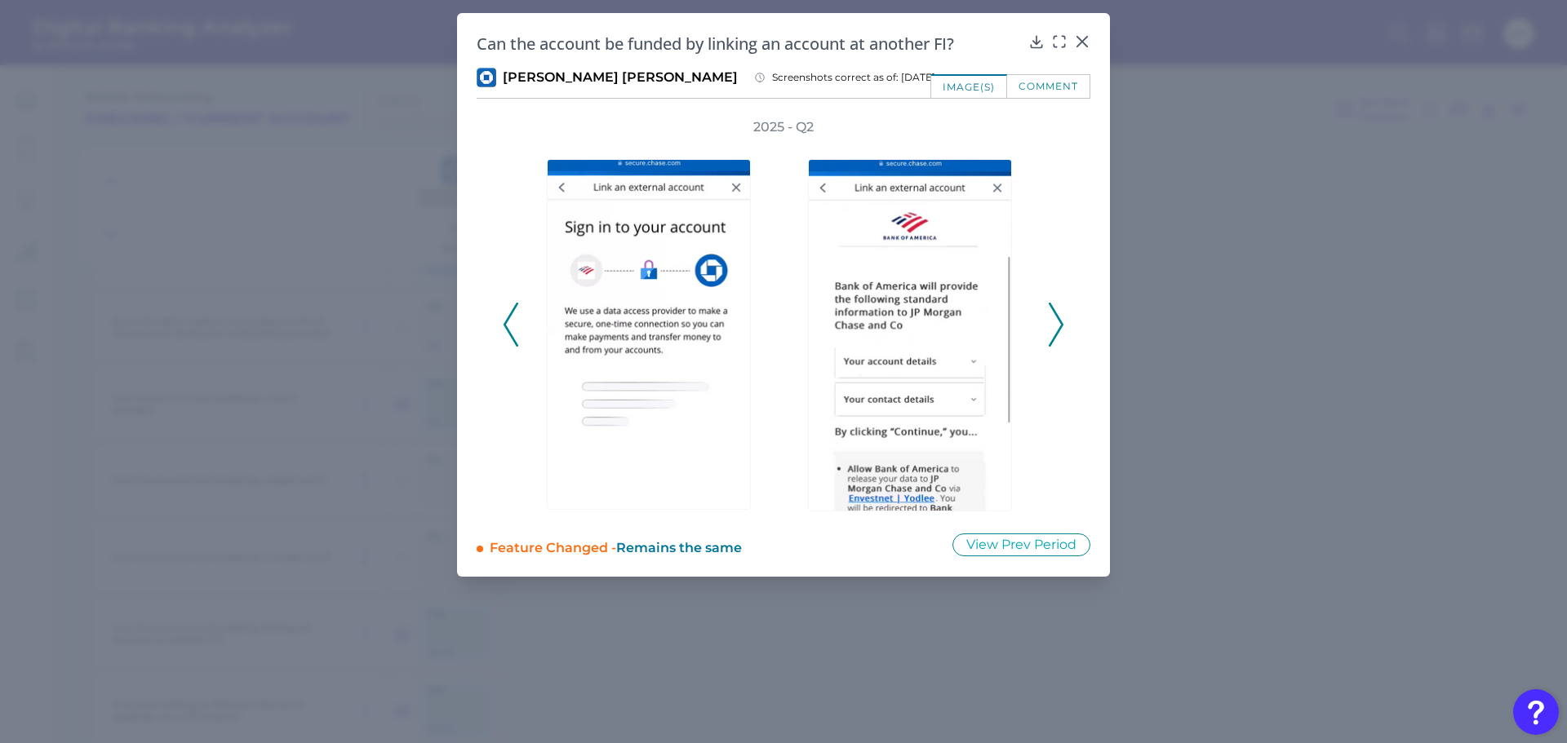
click at [1051, 312] on icon at bounding box center [1055, 325] width 15 height 44
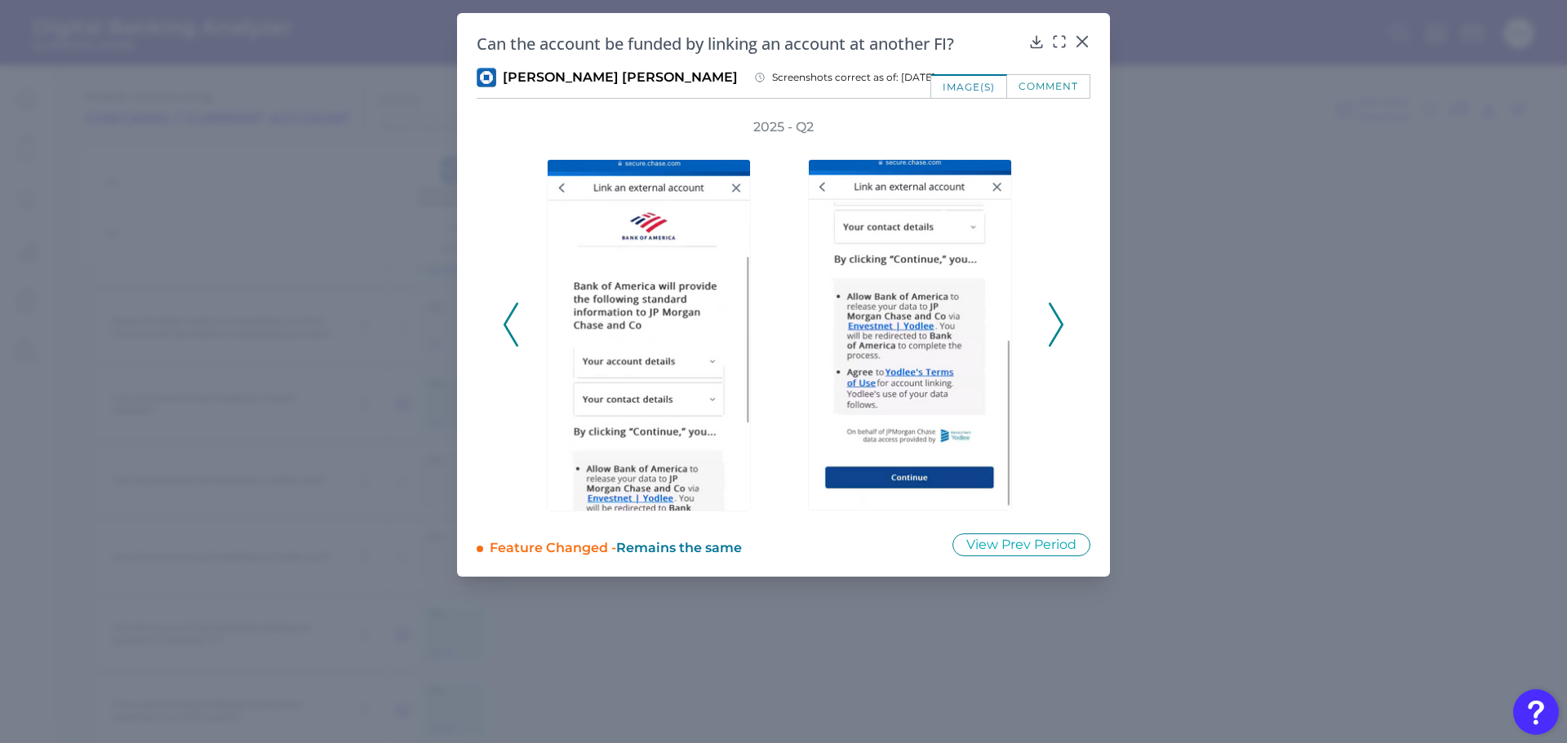
click at [1051, 312] on icon at bounding box center [1055, 325] width 15 height 44
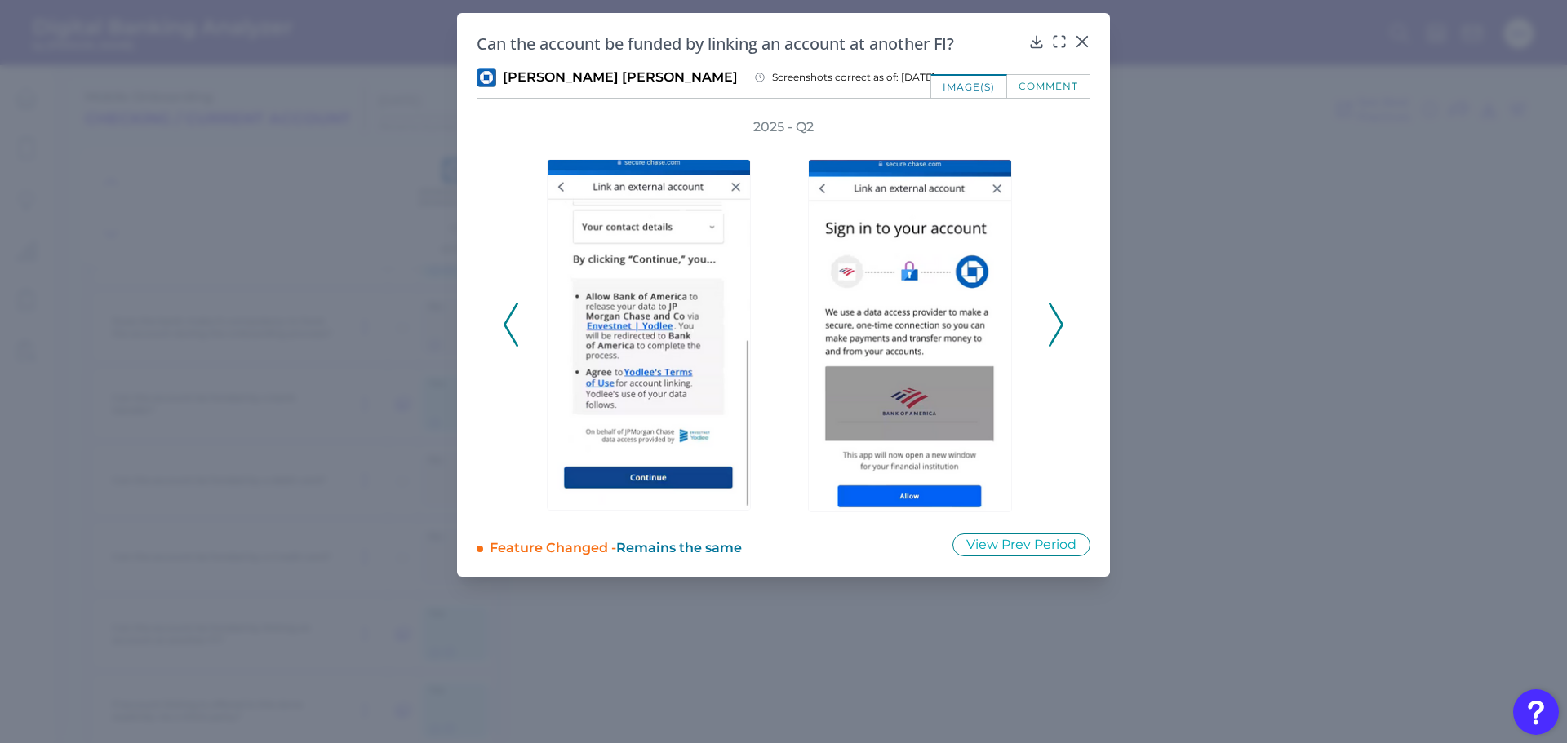
click at [1050, 312] on icon at bounding box center [1055, 325] width 15 height 44
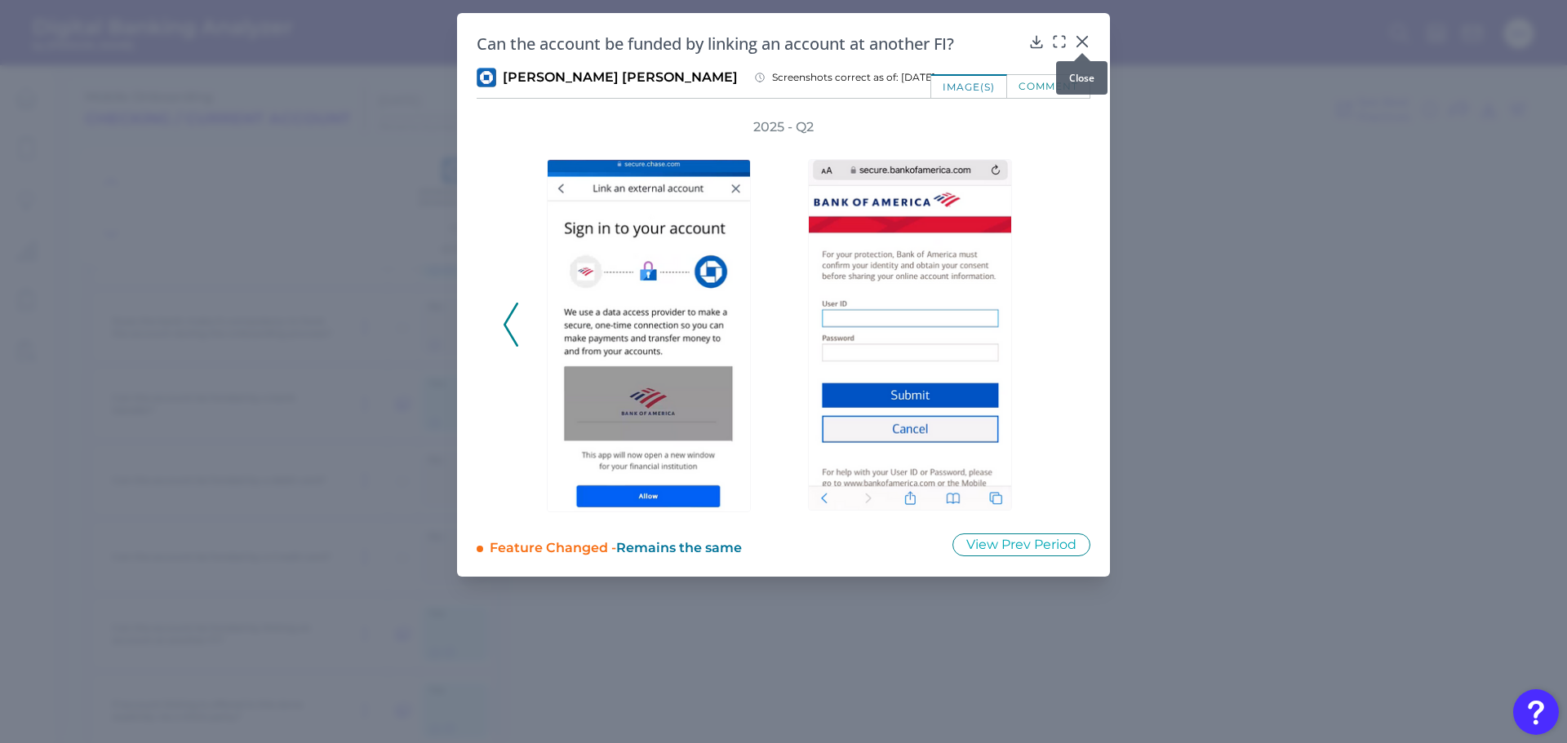
click at [1083, 38] on icon at bounding box center [1082, 41] width 16 height 16
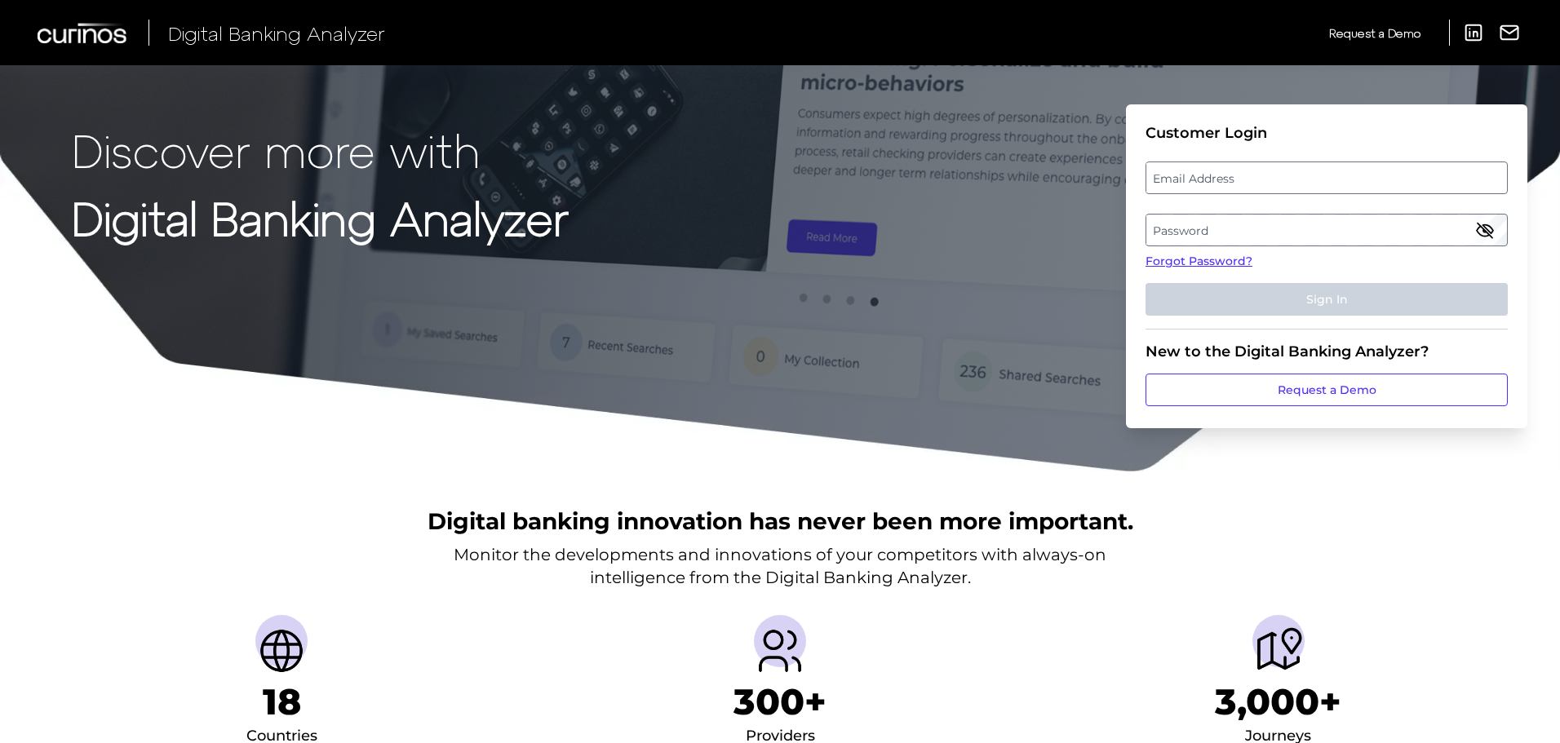
click at [1243, 174] on label "Email Address" at bounding box center [1326, 177] width 360 height 29
click at [1243, 174] on input "email" at bounding box center [1327, 178] width 362 height 33
type input "[PERSON_NAME][EMAIL_ADDRESS][PERSON_NAME][PERSON_NAME][DOMAIN_NAME]"
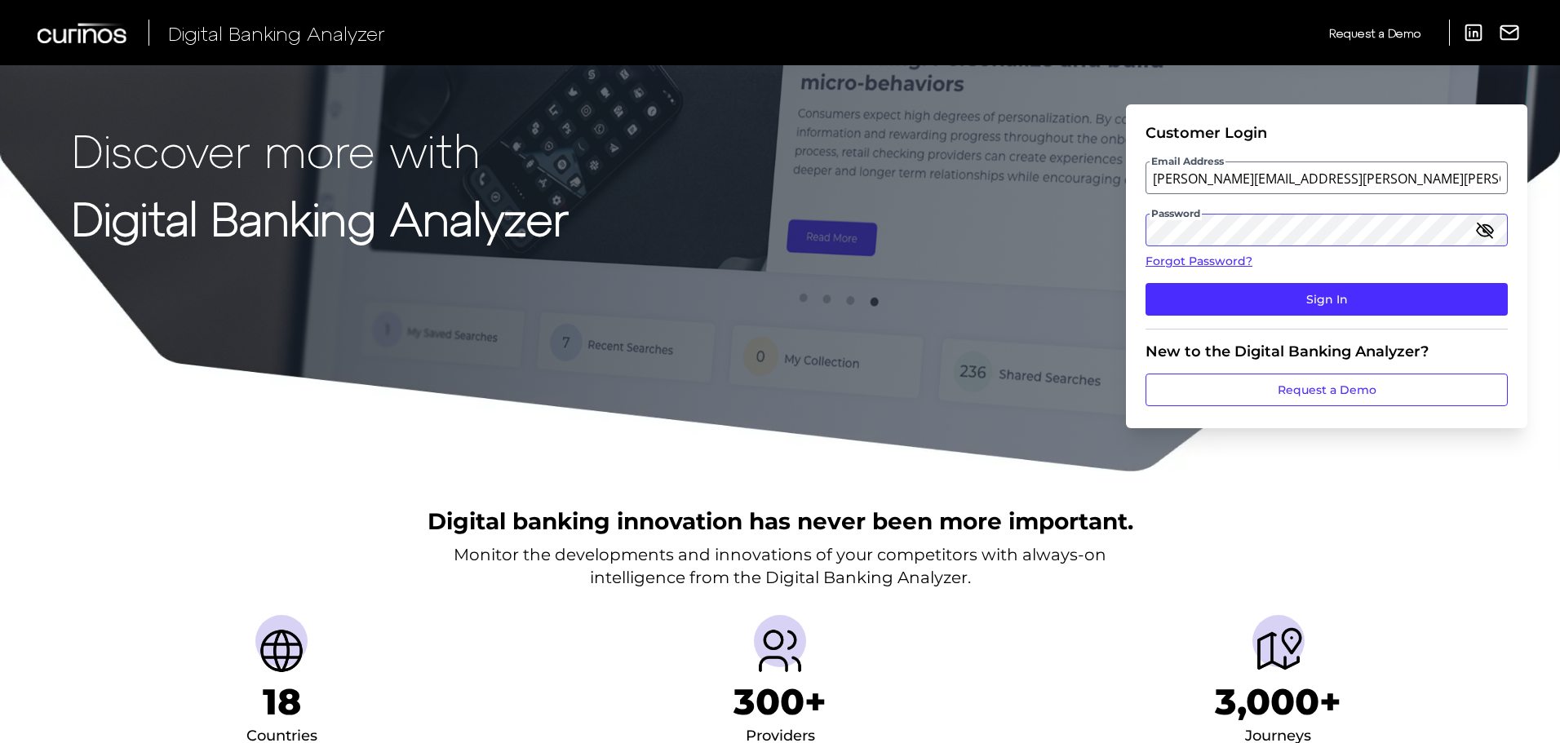
click at [1146, 283] on button "Sign In" at bounding box center [1327, 299] width 362 height 33
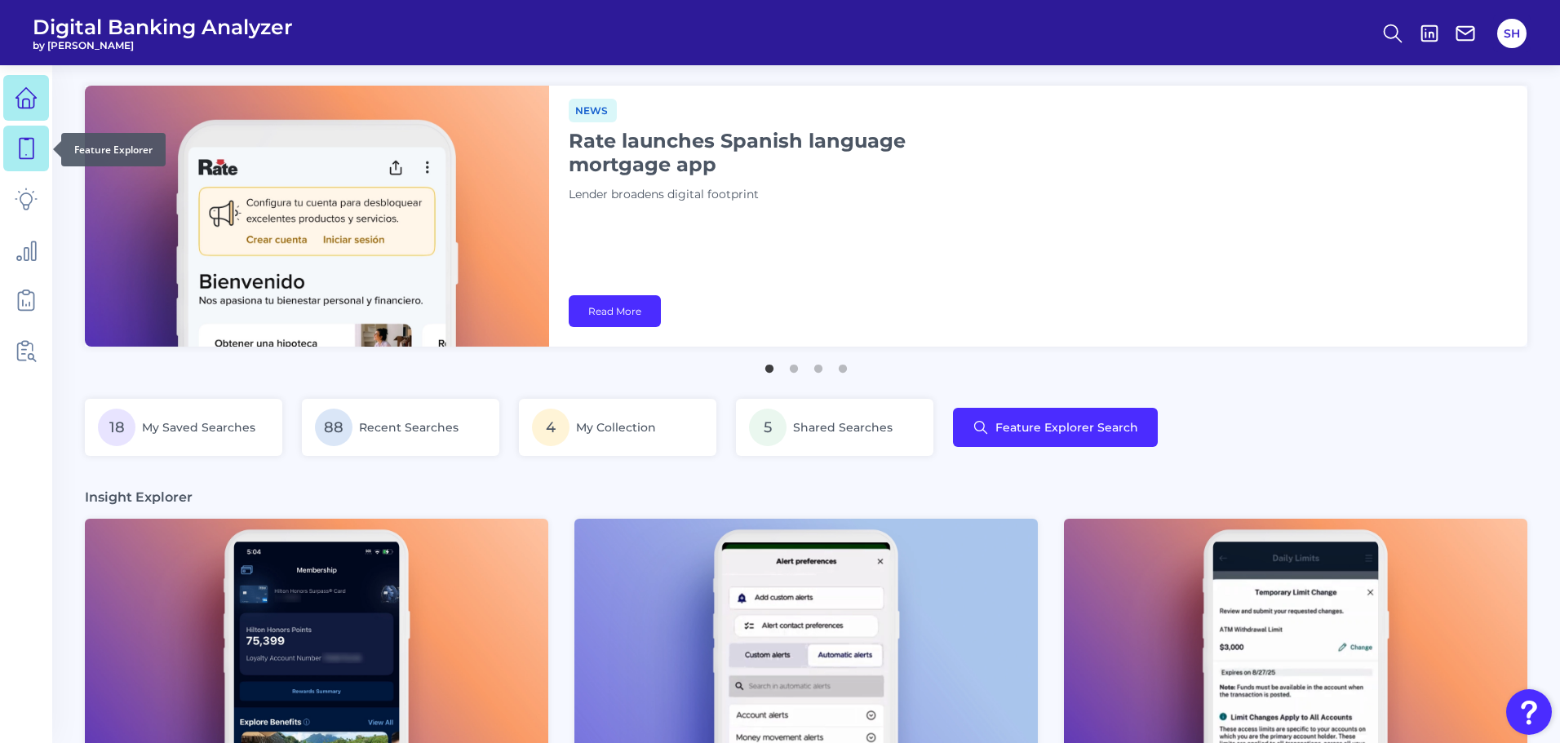
click at [16, 140] on icon at bounding box center [26, 148] width 23 height 23
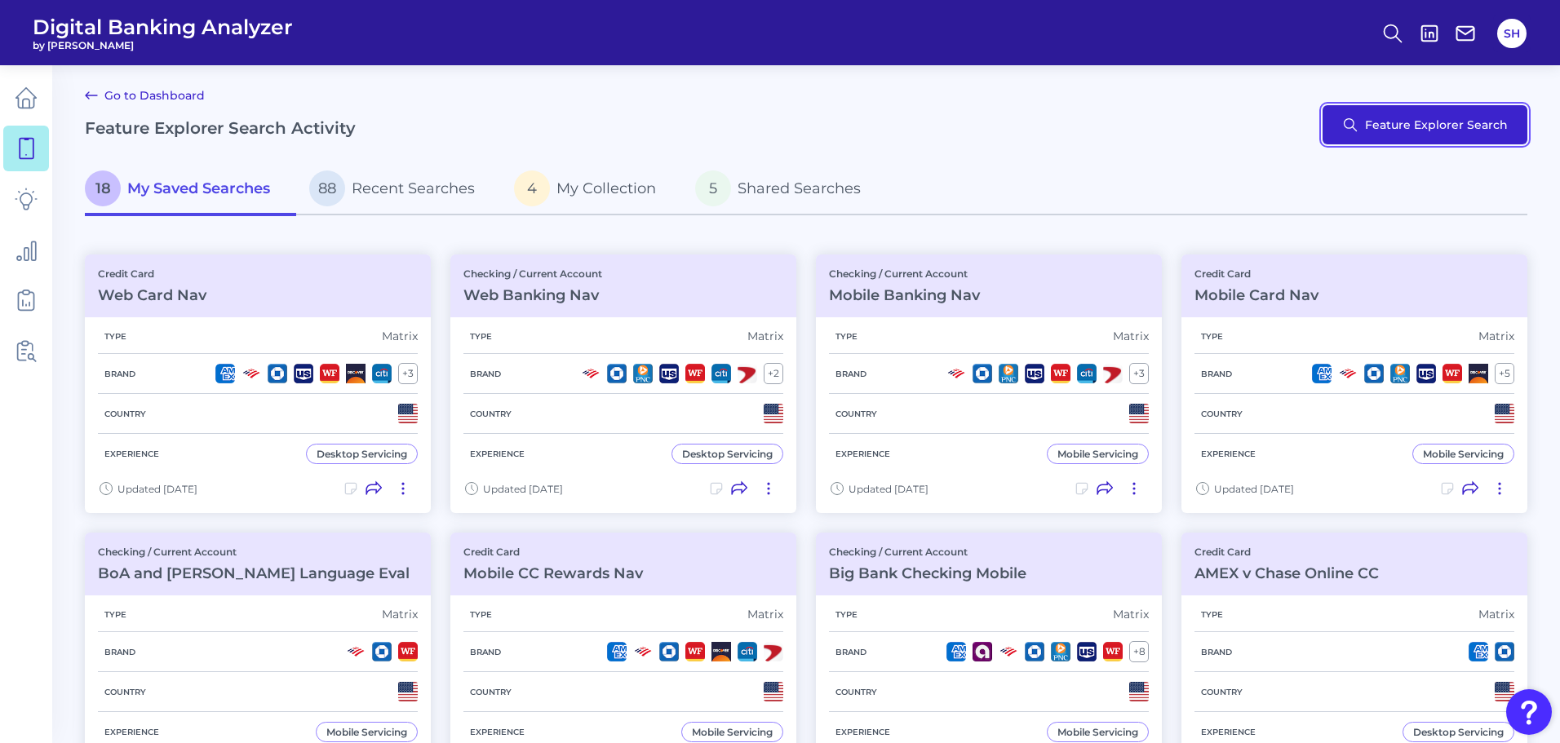
click at [1393, 129] on button "Feature Explorer Search" at bounding box center [1425, 124] width 205 height 39
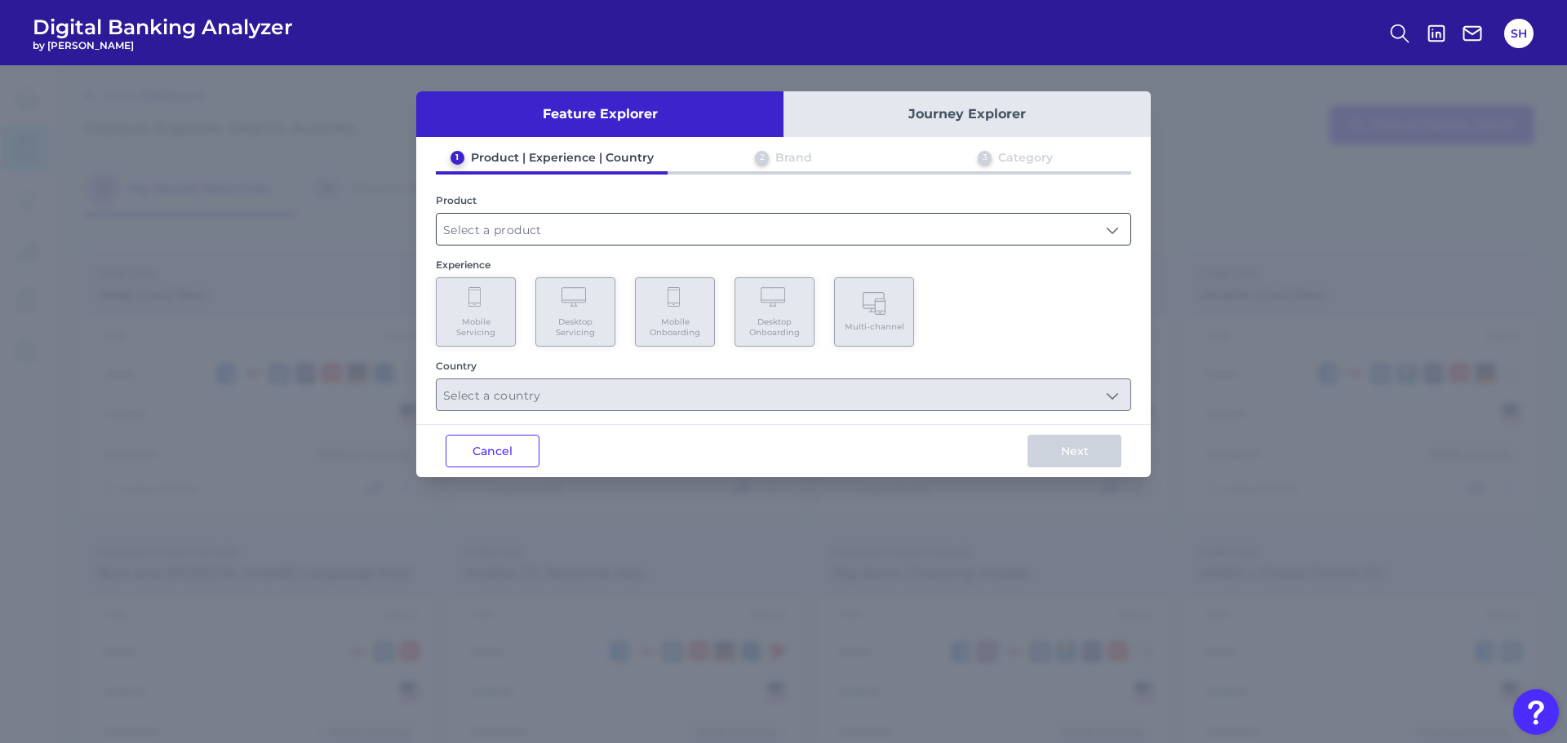
click at [509, 231] on input "text" at bounding box center [784, 229] width 694 height 31
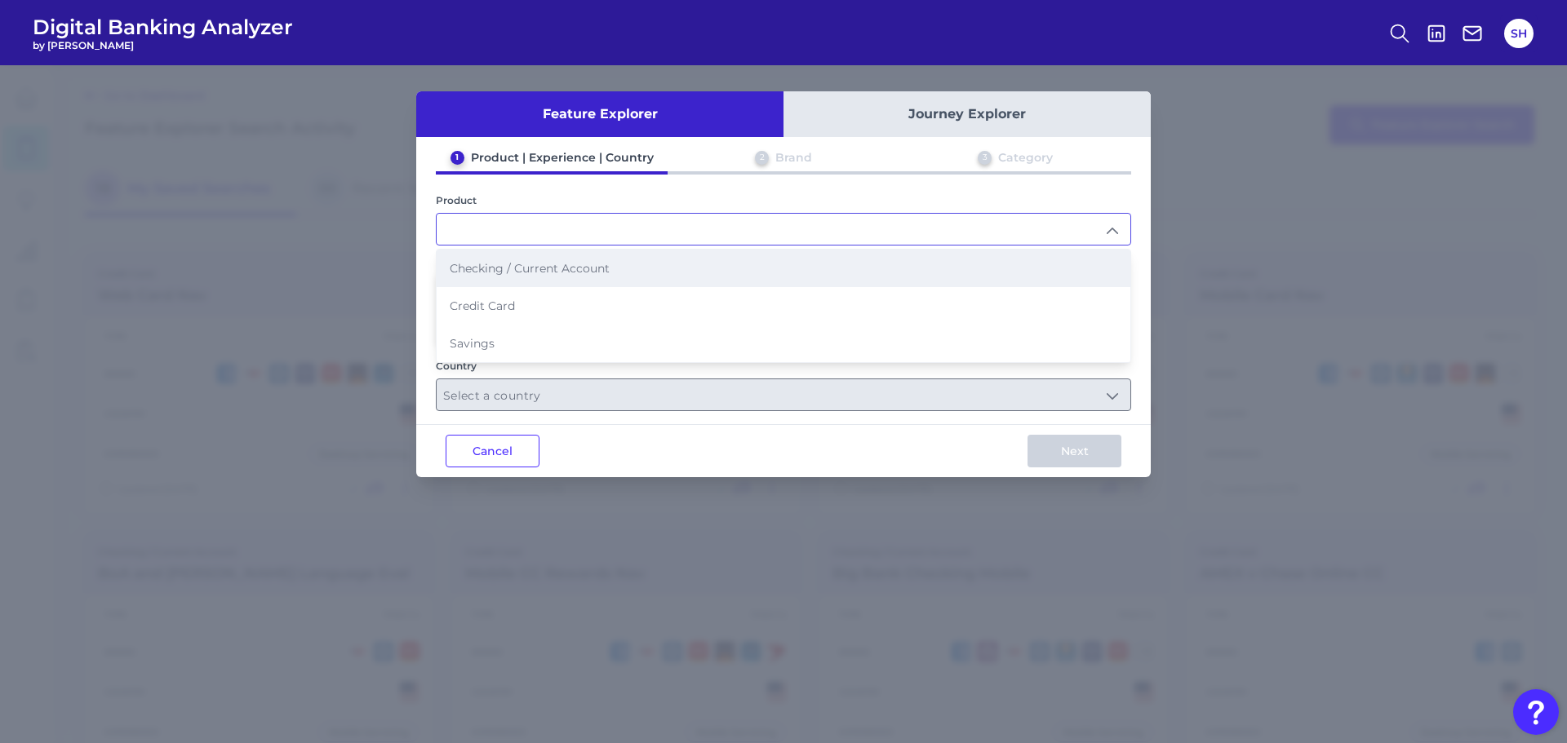
click at [564, 281] on li "Checking / Current Account" at bounding box center [784, 269] width 694 height 38
type input "Checking / Current Account"
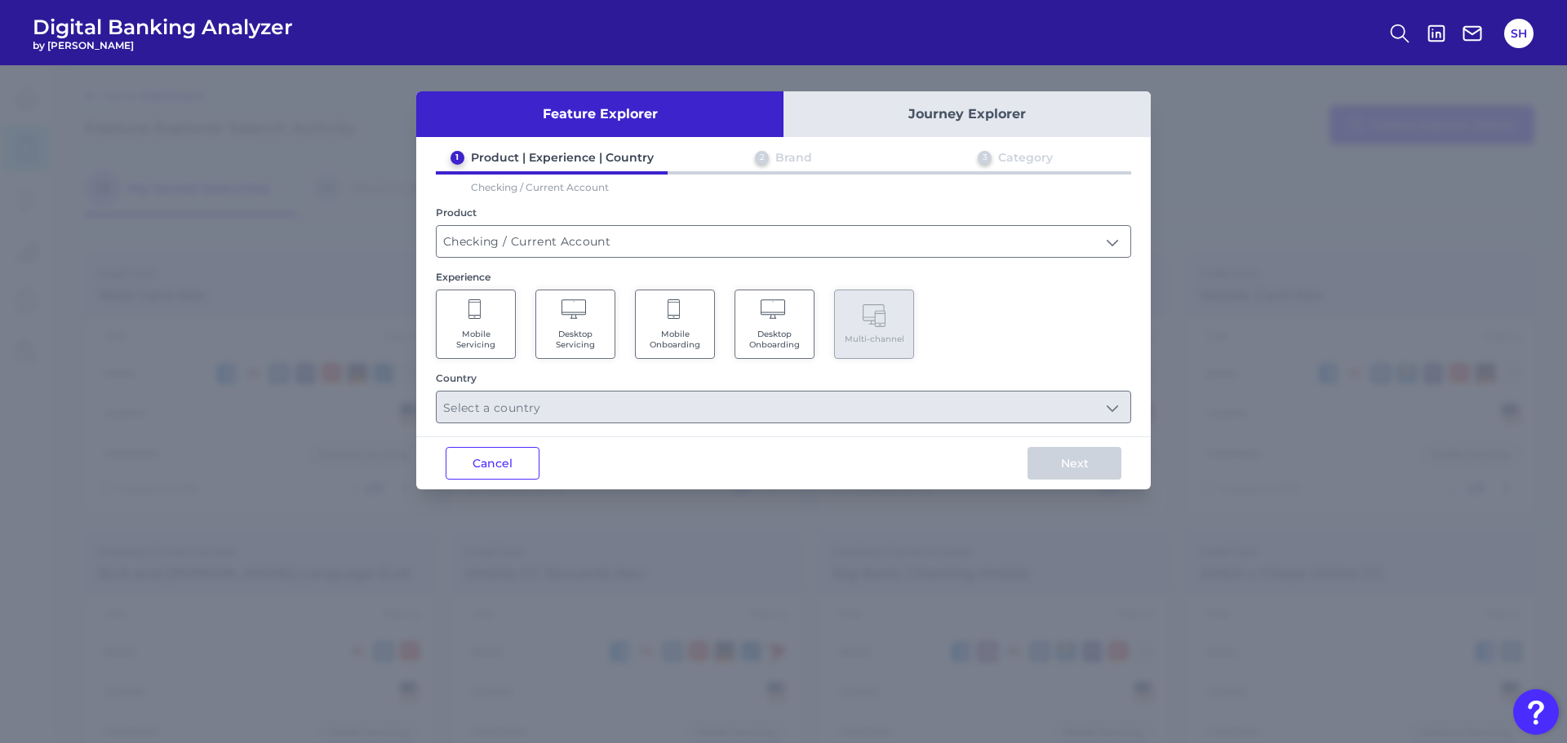
click at [466, 306] on Servicing "Mobile Servicing" at bounding box center [476, 324] width 80 height 69
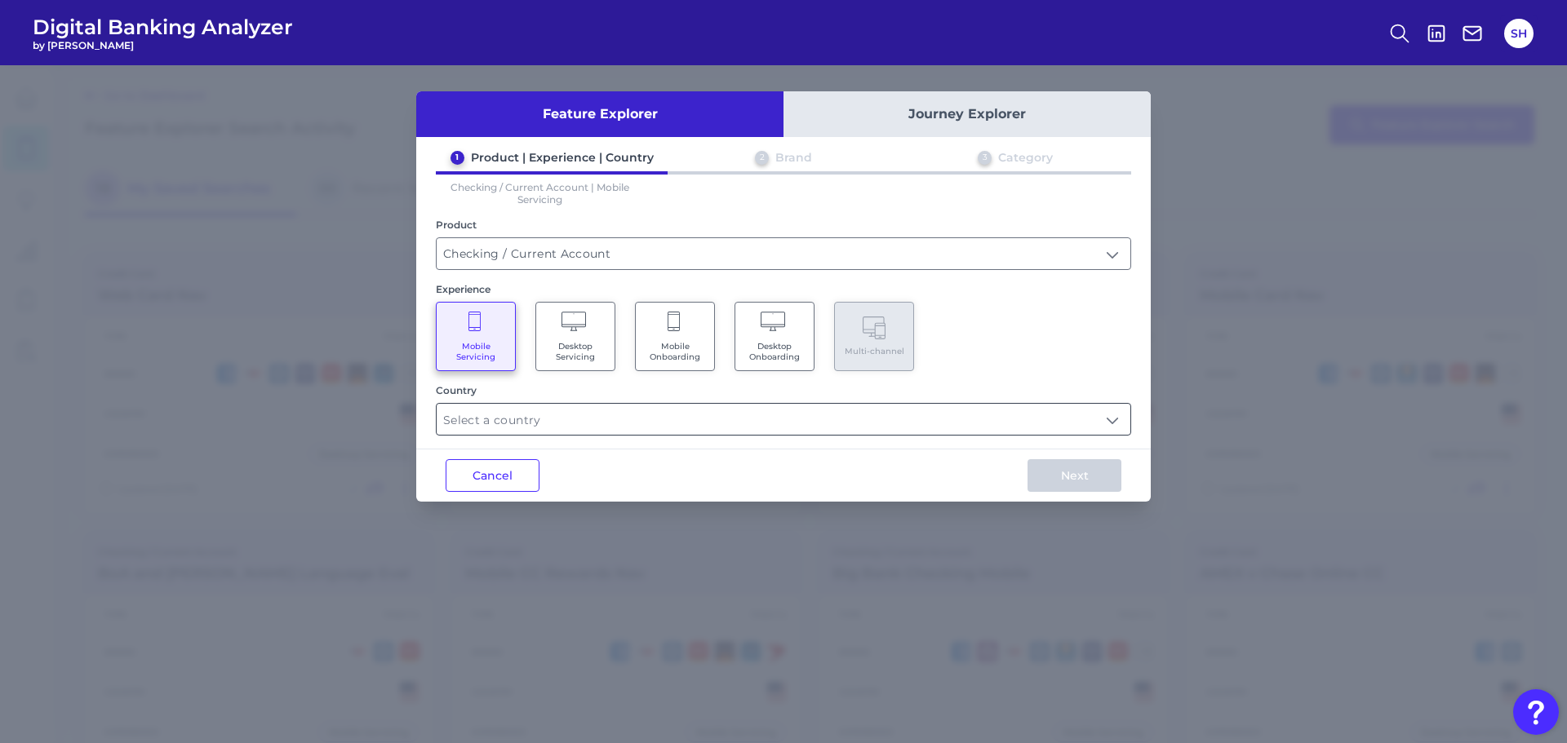
click at [588, 416] on input "text" at bounding box center [784, 419] width 694 height 31
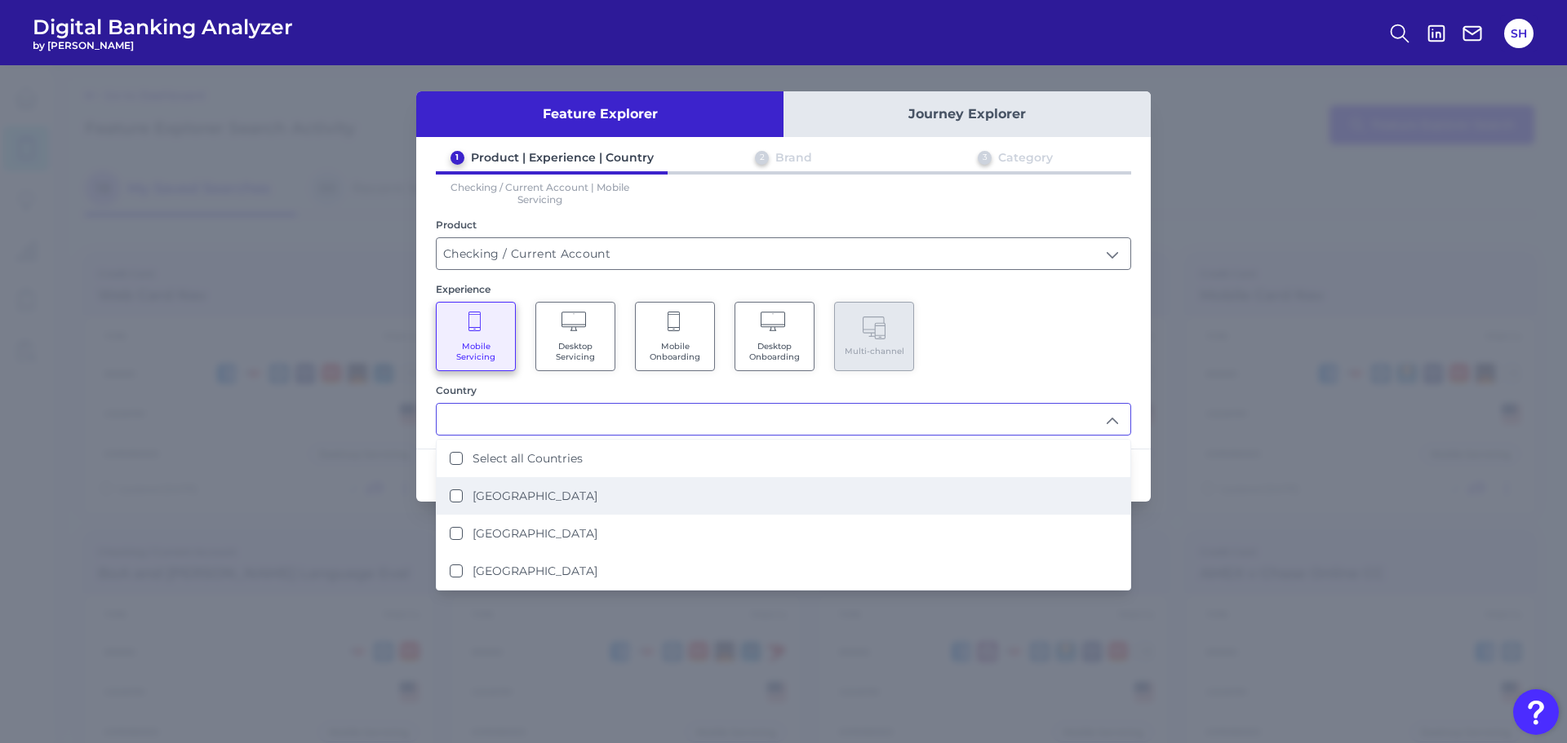
click at [546, 499] on label "[GEOGRAPHIC_DATA]" at bounding box center [534, 496] width 125 height 15
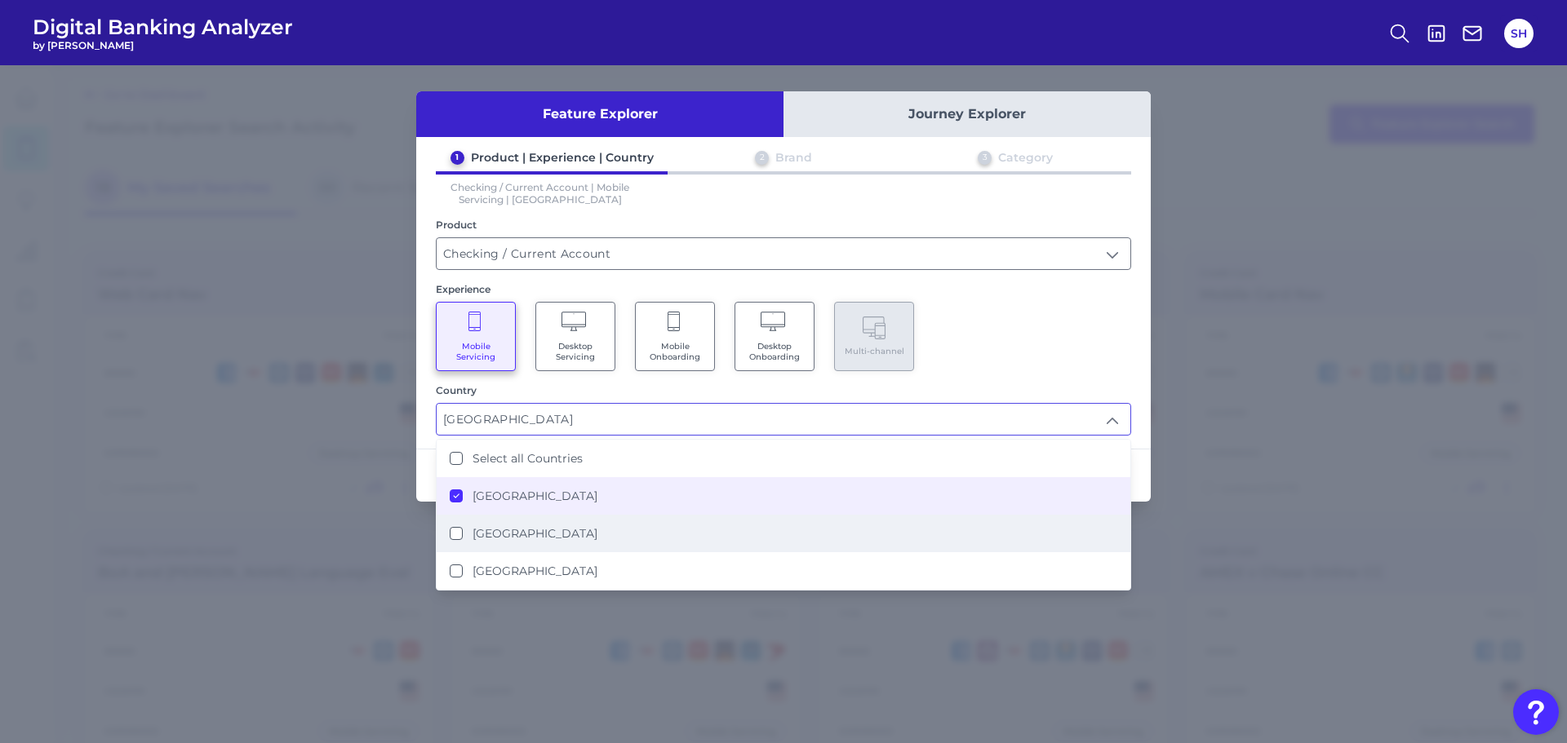
click at [824, 541] on li "[GEOGRAPHIC_DATA]" at bounding box center [784, 534] width 694 height 38
type input "[GEOGRAPHIC_DATA], [GEOGRAPHIC_DATA]"
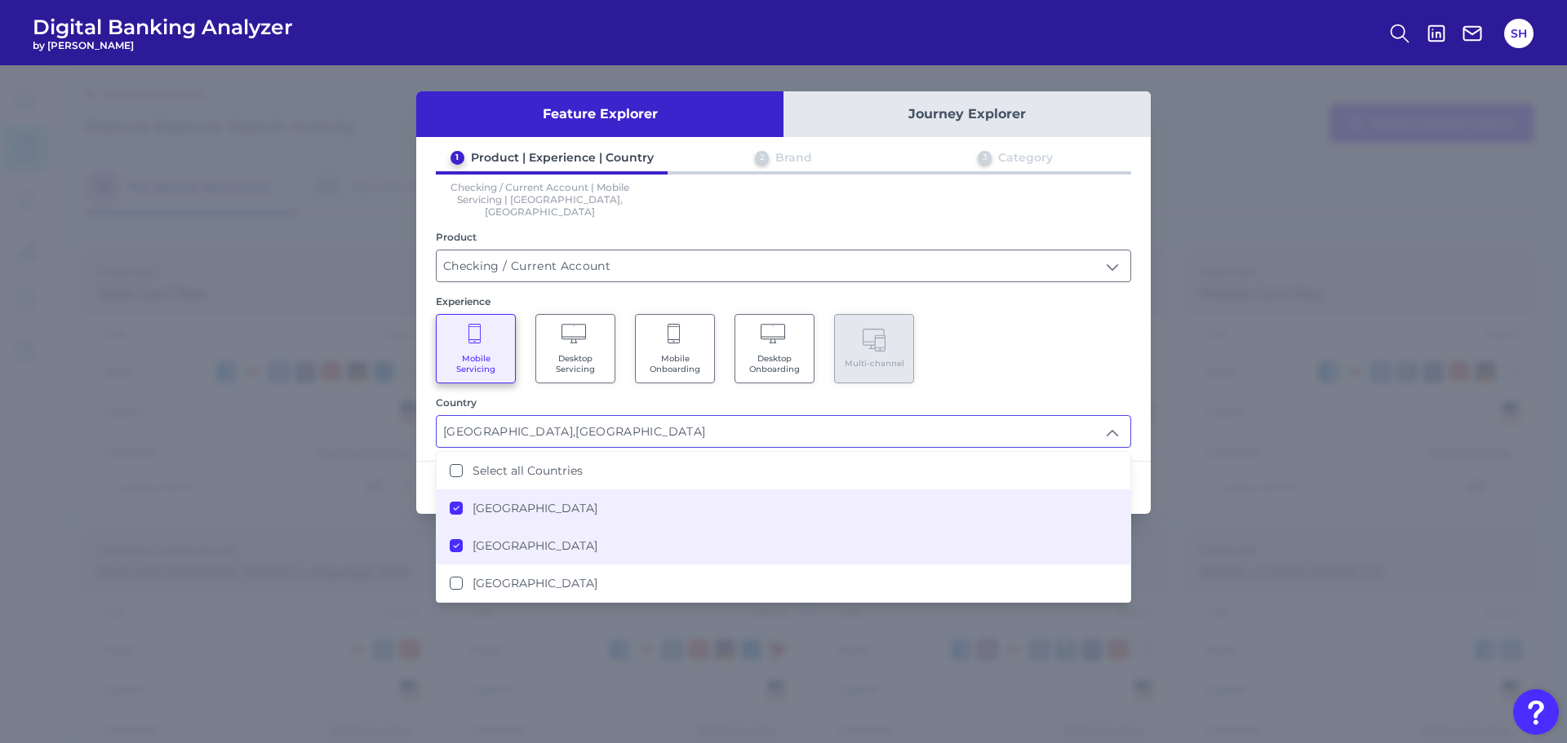
click at [1062, 336] on div "Mobile Servicing Desktop Servicing Mobile Onboarding Desktop Onboarding Multi-c…" at bounding box center [783, 348] width 695 height 69
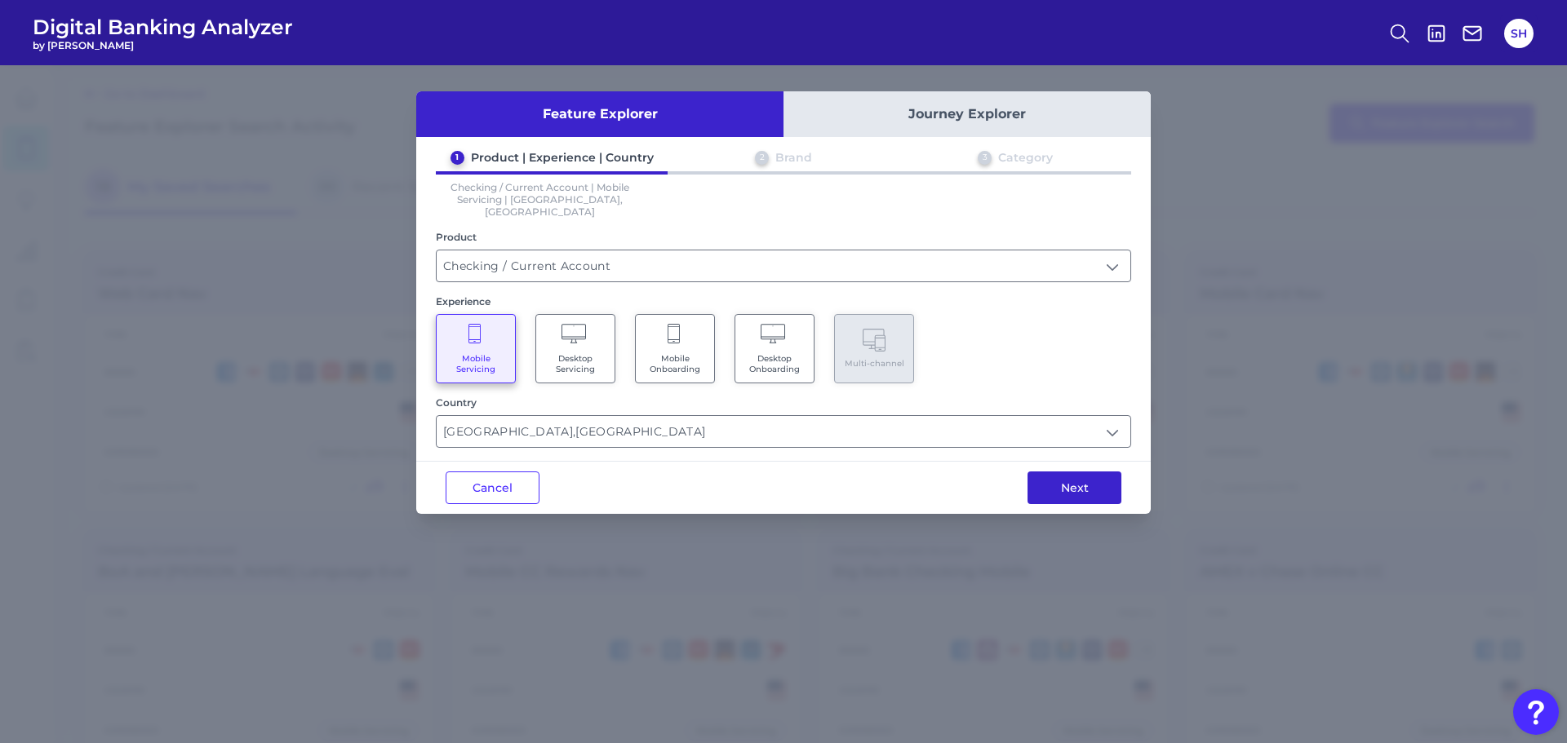
click at [1093, 474] on button "Next" at bounding box center [1074, 488] width 94 height 33
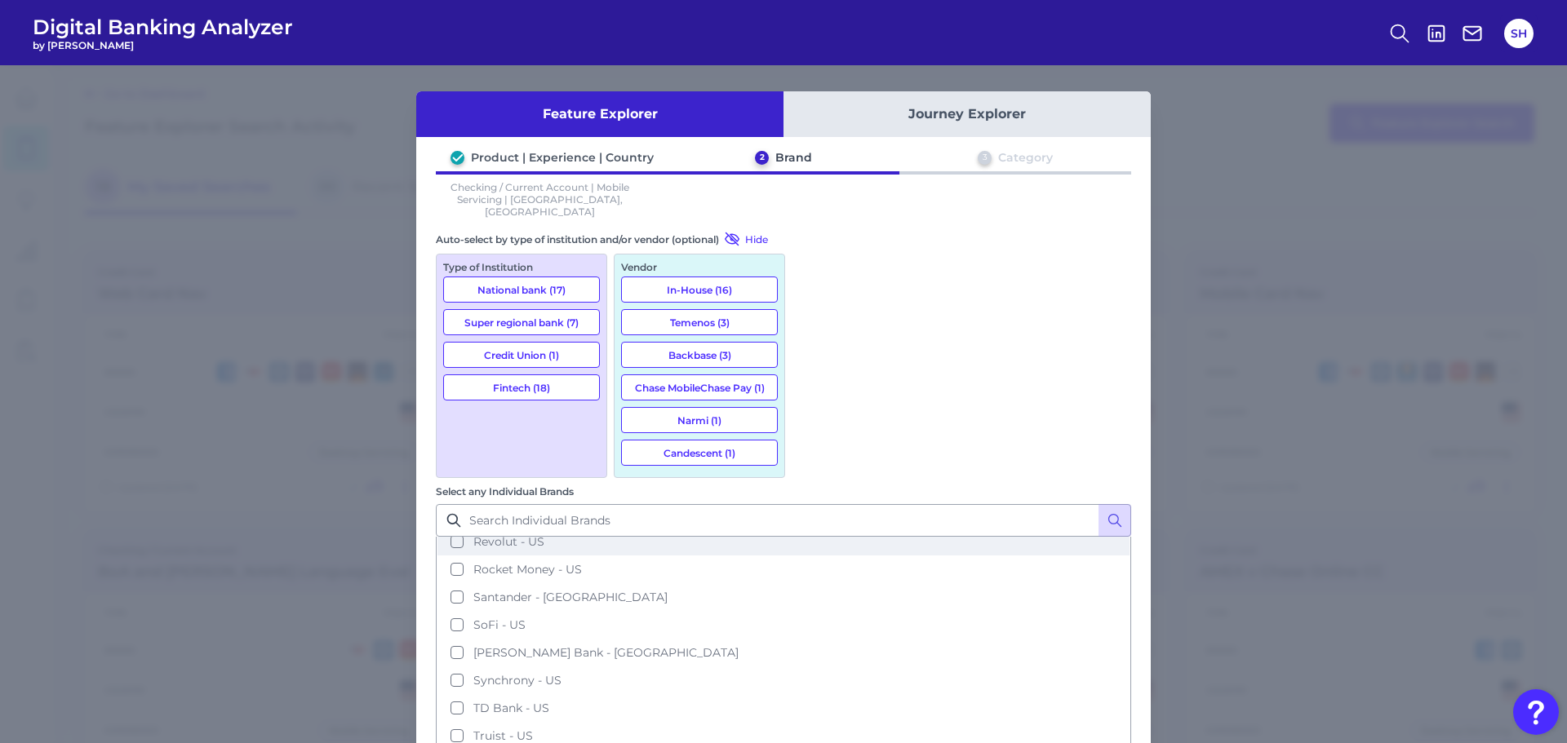
scroll to position [816, 0]
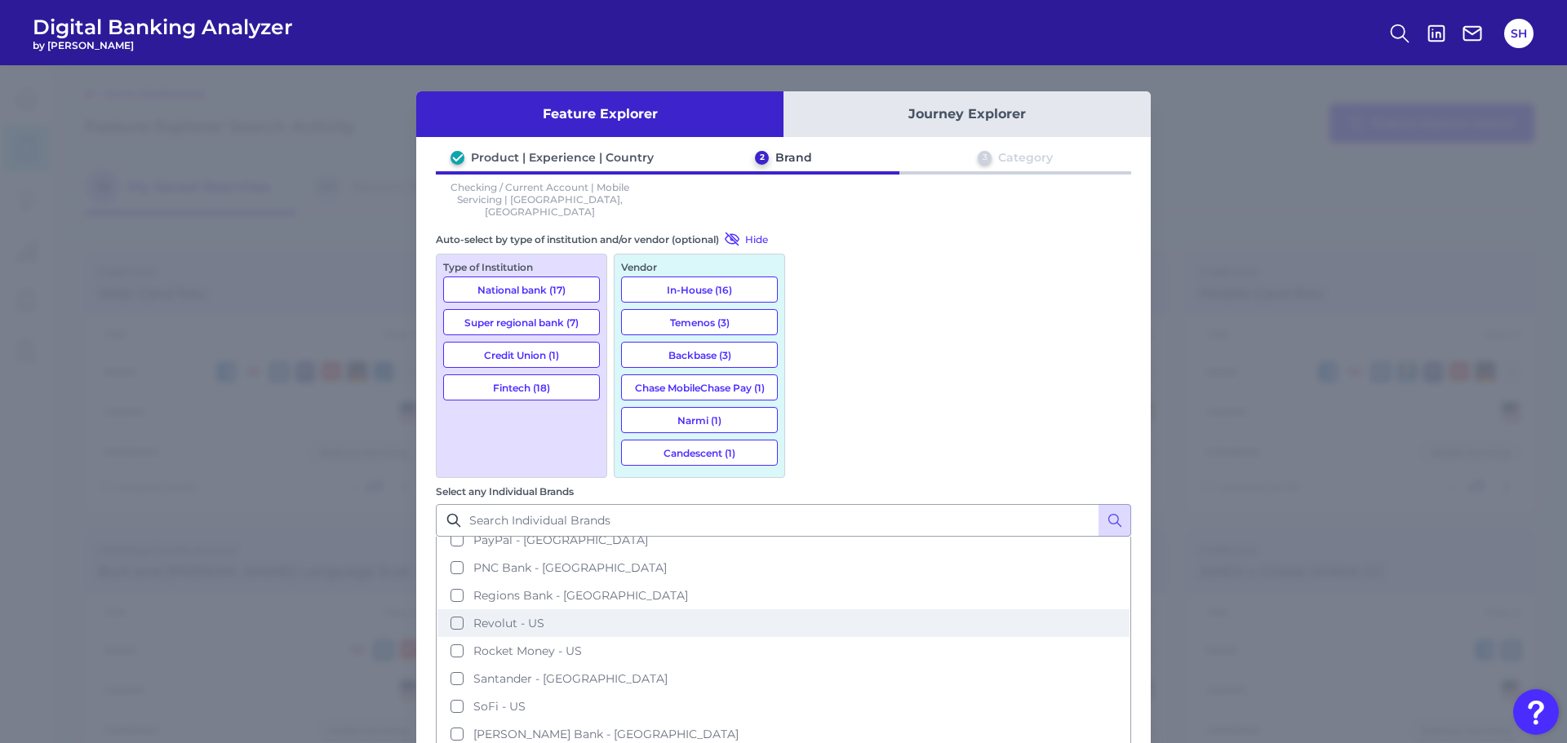
click at [544, 616] on span "Revolut - US" at bounding box center [508, 623] width 71 height 15
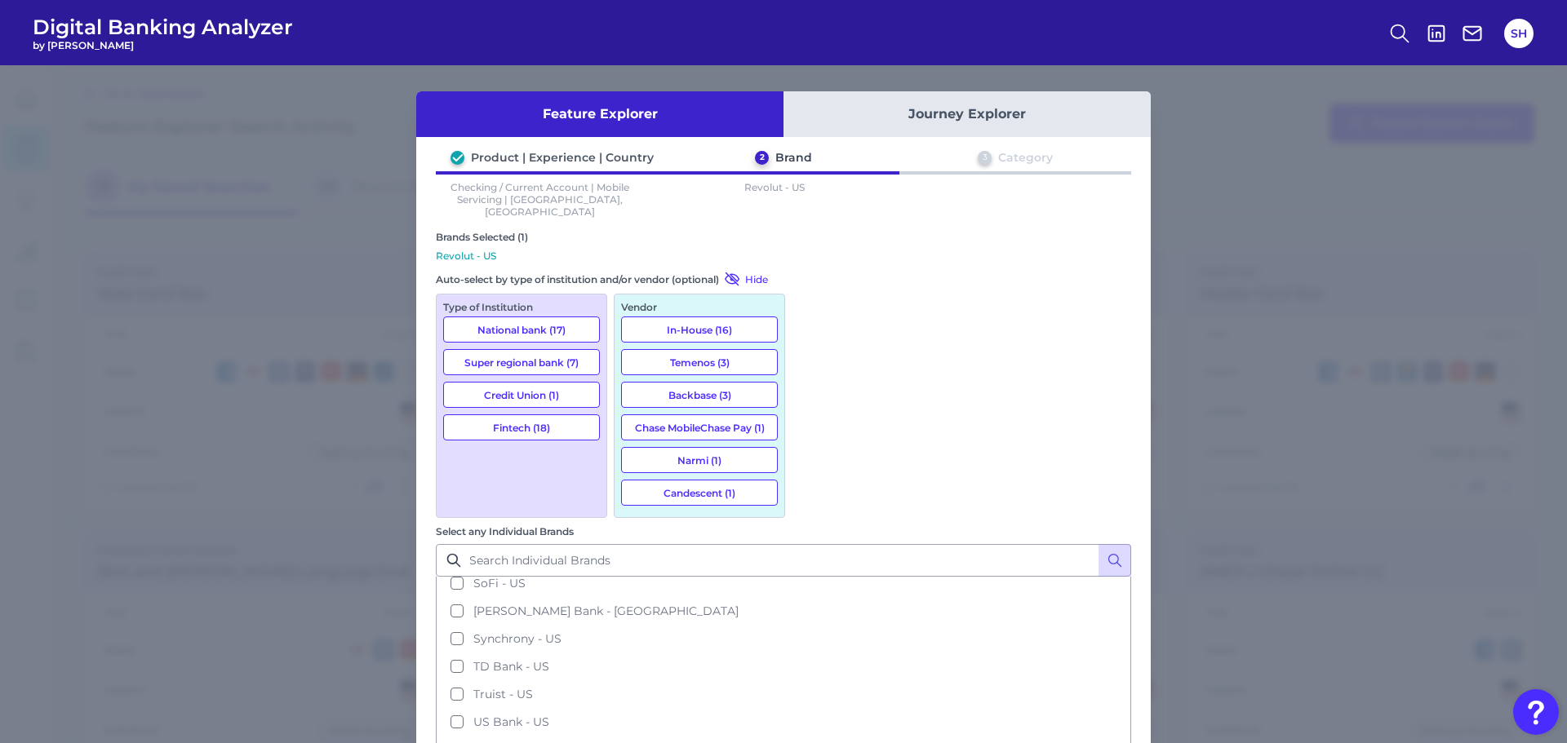
scroll to position [995, 0]
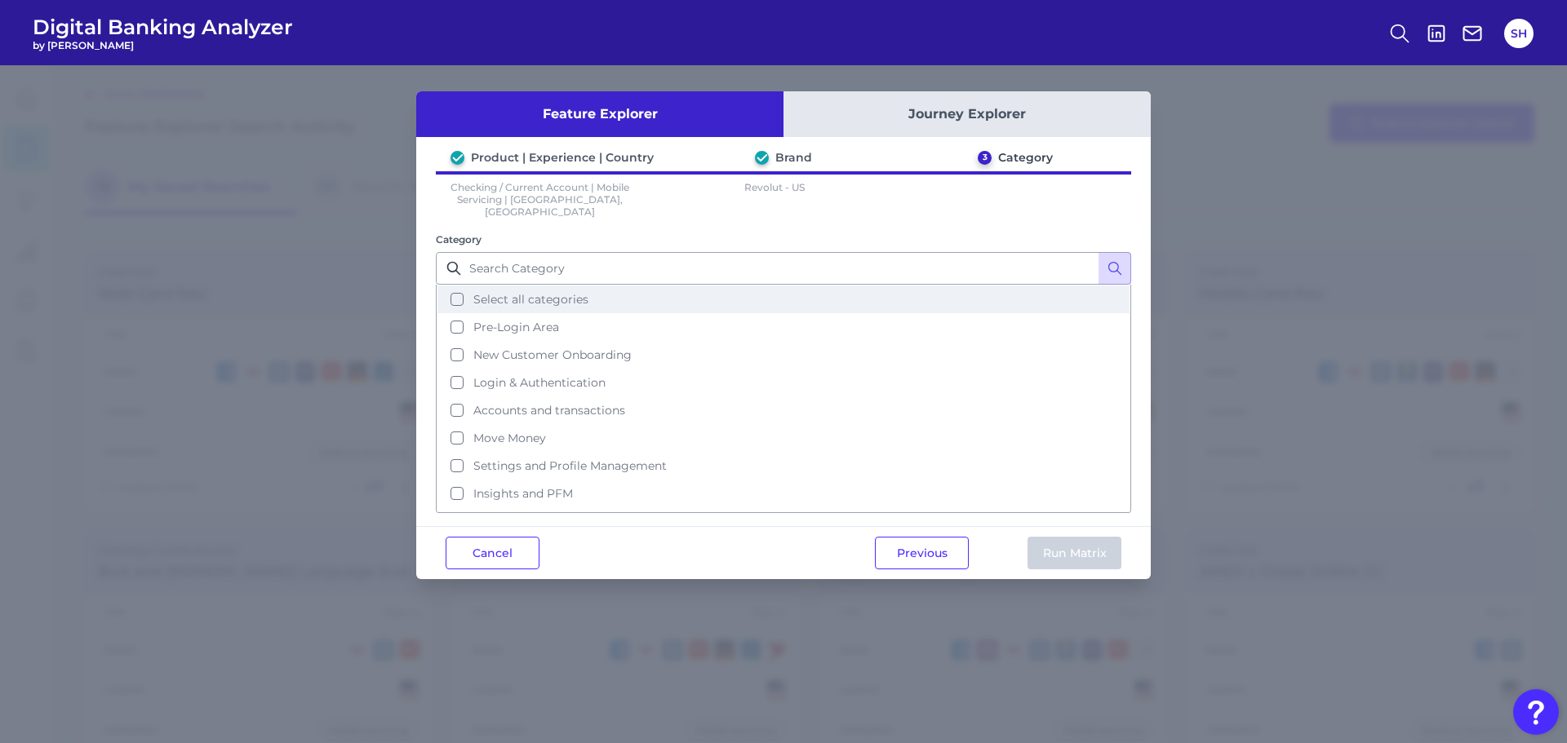
click at [528, 295] on button "Select all categories" at bounding box center [783, 300] width 692 height 28
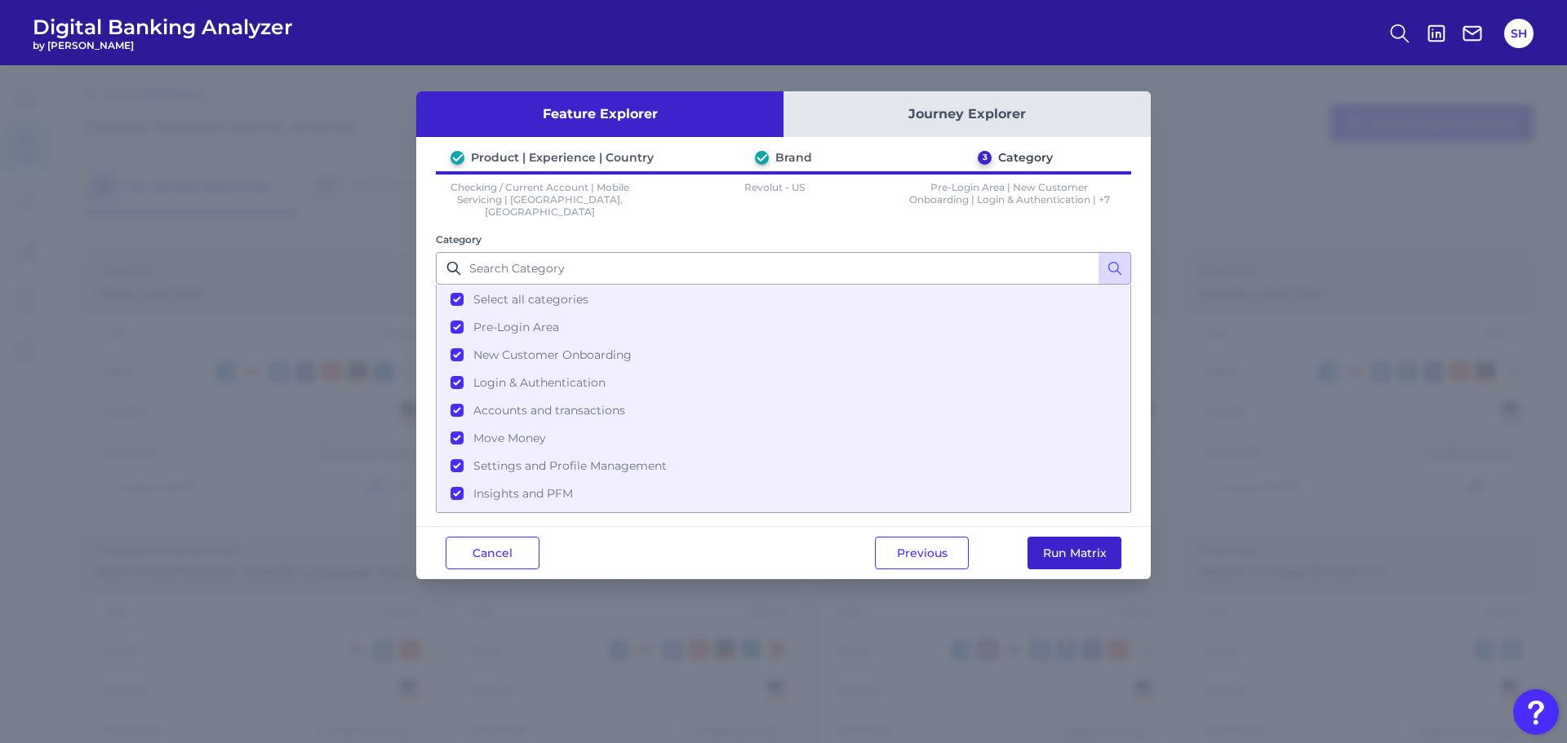
click at [1070, 537] on button "Run Matrix" at bounding box center [1074, 553] width 94 height 33
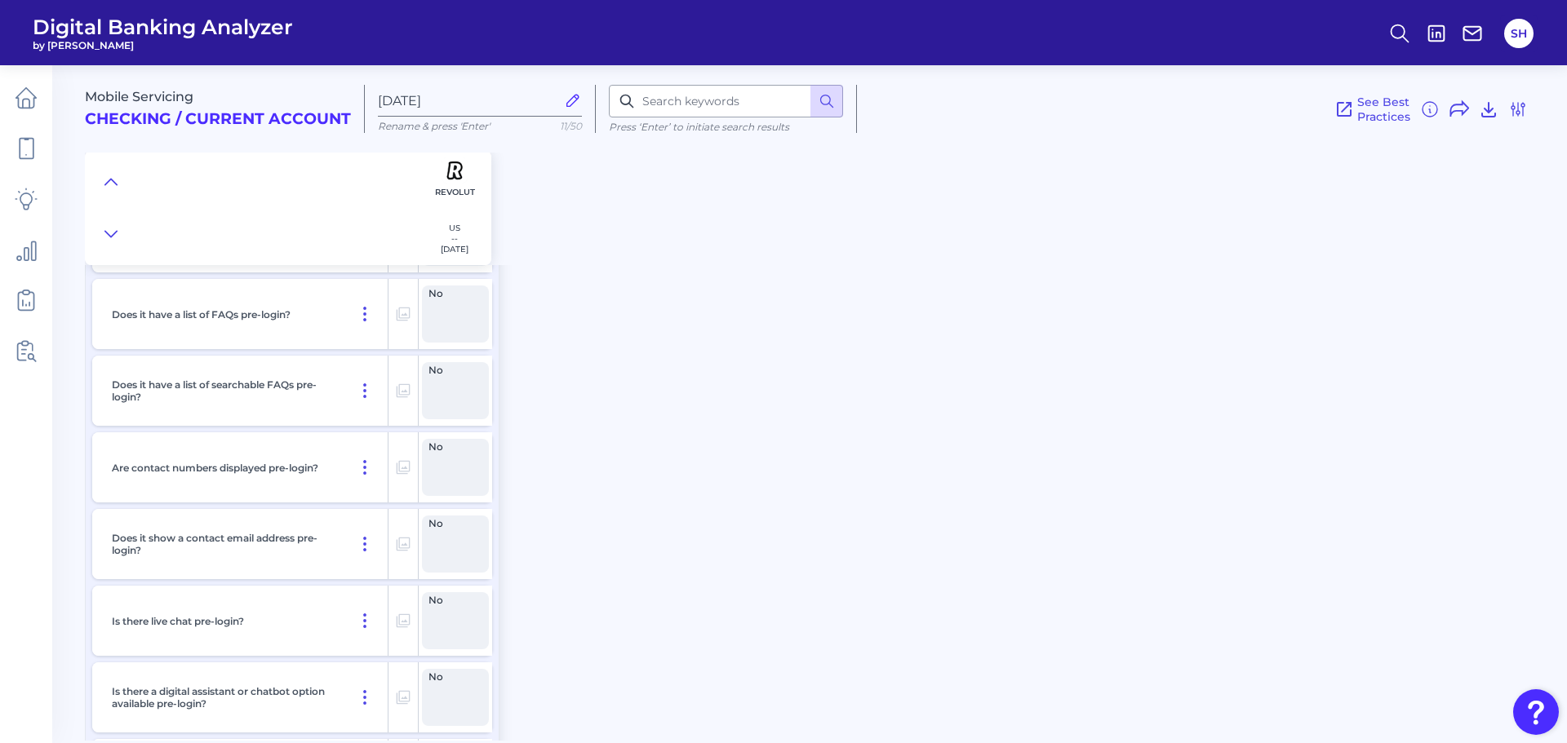
scroll to position [1469, 0]
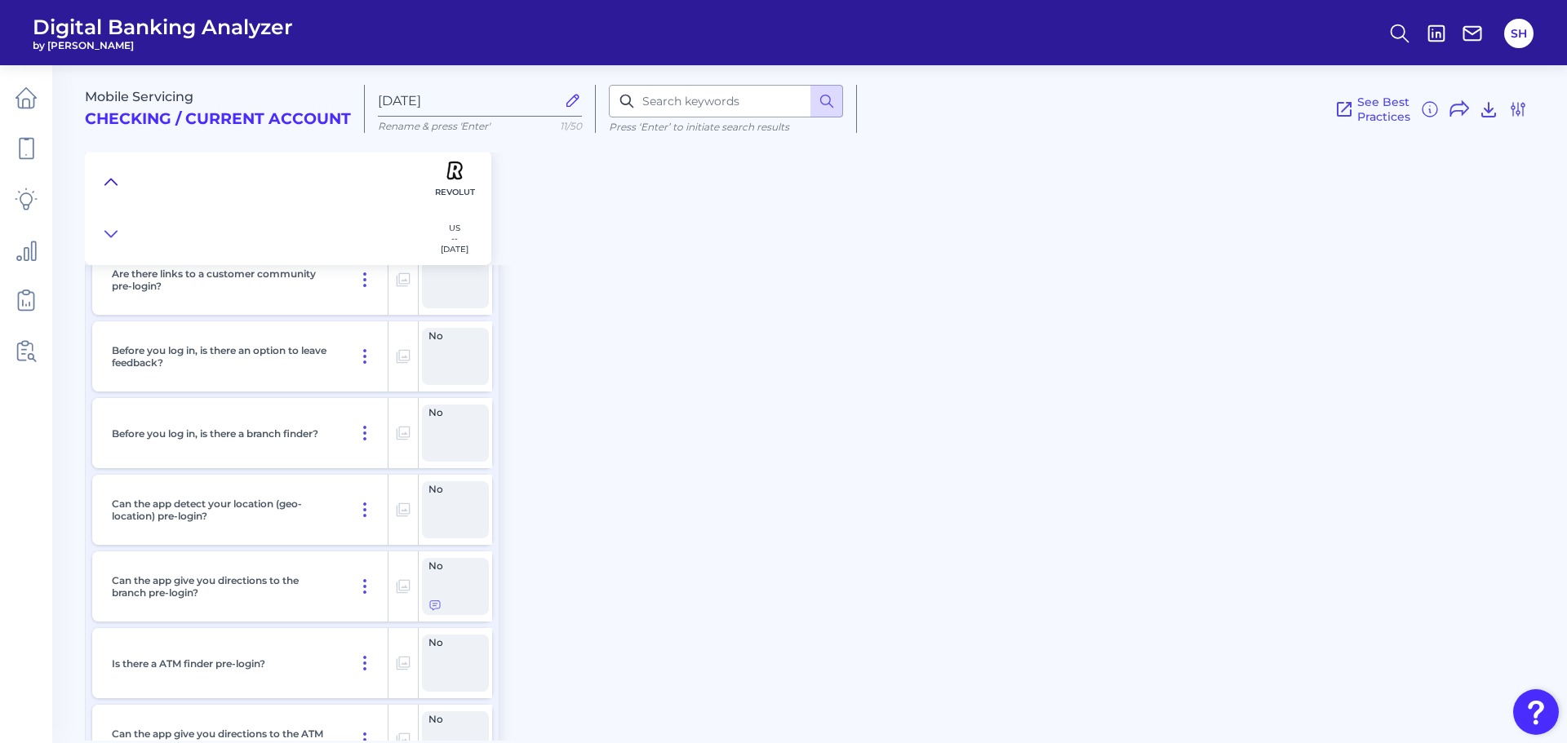
click at [114, 182] on icon at bounding box center [110, 182] width 11 height 6
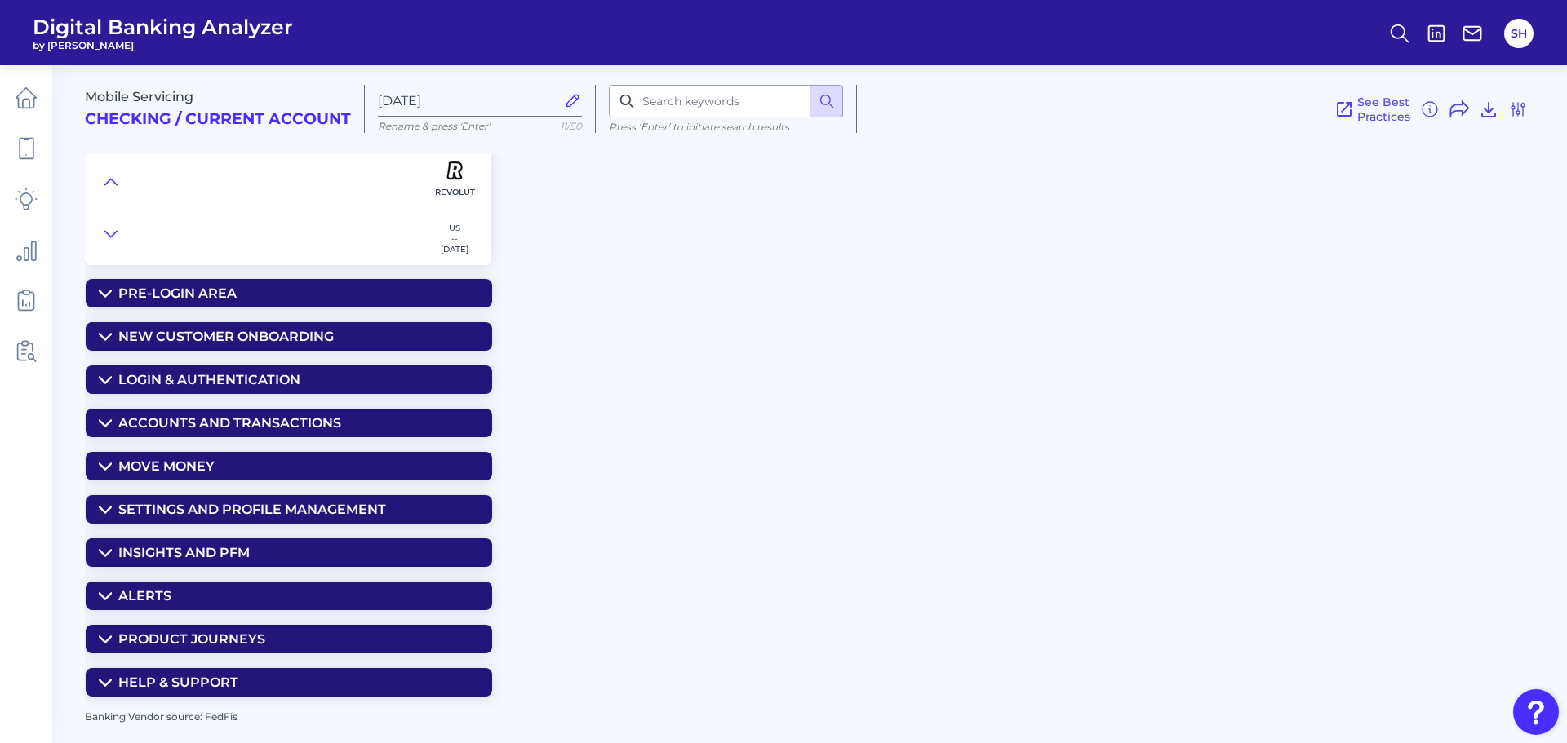
click at [243, 414] on summary "Accounts and transactions" at bounding box center [289, 423] width 406 height 29
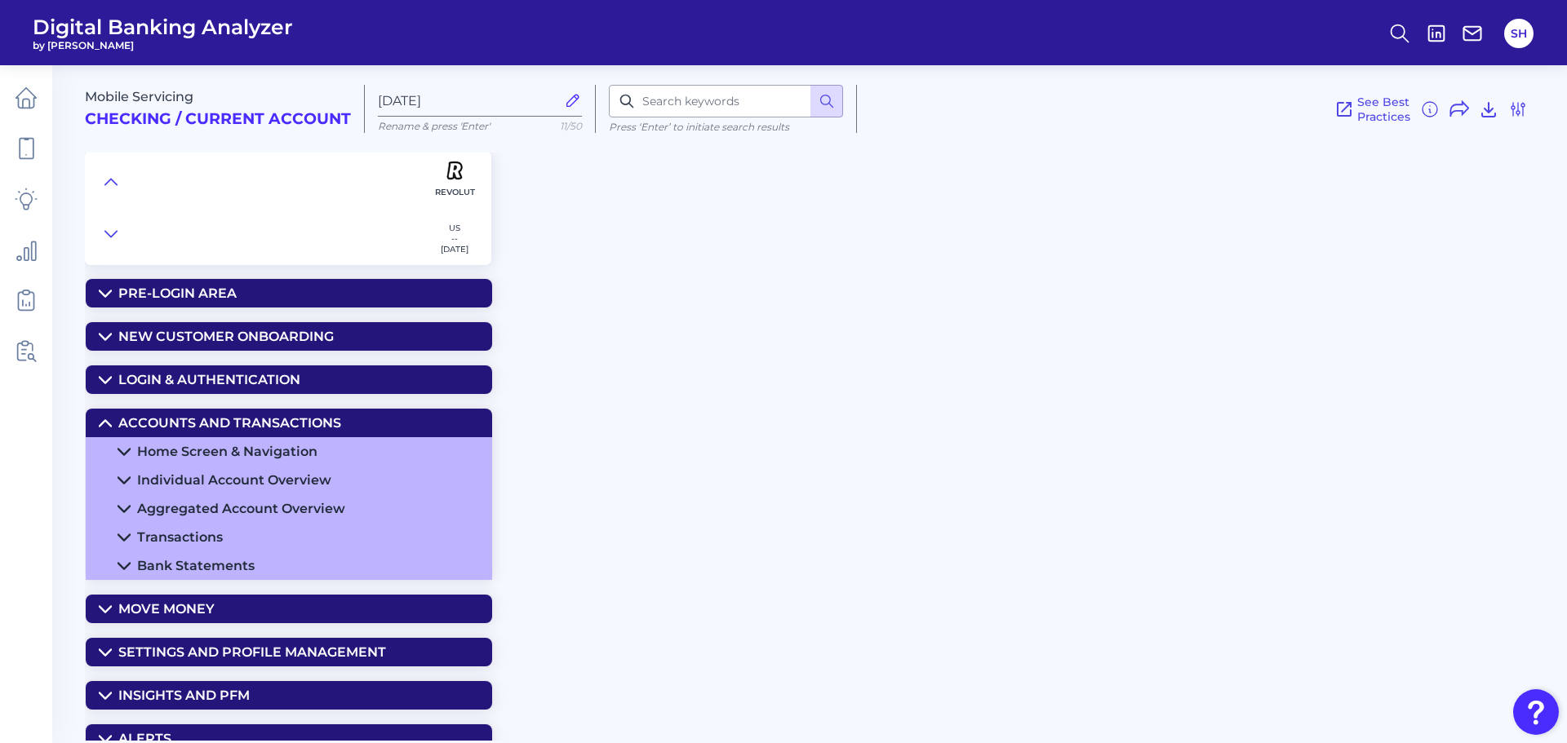
click at [300, 447] on div "Home Screen & Navigation" at bounding box center [227, 452] width 180 height 16
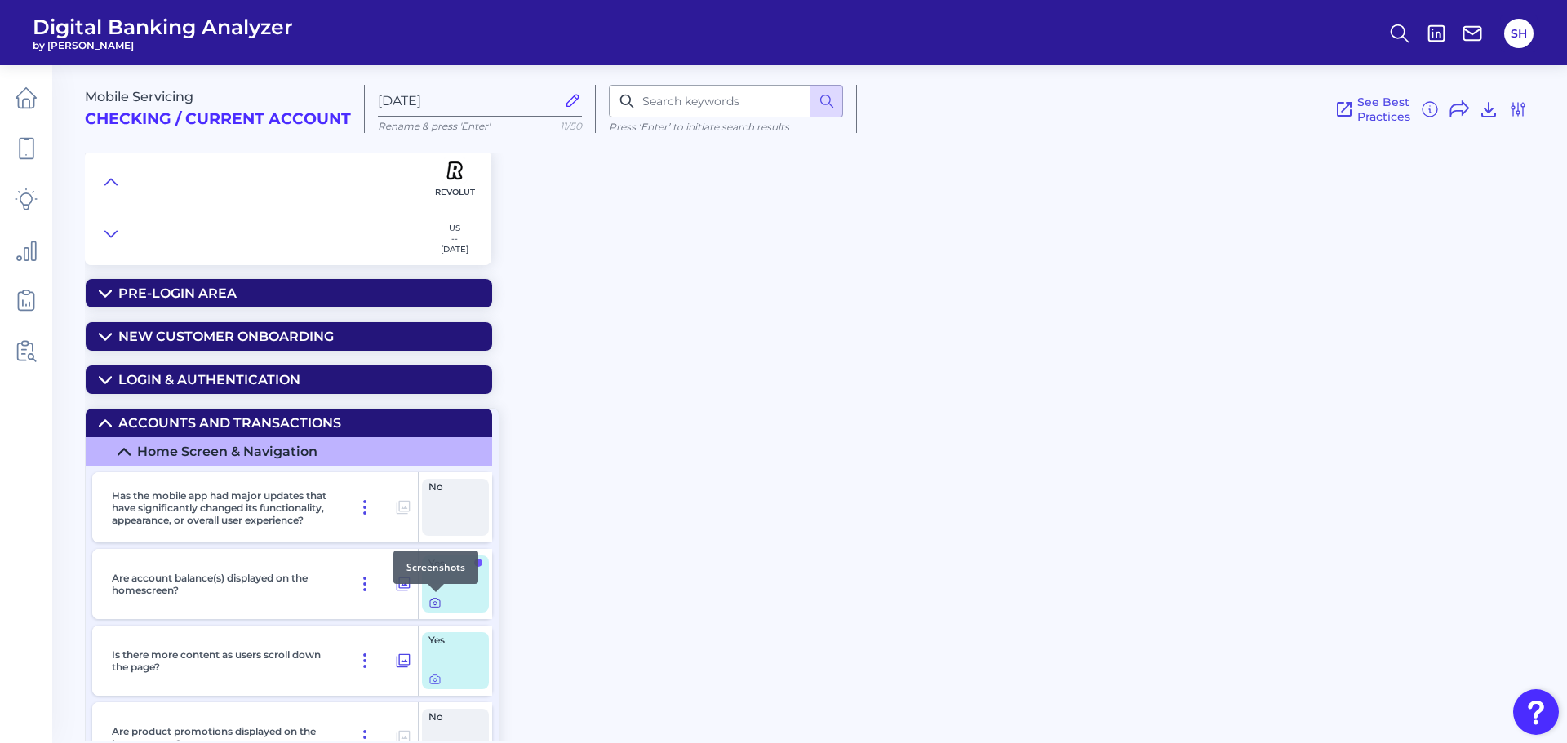
click at [435, 602] on icon at bounding box center [434, 603] width 3 height 3
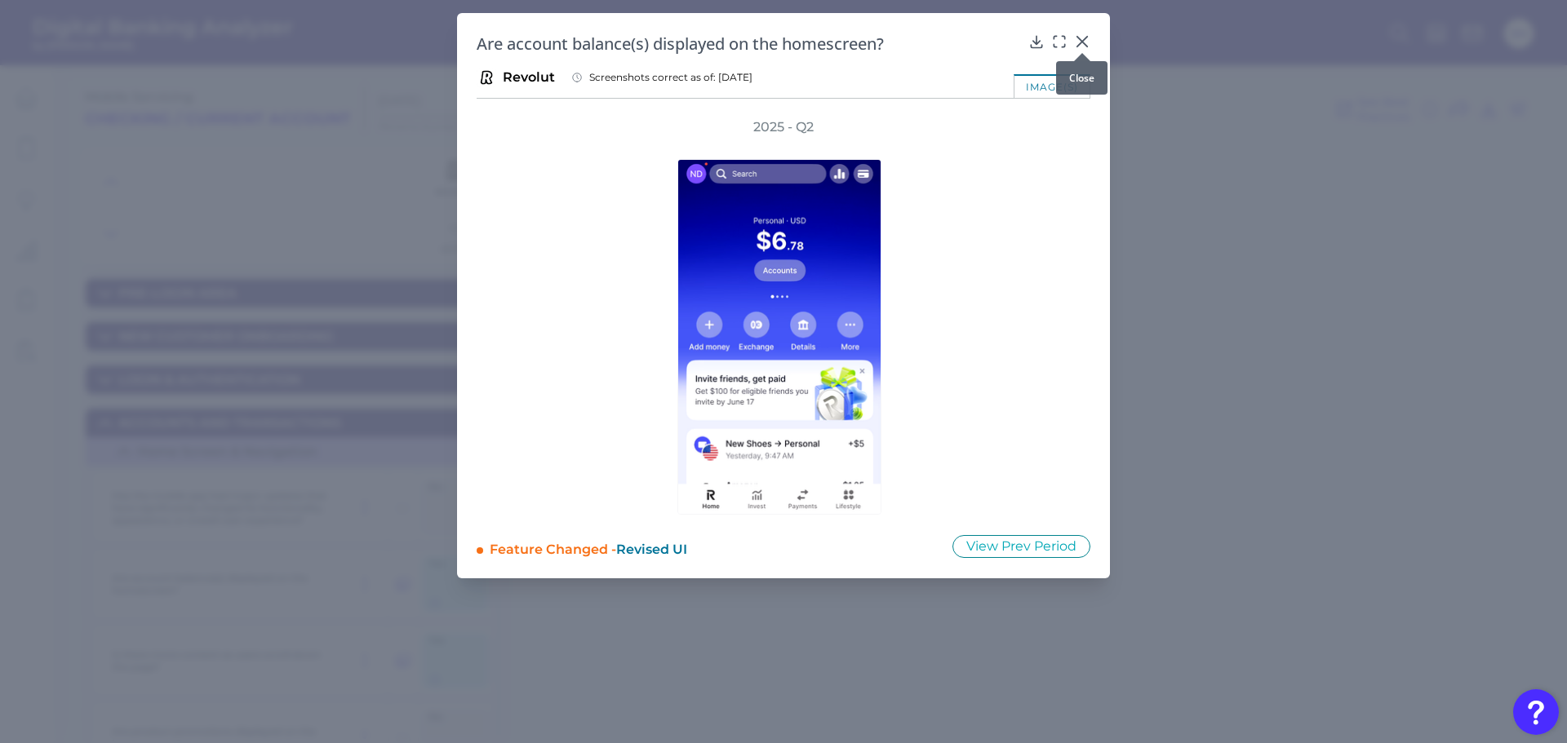
click at [1082, 44] on icon at bounding box center [1082, 41] width 16 height 16
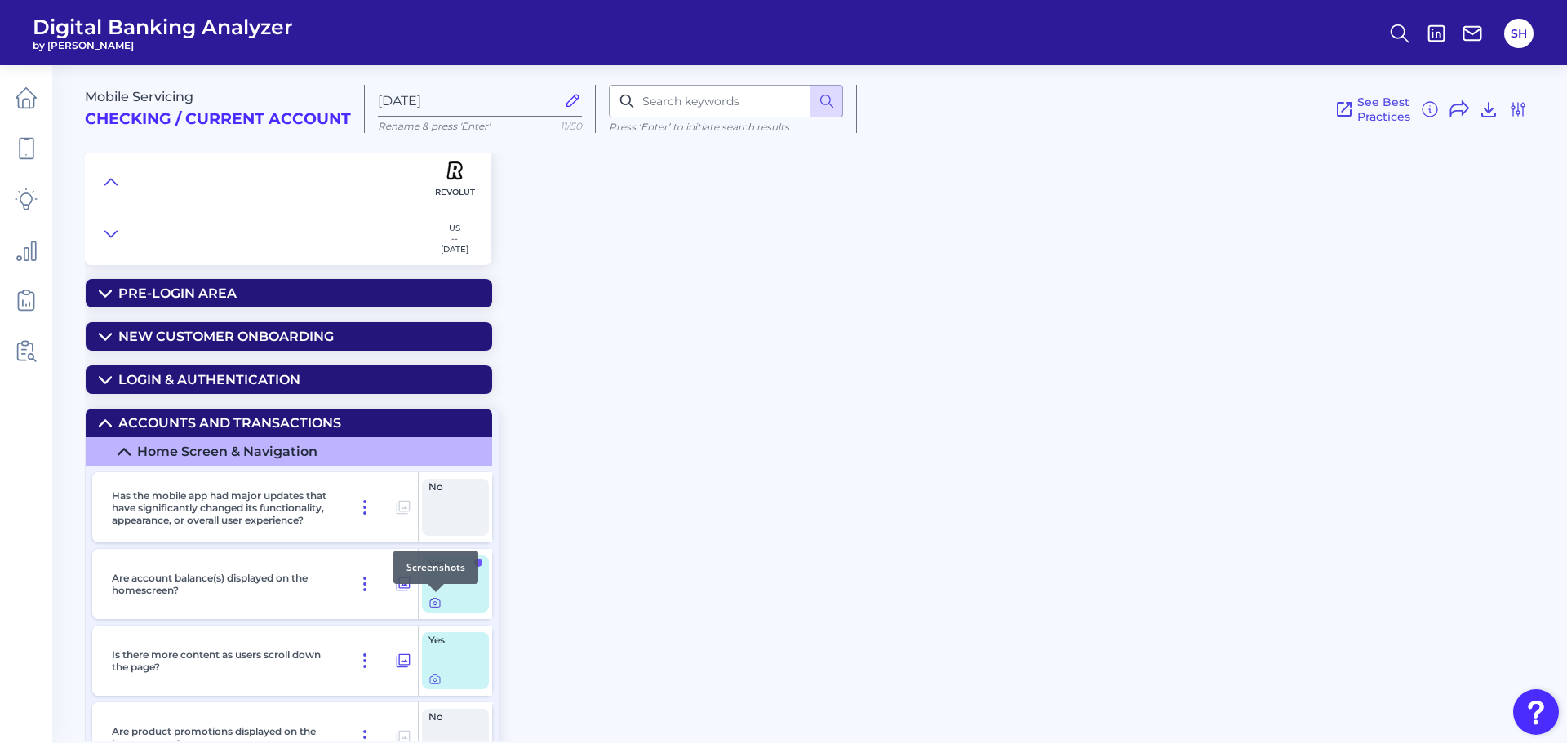
click at [437, 609] on icon at bounding box center [434, 602] width 13 height 13
